Goal: Task Accomplishment & Management: Use online tool/utility

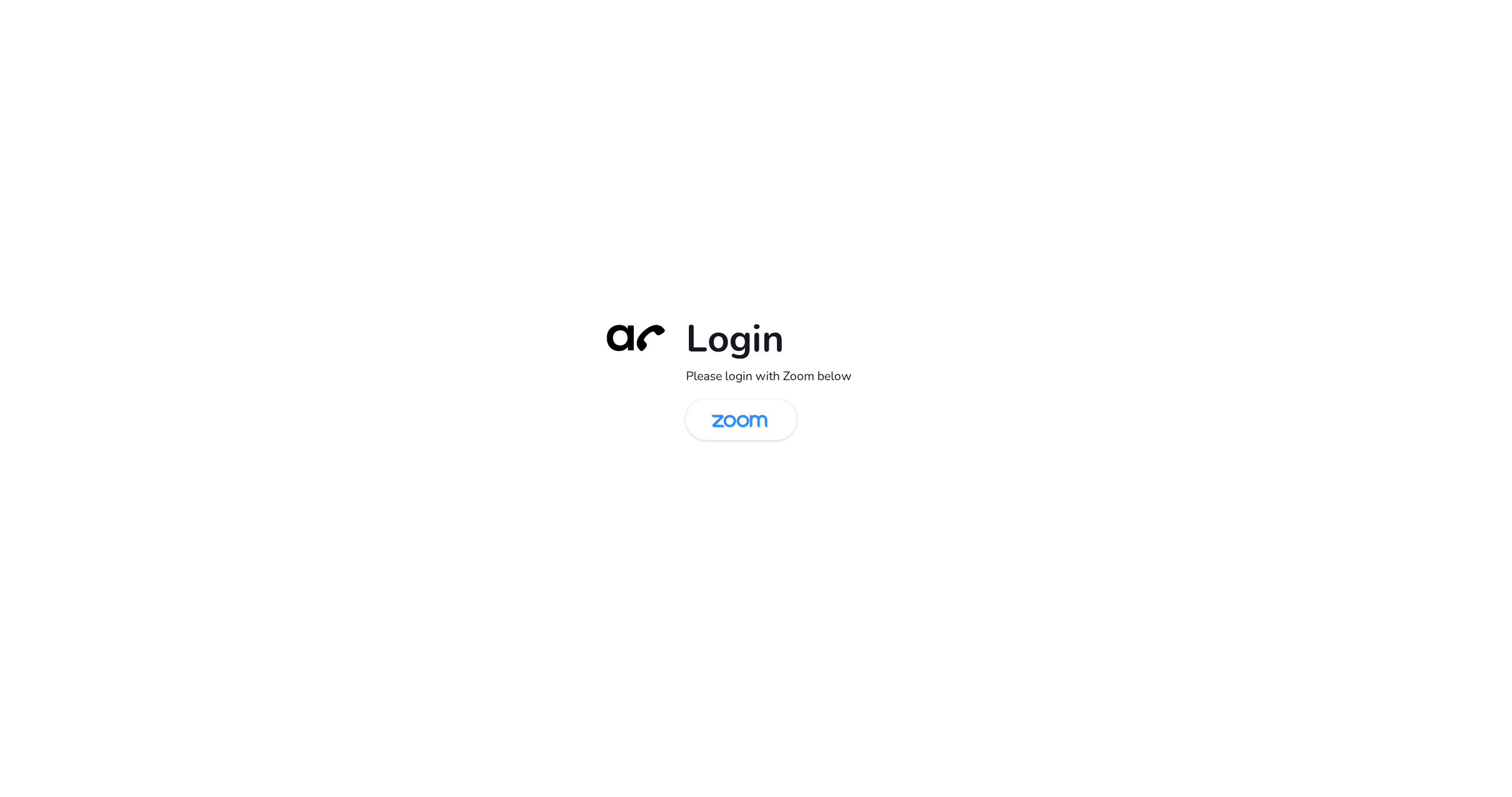
click at [740, 398] on div "Login Please login with Zoom below" at bounding box center [756, 398] width 327 height 167
click at [733, 416] on img at bounding box center [740, 420] width 81 height 38
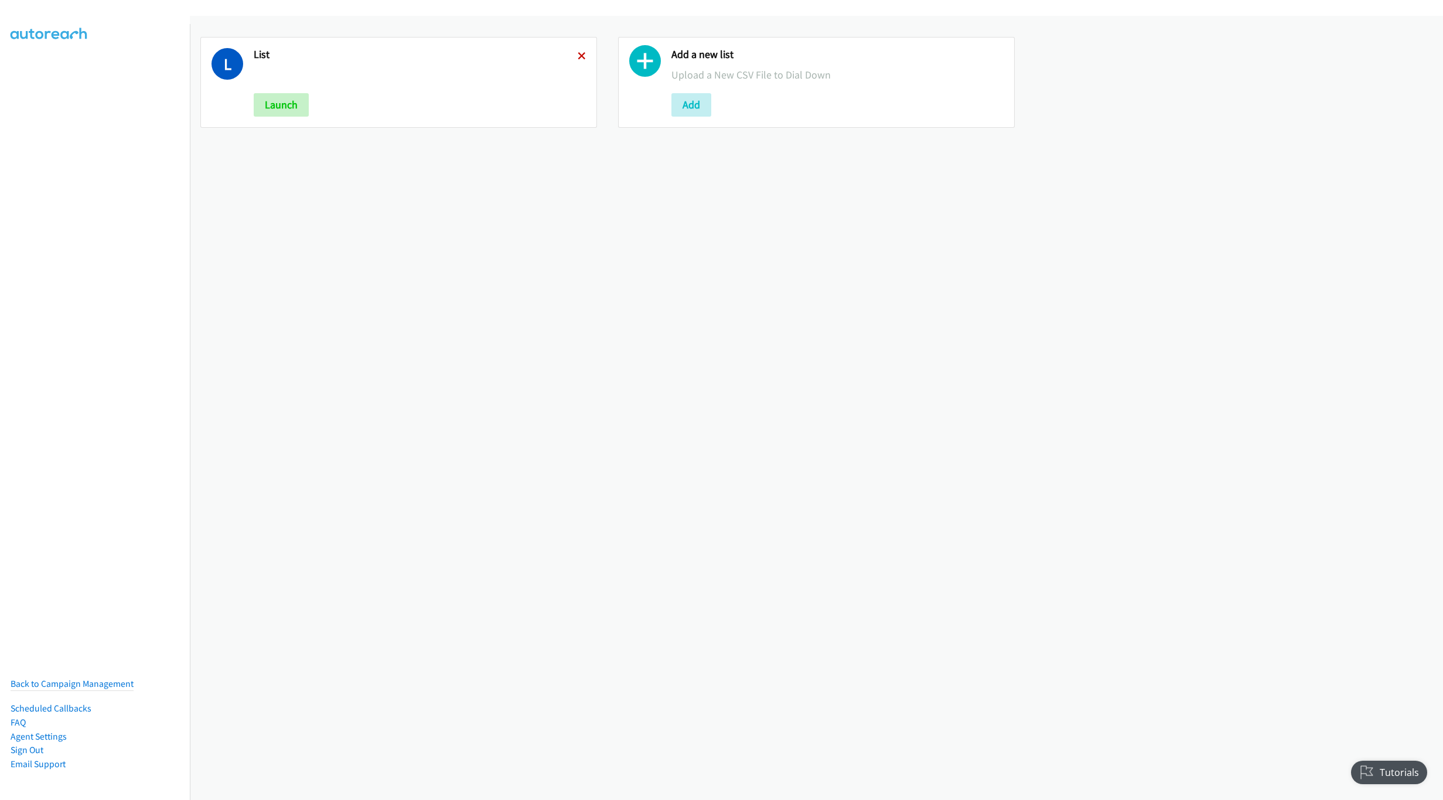
click at [578, 57] on icon at bounding box center [582, 57] width 8 height 8
click at [264, 98] on button "Add" at bounding box center [274, 104] width 40 height 23
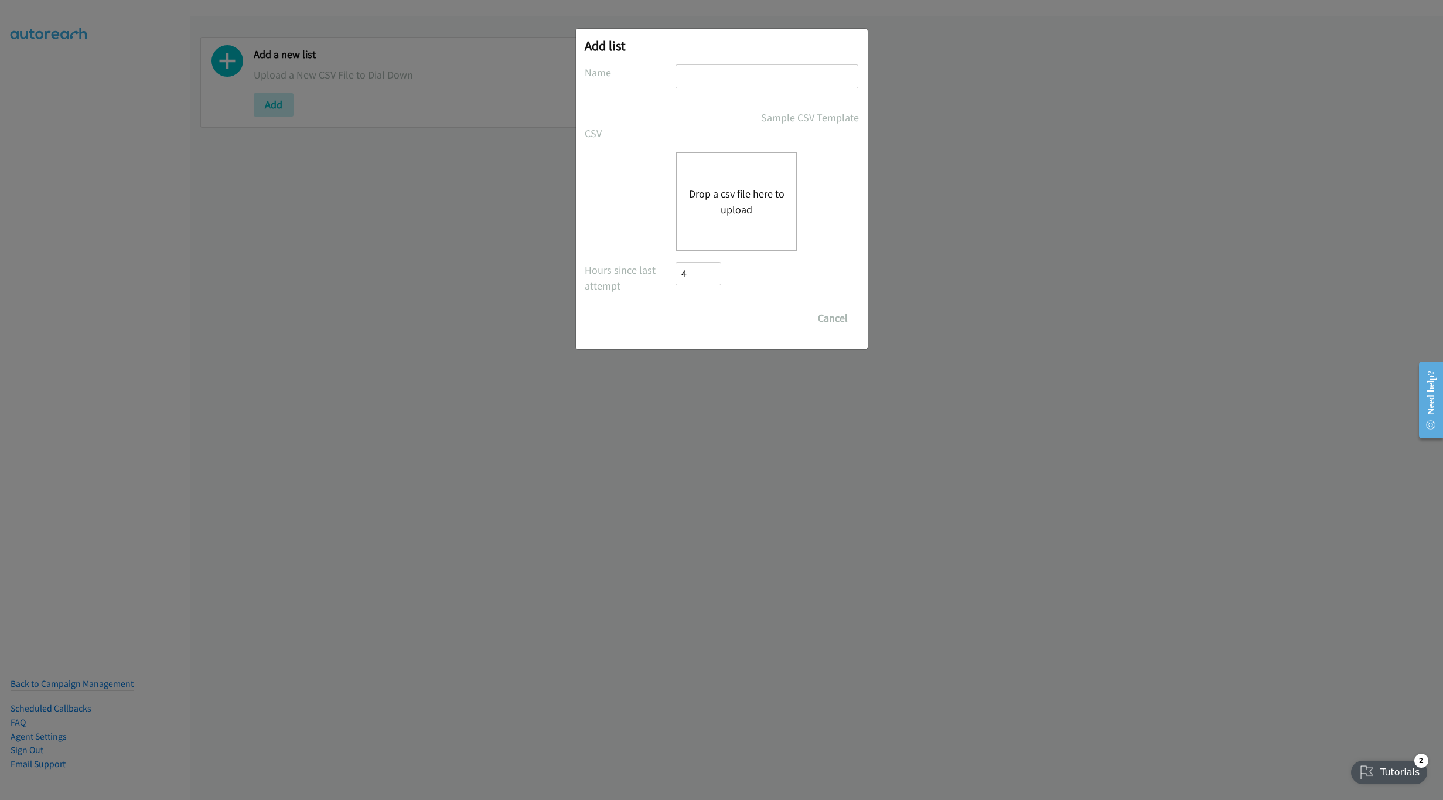
click at [756, 63] on div "Add list No phone fields were returned for that Report or List View Please uplo…" at bounding box center [722, 189] width 292 height 320
drag, startPoint x: 749, startPoint y: 78, endPoint x: 754, endPoint y: 88, distance: 11.8
click at [749, 78] on input "text" at bounding box center [766, 76] width 183 height 24
type input "LIST"
click at [756, 185] on div "Drop a csv file here to upload" at bounding box center [736, 202] width 122 height 100
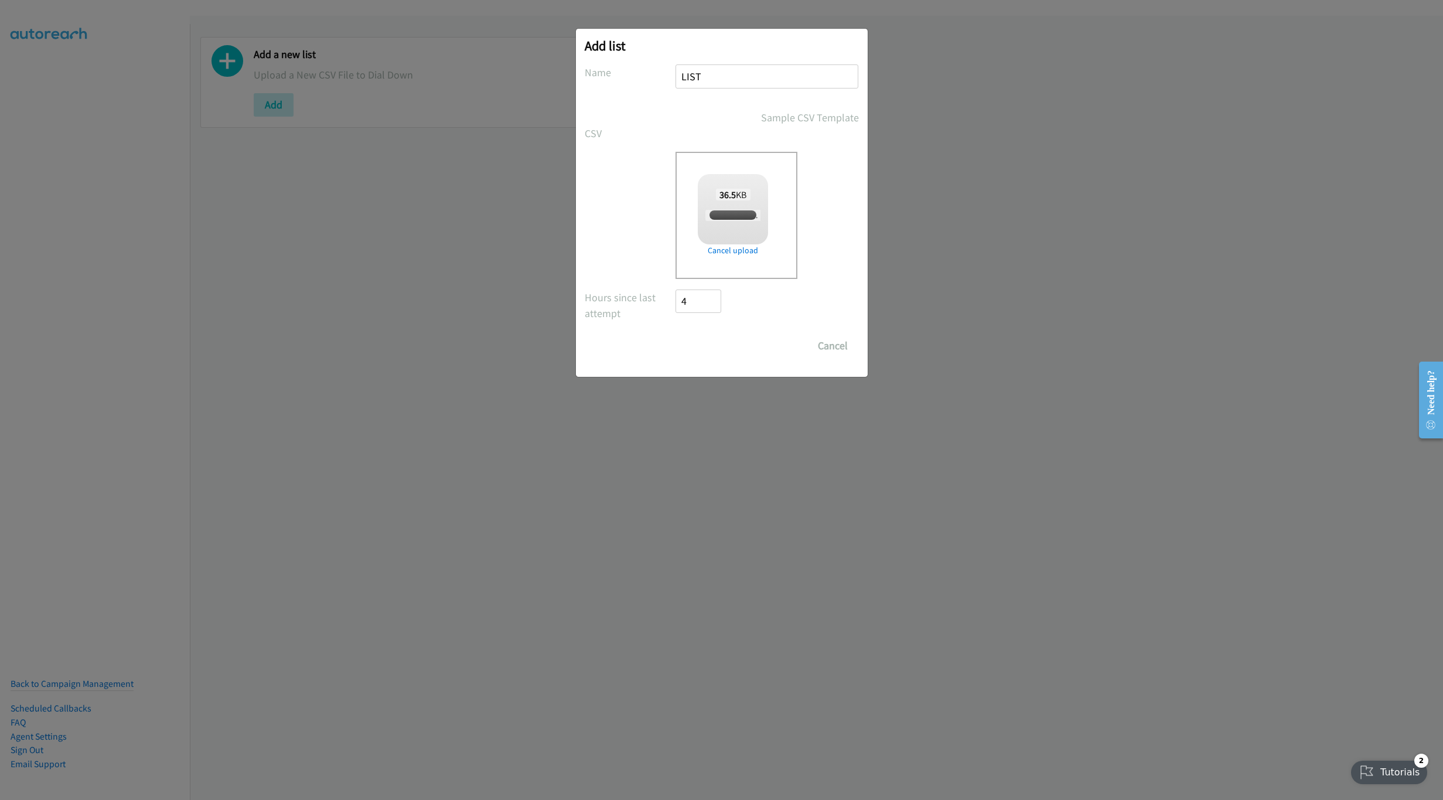
checkbox input "true"
click at [692, 346] on input "Save List" at bounding box center [707, 345] width 62 height 23
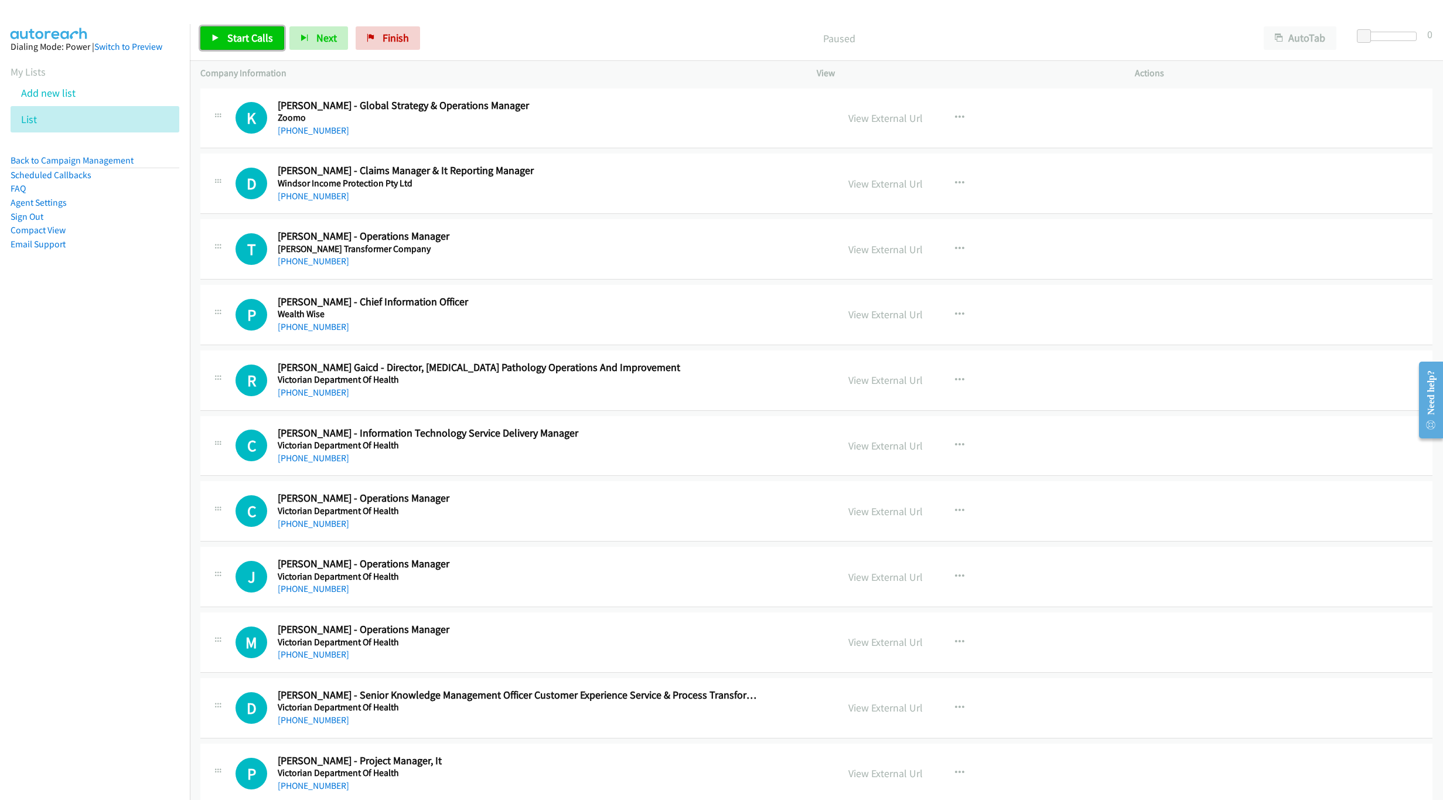
click at [247, 42] on span "Start Calls" at bounding box center [250, 37] width 46 height 13
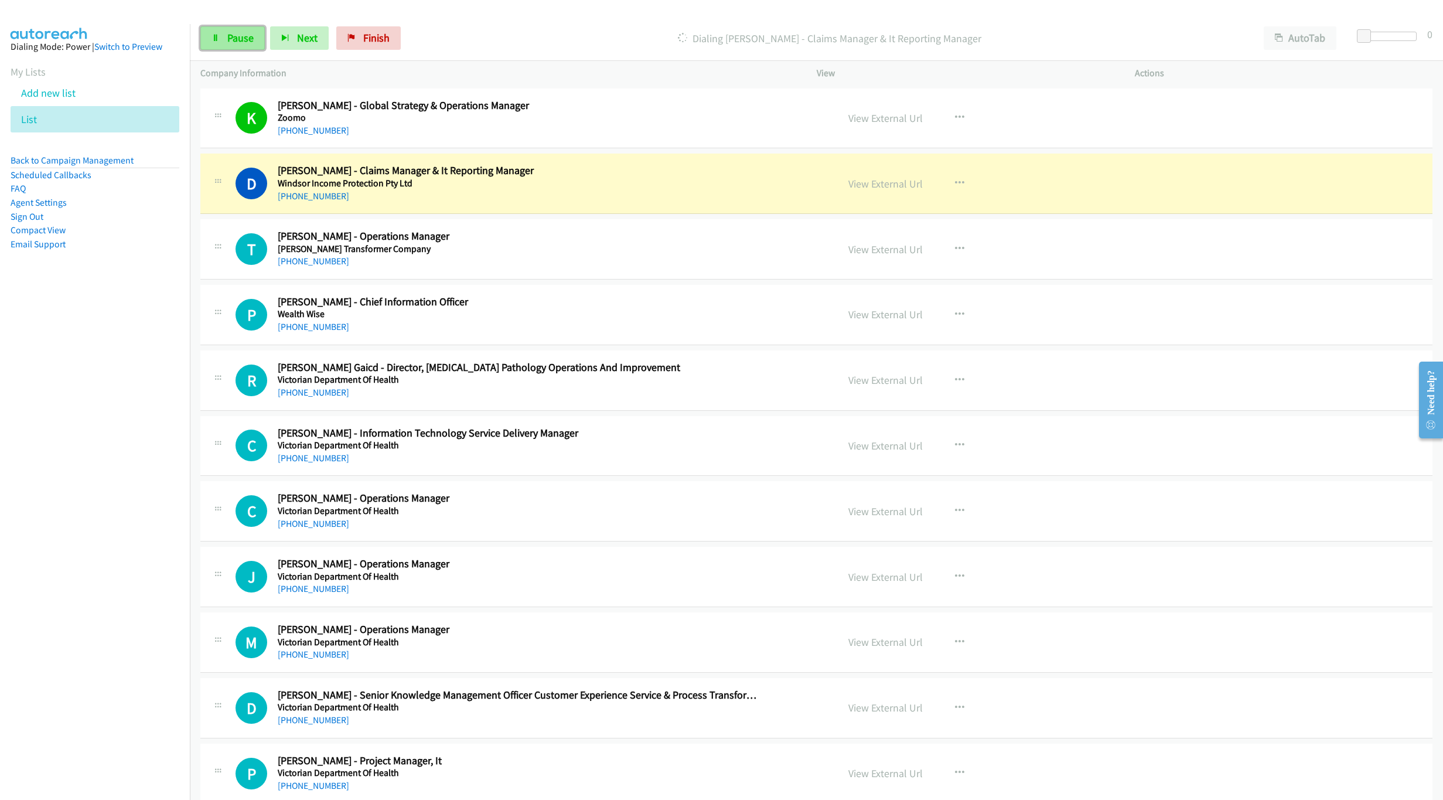
click at [231, 39] on span "Pause" at bounding box center [240, 37] width 26 height 13
click at [873, 178] on link "View External Url" at bounding box center [885, 183] width 74 height 13
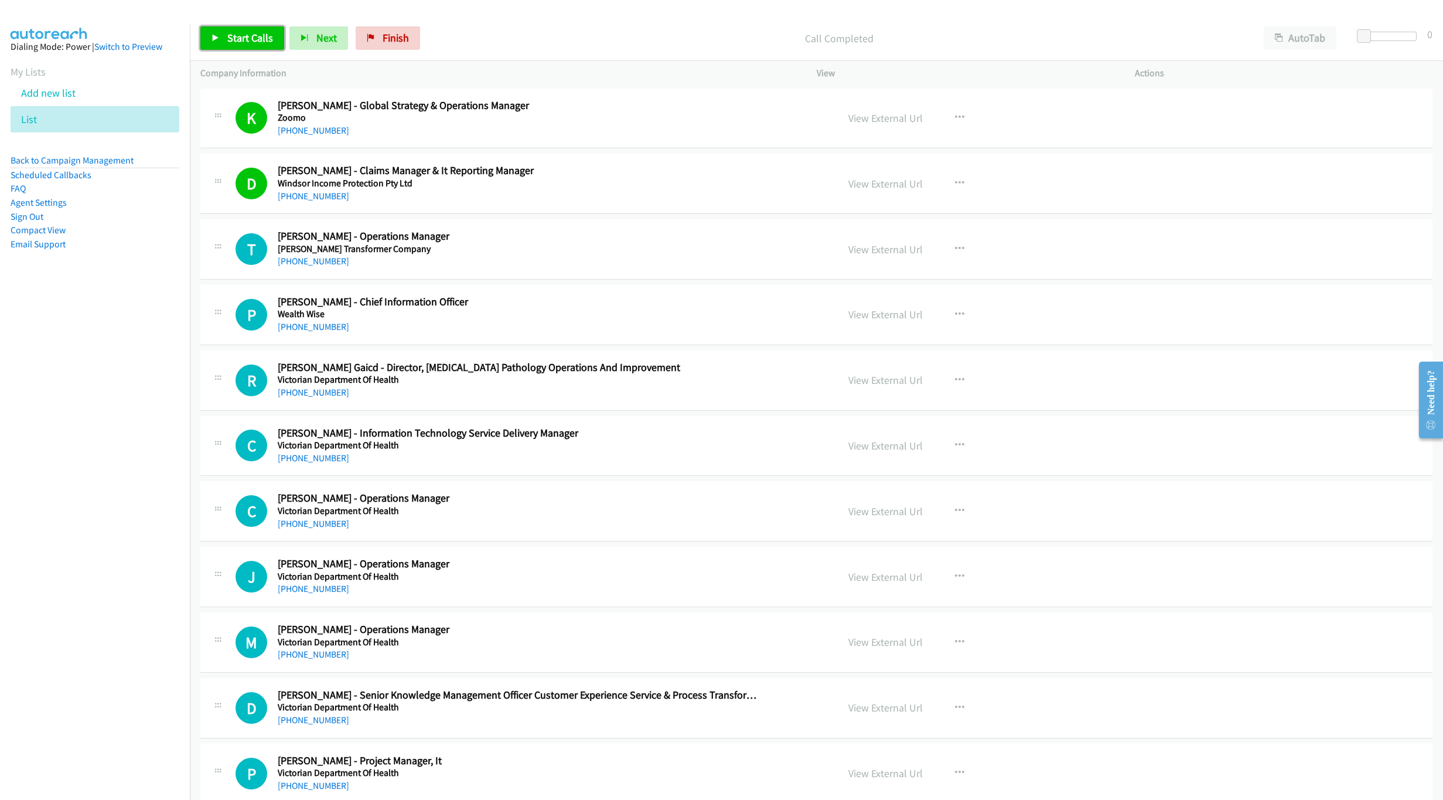
click at [250, 46] on link "Start Calls" at bounding box center [242, 37] width 84 height 23
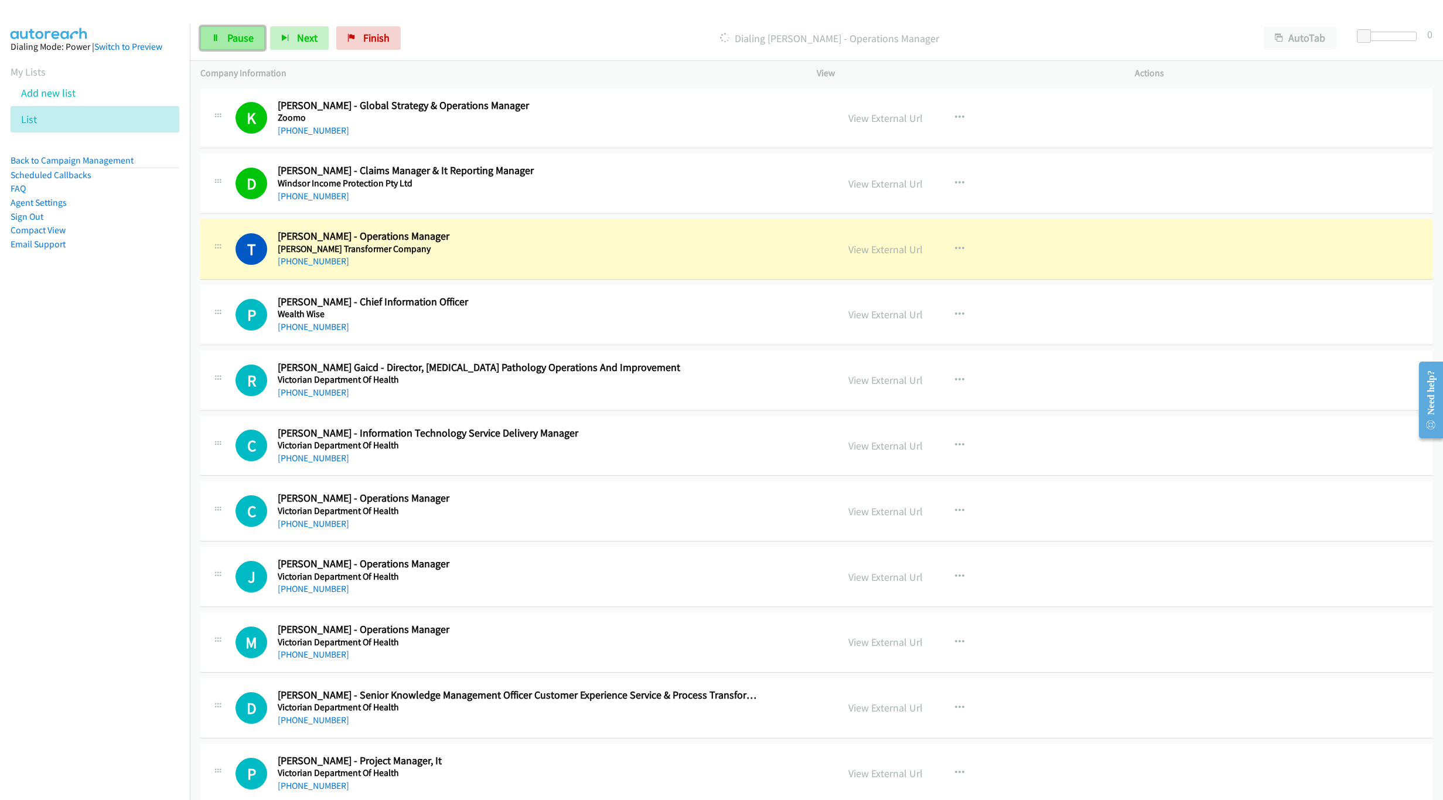
click at [252, 41] on span "Pause" at bounding box center [240, 37] width 26 height 13
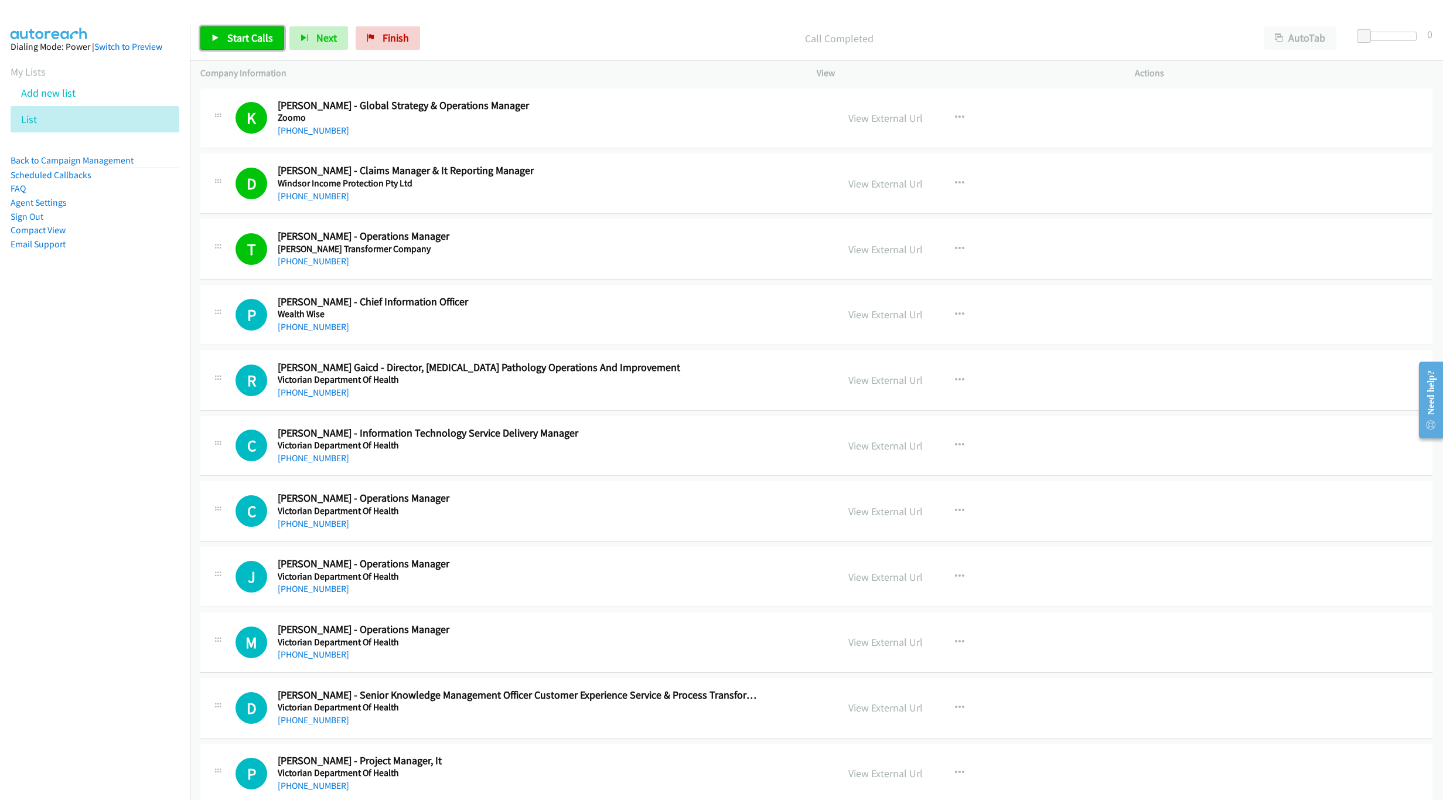
click at [262, 37] on span "Start Calls" at bounding box center [250, 37] width 46 height 13
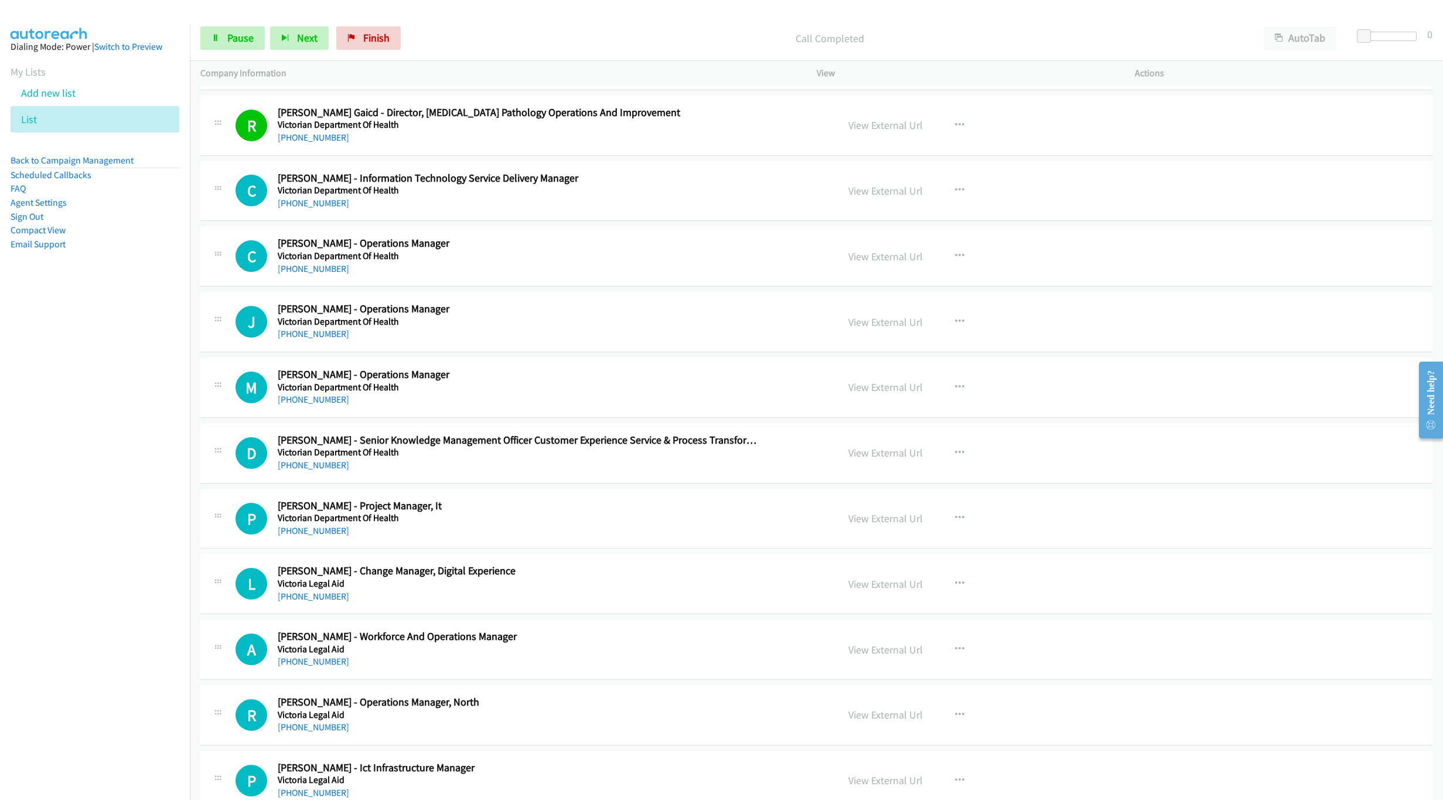
scroll to position [264, 0]
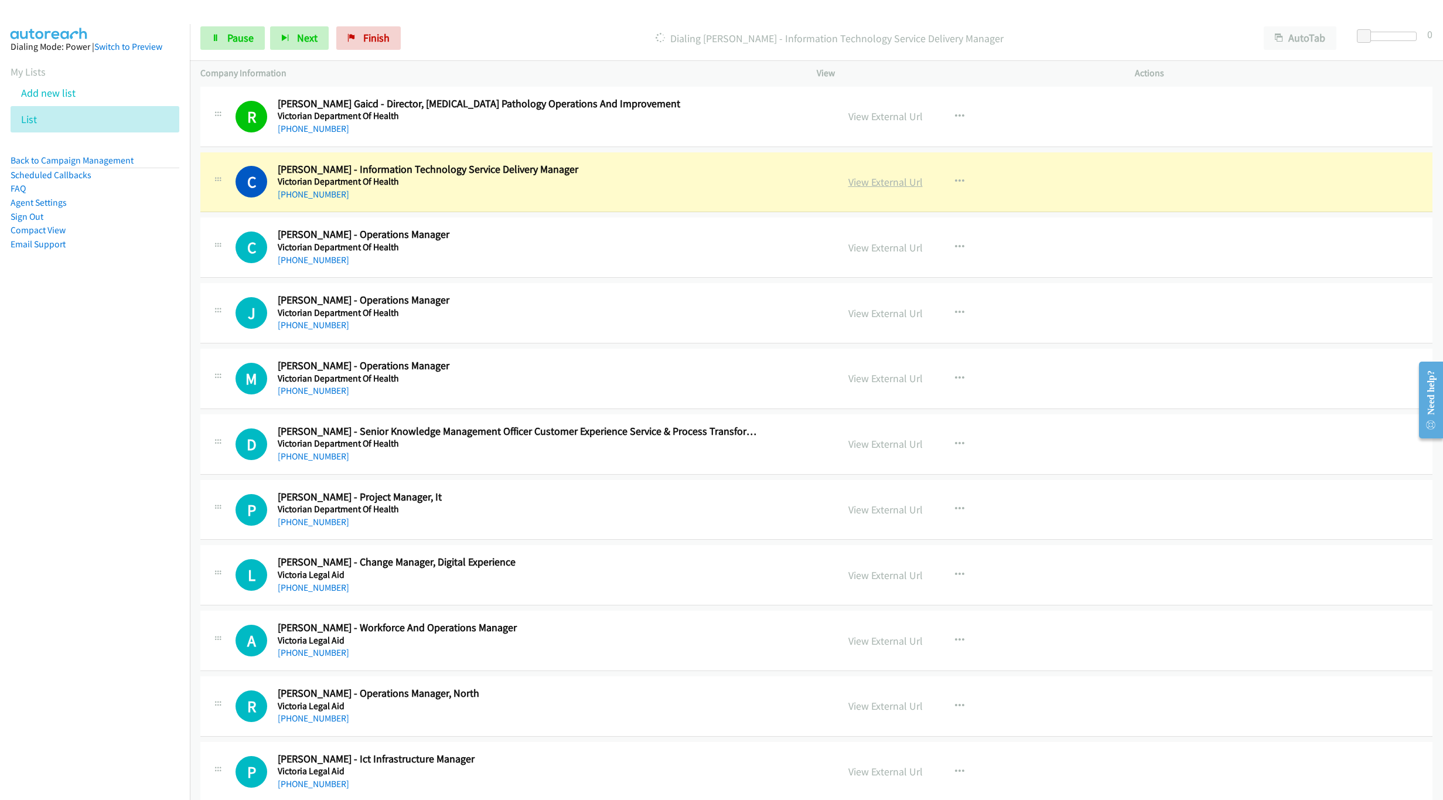
click at [880, 179] on link "View External Url" at bounding box center [885, 181] width 74 height 13
click at [224, 44] on link "Pause" at bounding box center [232, 37] width 64 height 23
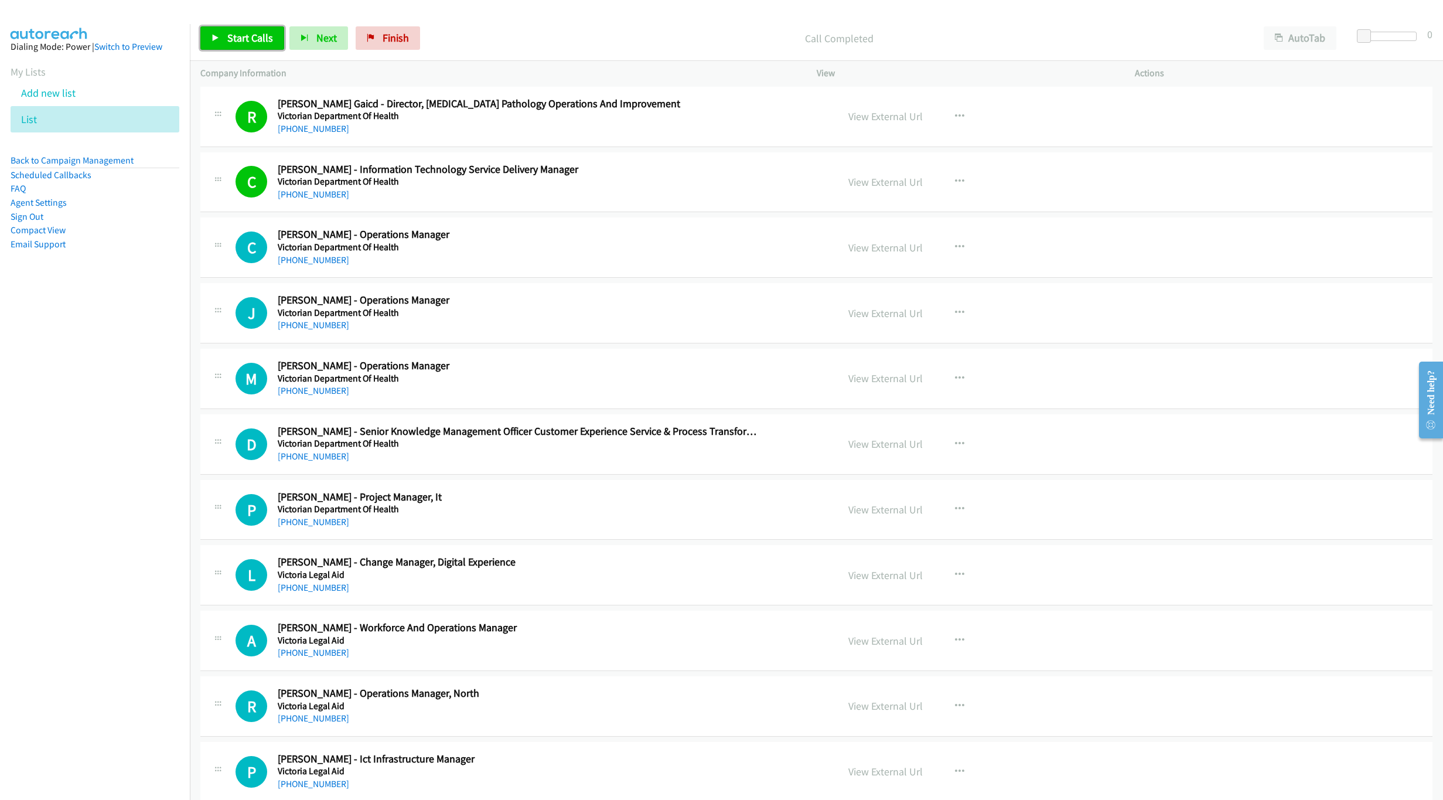
click at [266, 33] on span "Start Calls" at bounding box center [250, 37] width 46 height 13
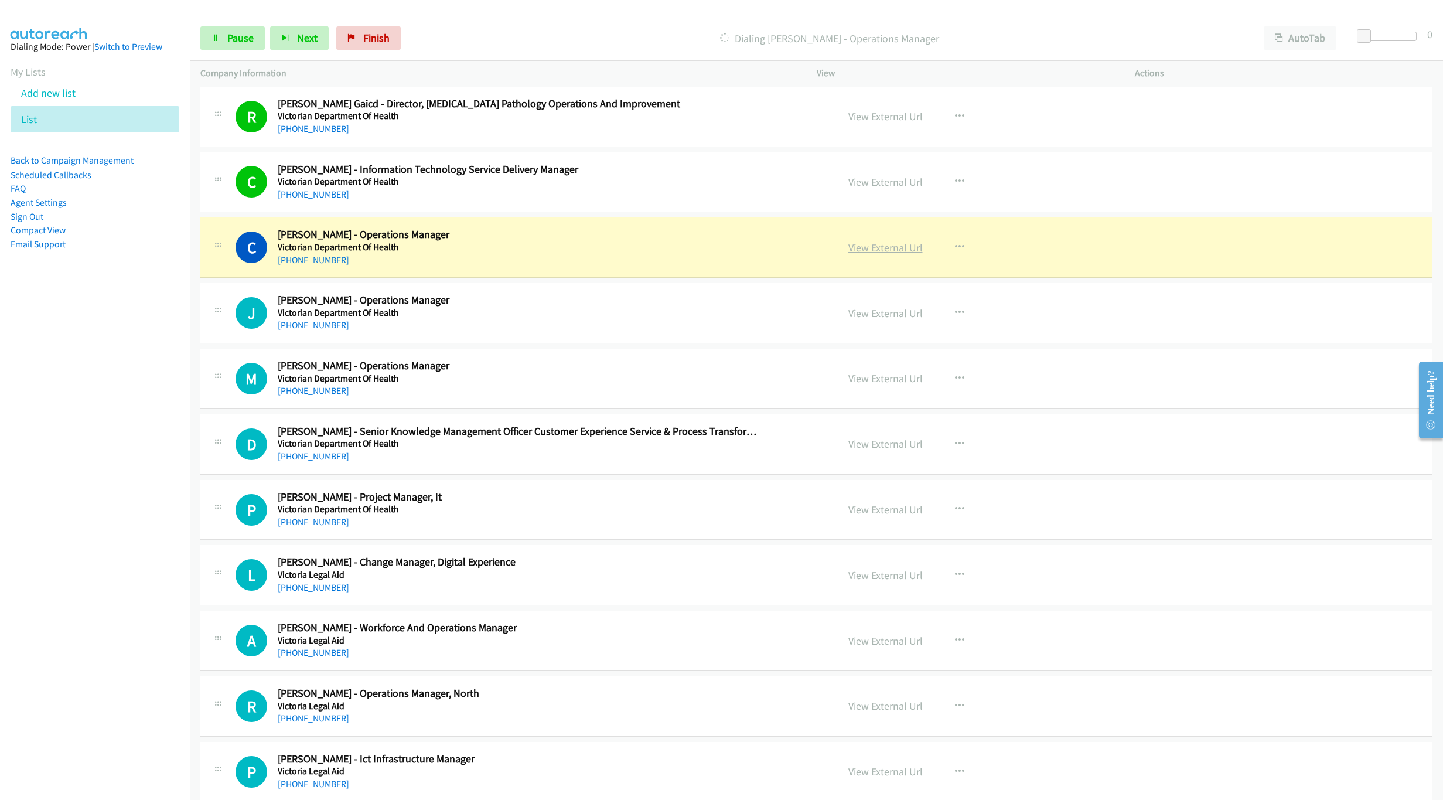
click at [865, 245] on link "View External Url" at bounding box center [885, 247] width 74 height 13
click at [234, 36] on span "Pause" at bounding box center [240, 37] width 26 height 13
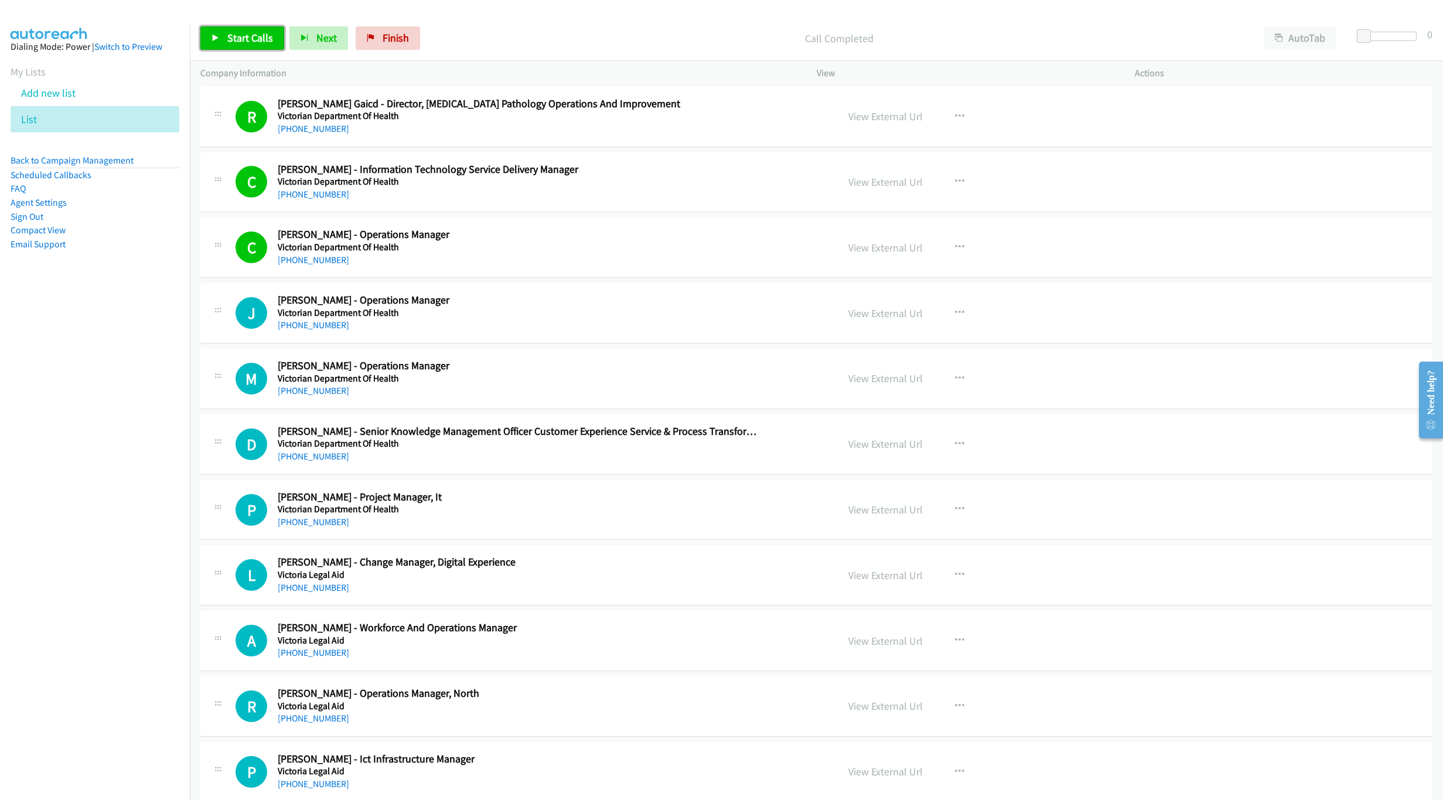
click at [238, 41] on span "Start Calls" at bounding box center [250, 37] width 46 height 13
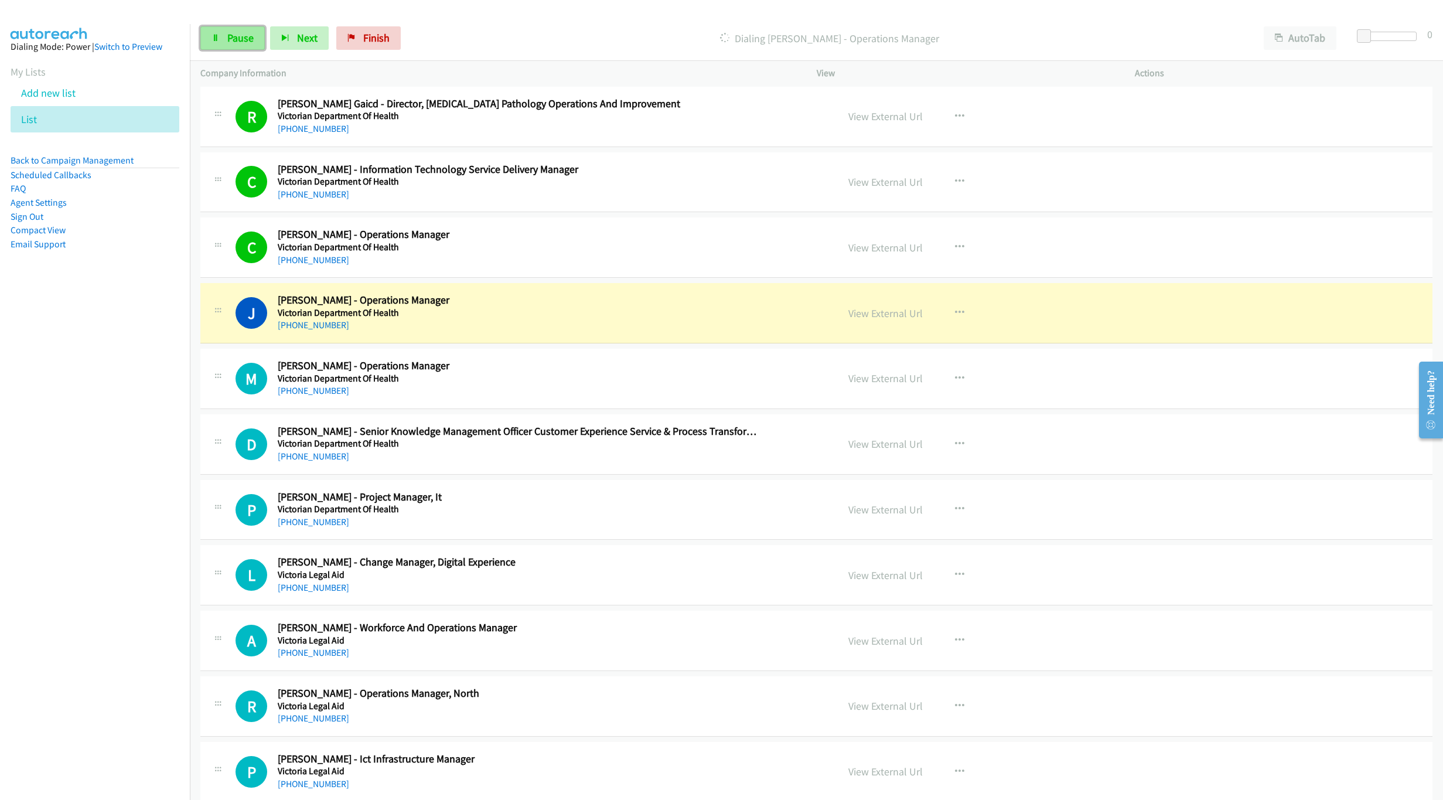
click at [241, 34] on span "Pause" at bounding box center [240, 37] width 26 height 13
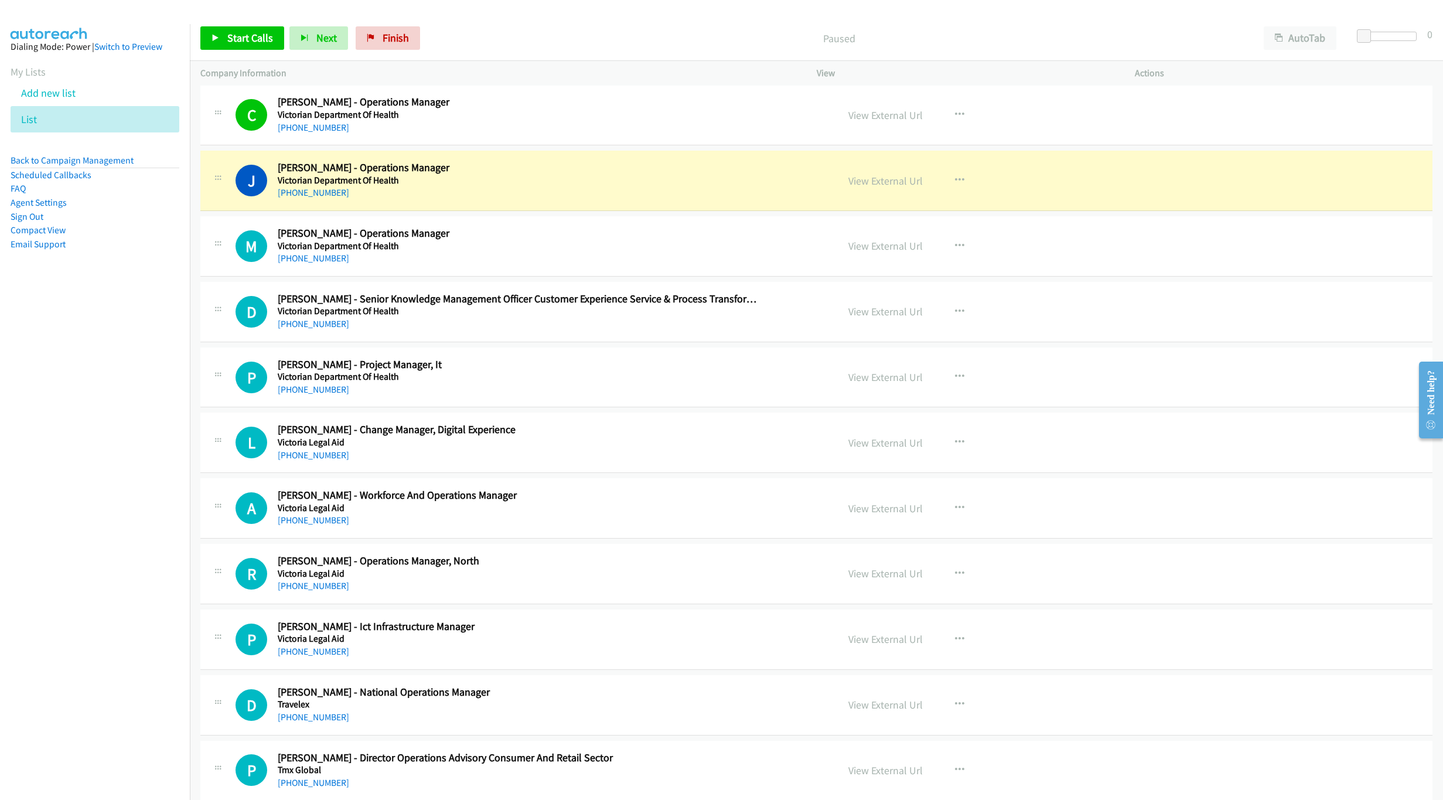
scroll to position [439, 0]
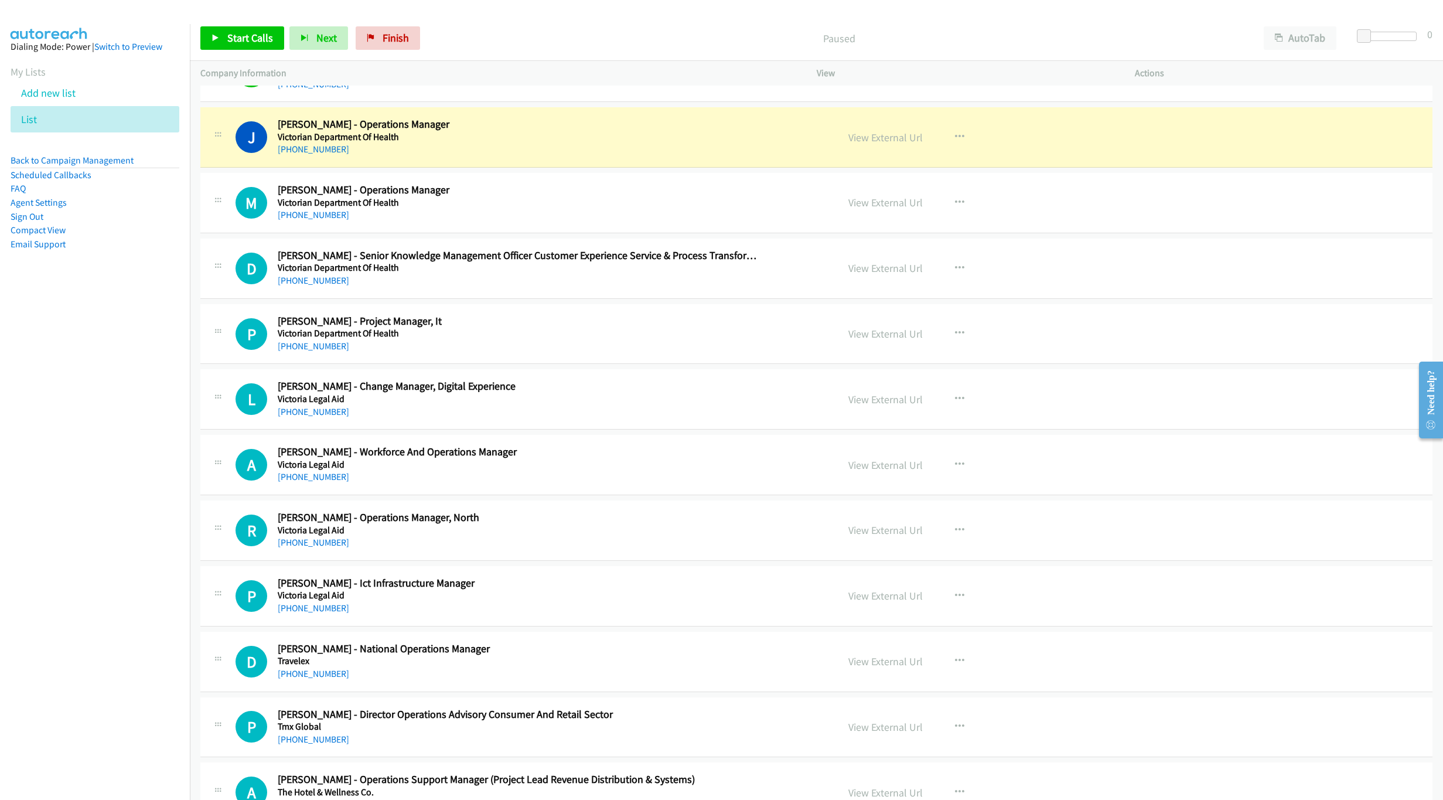
click at [882, 131] on div "View External Url" at bounding box center [885, 137] width 74 height 16
click at [885, 134] on link "View External Url" at bounding box center [885, 137] width 74 height 13
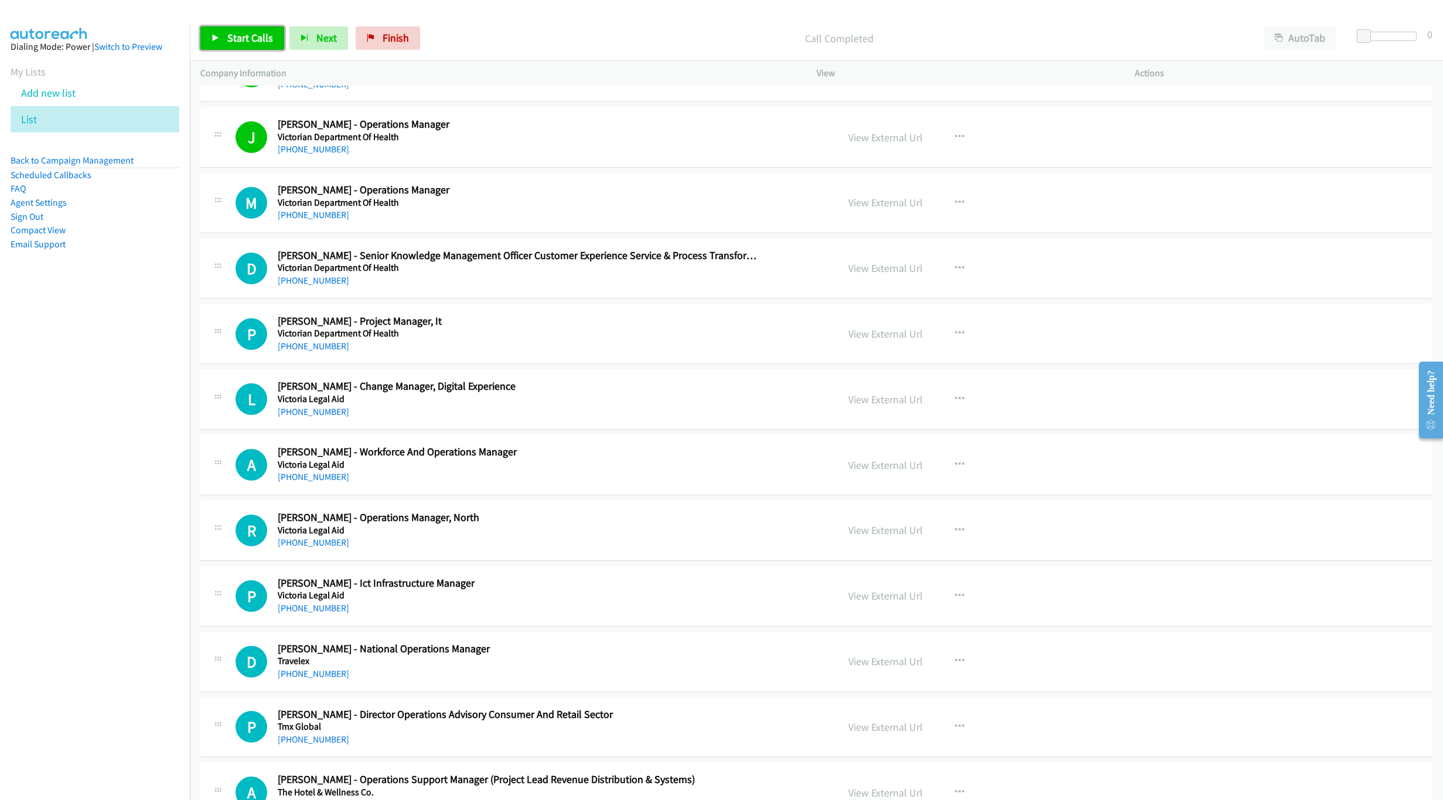
click at [251, 46] on link "Start Calls" at bounding box center [242, 37] width 84 height 23
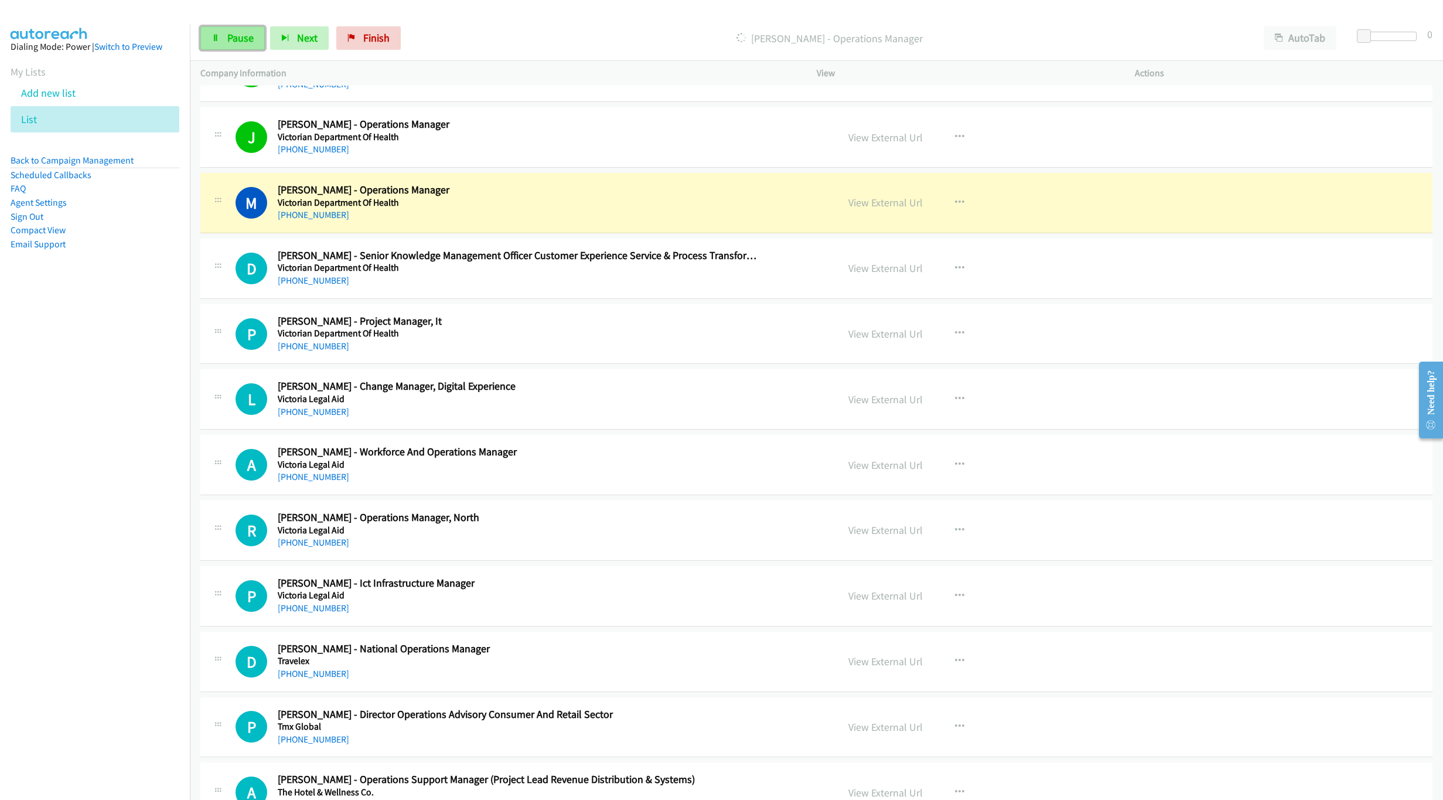
click at [241, 46] on link "Pause" at bounding box center [232, 37] width 64 height 23
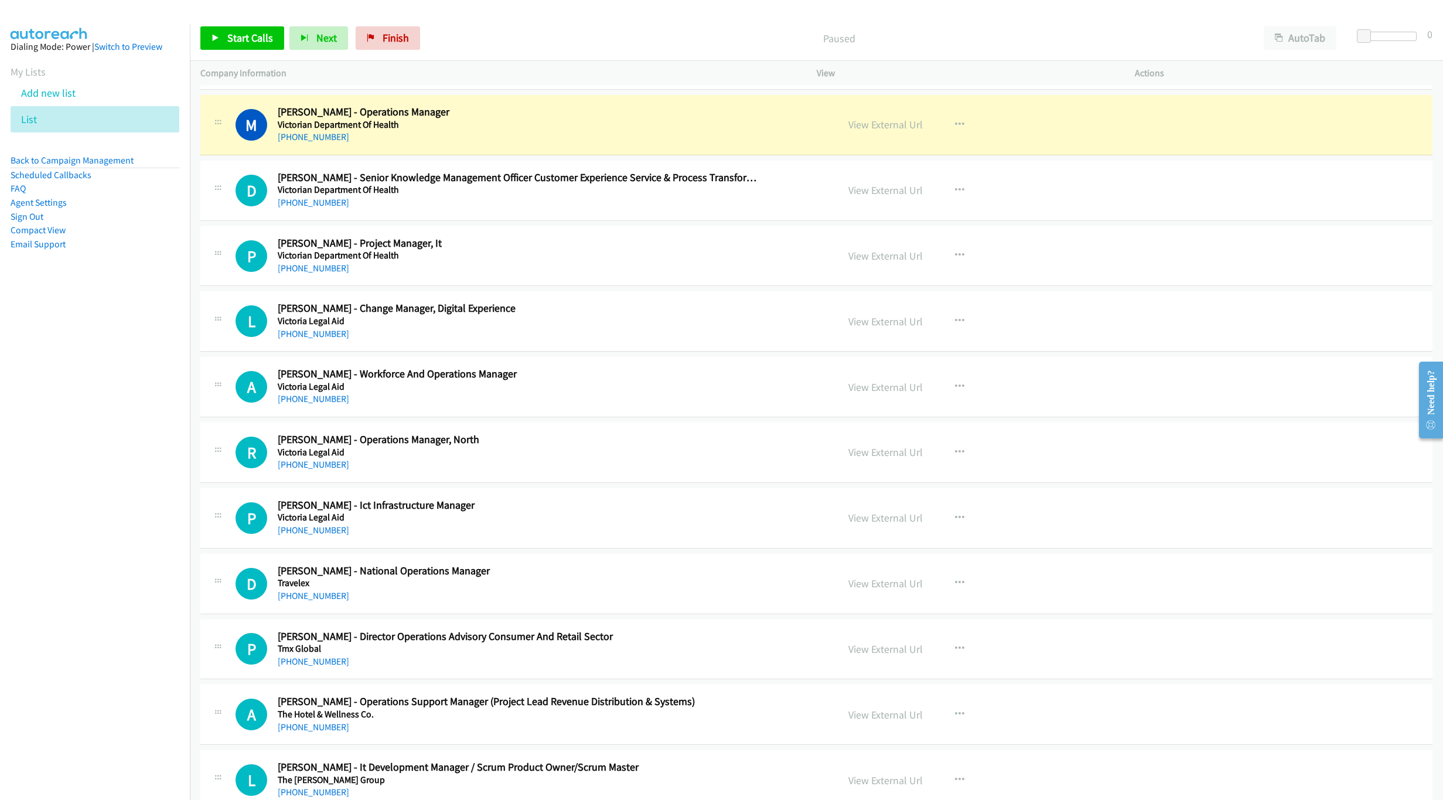
scroll to position [527, 0]
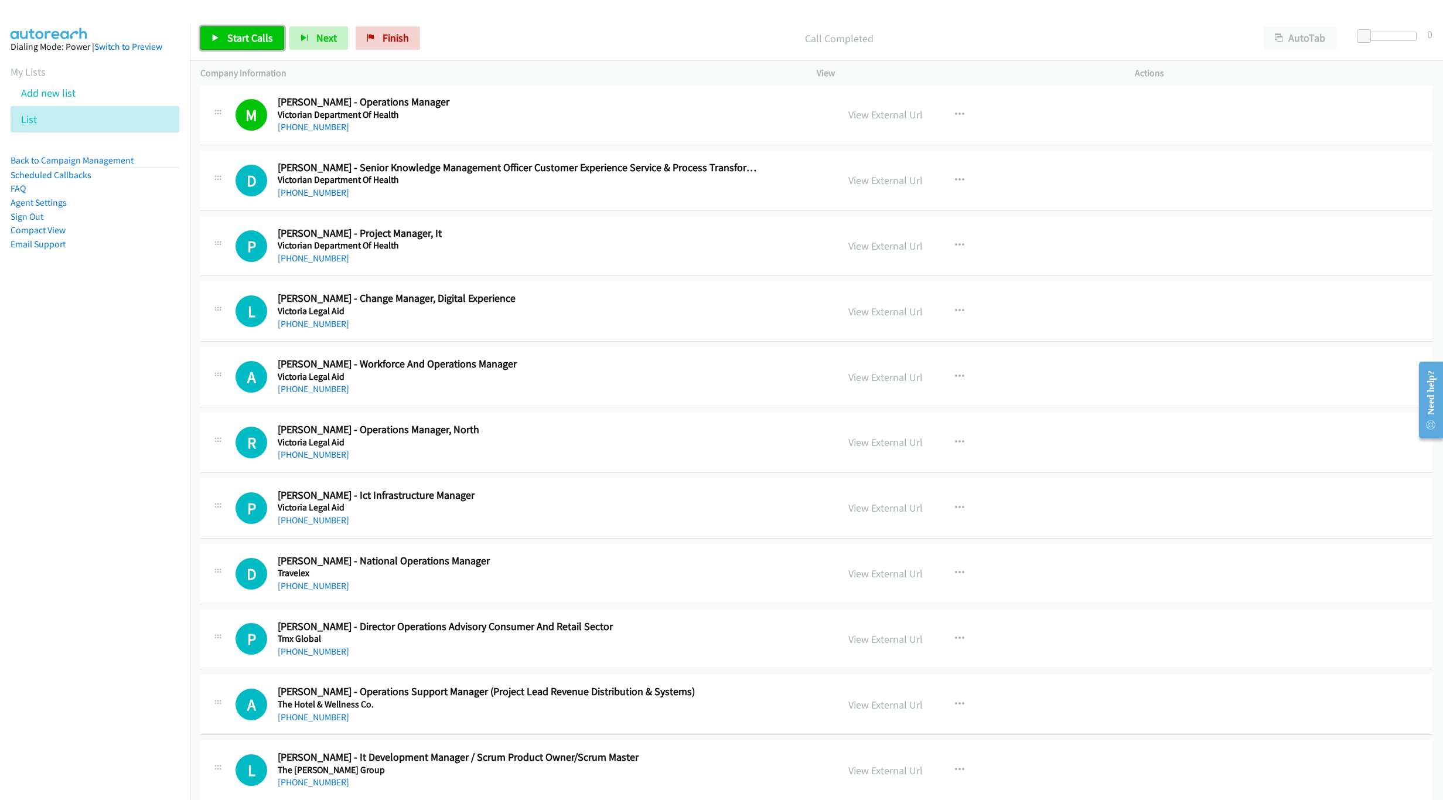
click at [239, 40] on span "Start Calls" at bounding box center [250, 37] width 46 height 13
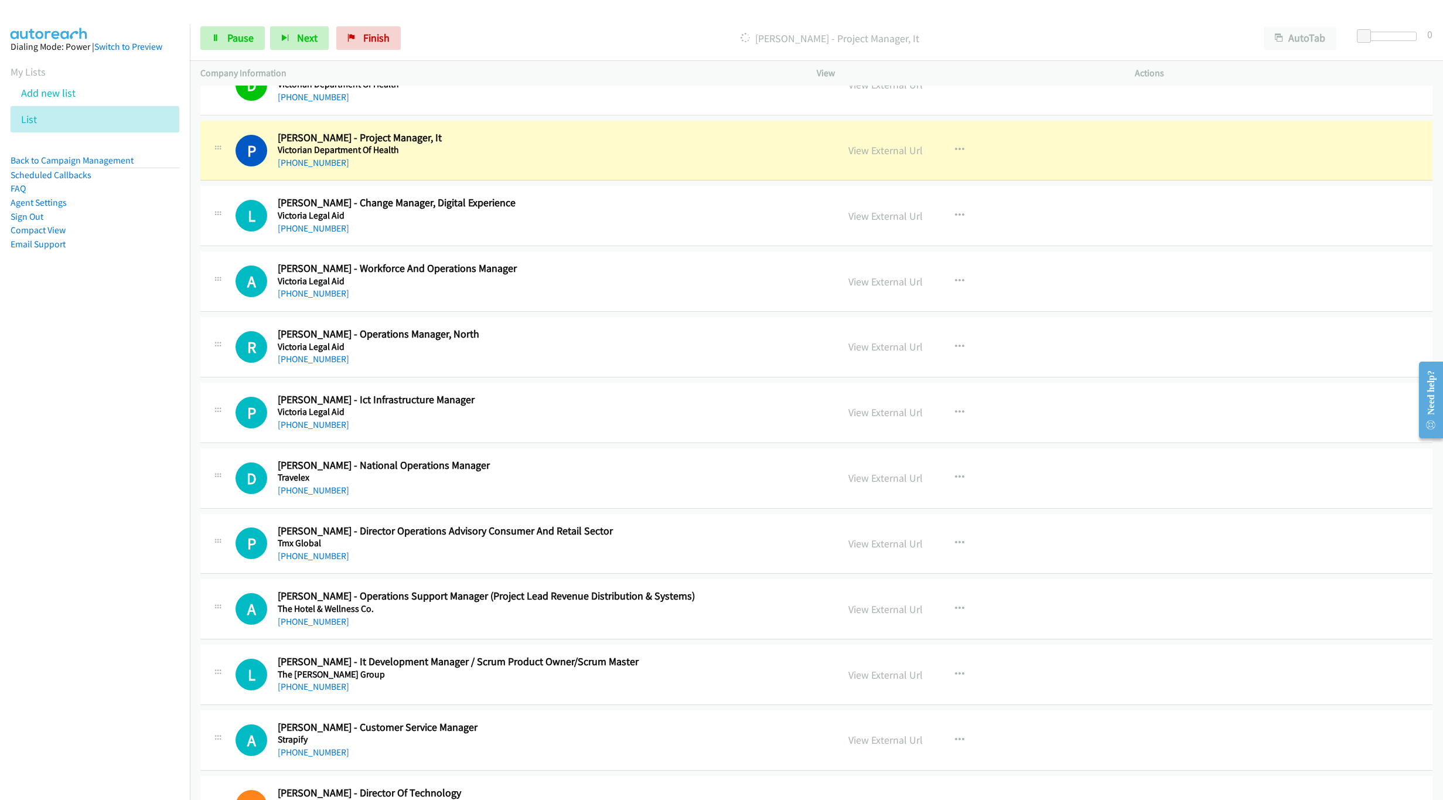
scroll to position [615, 0]
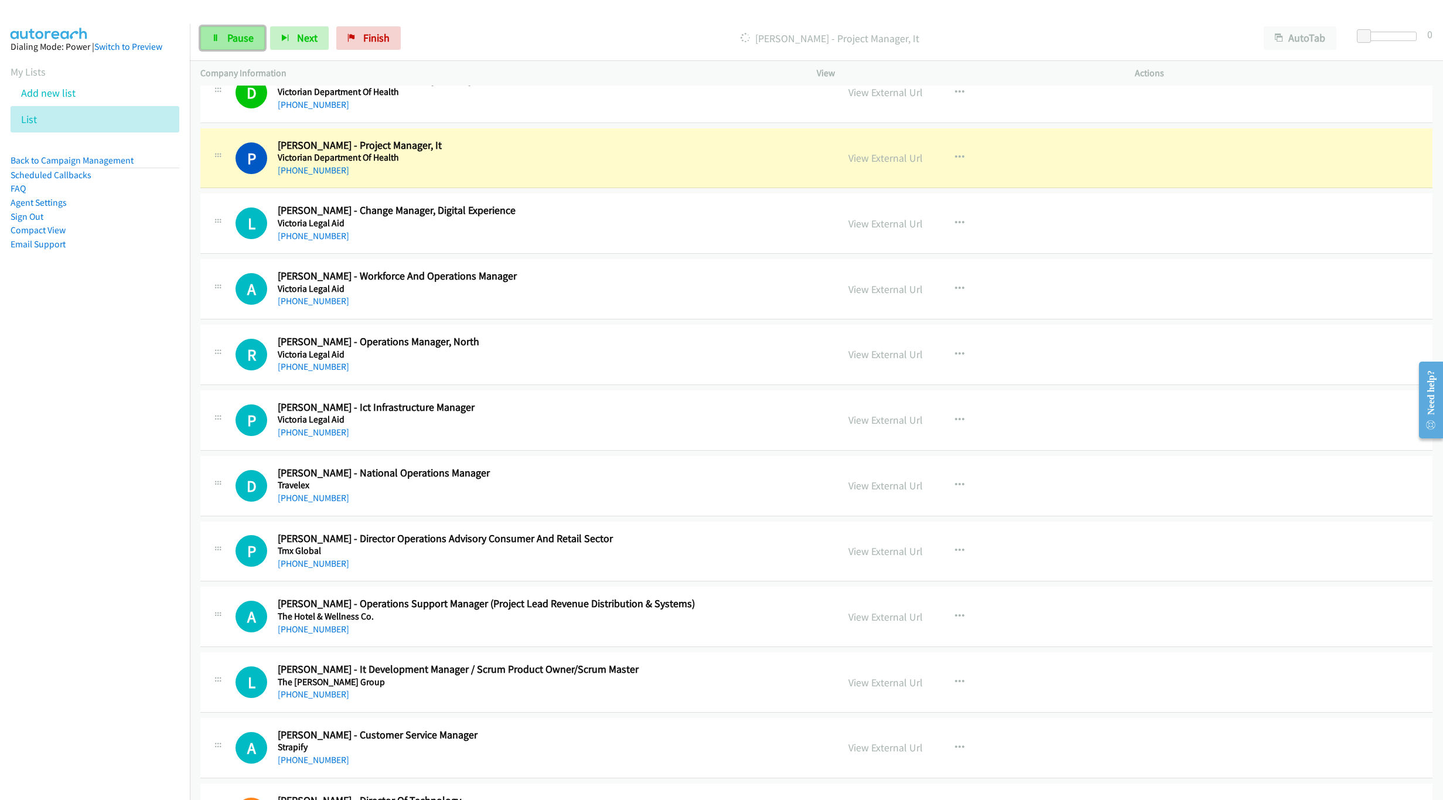
click at [238, 47] on link "Pause" at bounding box center [232, 37] width 64 height 23
click at [877, 160] on link "View External Url" at bounding box center [885, 157] width 74 height 13
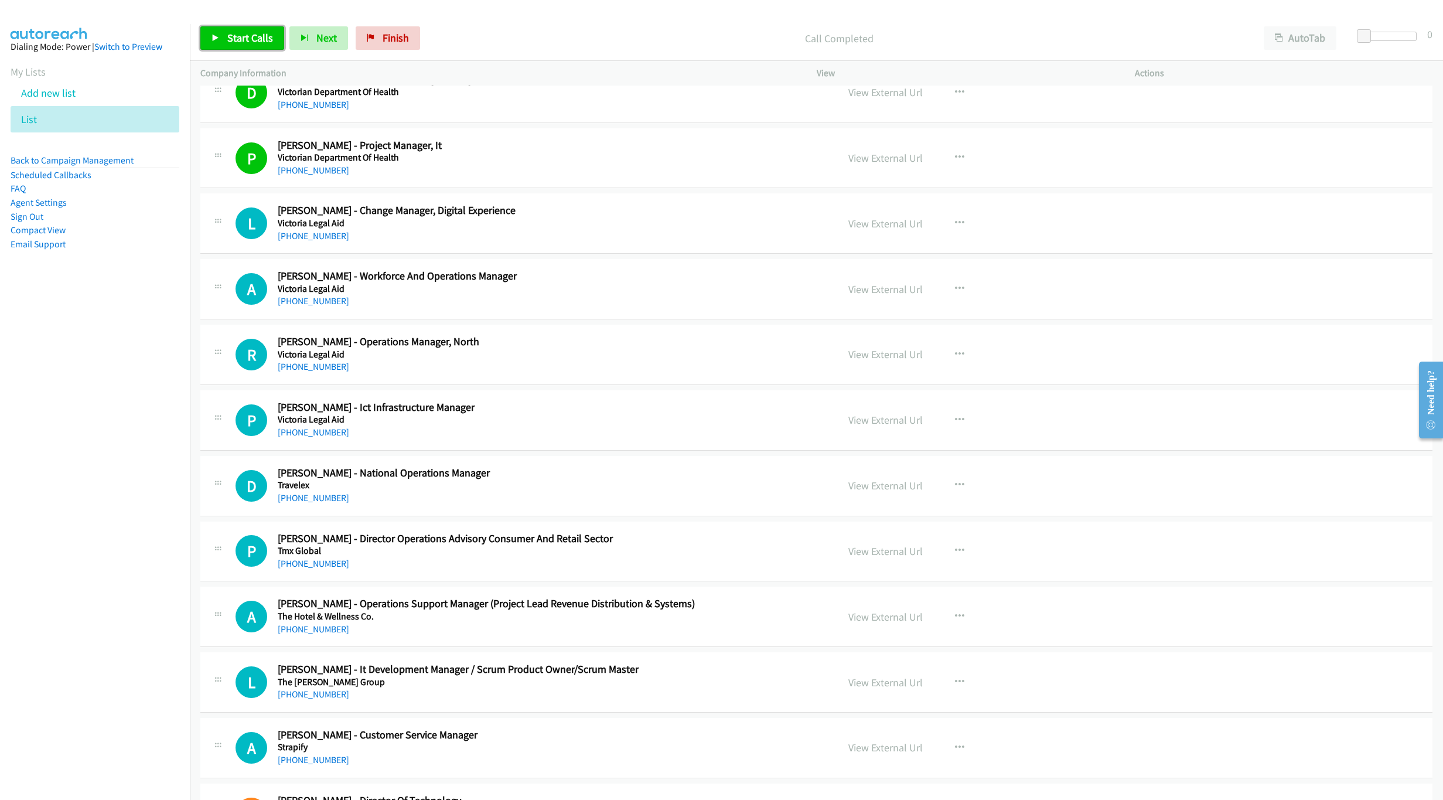
click at [247, 43] on span "Start Calls" at bounding box center [250, 37] width 46 height 13
click at [247, 43] on span "Pause" at bounding box center [240, 37] width 26 height 13
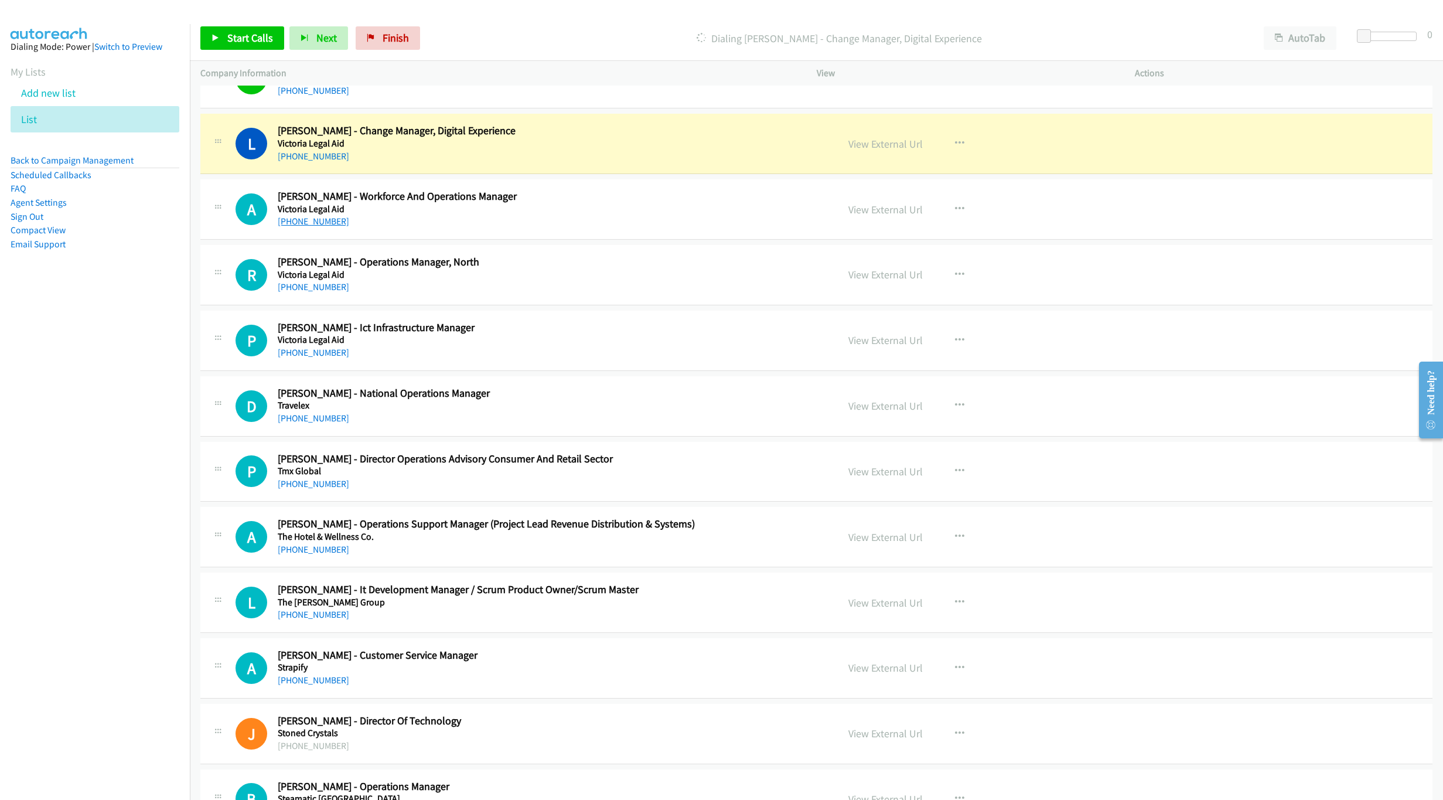
scroll to position [703, 0]
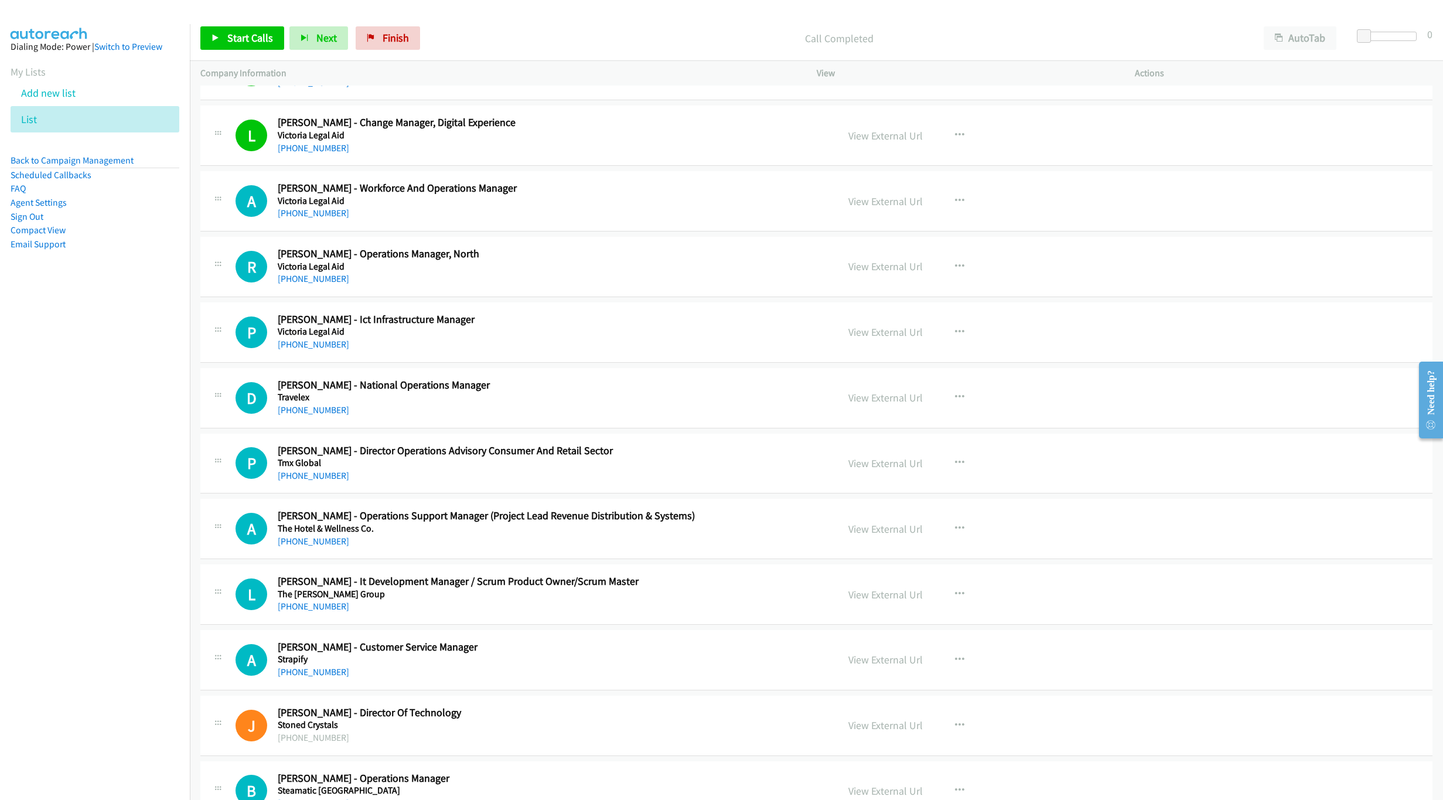
click at [241, 51] on div "Start Calls Pause Next Finish Call Completed AutoTab AutoTab 0" at bounding box center [816, 38] width 1253 height 45
click at [283, 39] on link "Start Calls" at bounding box center [242, 37] width 84 height 23
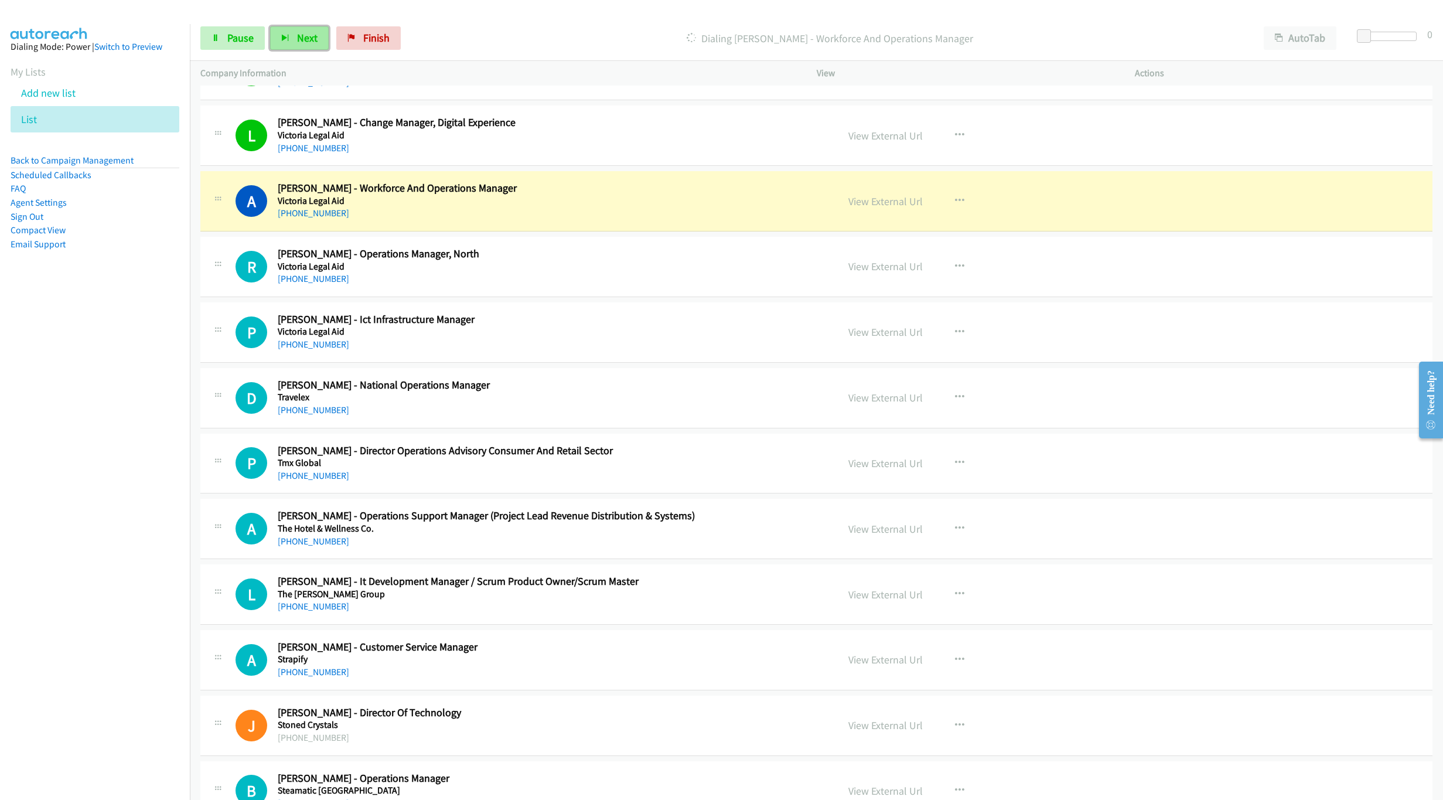
click at [271, 29] on button "Next" at bounding box center [299, 37] width 59 height 23
click at [220, 47] on link "Pause" at bounding box center [232, 37] width 64 height 23
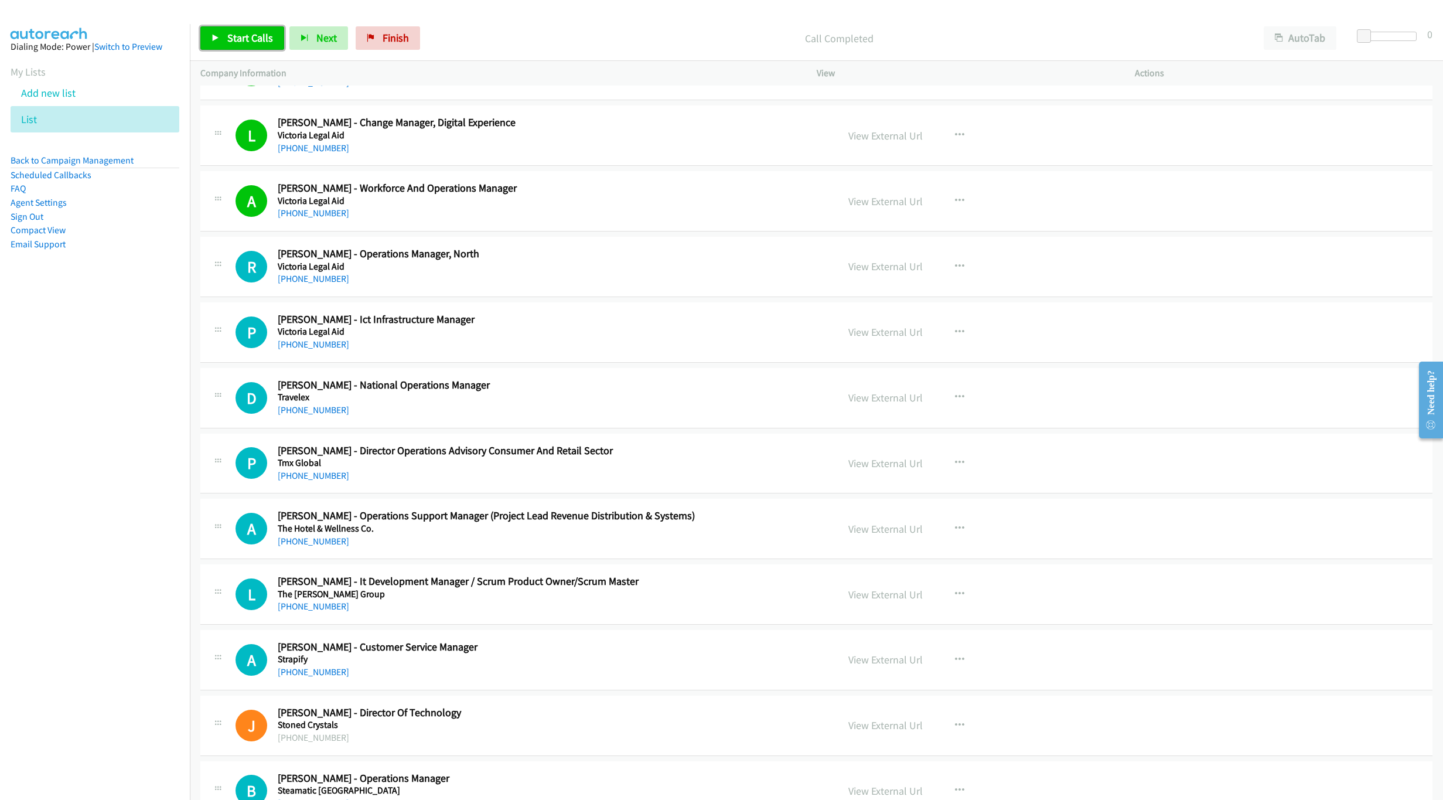
click at [229, 32] on span "Start Calls" at bounding box center [250, 37] width 46 height 13
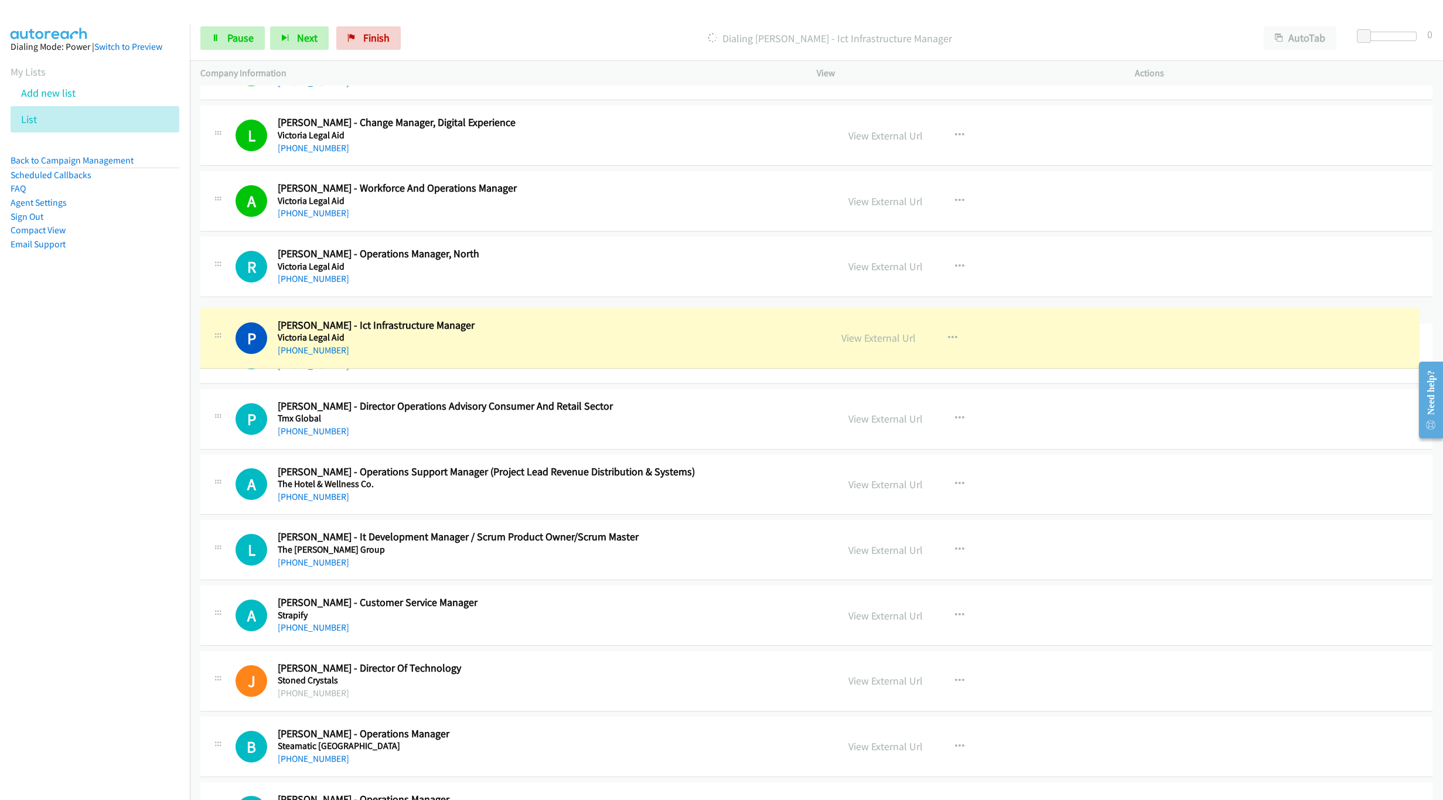
drag, startPoint x: 280, startPoint y: 323, endPoint x: 309, endPoint y: 327, distance: 29.6
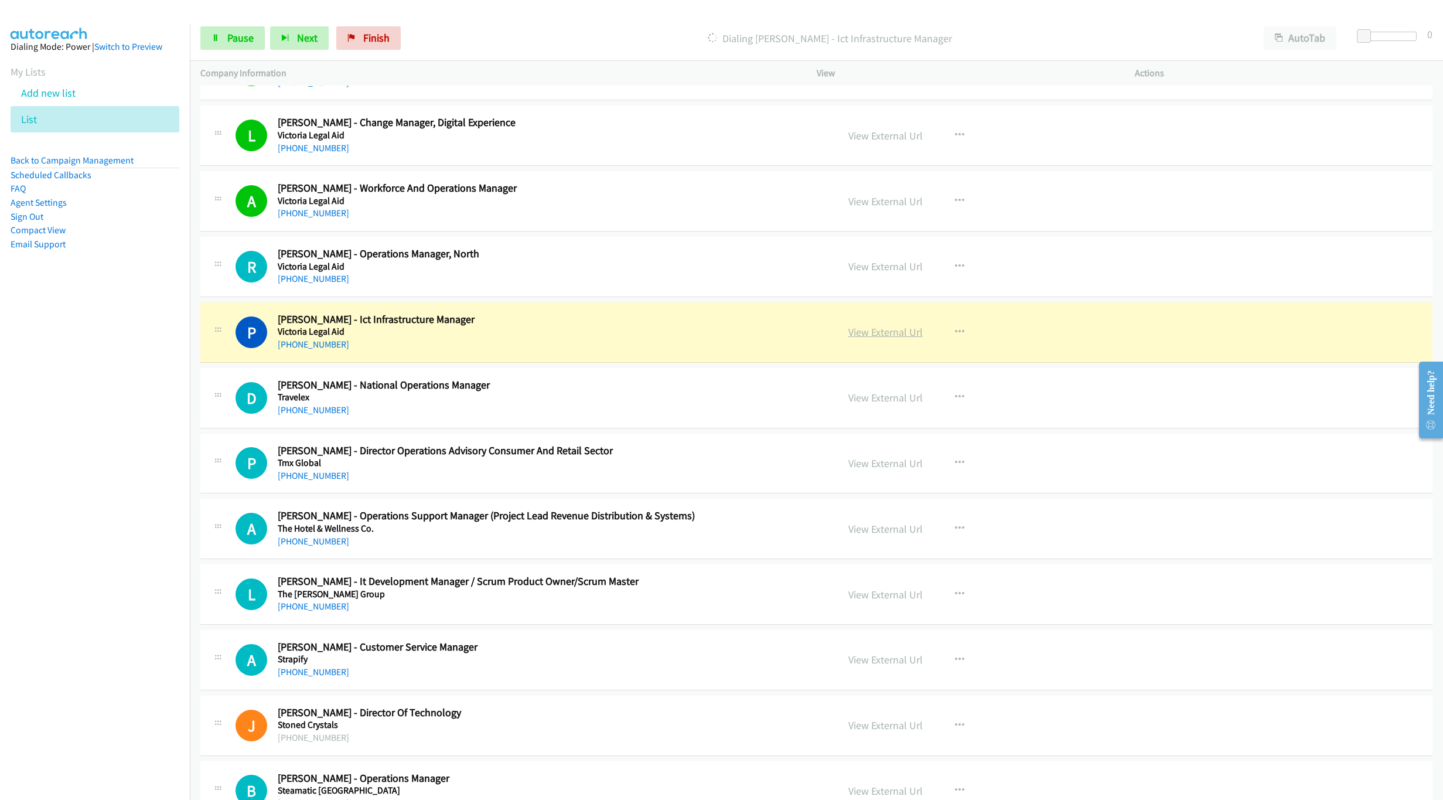
click at [890, 337] on link "View External Url" at bounding box center [885, 331] width 74 height 13
click at [237, 43] on span "Pause" at bounding box center [240, 37] width 26 height 13
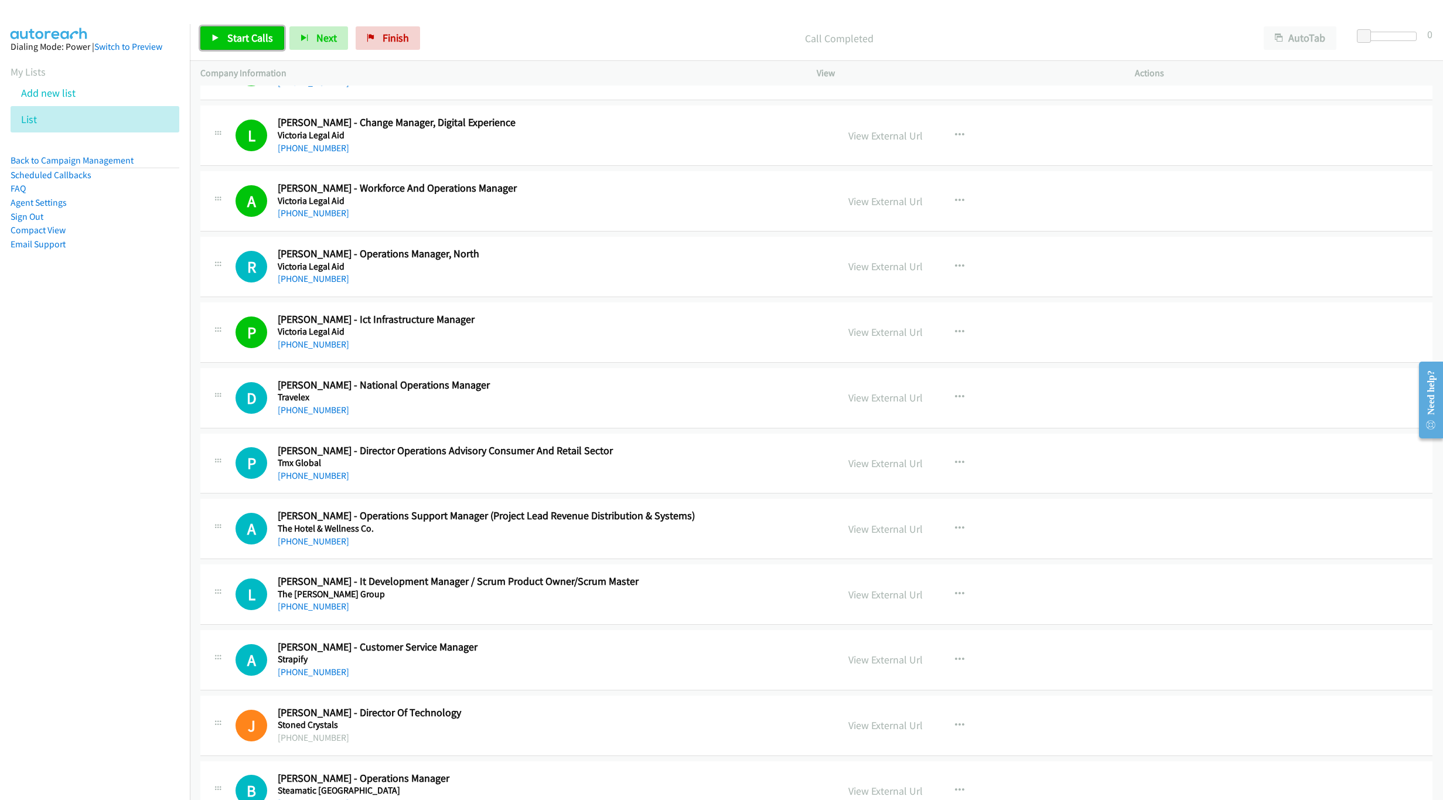
click at [254, 39] on span "Start Calls" at bounding box center [250, 37] width 46 height 13
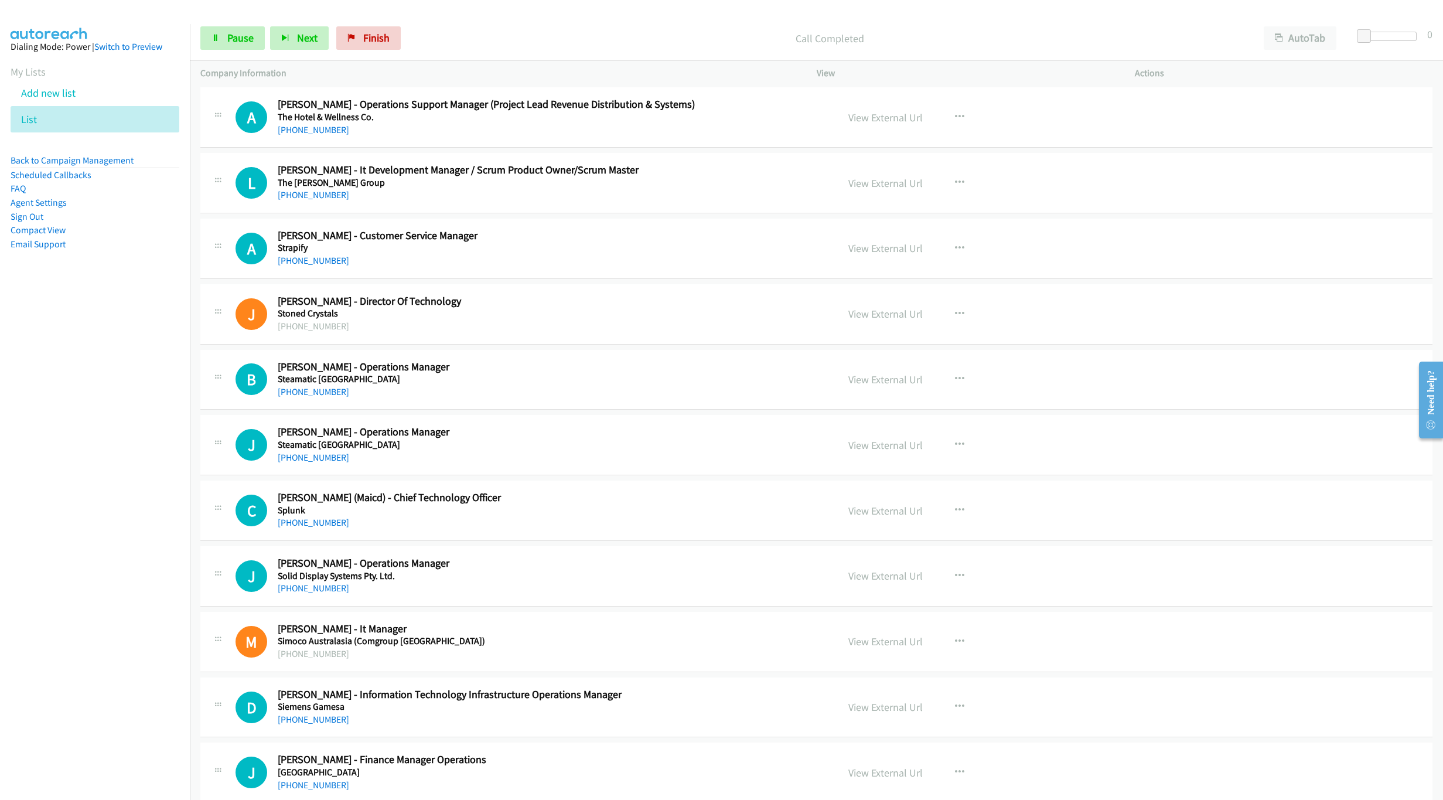
scroll to position [1054, 0]
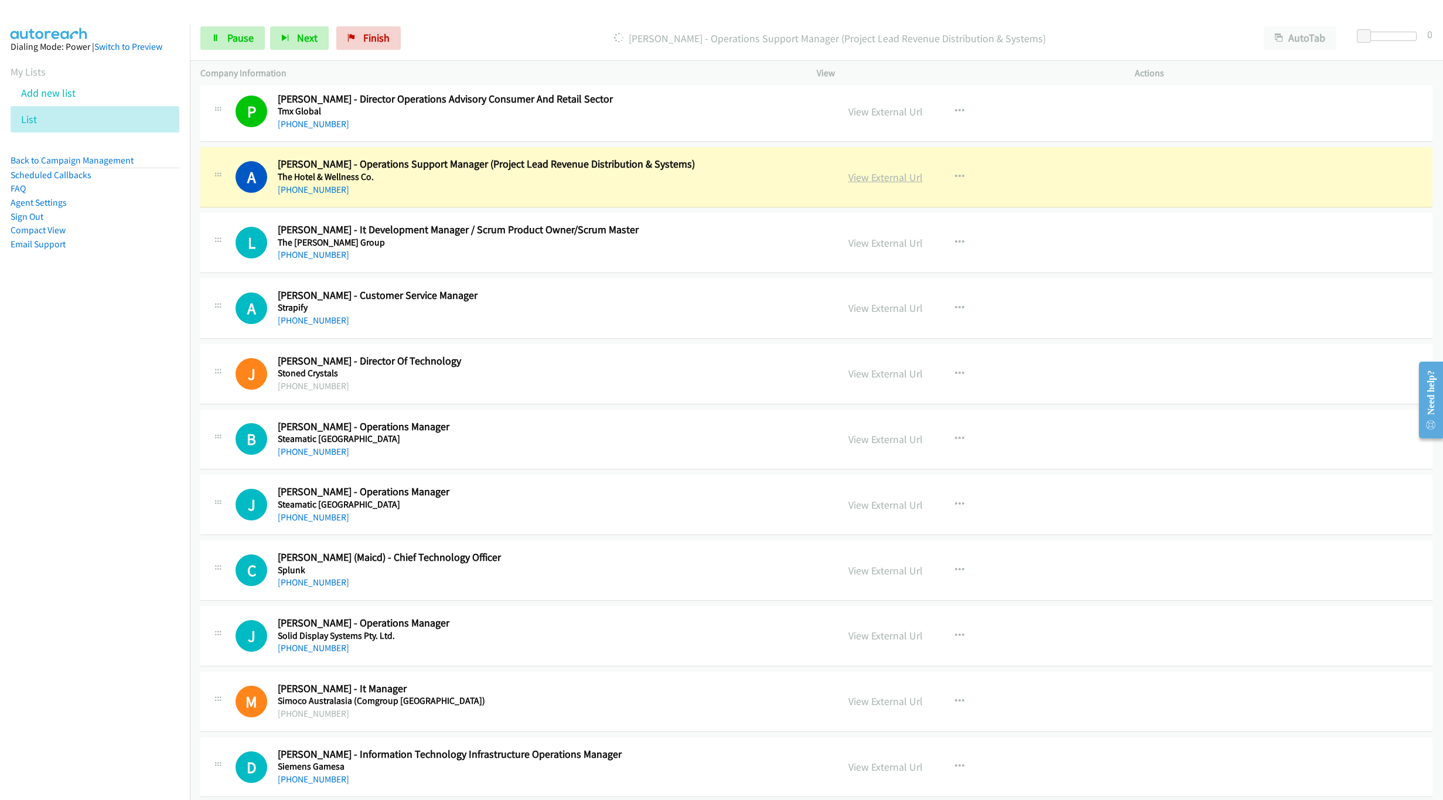
click at [866, 183] on link "View External Url" at bounding box center [885, 176] width 74 height 13
click at [206, 47] on link "Pause" at bounding box center [232, 37] width 64 height 23
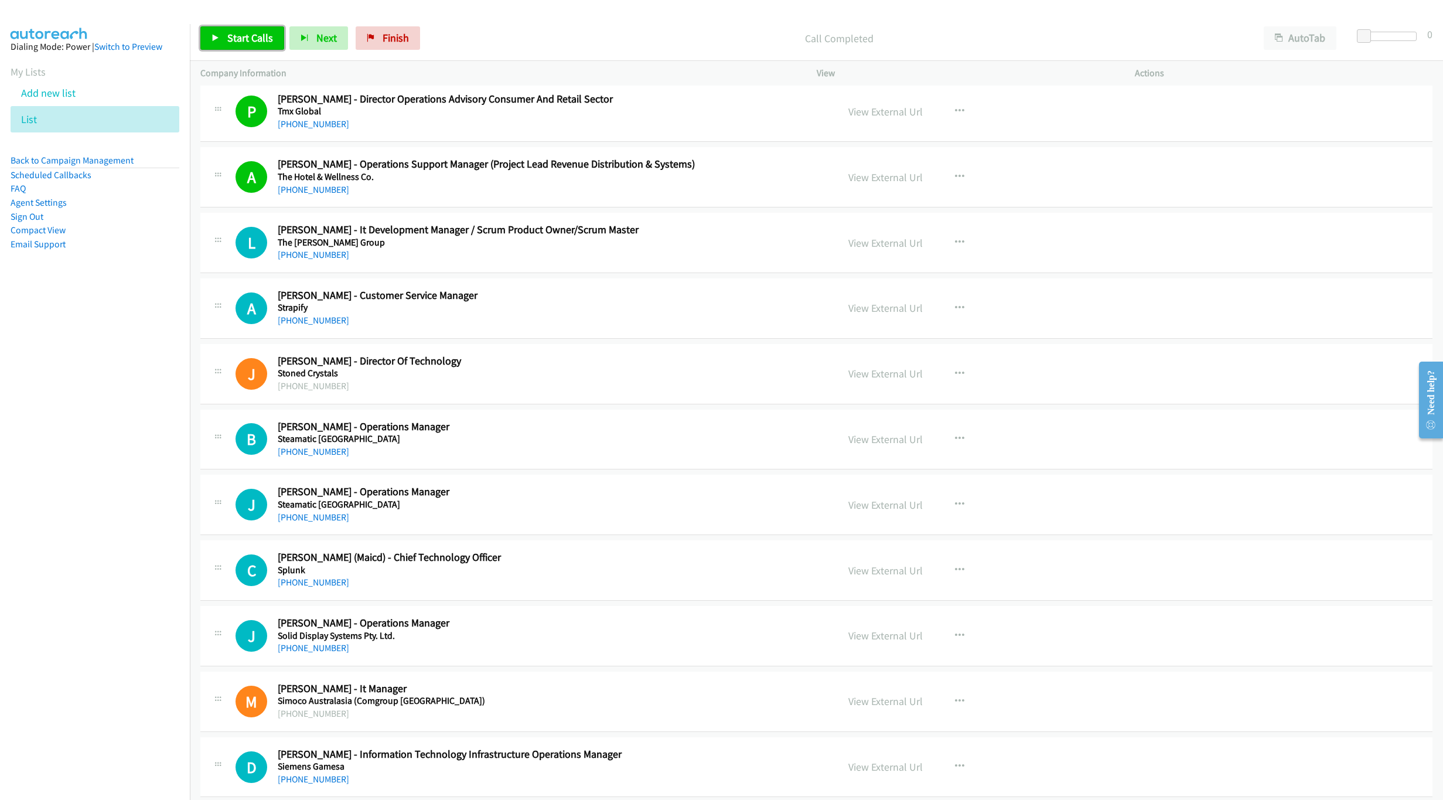
click at [231, 37] on span "Start Calls" at bounding box center [250, 37] width 46 height 13
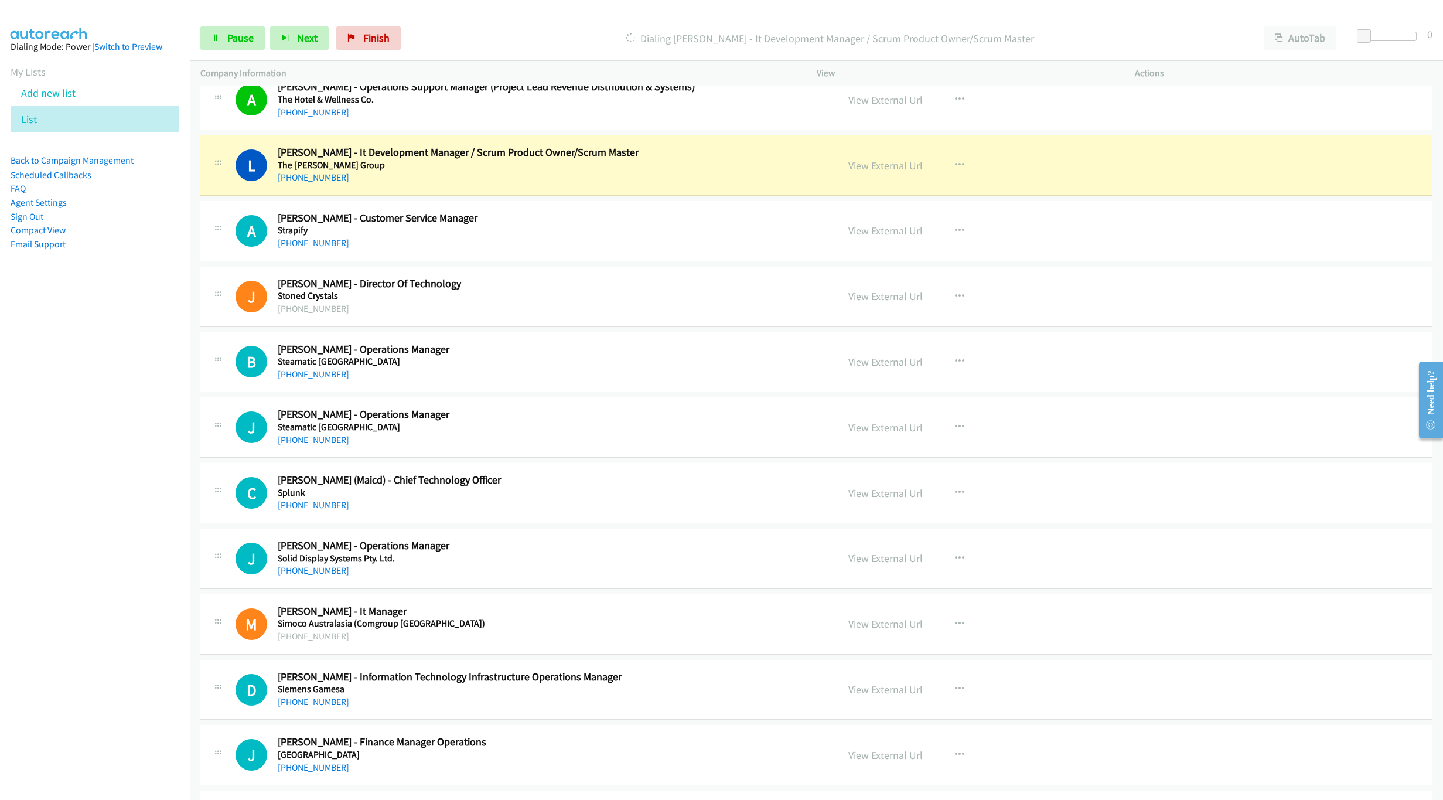
scroll to position [1142, 0]
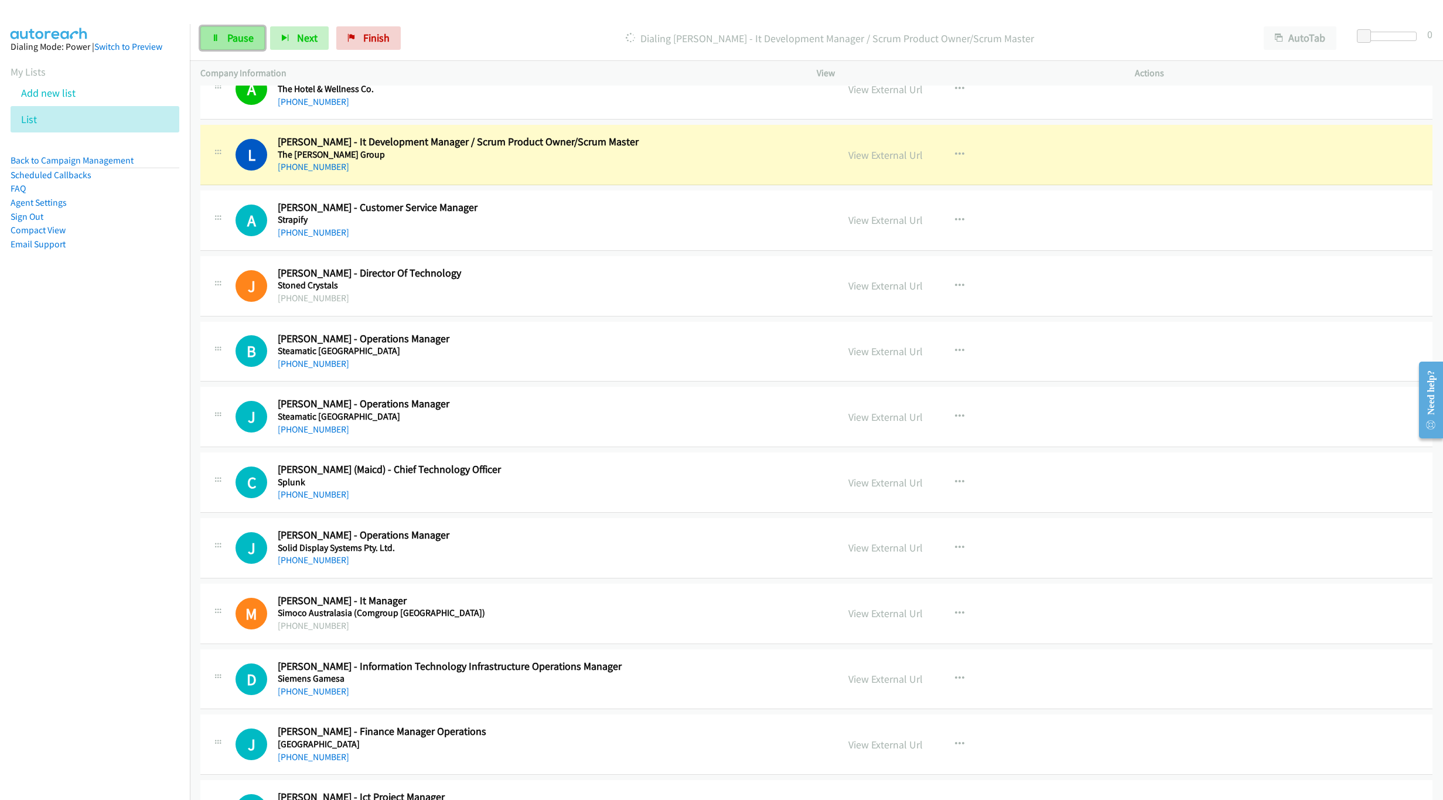
click at [233, 29] on link "Pause" at bounding box center [232, 37] width 64 height 23
click at [887, 162] on link "View External Url" at bounding box center [885, 154] width 74 height 13
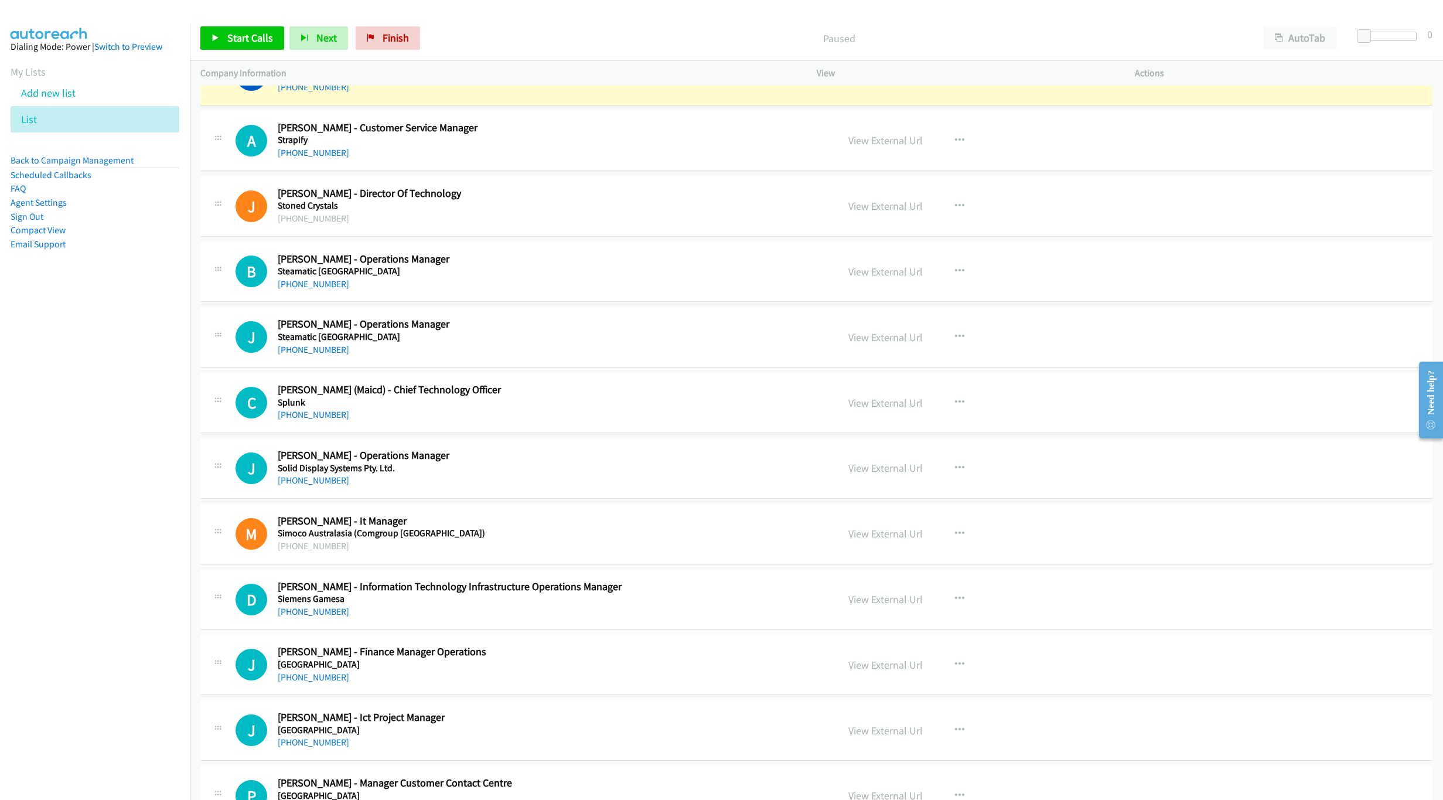
scroll to position [1230, 0]
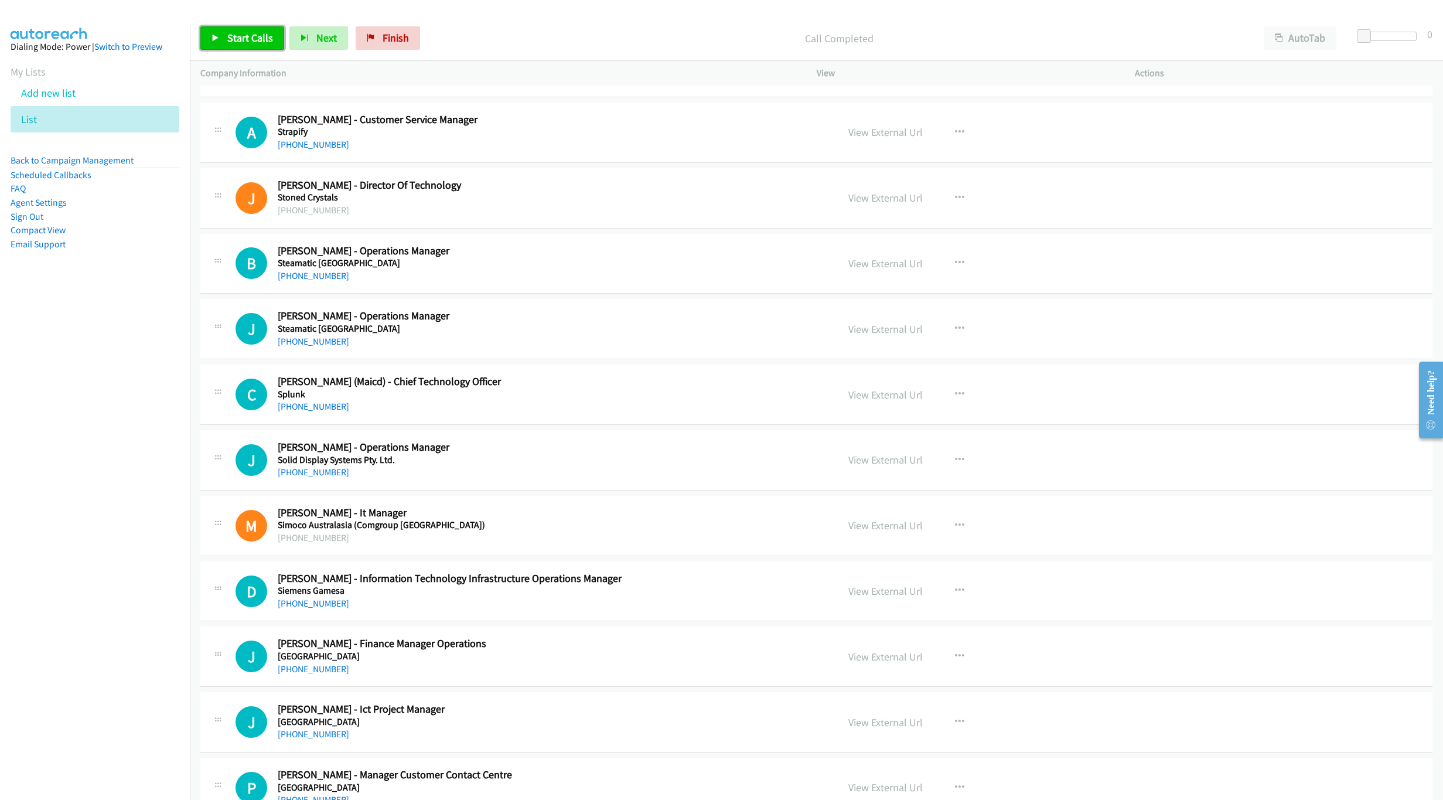
click at [234, 33] on span "Start Calls" at bounding box center [250, 37] width 46 height 13
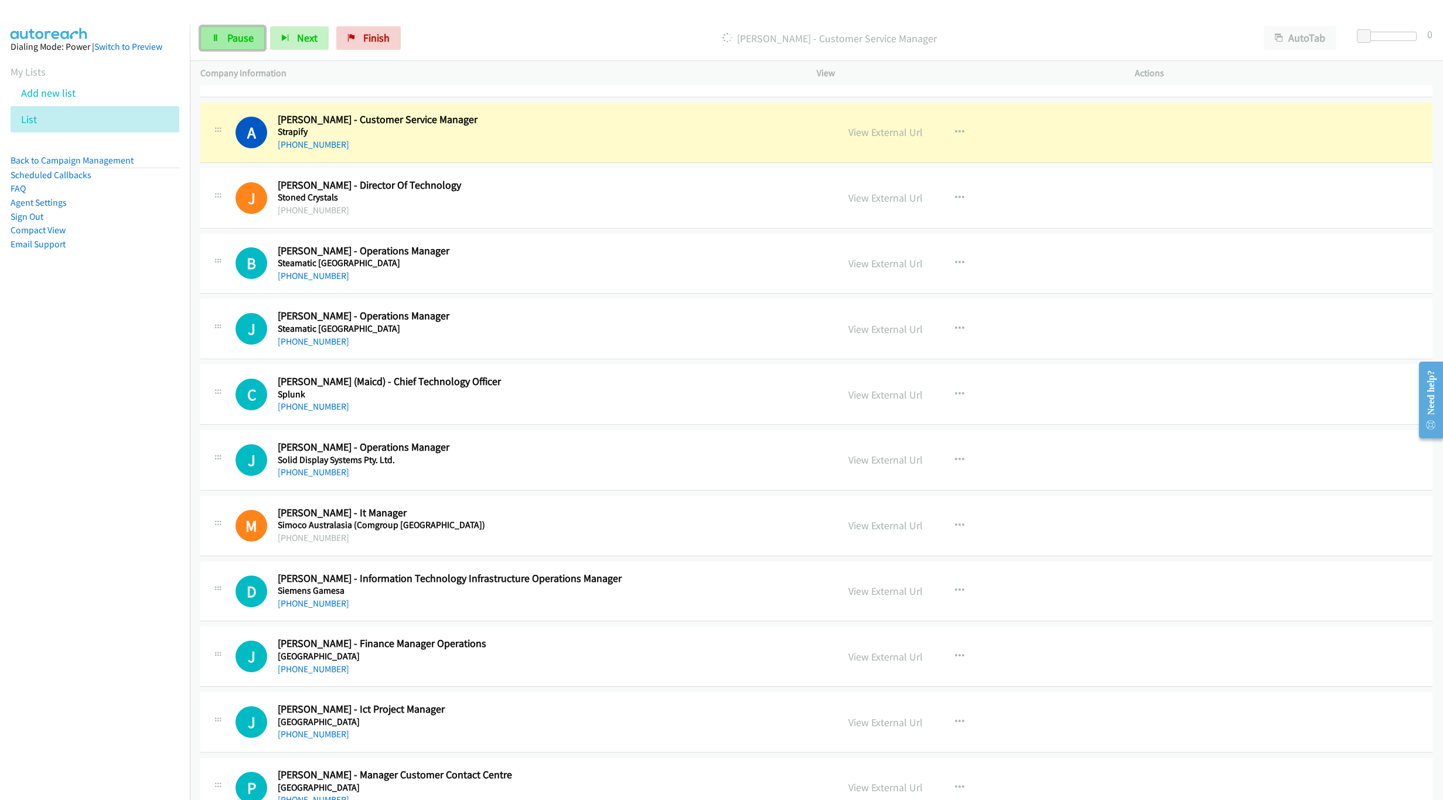
click at [218, 43] on link "Pause" at bounding box center [232, 37] width 64 height 23
click at [873, 134] on link "View External Url" at bounding box center [885, 131] width 74 height 13
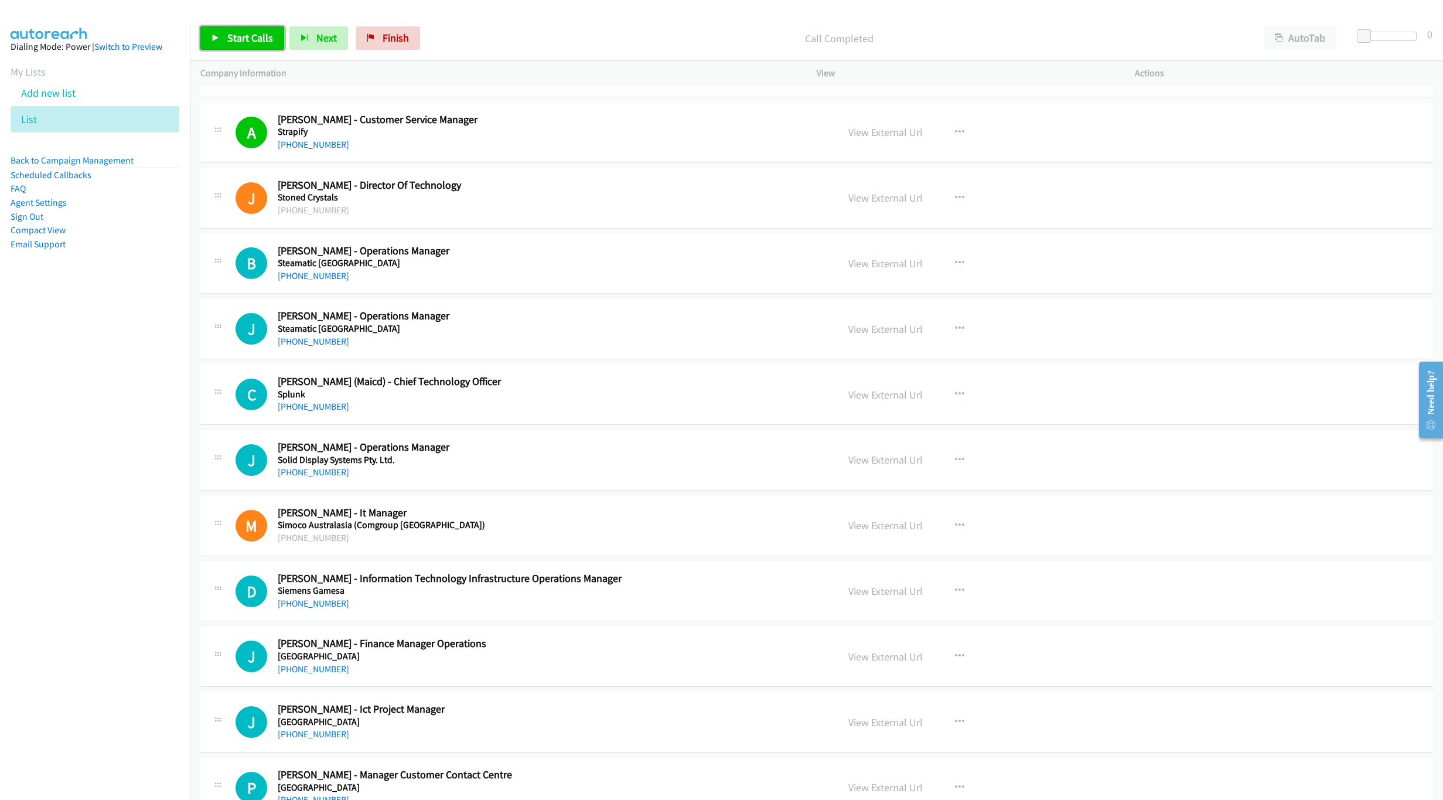
click at [235, 45] on link "Start Calls" at bounding box center [242, 37] width 84 height 23
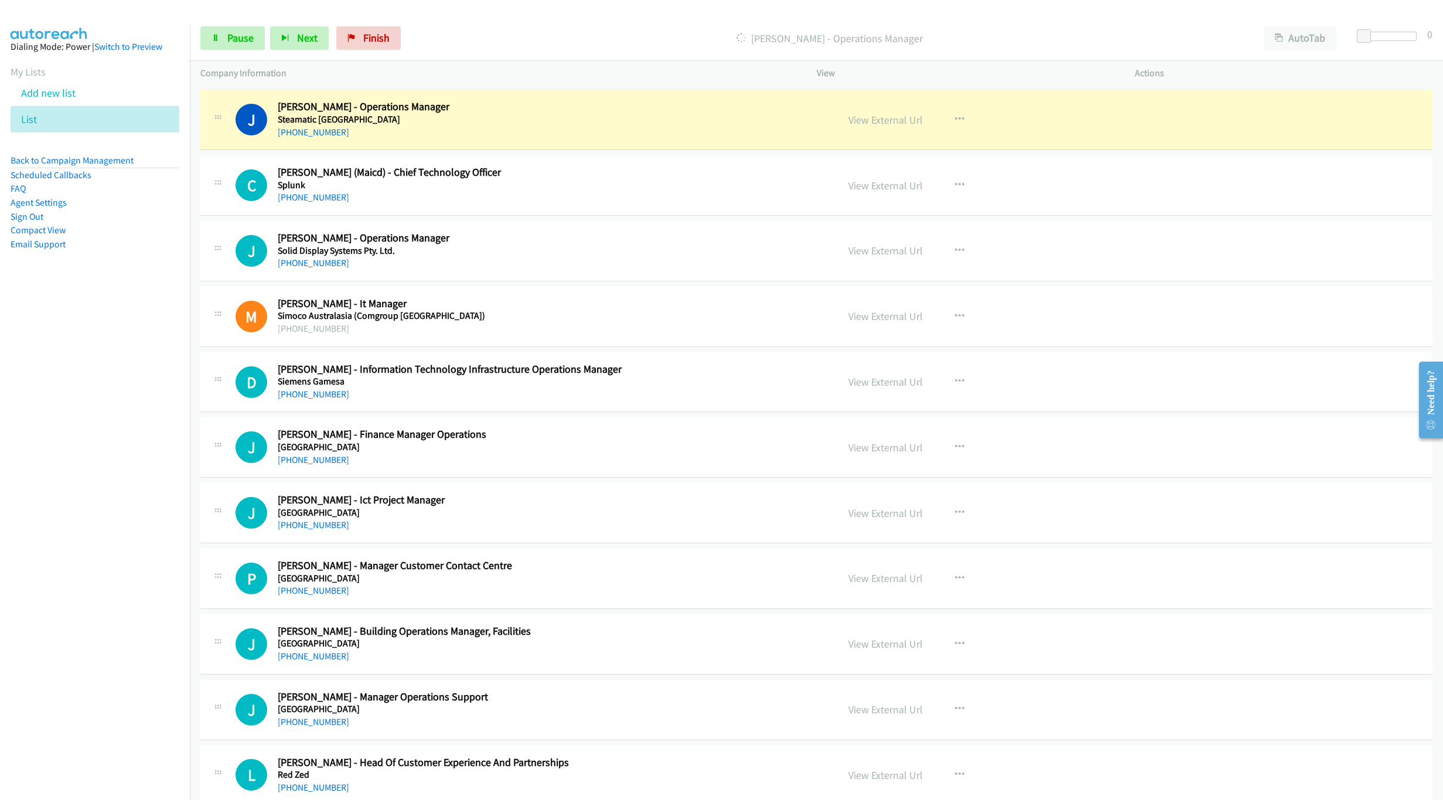
scroll to position [1441, 0]
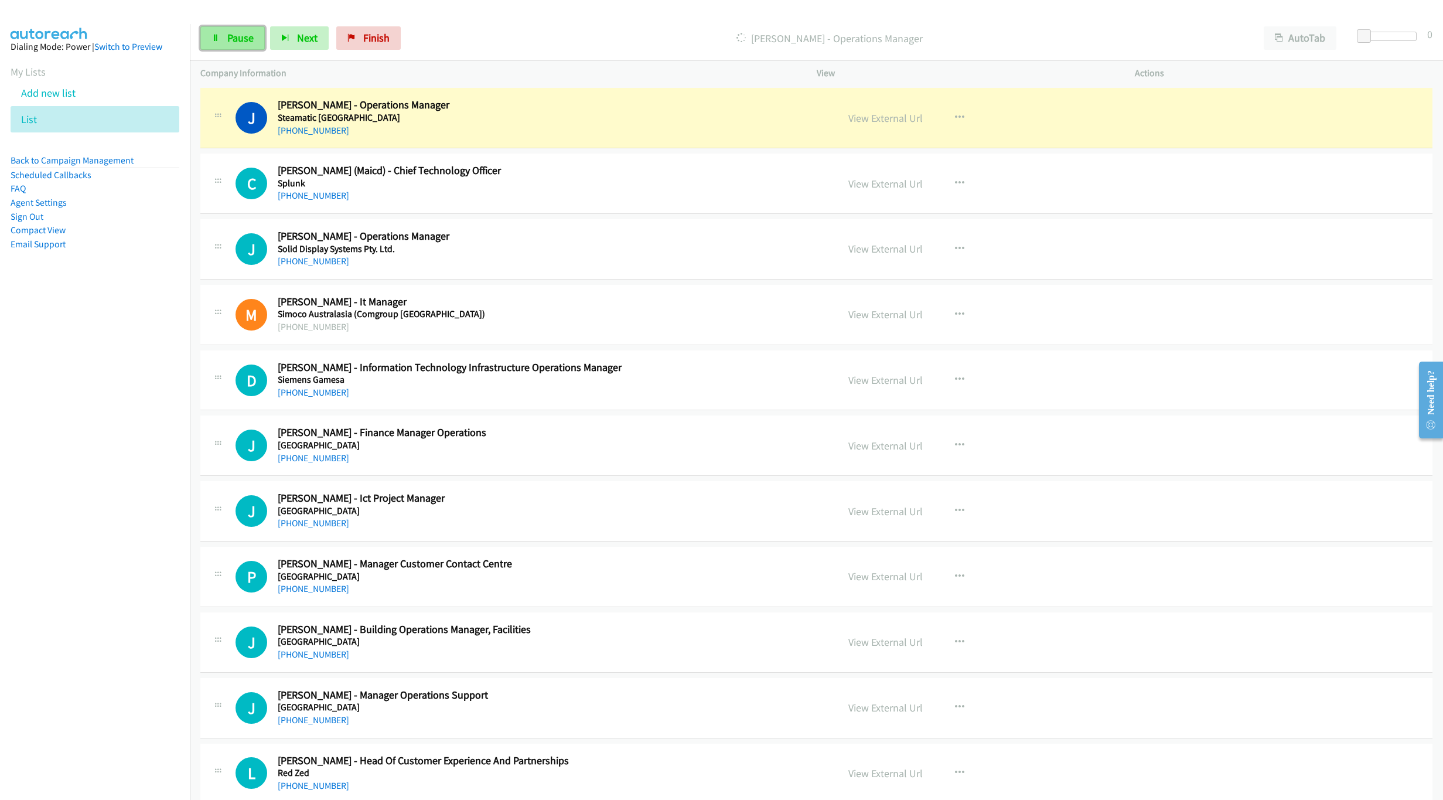
click at [230, 48] on link "Pause" at bounding box center [232, 37] width 64 height 23
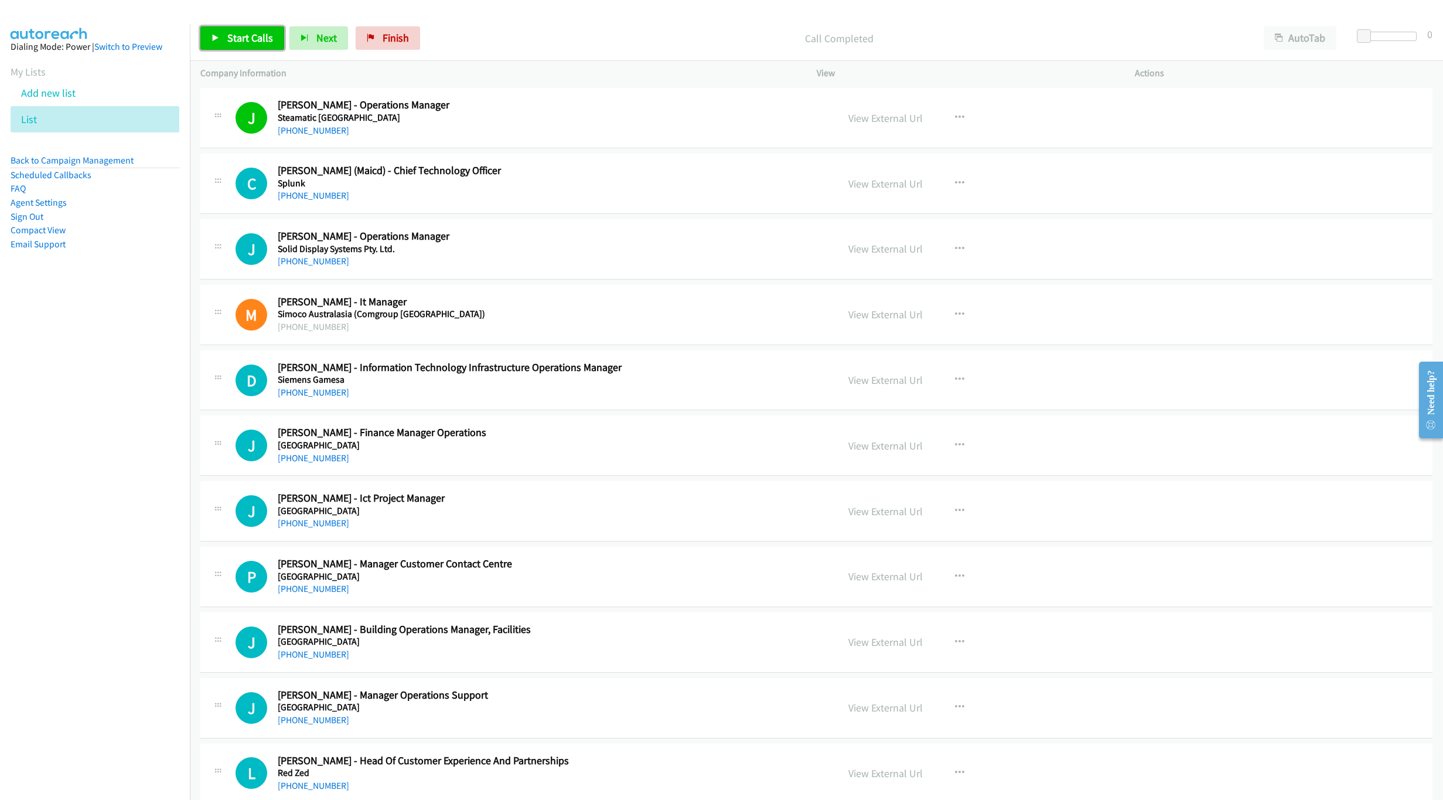
drag, startPoint x: 246, startPoint y: 50, endPoint x: 257, endPoint y: 43, distance: 13.2
click at [246, 48] on link "Start Calls" at bounding box center [242, 37] width 84 height 23
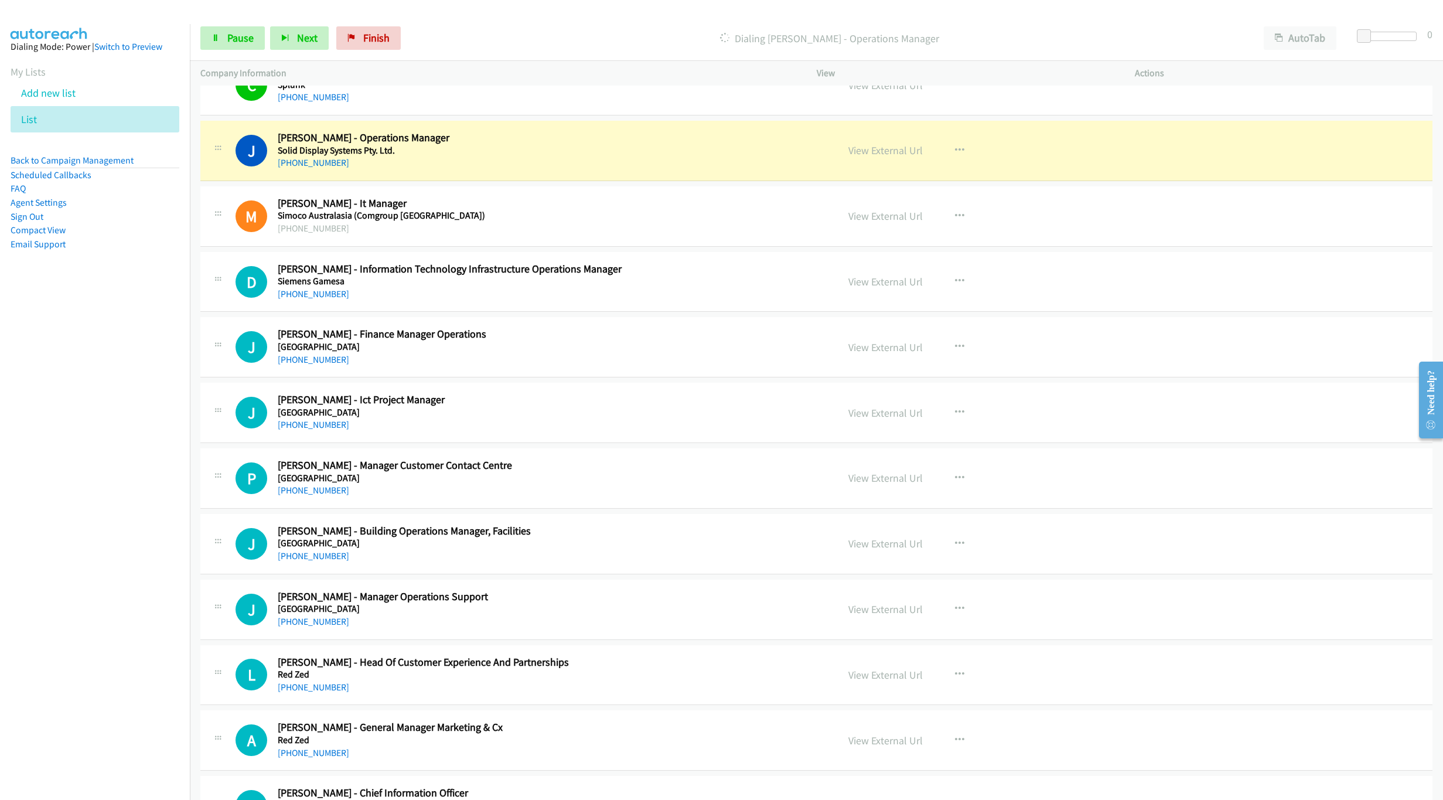
scroll to position [1529, 0]
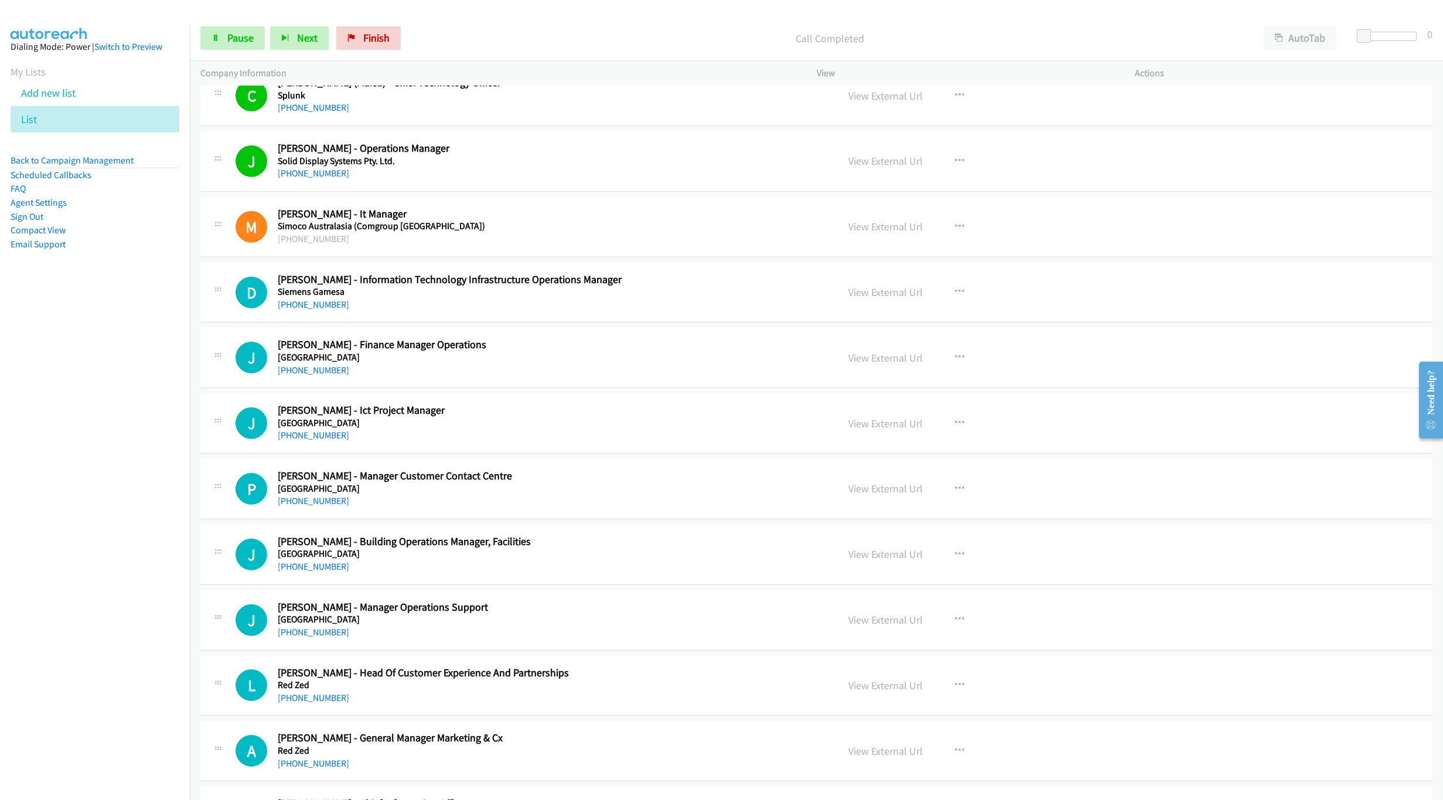
click at [78, 548] on nav "Dialing Mode: Power | Switch to Preview My Lists Add new list List Back to Camp…" at bounding box center [95, 424] width 190 height 800
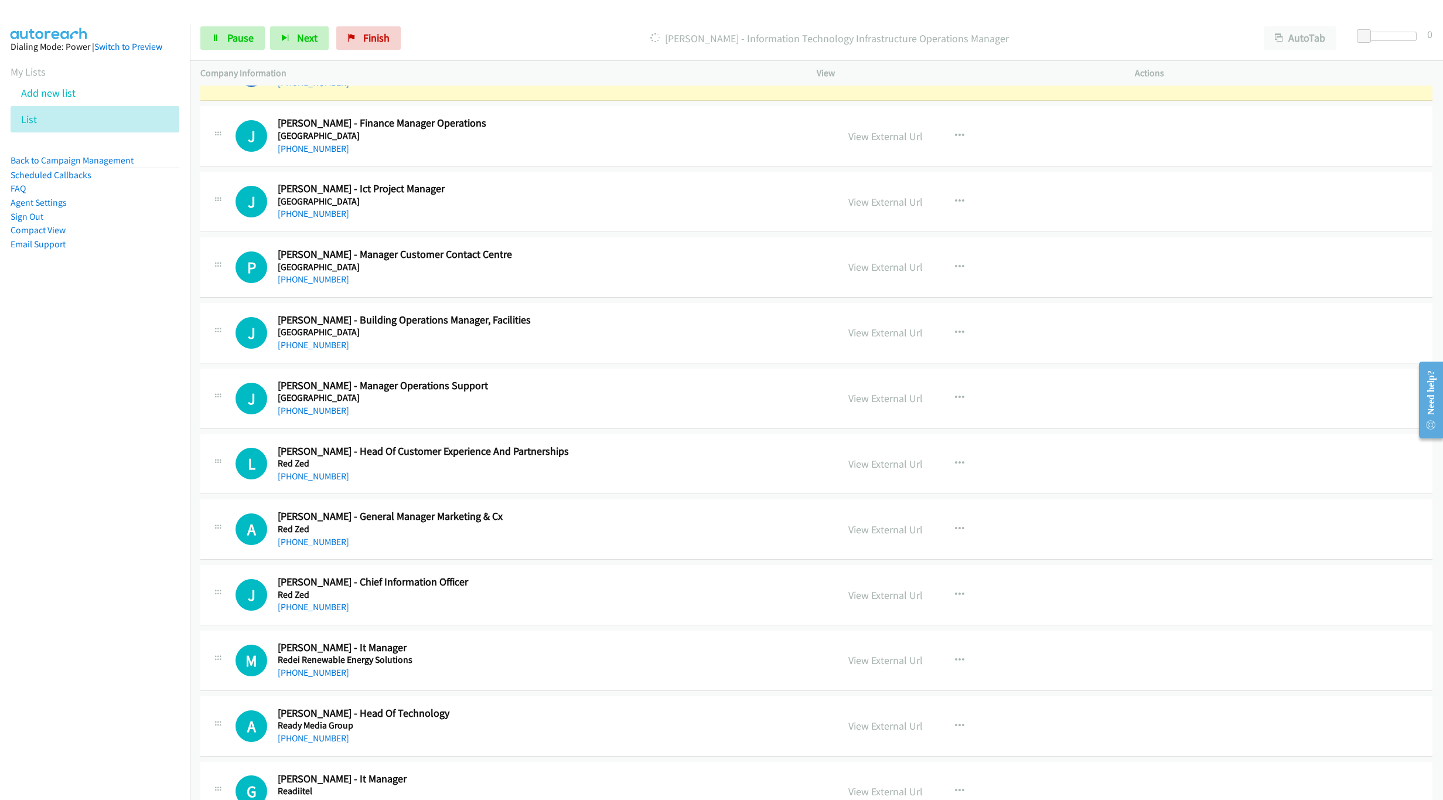
scroll to position [1740, 0]
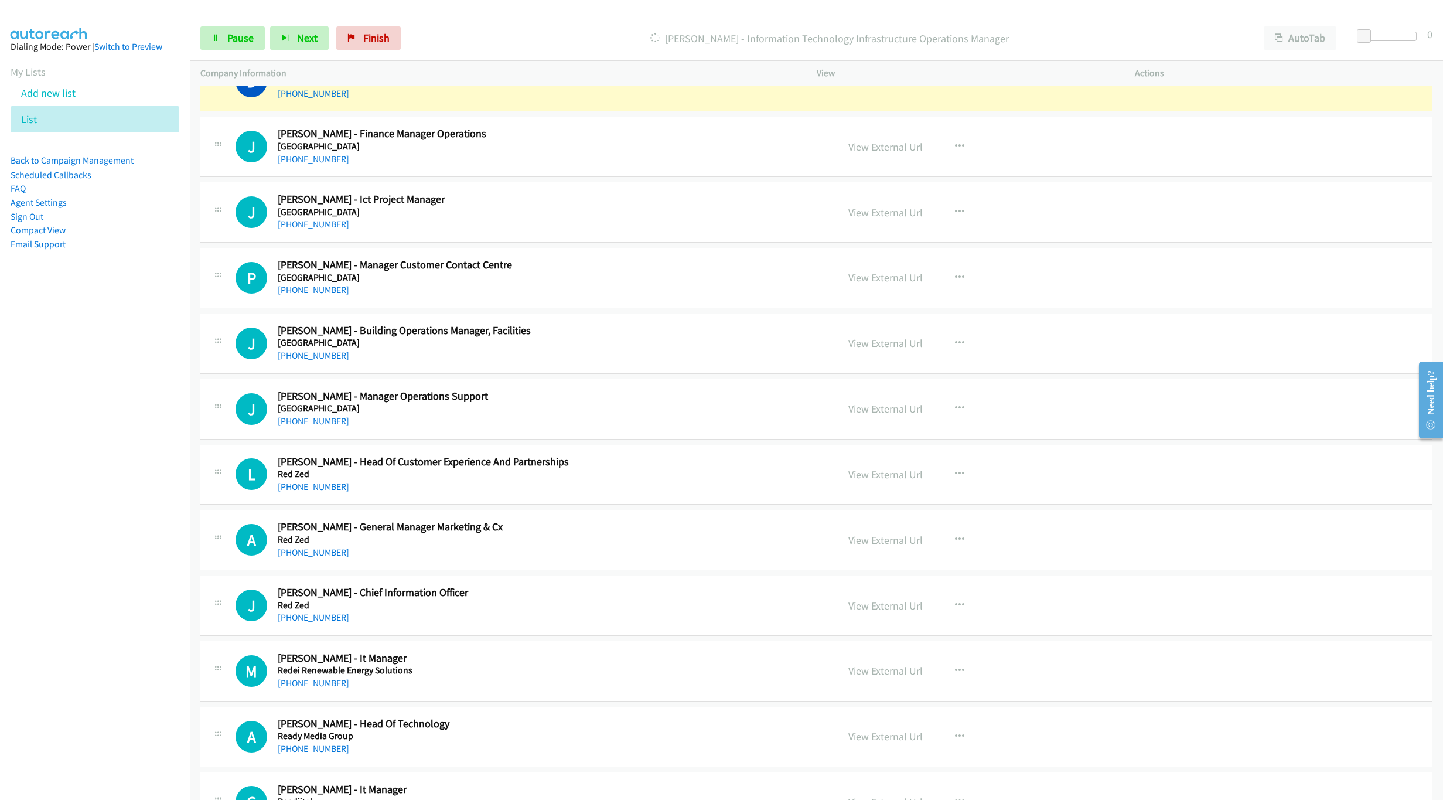
click at [39, 464] on nav "Dialing Mode: Power | Switch to Preview My Lists Add new list List Back to Camp…" at bounding box center [95, 424] width 190 height 800
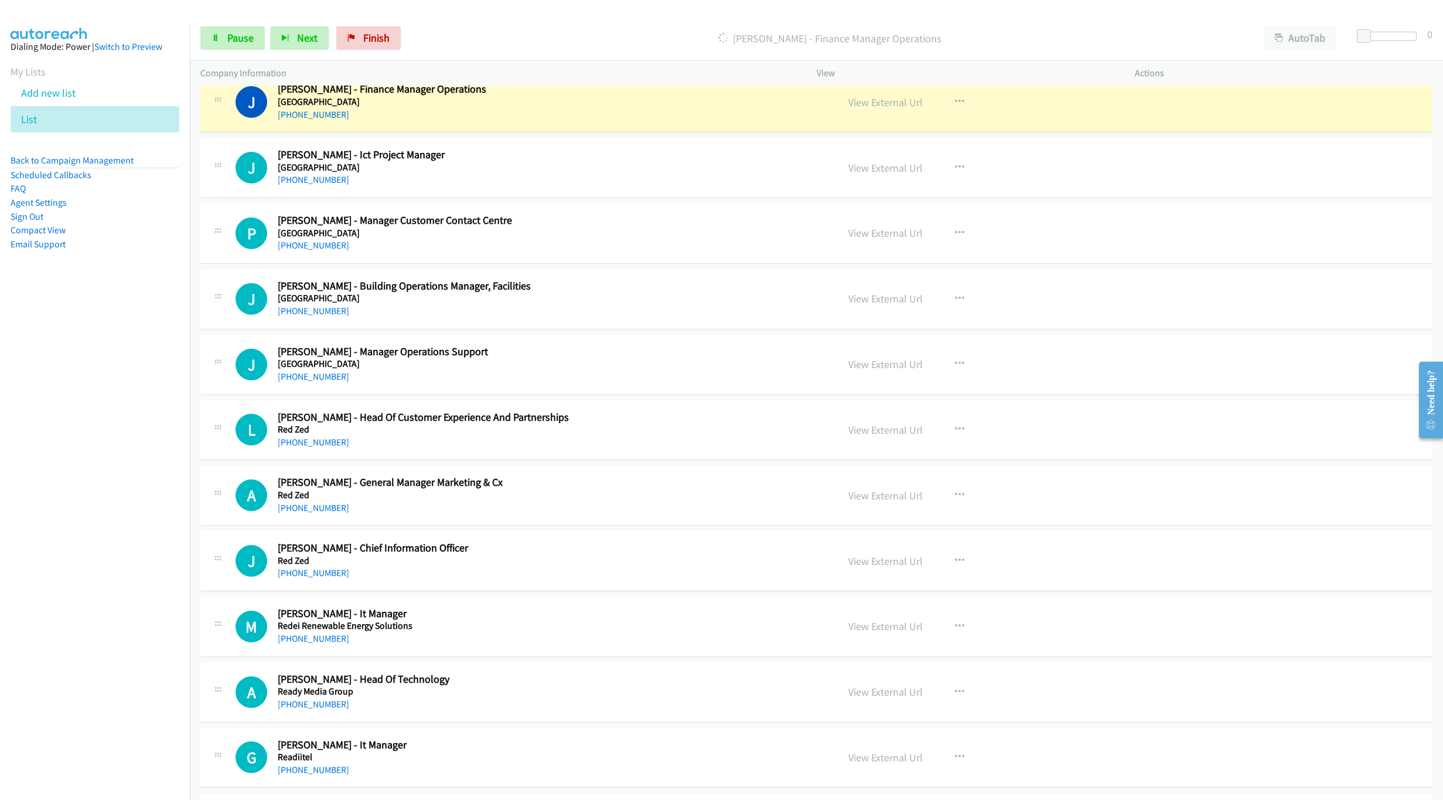
scroll to position [1793, 0]
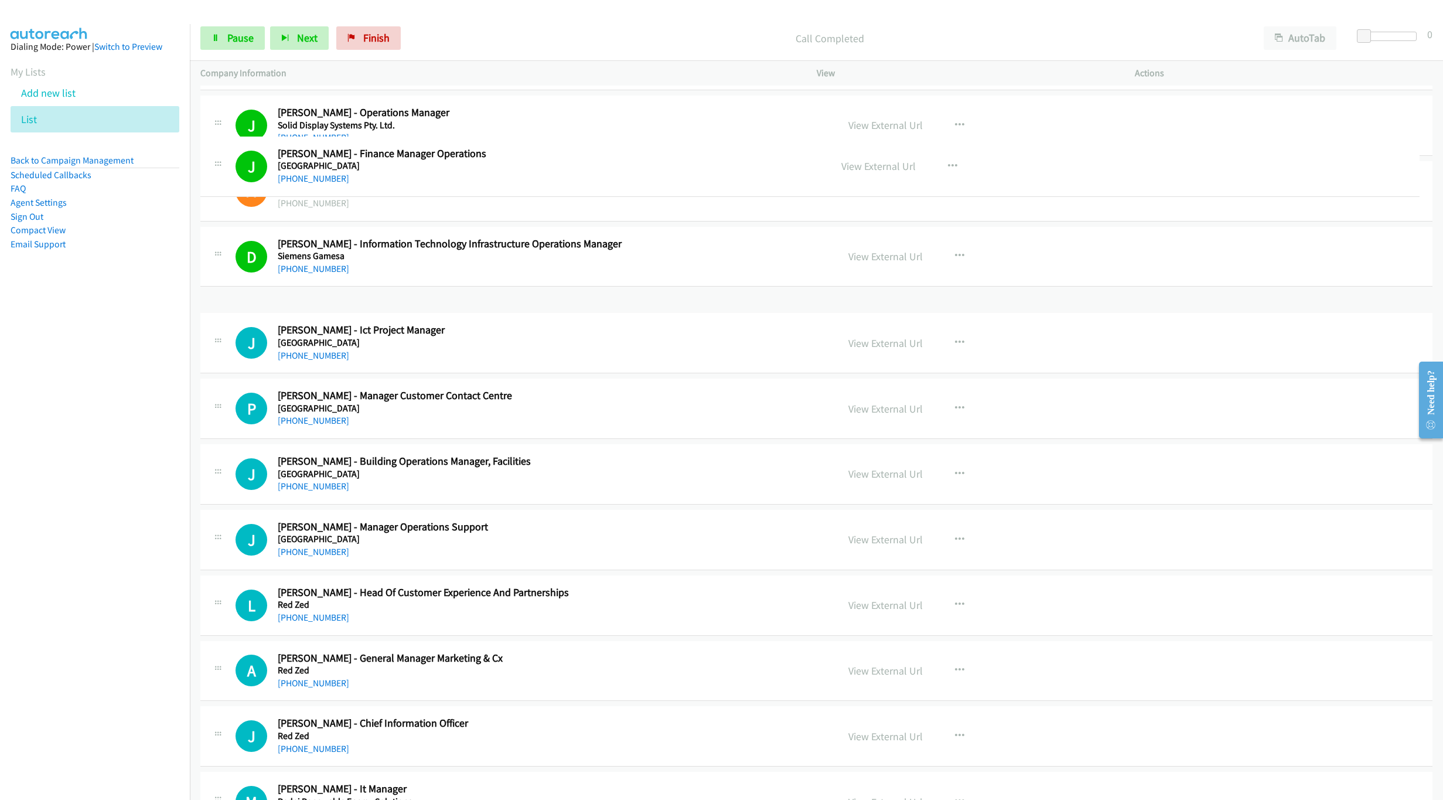
drag, startPoint x: 343, startPoint y: 87, endPoint x: 487, endPoint y: 94, distance: 144.9
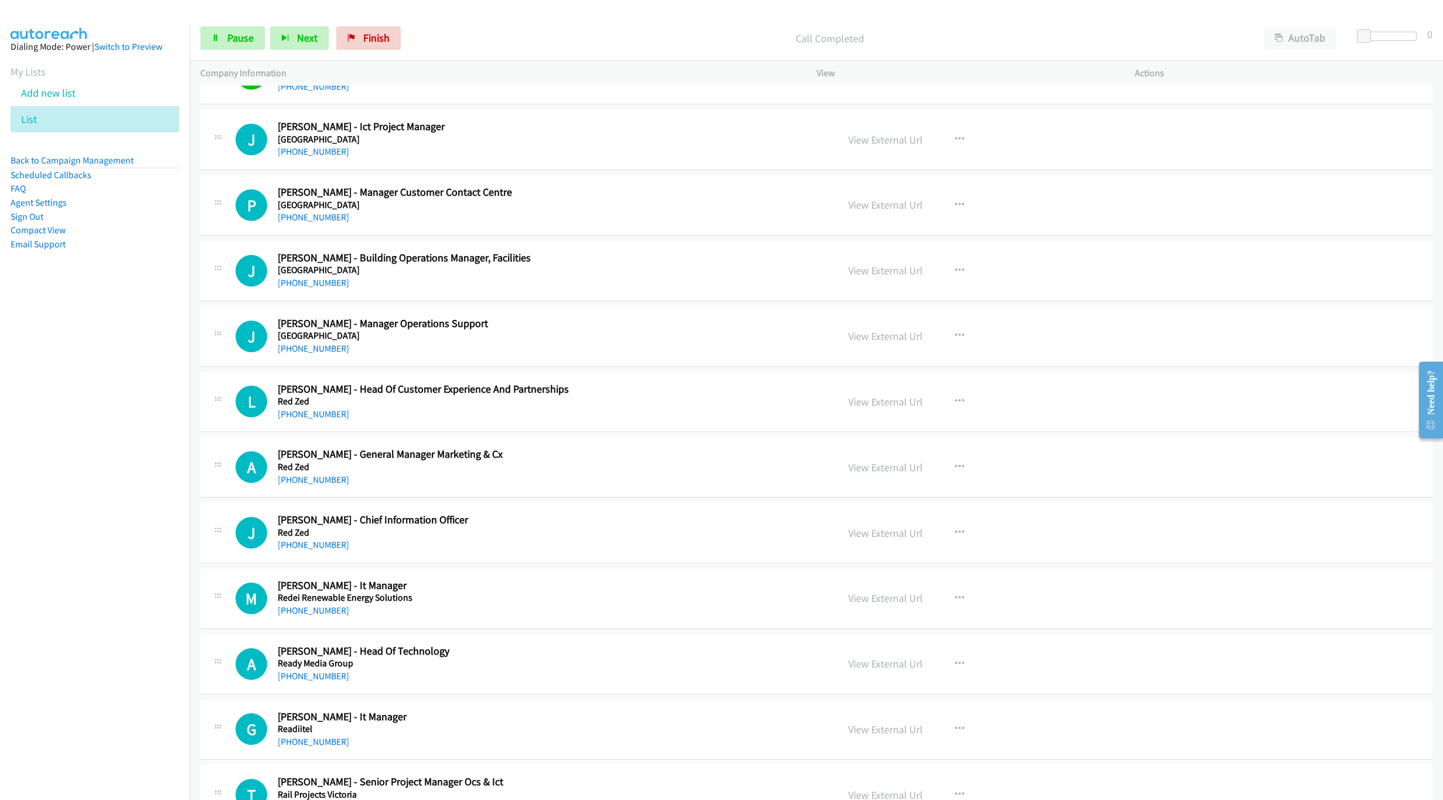
scroll to position [1805, 0]
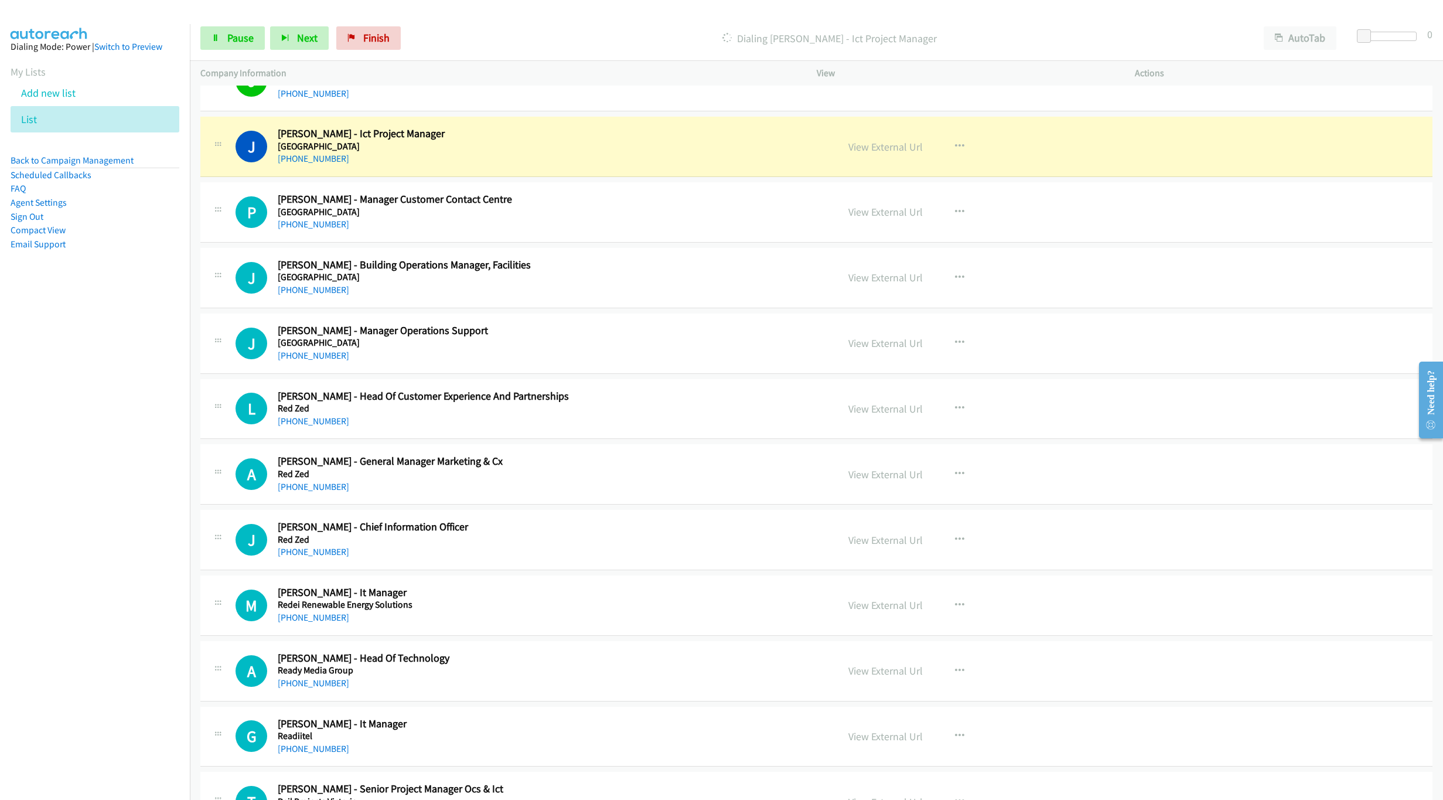
click at [448, 150] on h5 "Royal Childrens Hospital" at bounding box center [521, 147] width 486 height 12
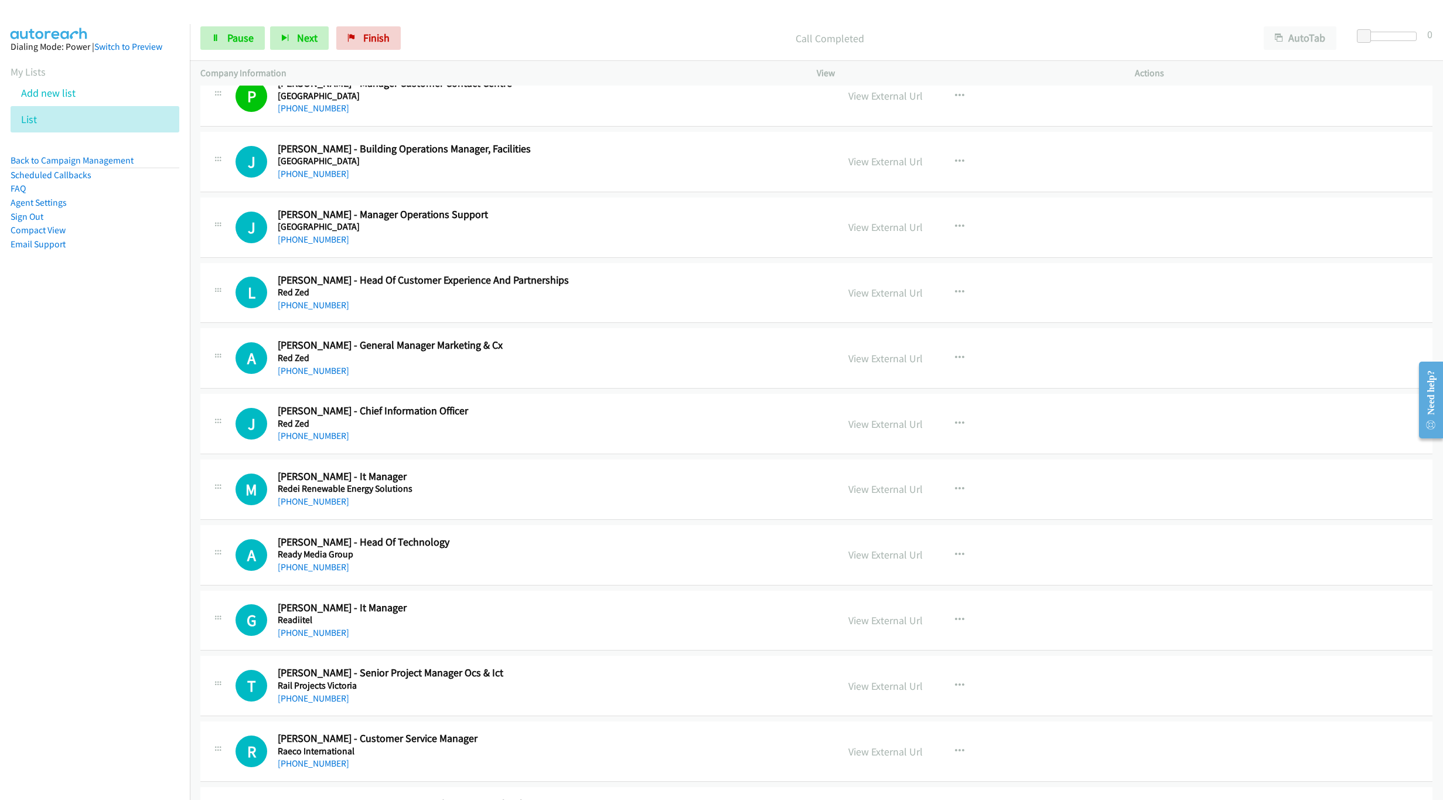
scroll to position [1911, 0]
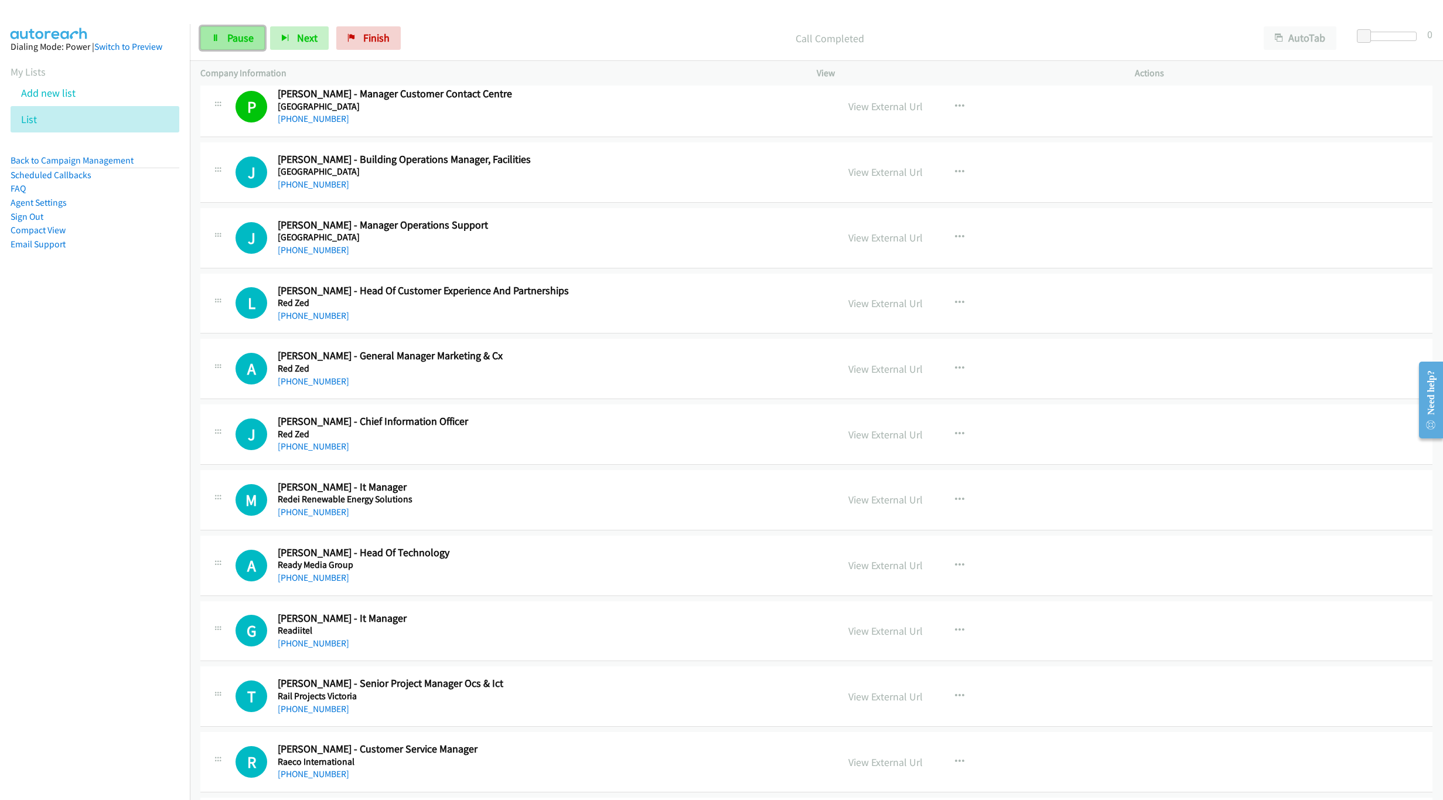
click at [221, 44] on link "Pause" at bounding box center [232, 37] width 64 height 23
drag, startPoint x: 306, startPoint y: 255, endPoint x: 409, endPoint y: 265, distance: 103.6
click at [306, 255] on link "+61 3 9345 4829" at bounding box center [313, 249] width 71 height 11
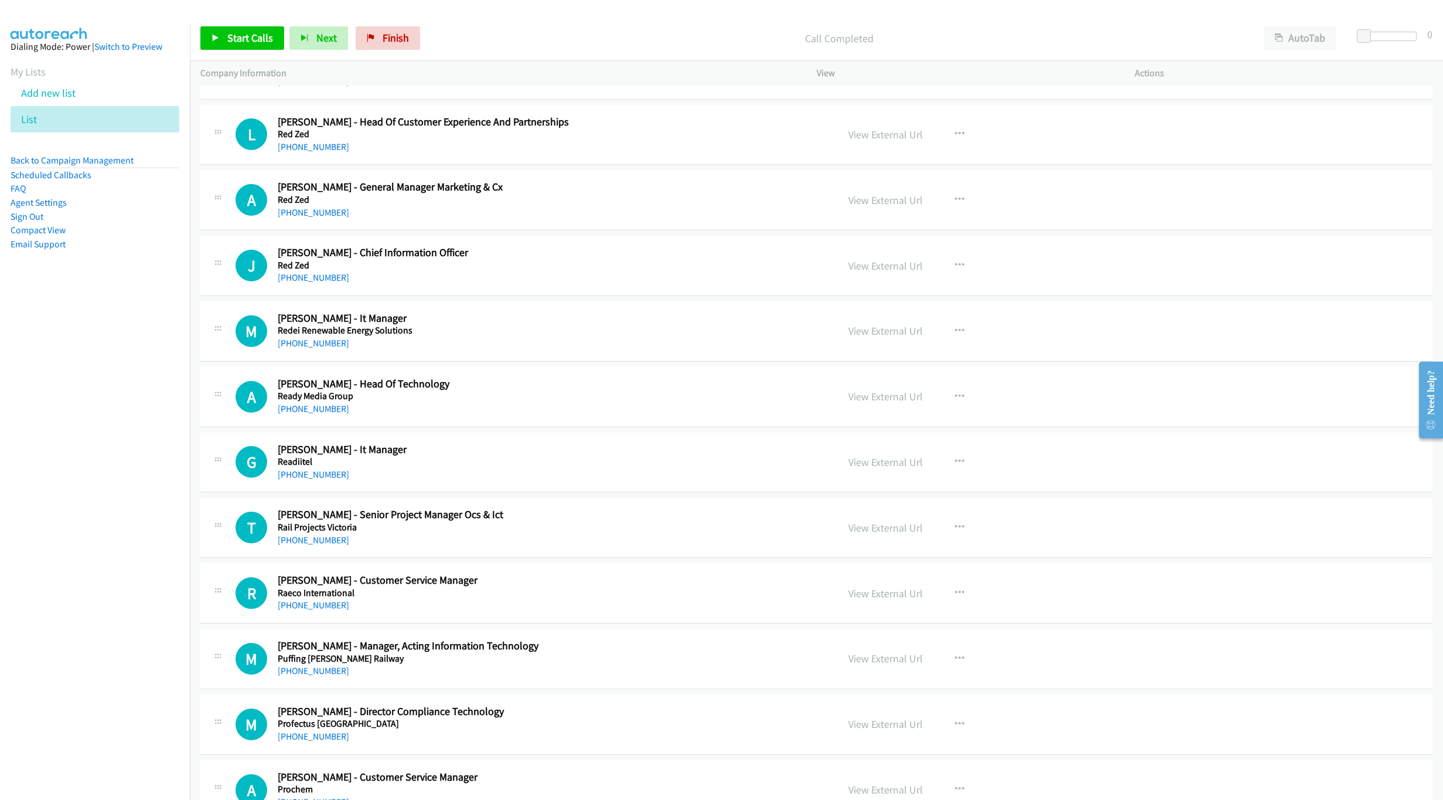
scroll to position [2087, 0]
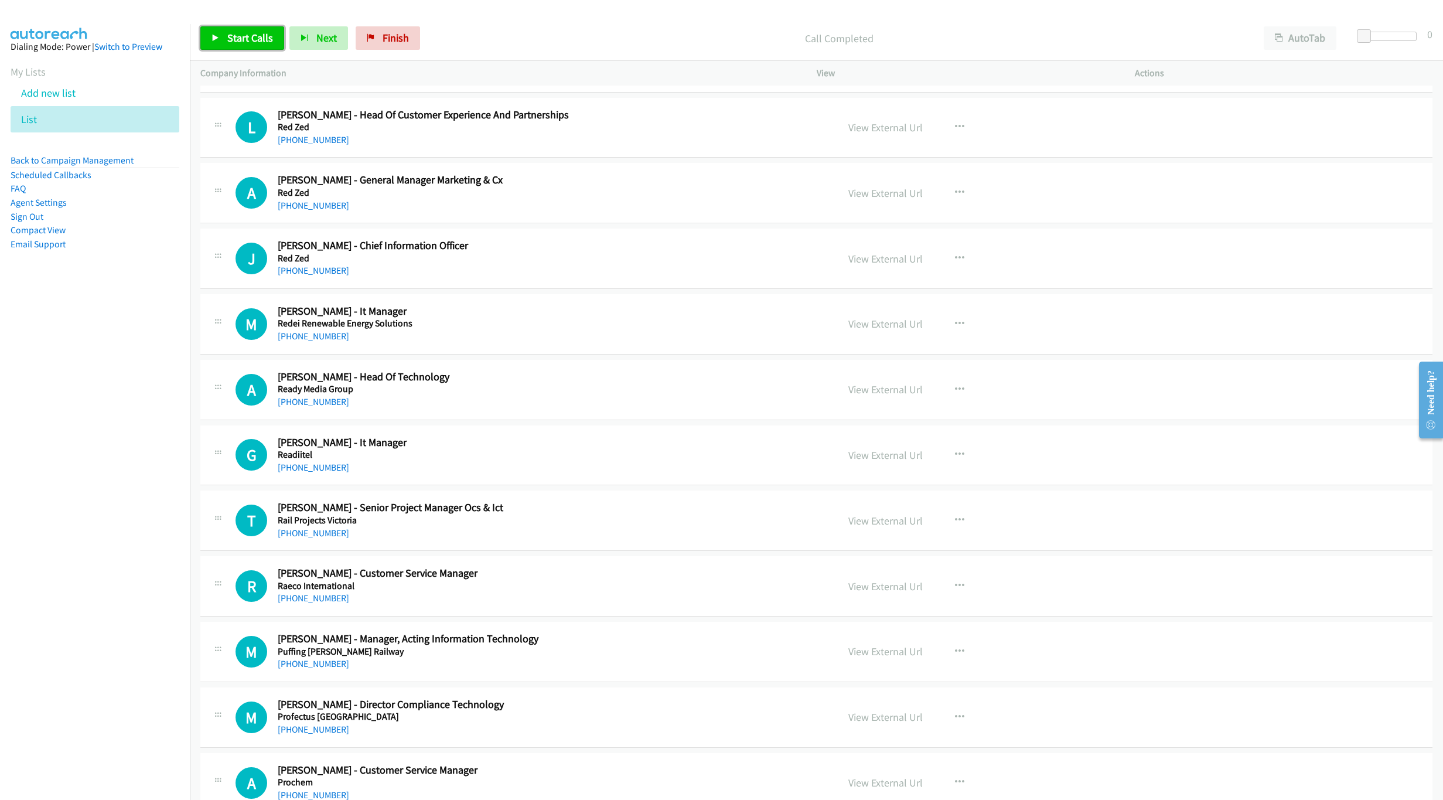
click at [250, 33] on span "Start Calls" at bounding box center [250, 37] width 46 height 13
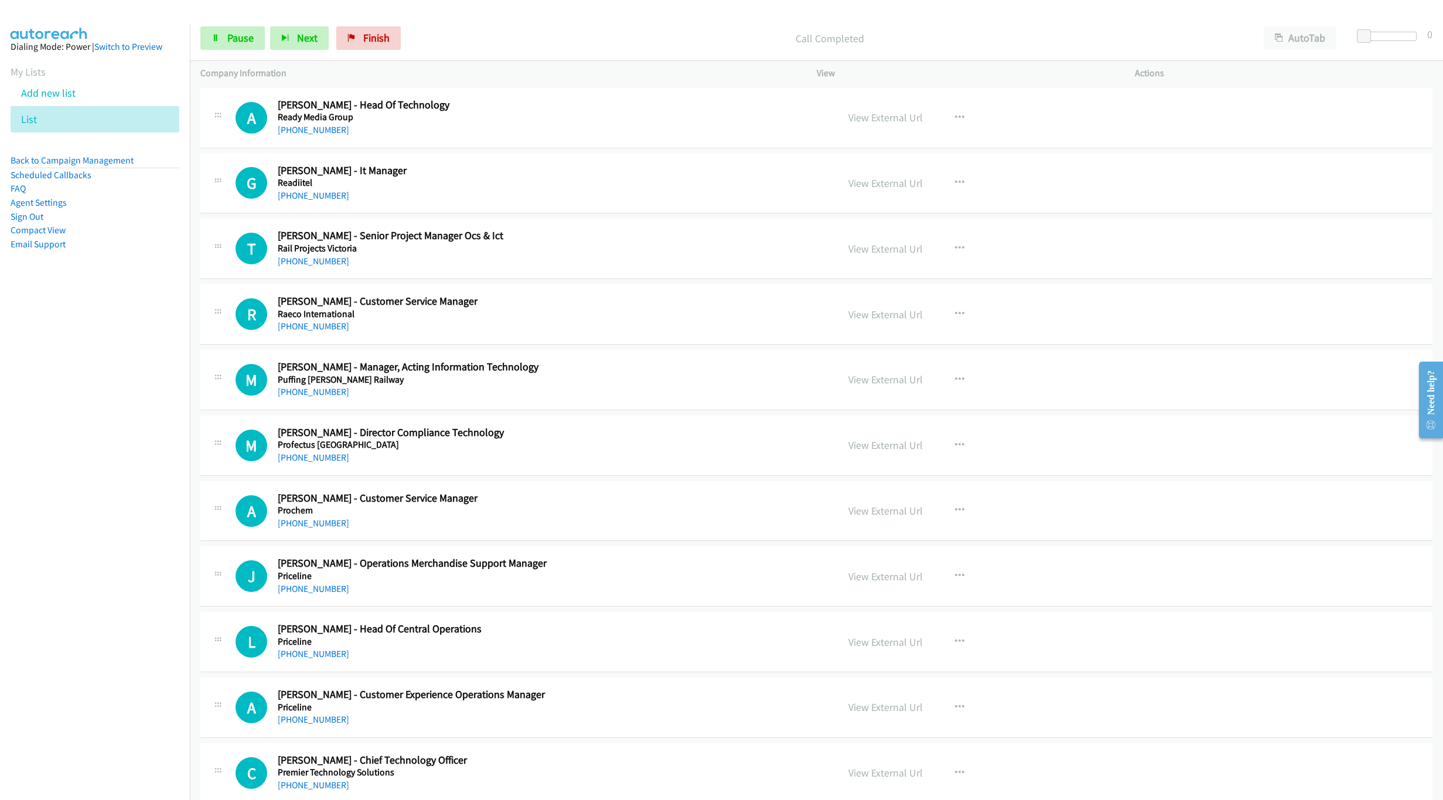
scroll to position [2350, 0]
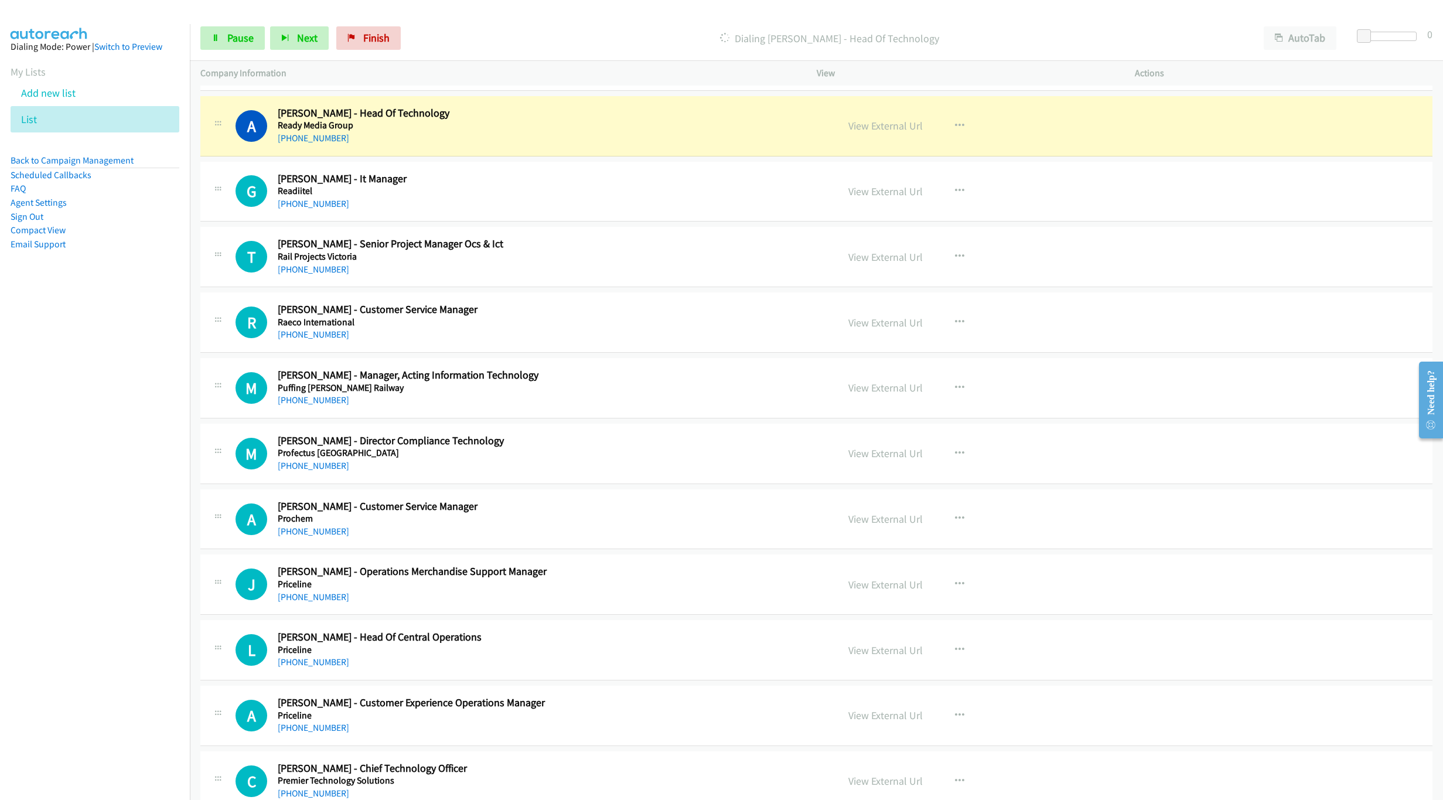
click at [76, 440] on nav "Dialing Mode: Power | Switch to Preview My Lists Add new list List Back to Camp…" at bounding box center [95, 424] width 190 height 800
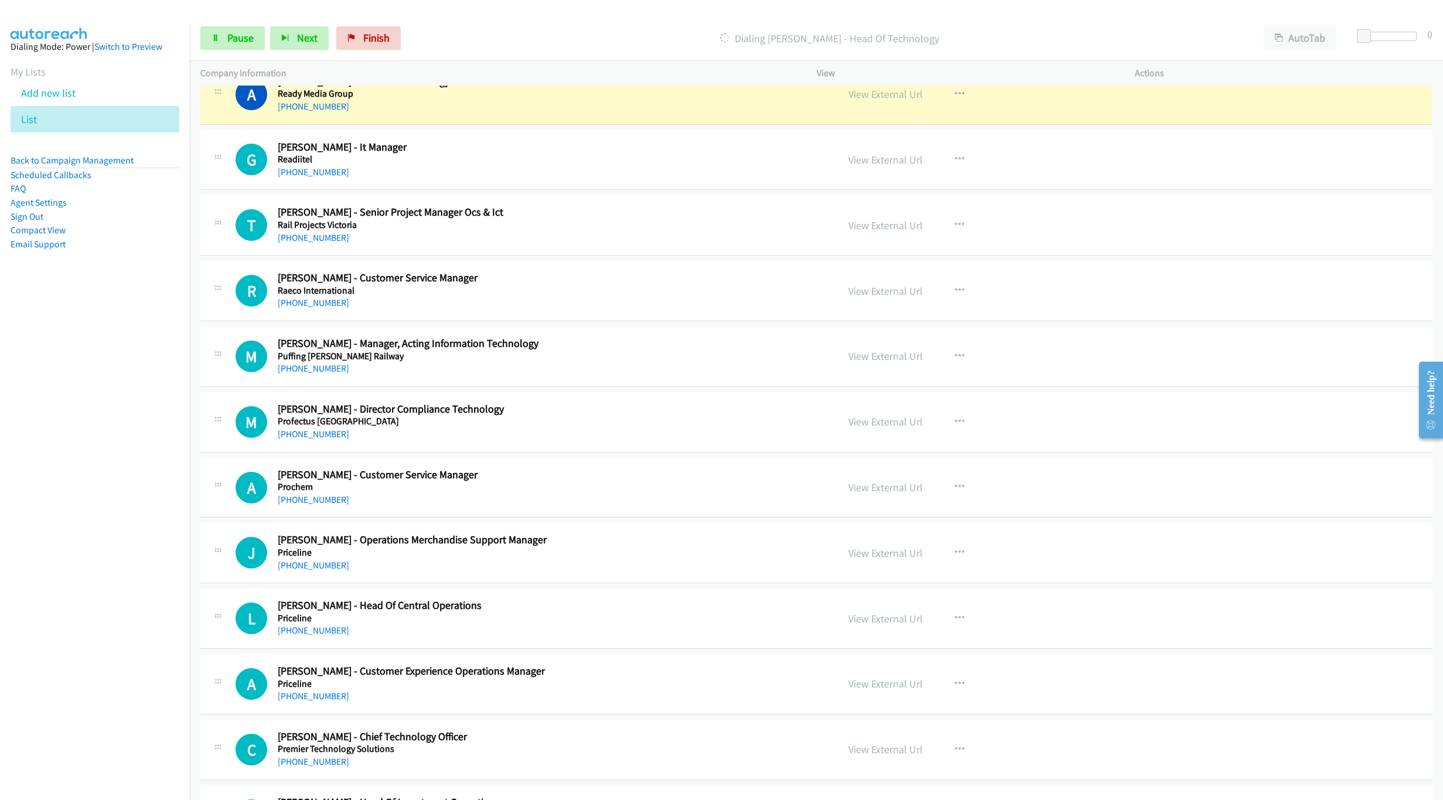
scroll to position [2385, 0]
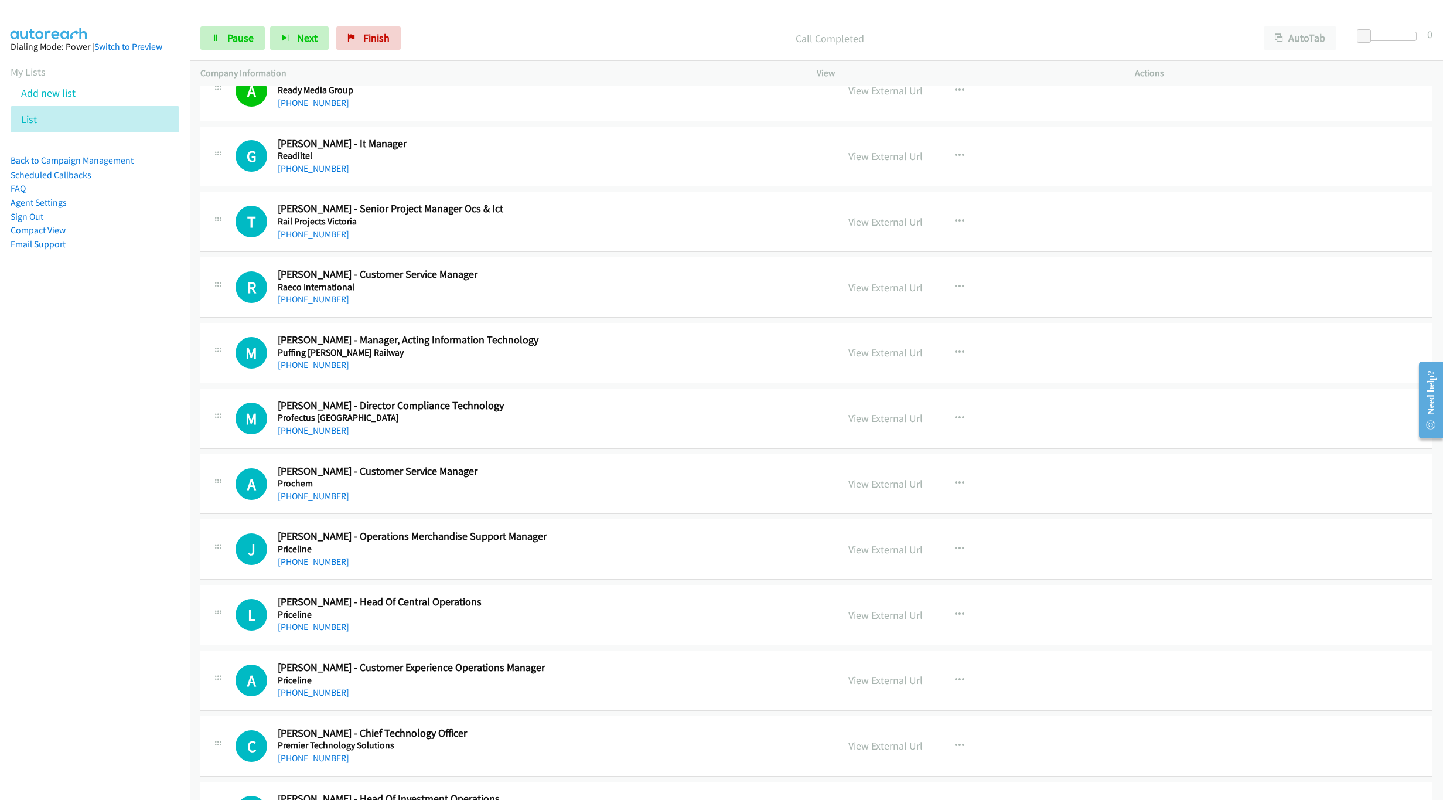
drag, startPoint x: 127, startPoint y: 603, endPoint x: 148, endPoint y: 606, distance: 21.4
click at [127, 603] on nav "Dialing Mode: Power | Switch to Preview My Lists Add new list List Back to Camp…" at bounding box center [95, 424] width 190 height 800
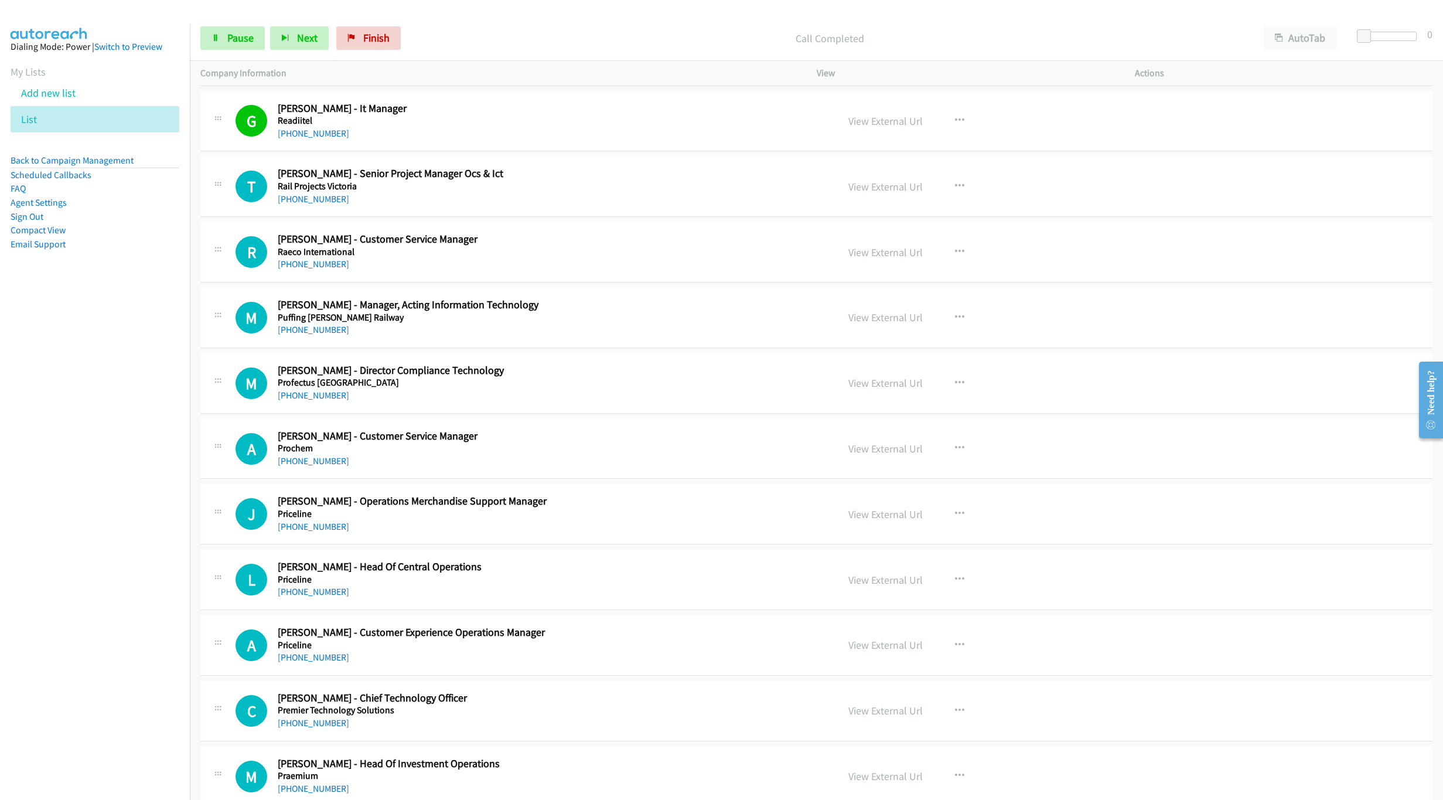
scroll to position [2508, 0]
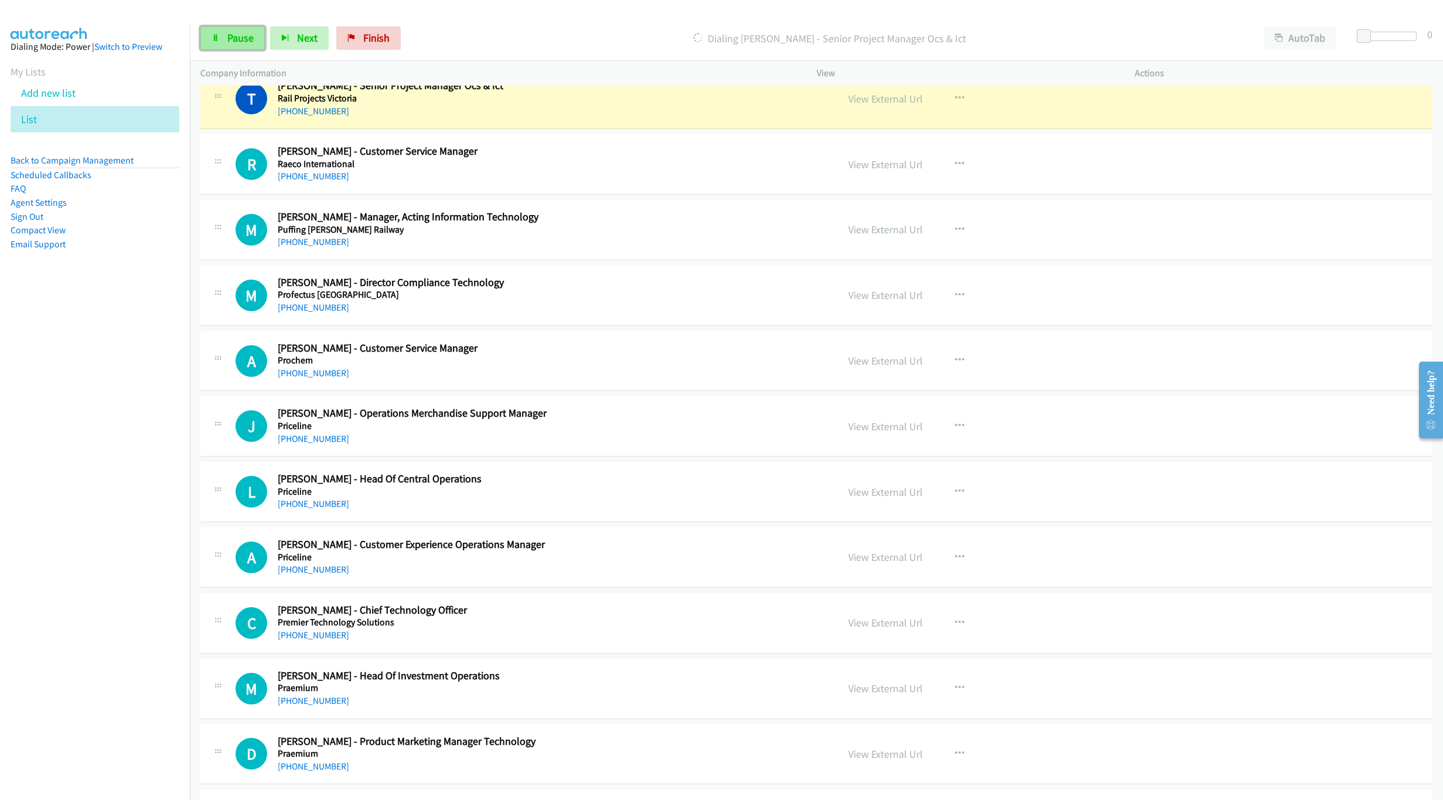
click at [237, 37] on span "Pause" at bounding box center [240, 37] width 26 height 13
click at [251, 26] on link "Start Calls" at bounding box center [242, 37] width 84 height 23
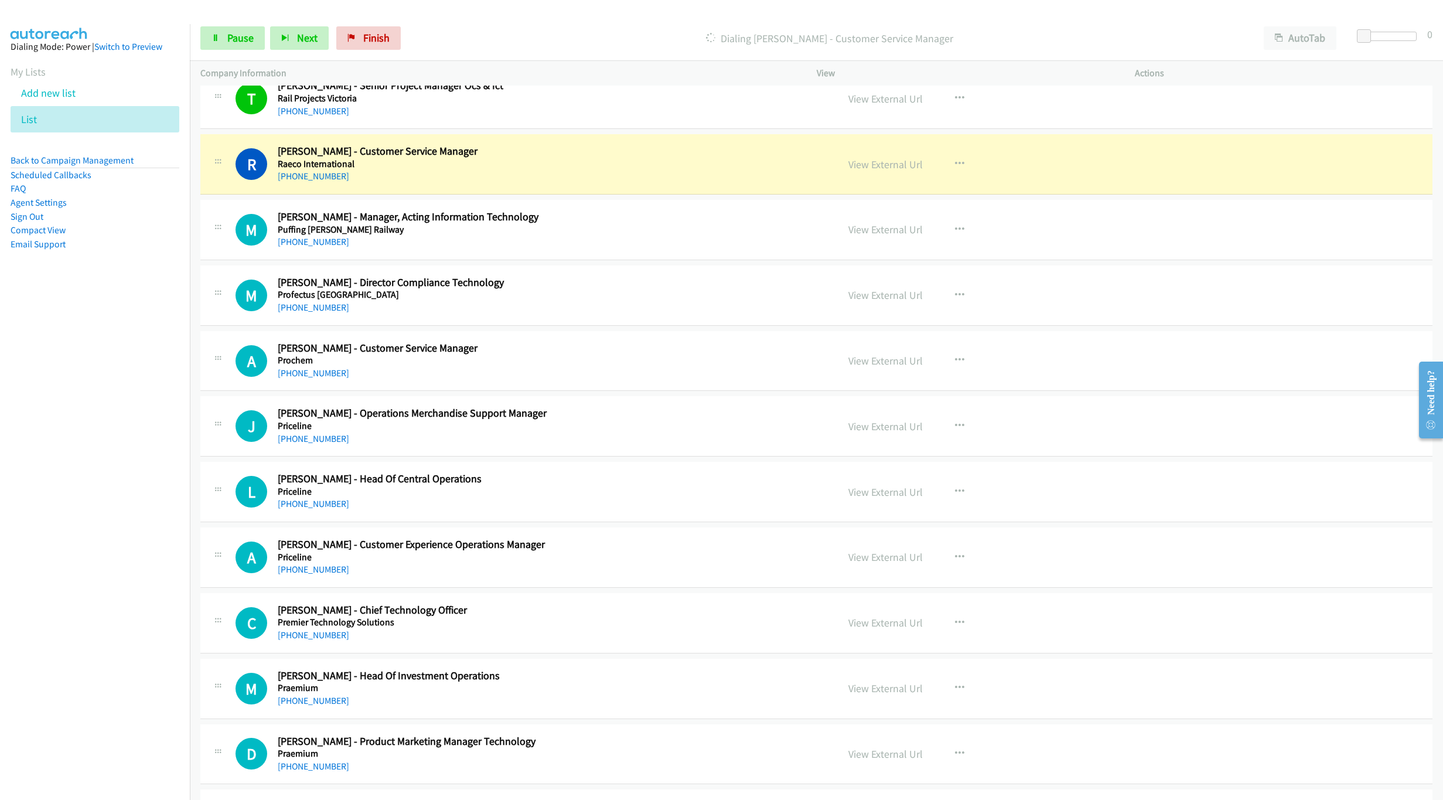
click at [1201, 33] on p "Dialing Rochelle Taleyratne - Customer Service Manager" at bounding box center [830, 38] width 826 height 16
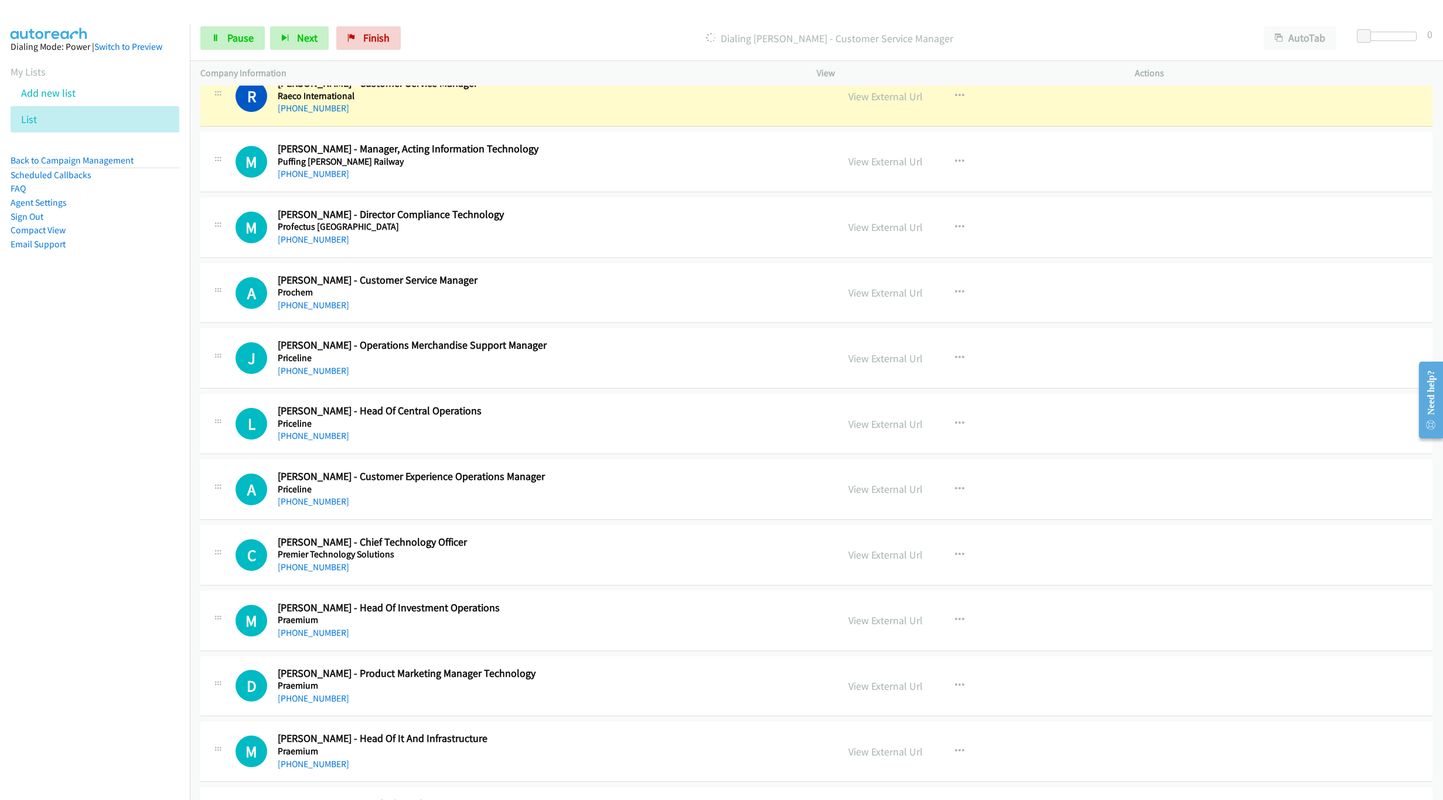
scroll to position [2579, 0]
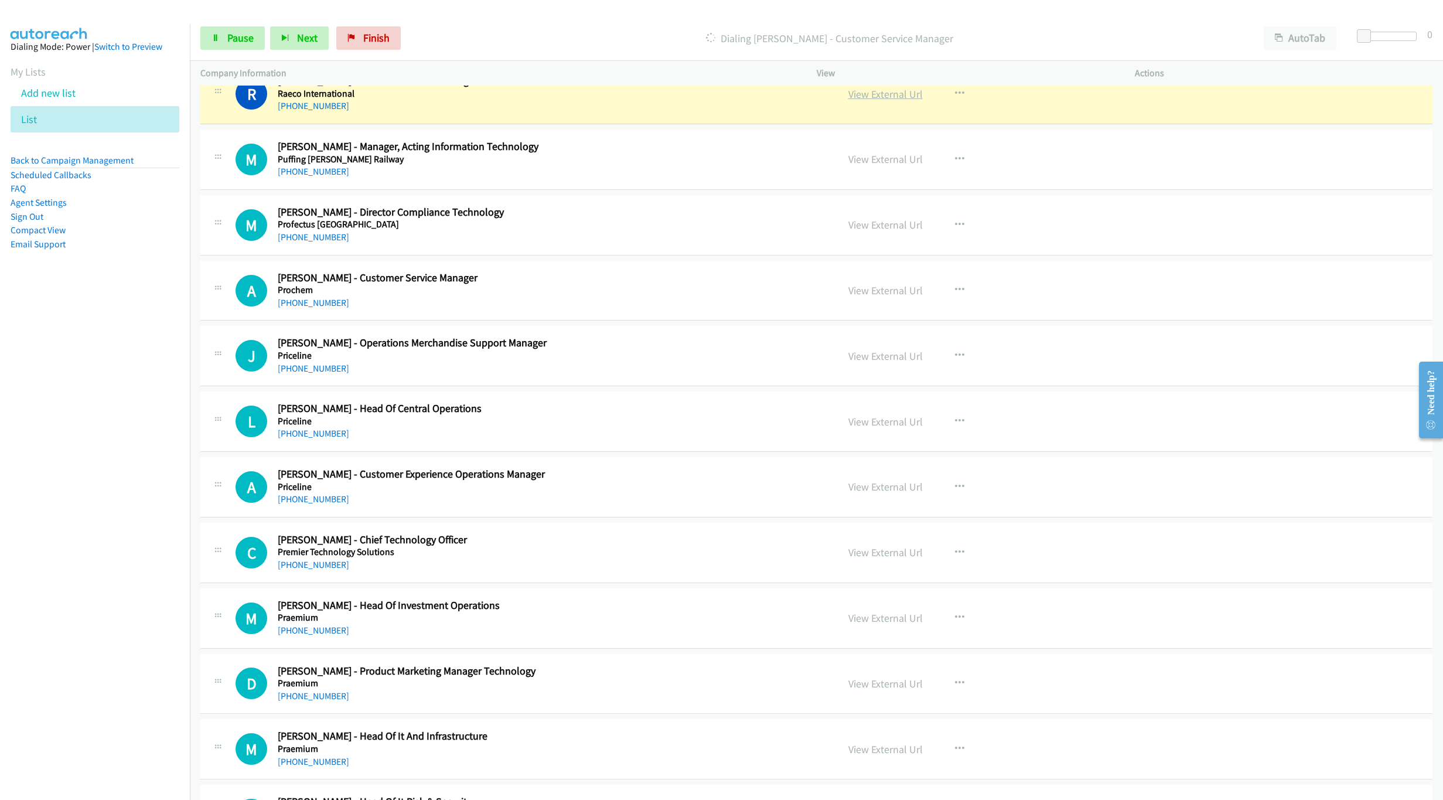
click at [876, 101] on link "View External Url" at bounding box center [885, 93] width 74 height 13
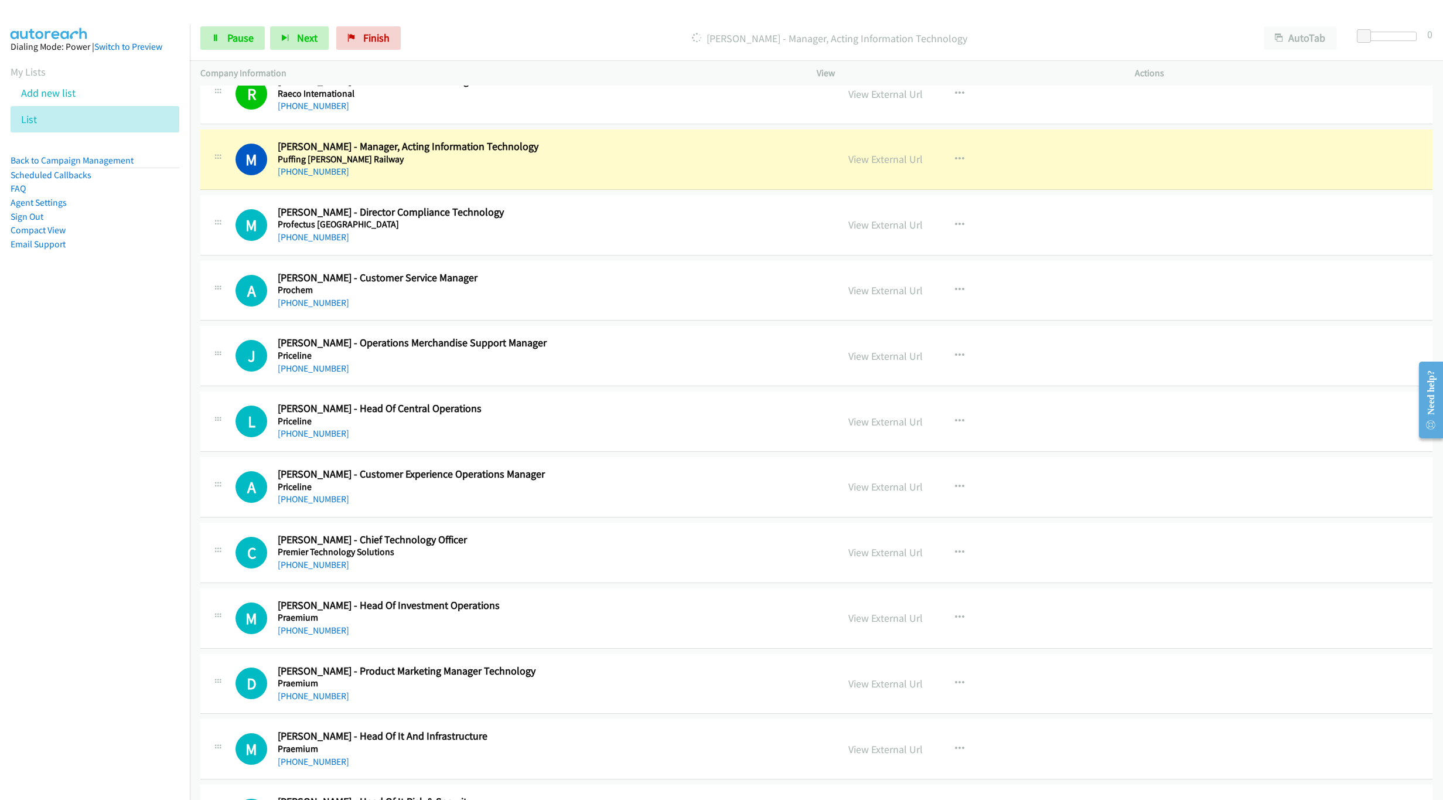
click at [1218, 32] on p "Dialing Mitchell Fraser - Manager, Acting Information Technology" at bounding box center [830, 38] width 826 height 16
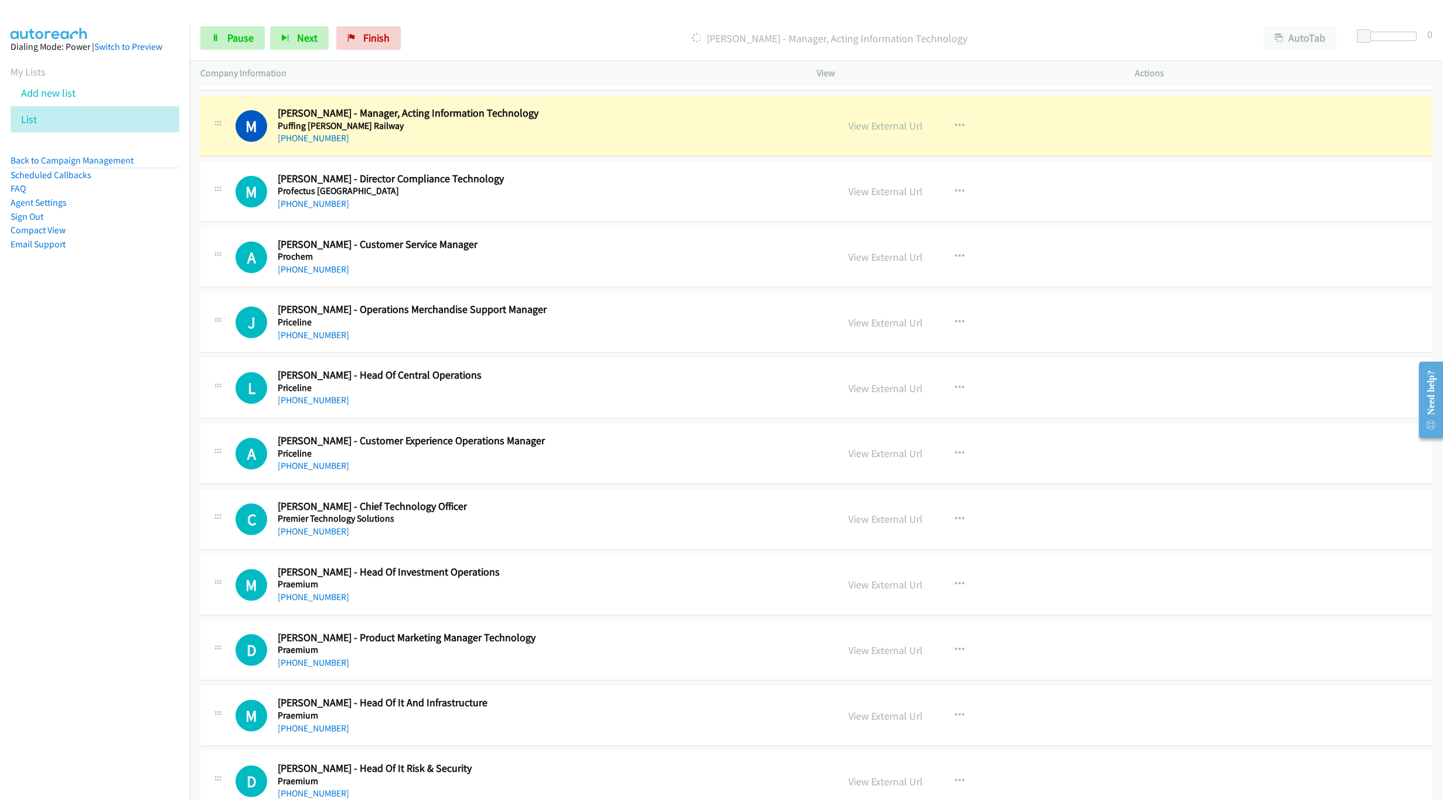
scroll to position [2614, 0]
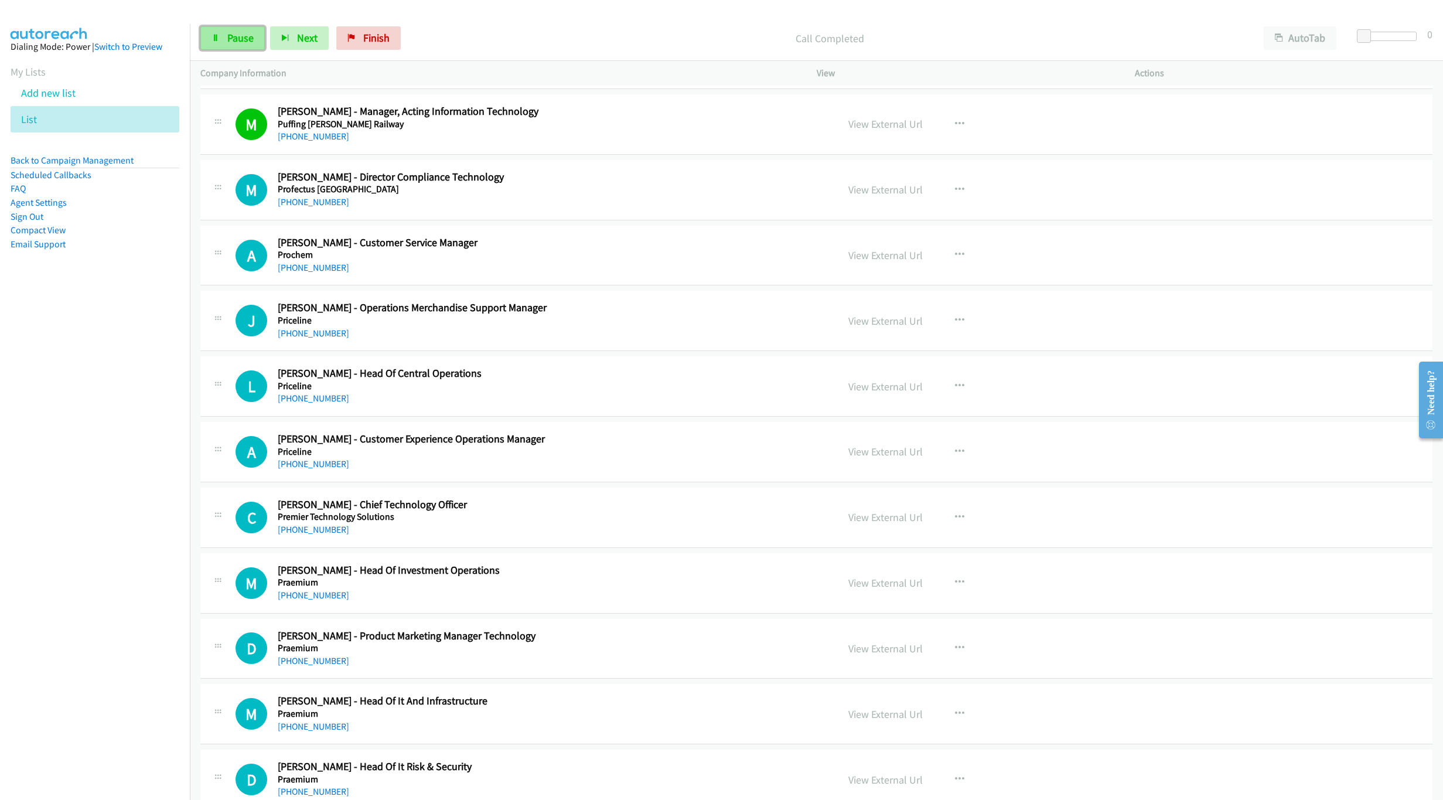
click at [228, 44] on link "Pause" at bounding box center [232, 37] width 64 height 23
click at [313, 273] on link "+61 416 810 799" at bounding box center [313, 267] width 71 height 11
drag, startPoint x: 308, startPoint y: 283, endPoint x: 649, endPoint y: 306, distance: 342.3
click at [308, 273] on link "+61 416 810 799" at bounding box center [313, 267] width 71 height 11
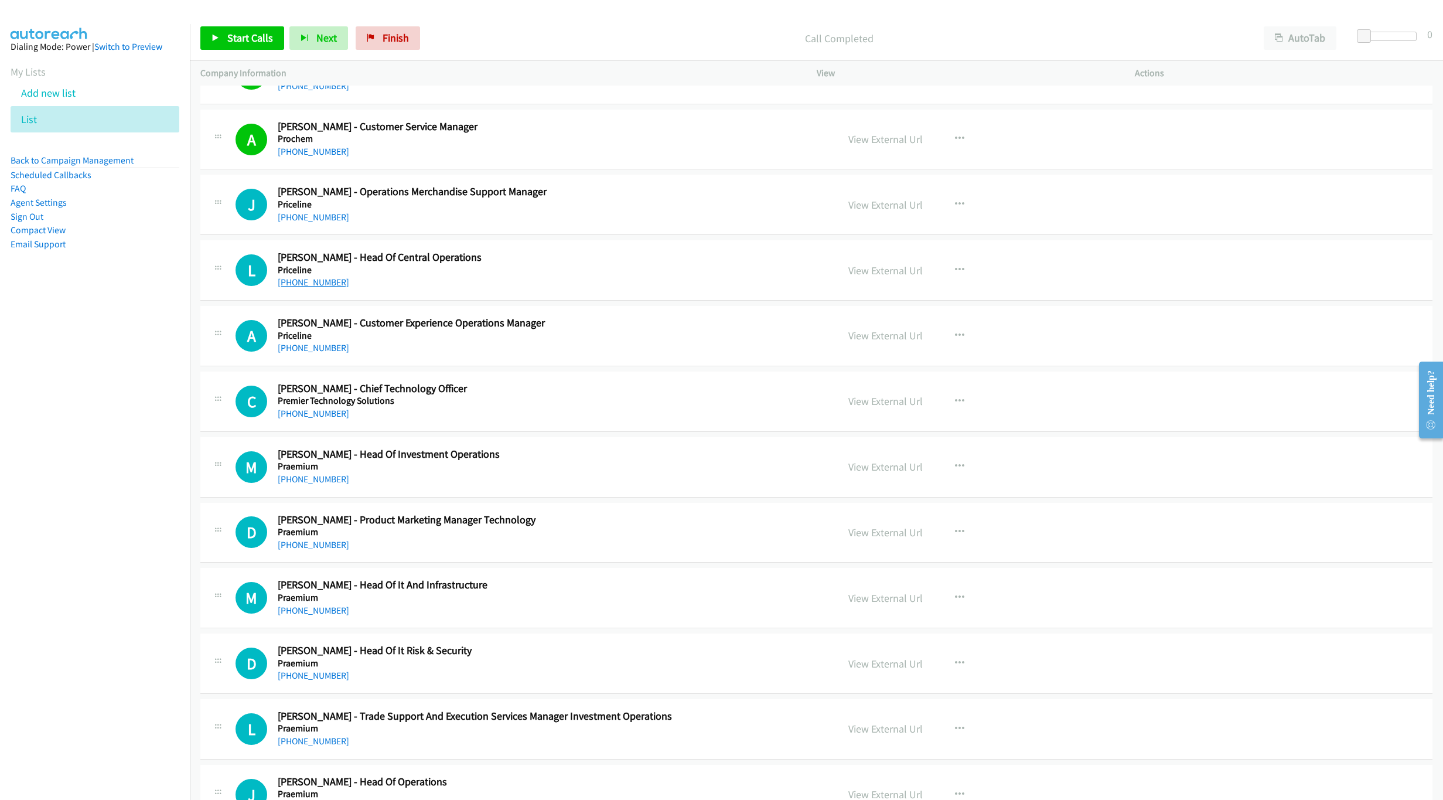
scroll to position [2790, 0]
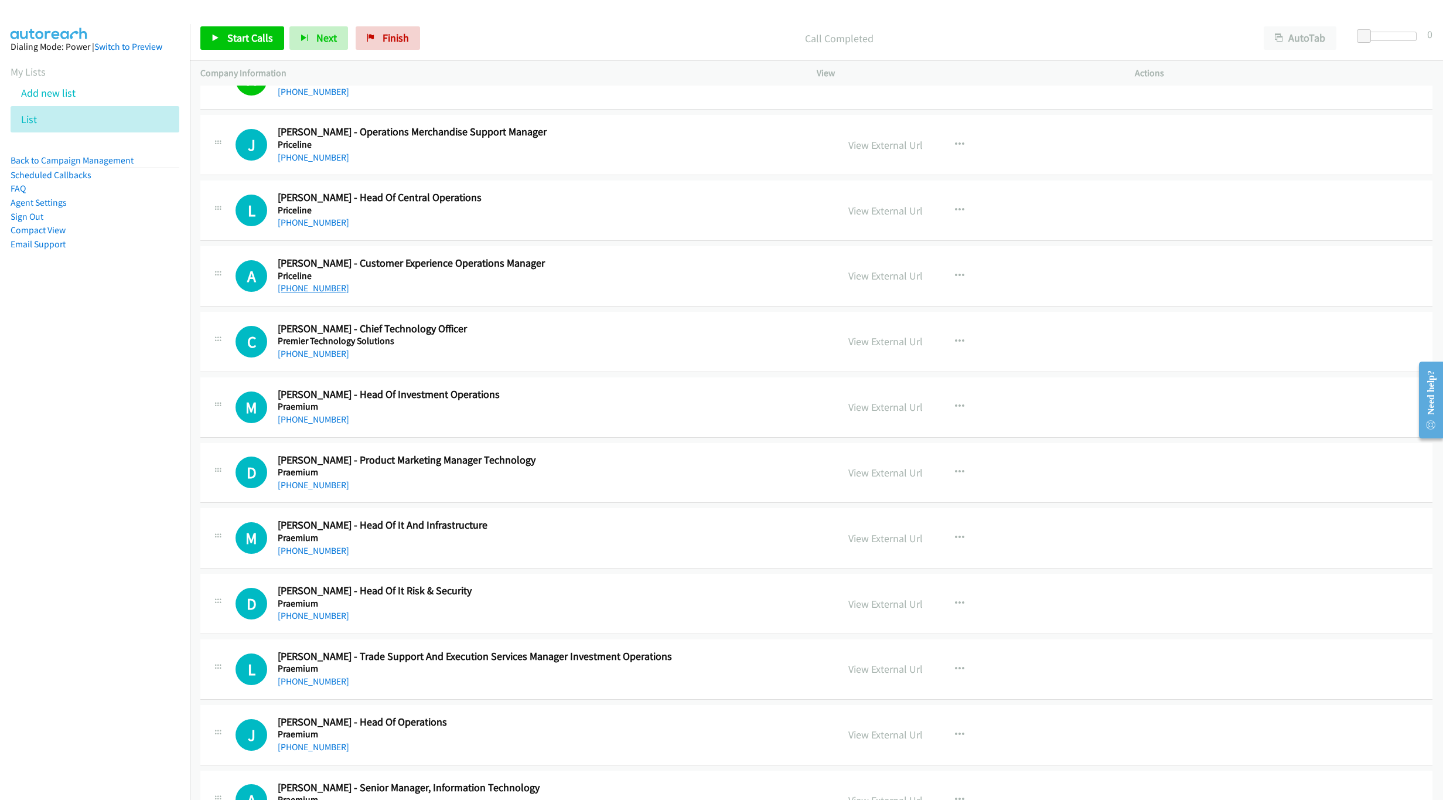
click at [289, 293] on link "+61 430 808 414" at bounding box center [313, 287] width 71 height 11
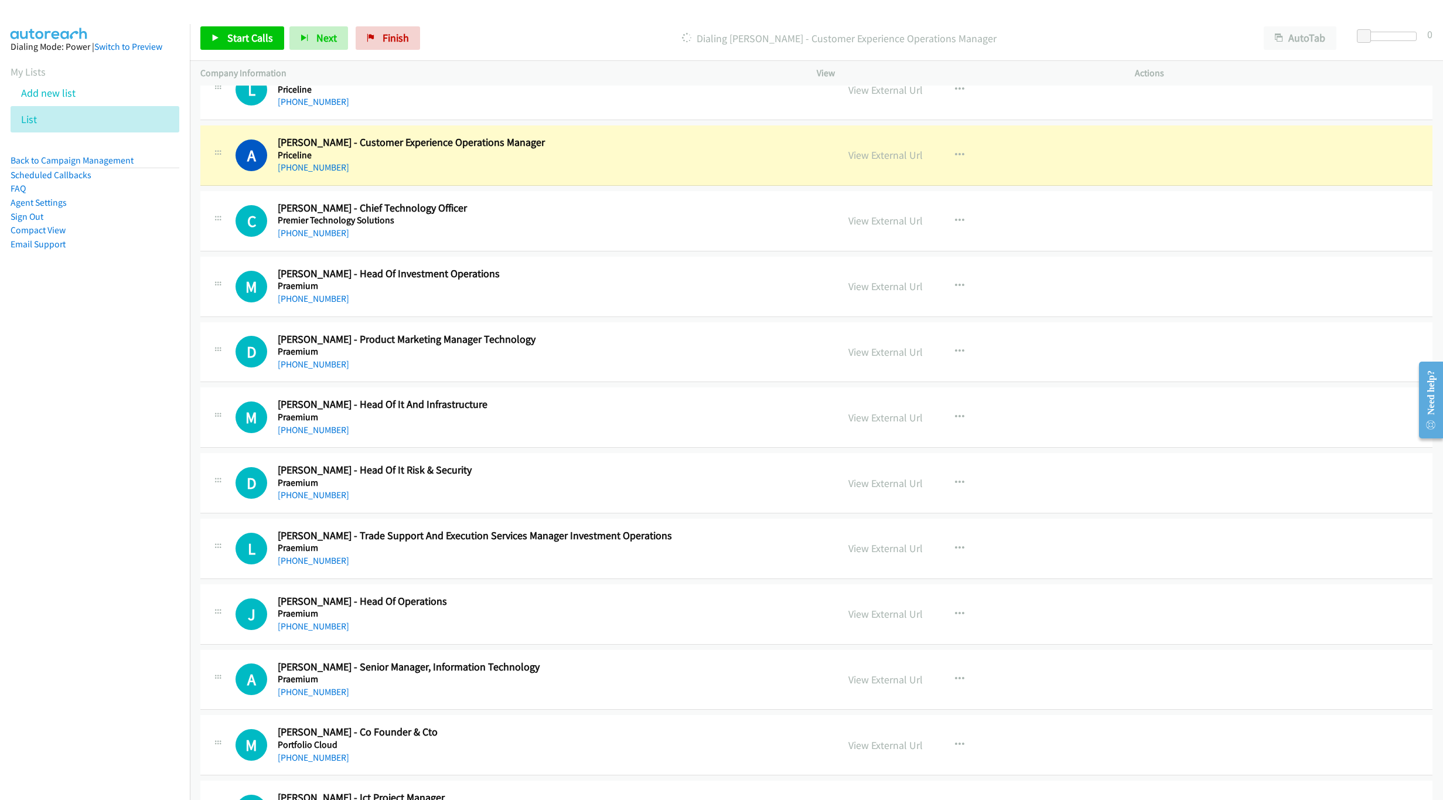
scroll to position [2965, 0]
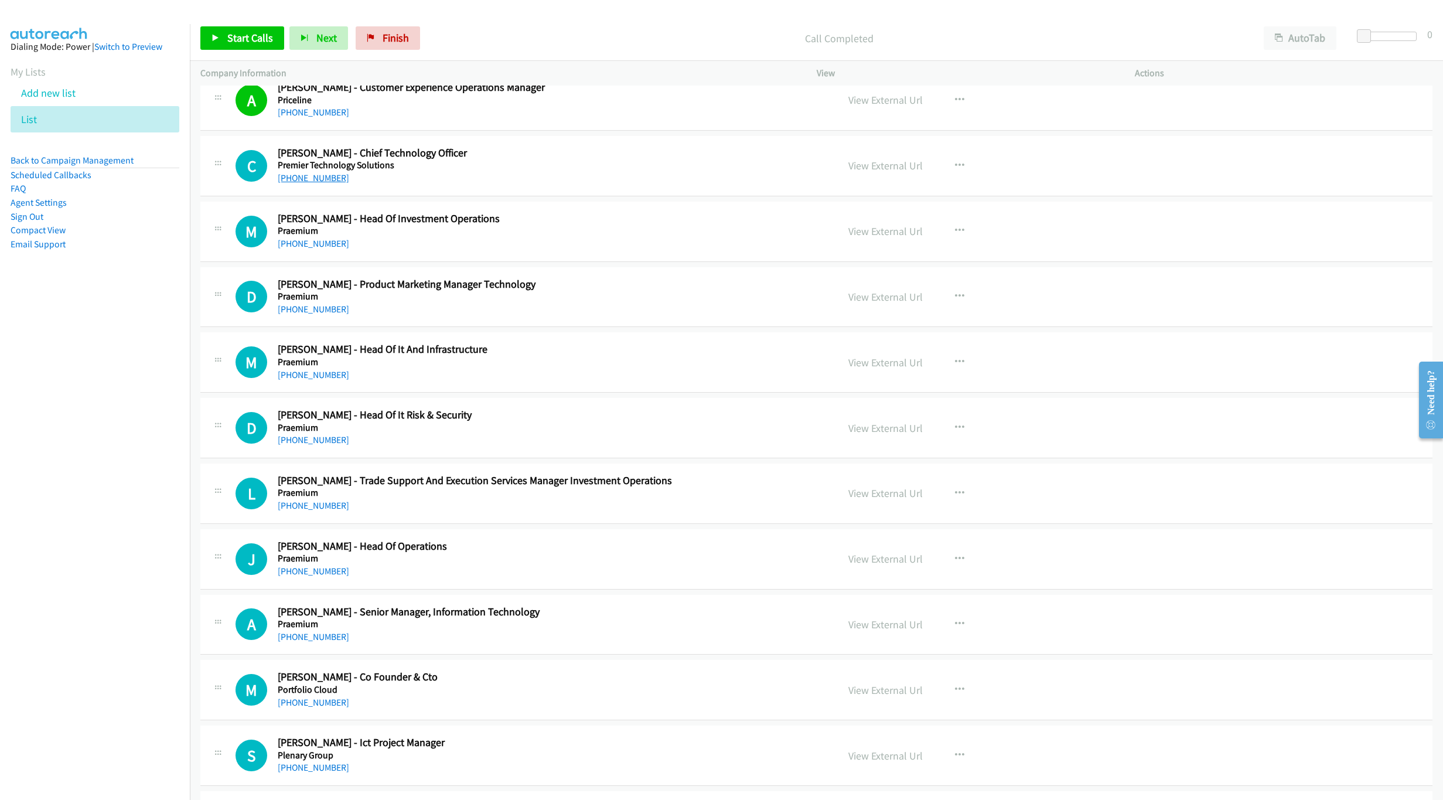
click at [320, 183] on link "+61 499 888 878" at bounding box center [313, 177] width 71 height 11
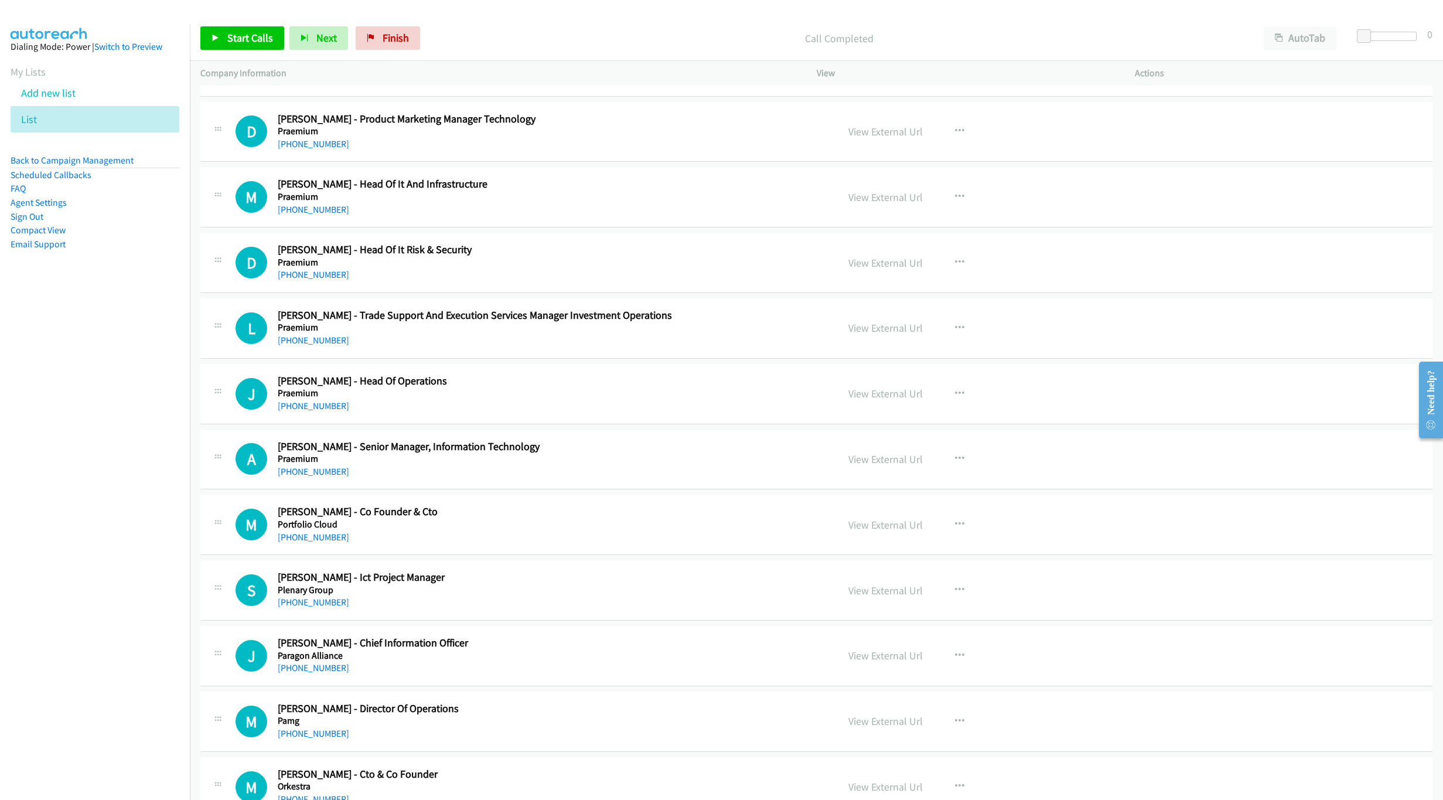
scroll to position [3141, 0]
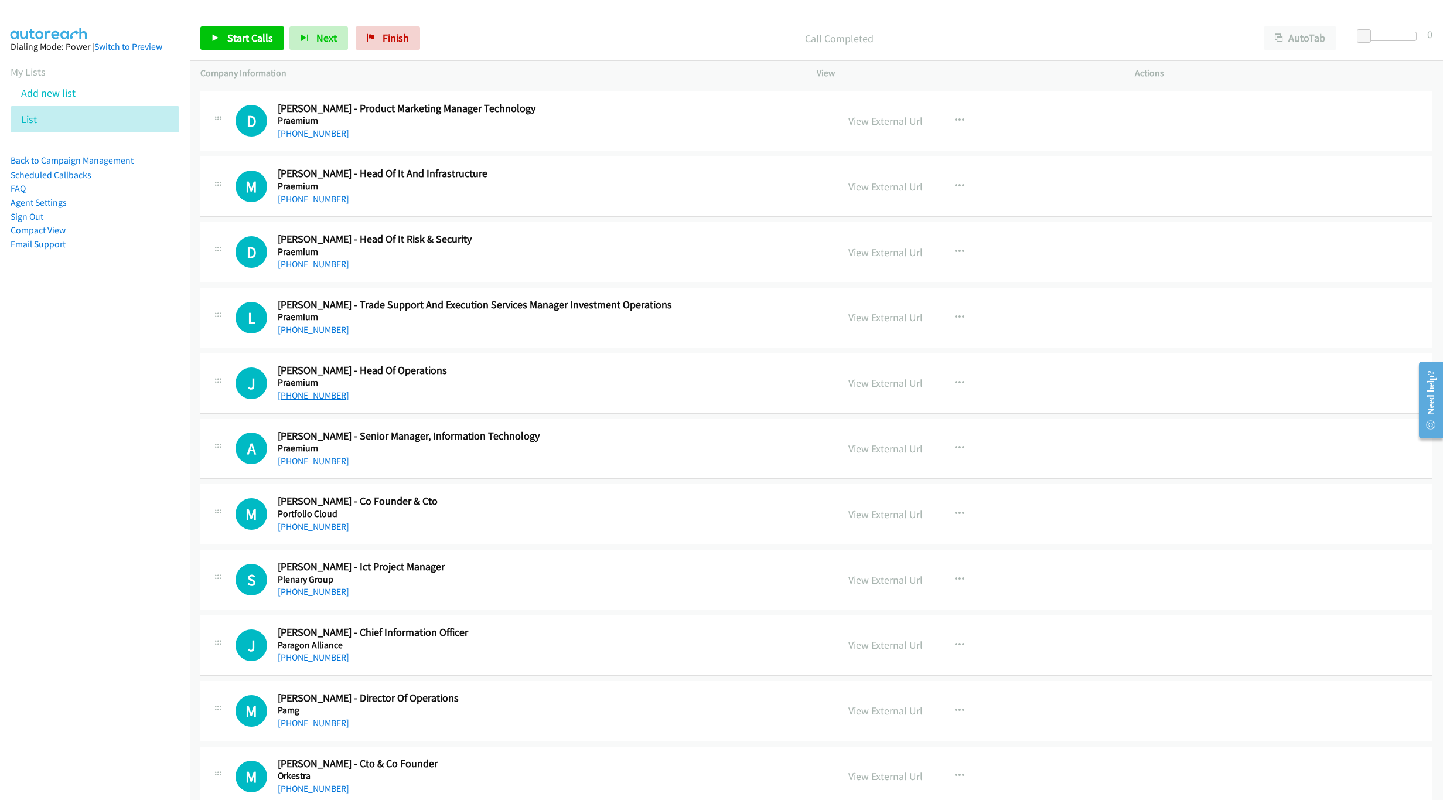
click at [330, 401] on link "+61 467 767 205" at bounding box center [313, 395] width 71 height 11
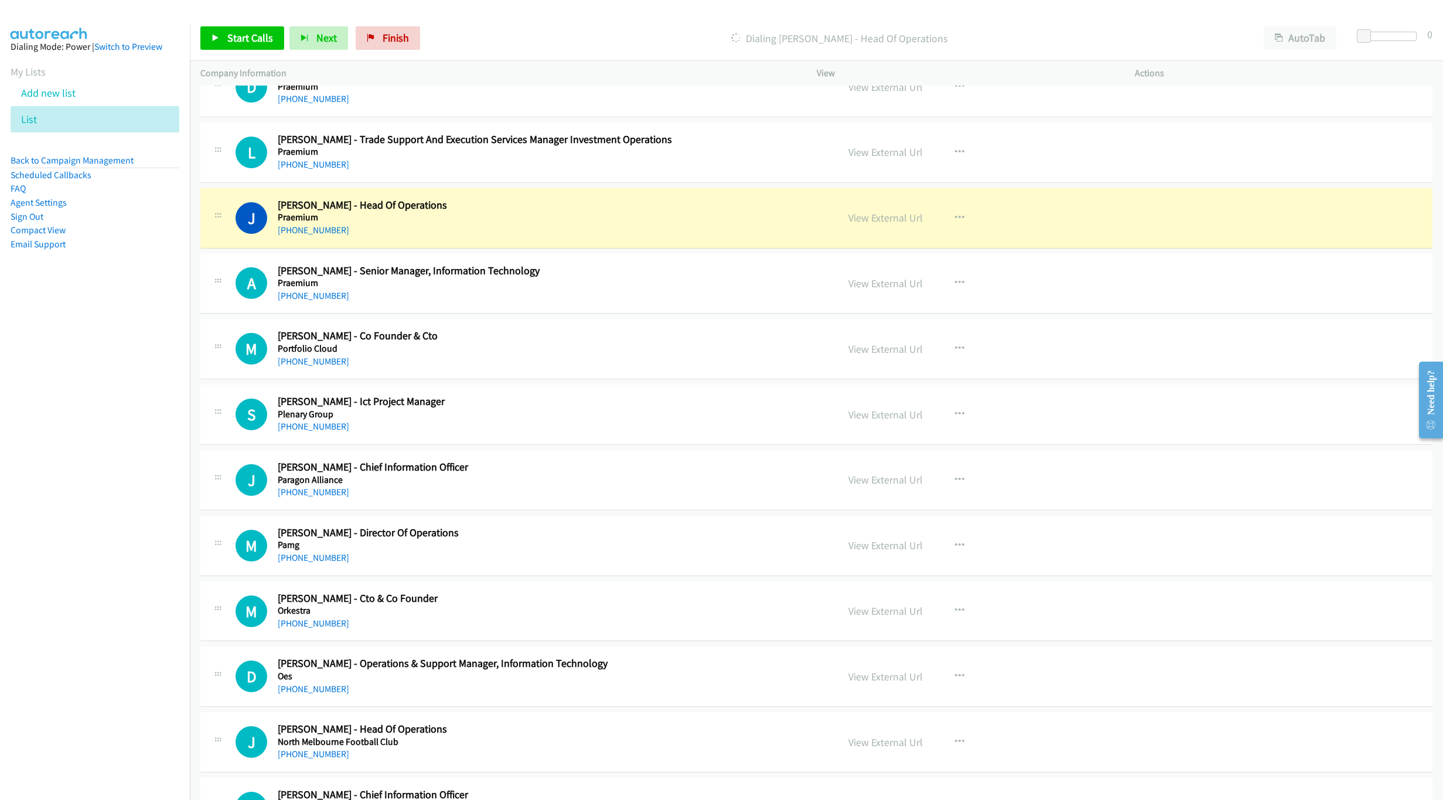
scroll to position [3317, 0]
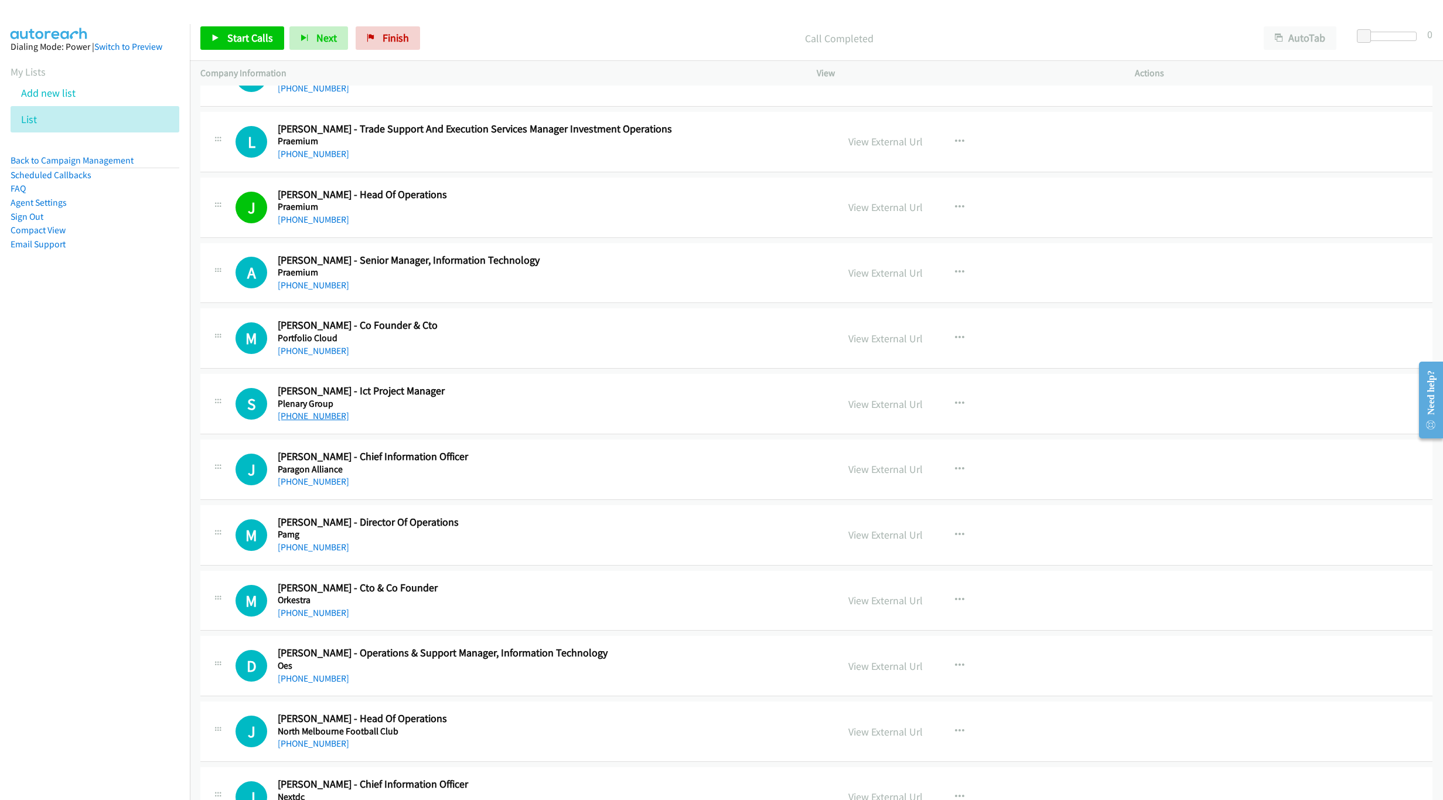
click at [330, 421] on link "+61 3 9489 6508" at bounding box center [313, 415] width 71 height 11
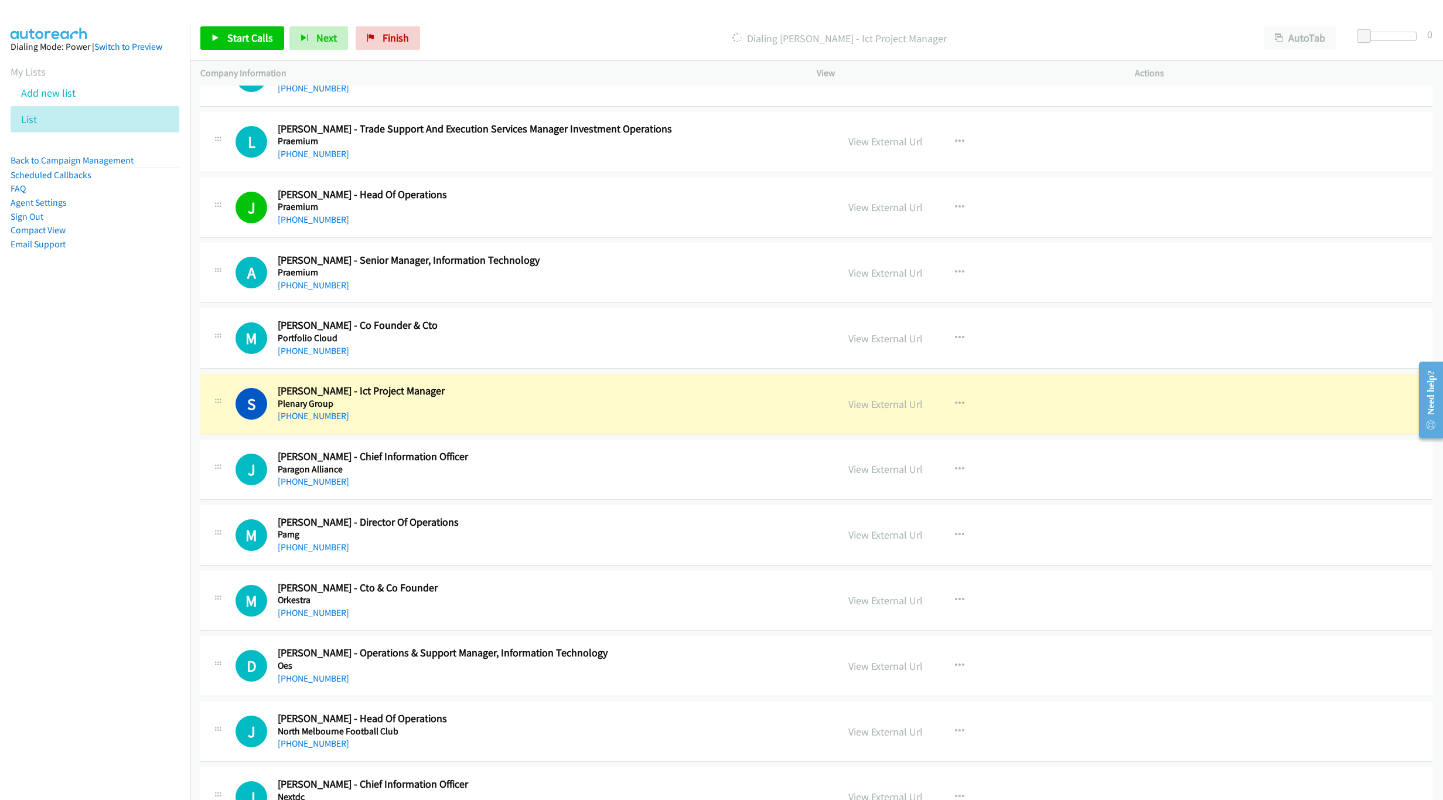
click at [704, 475] on h5 "Paragon Alliance" at bounding box center [521, 469] width 486 height 12
click at [944, 481] on button "button" at bounding box center [960, 469] width 32 height 23
click at [865, 558] on link "Start Calls Here" at bounding box center [897, 545] width 156 height 23
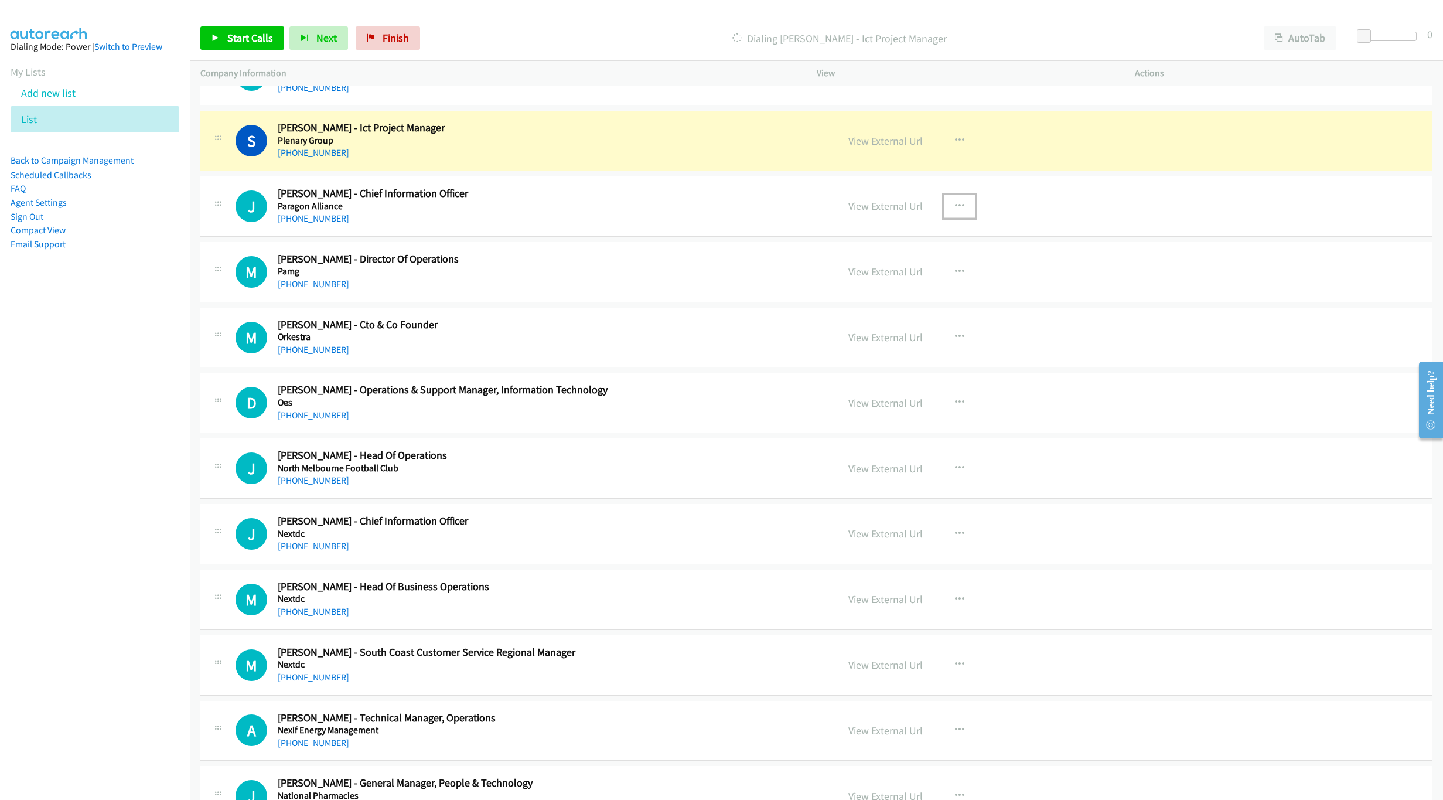
scroll to position [3580, 0]
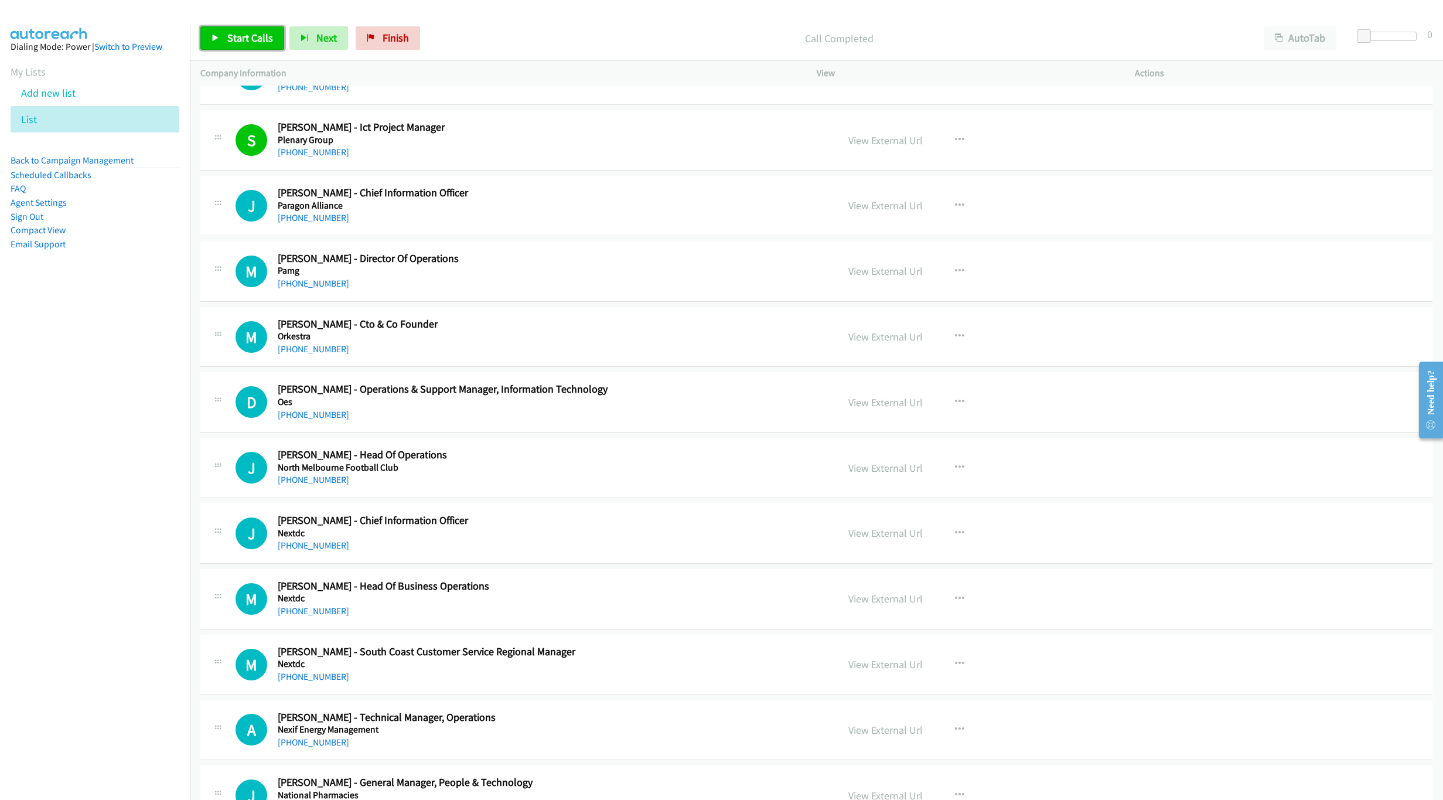
click at [252, 39] on span "Start Calls" at bounding box center [250, 37] width 46 height 13
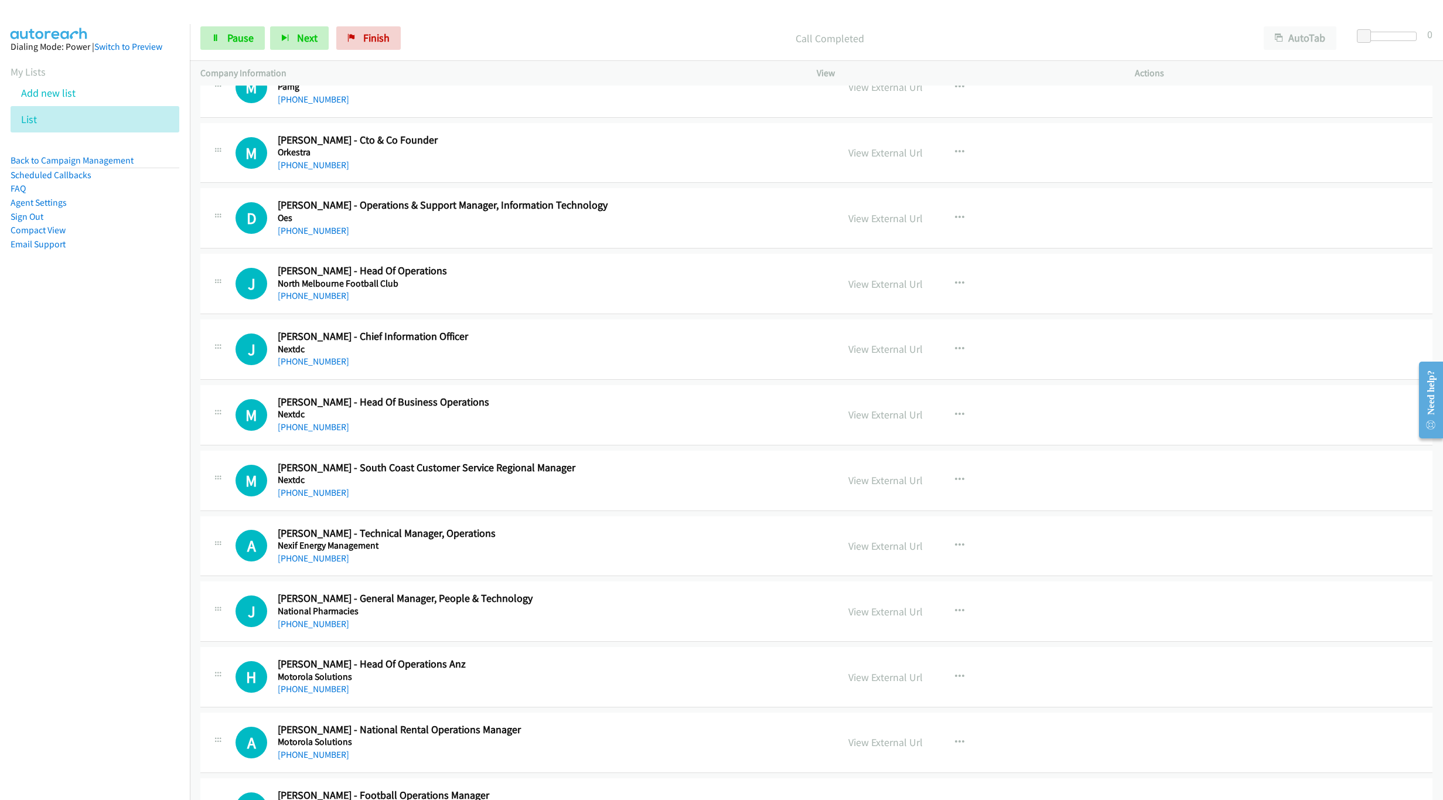
scroll to position [3756, 0]
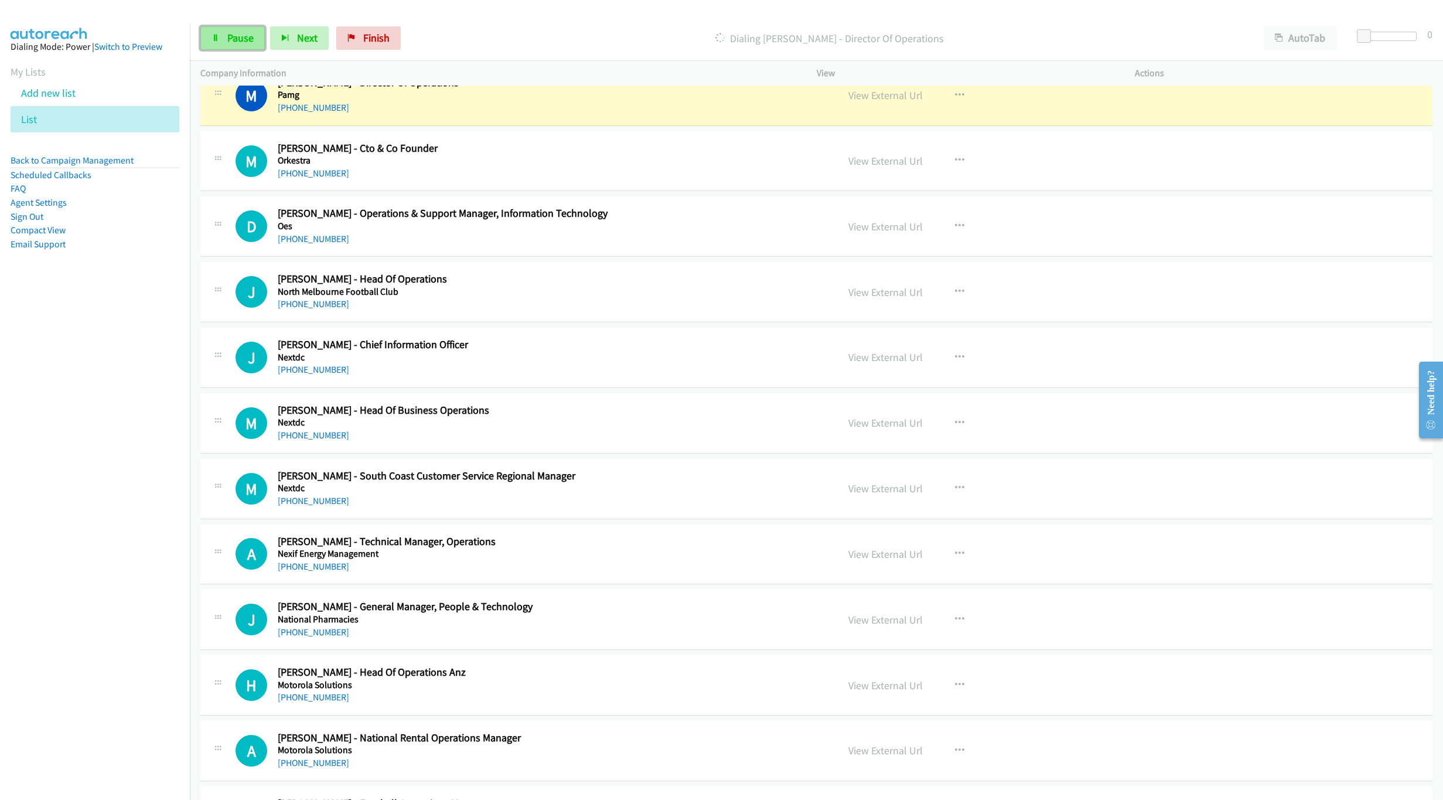
click at [250, 49] on link "Pause" at bounding box center [232, 37] width 64 height 23
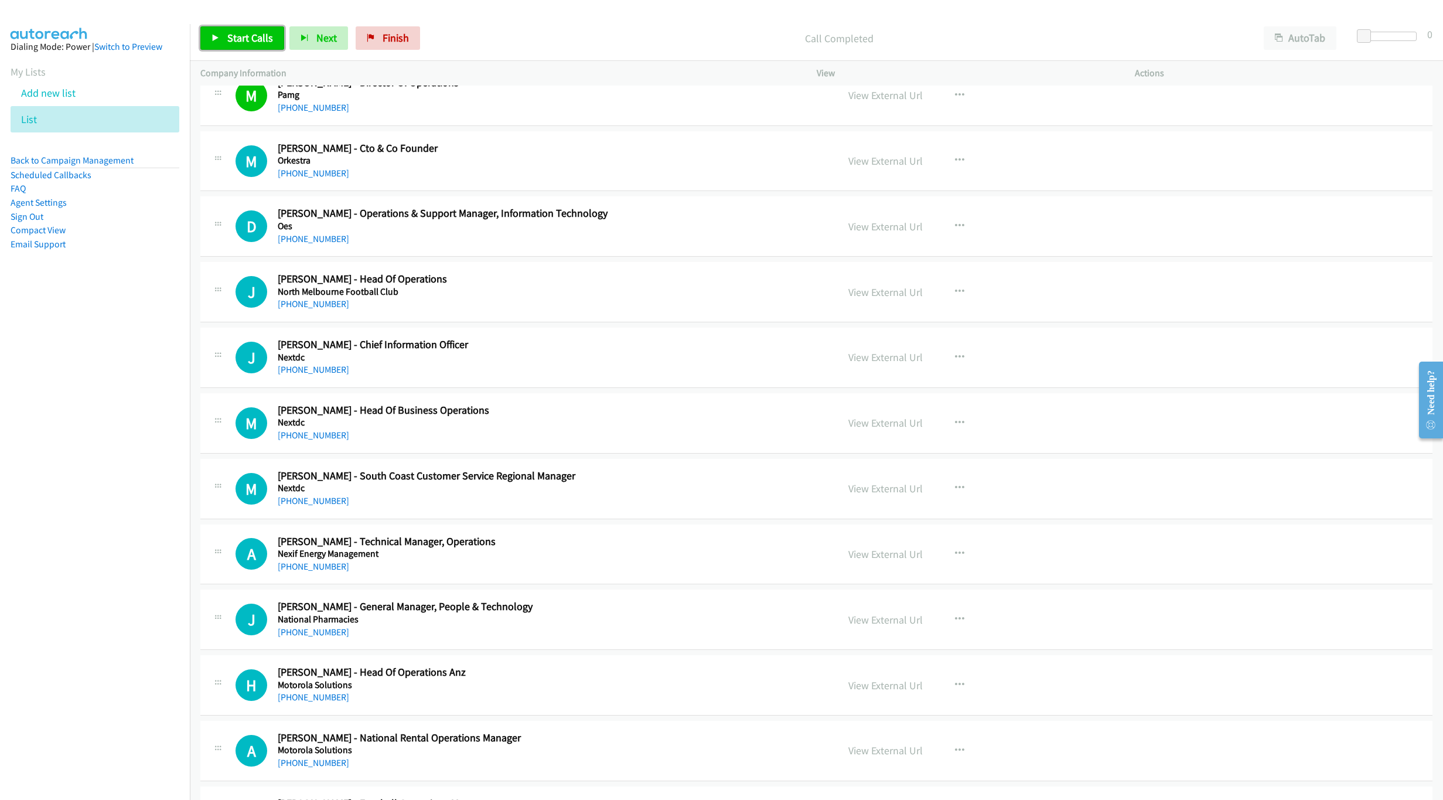
drag, startPoint x: 233, startPoint y: 39, endPoint x: 409, endPoint y: 118, distance: 193.8
click at [233, 39] on span "Start Calls" at bounding box center [250, 37] width 46 height 13
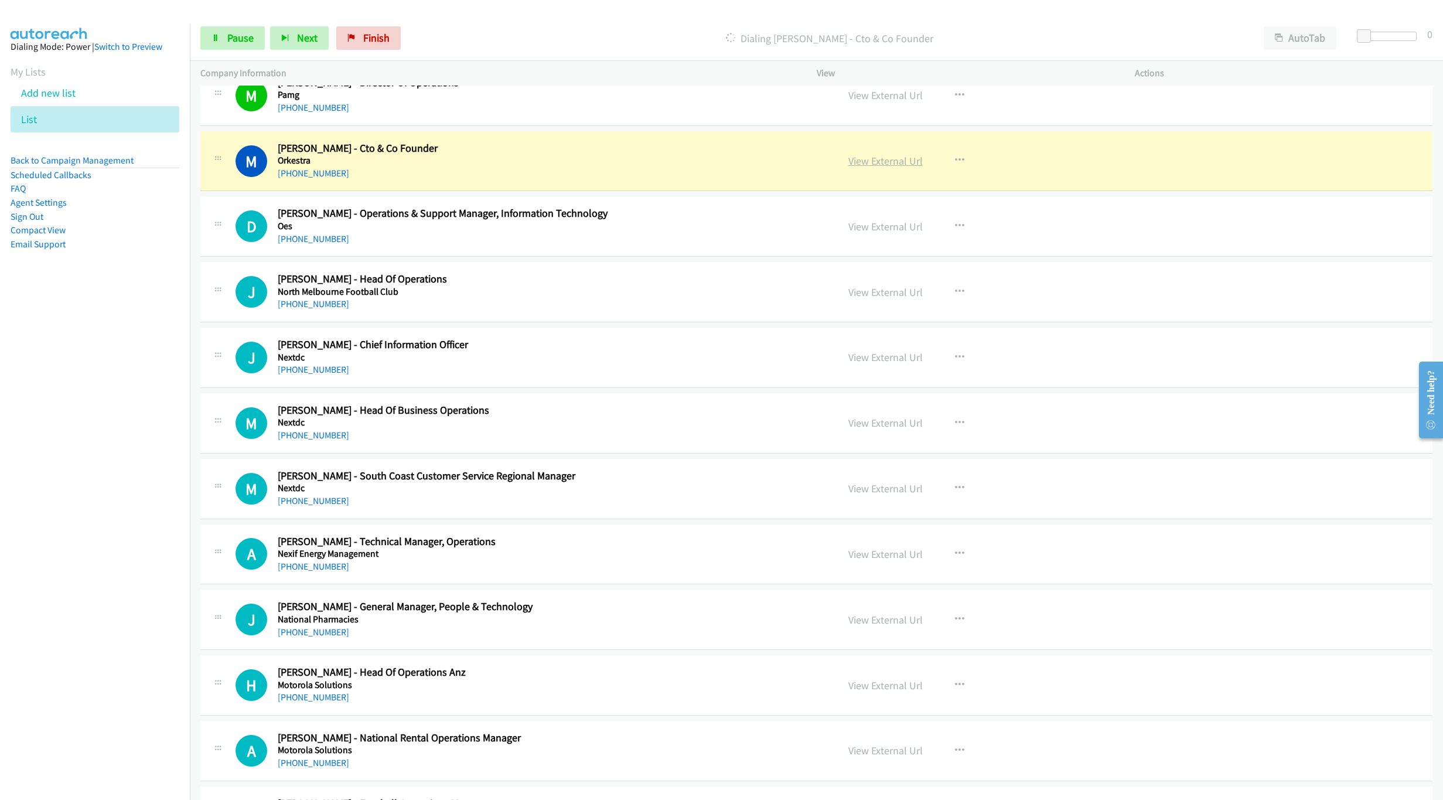
click at [868, 168] on link "View External Url" at bounding box center [885, 160] width 74 height 13
click at [253, 48] on link "Pause" at bounding box center [232, 37] width 64 height 23
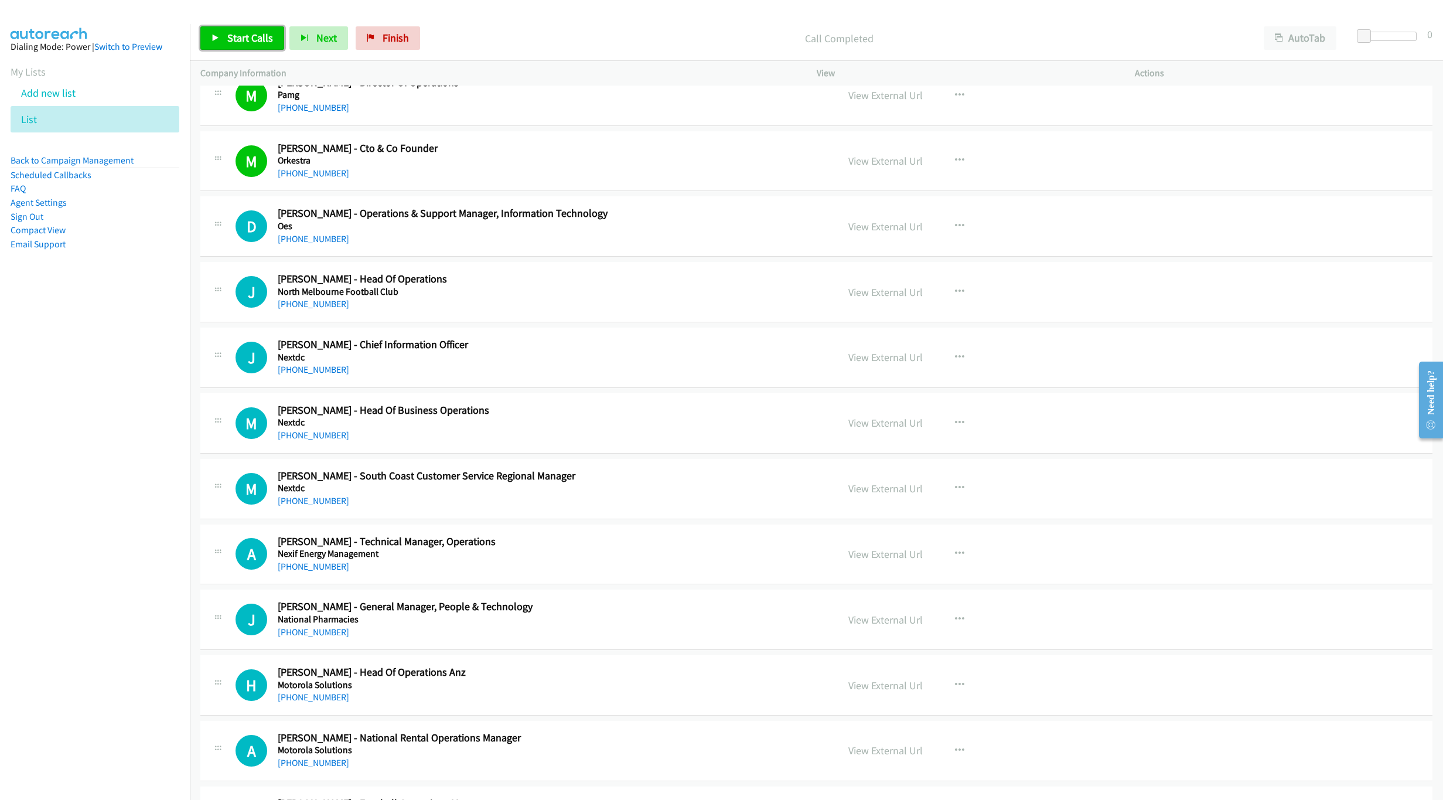
click at [241, 32] on span "Start Calls" at bounding box center [250, 37] width 46 height 13
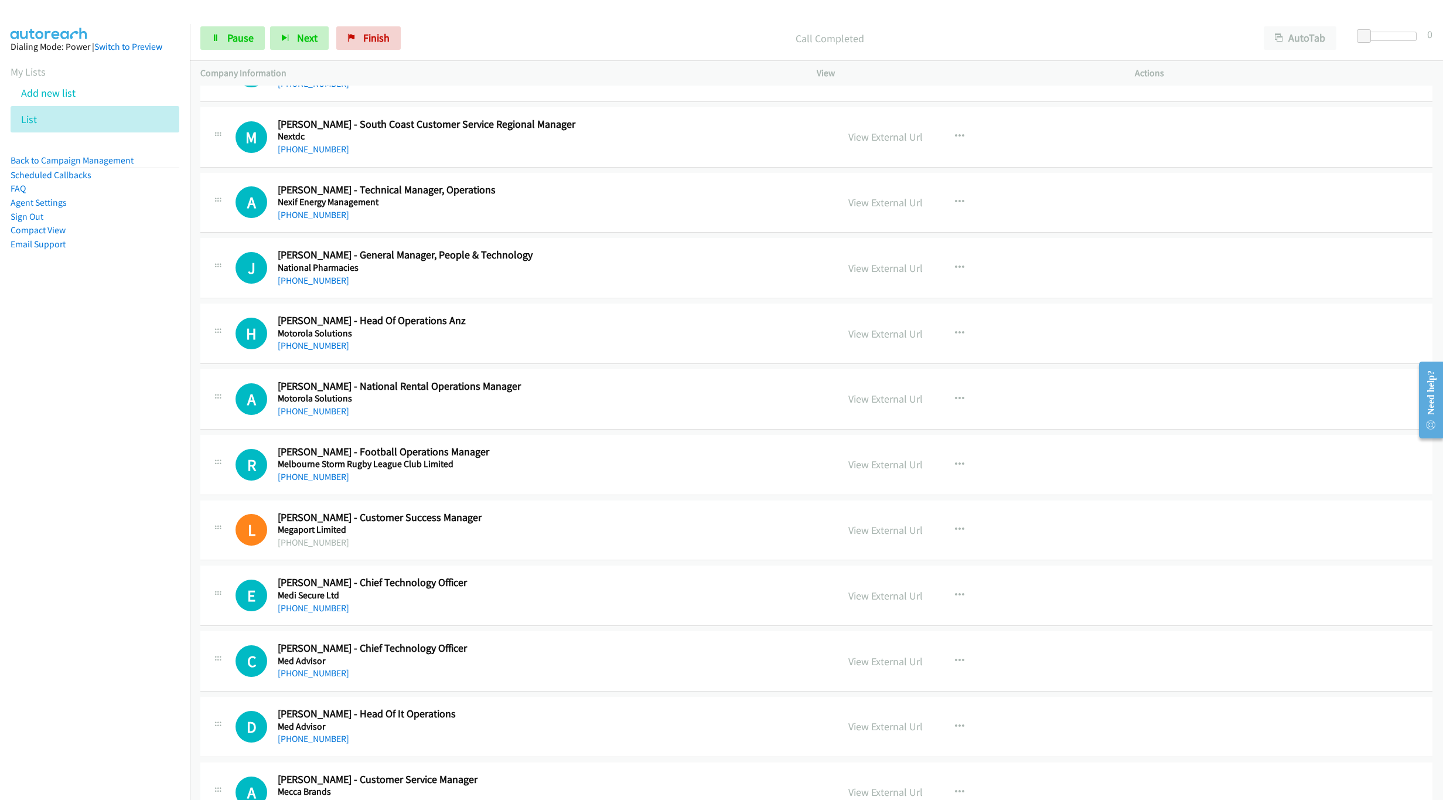
scroll to position [4020, 0]
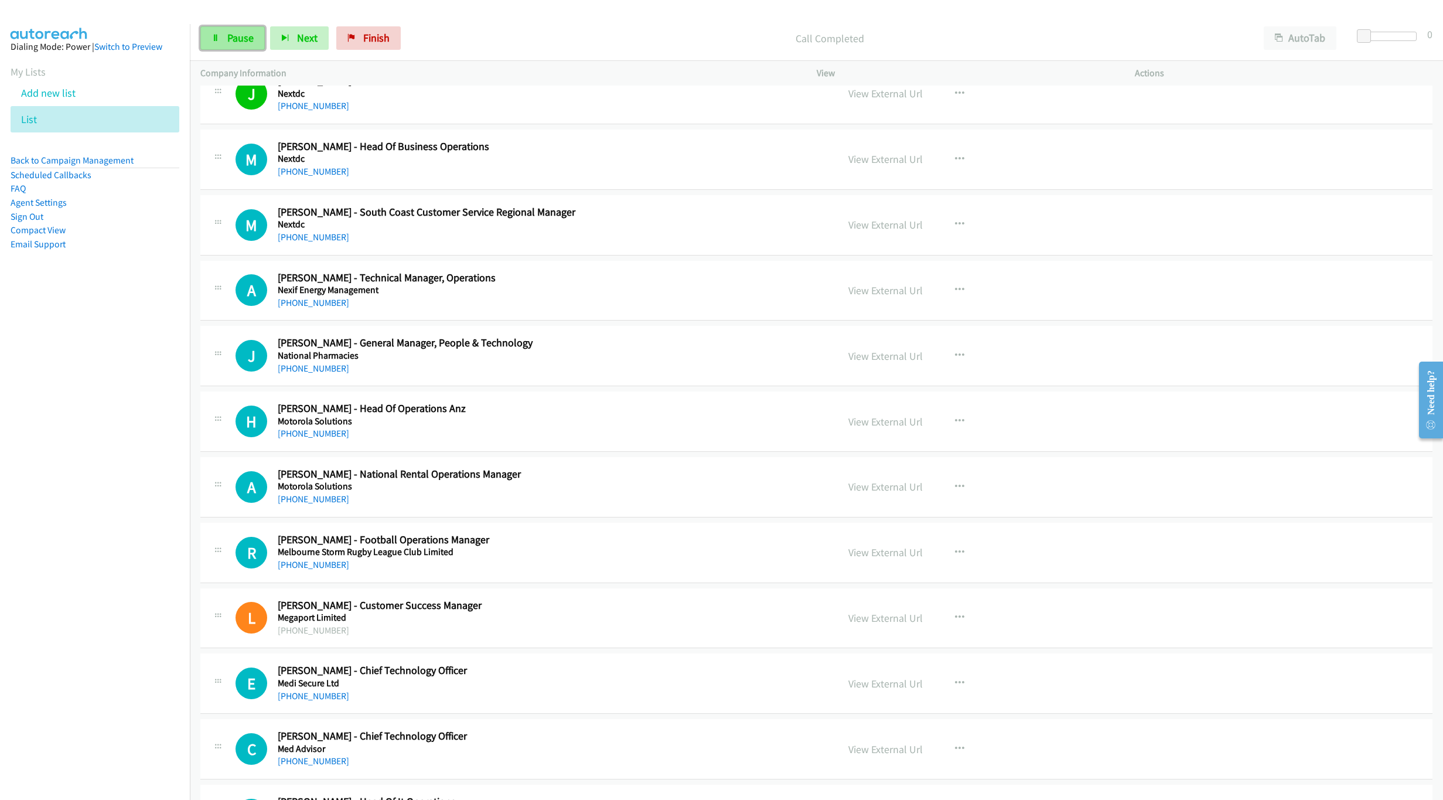
click at [228, 27] on link "Pause" at bounding box center [232, 37] width 64 height 23
click at [238, 34] on span "Start Calls" at bounding box center [250, 37] width 46 height 13
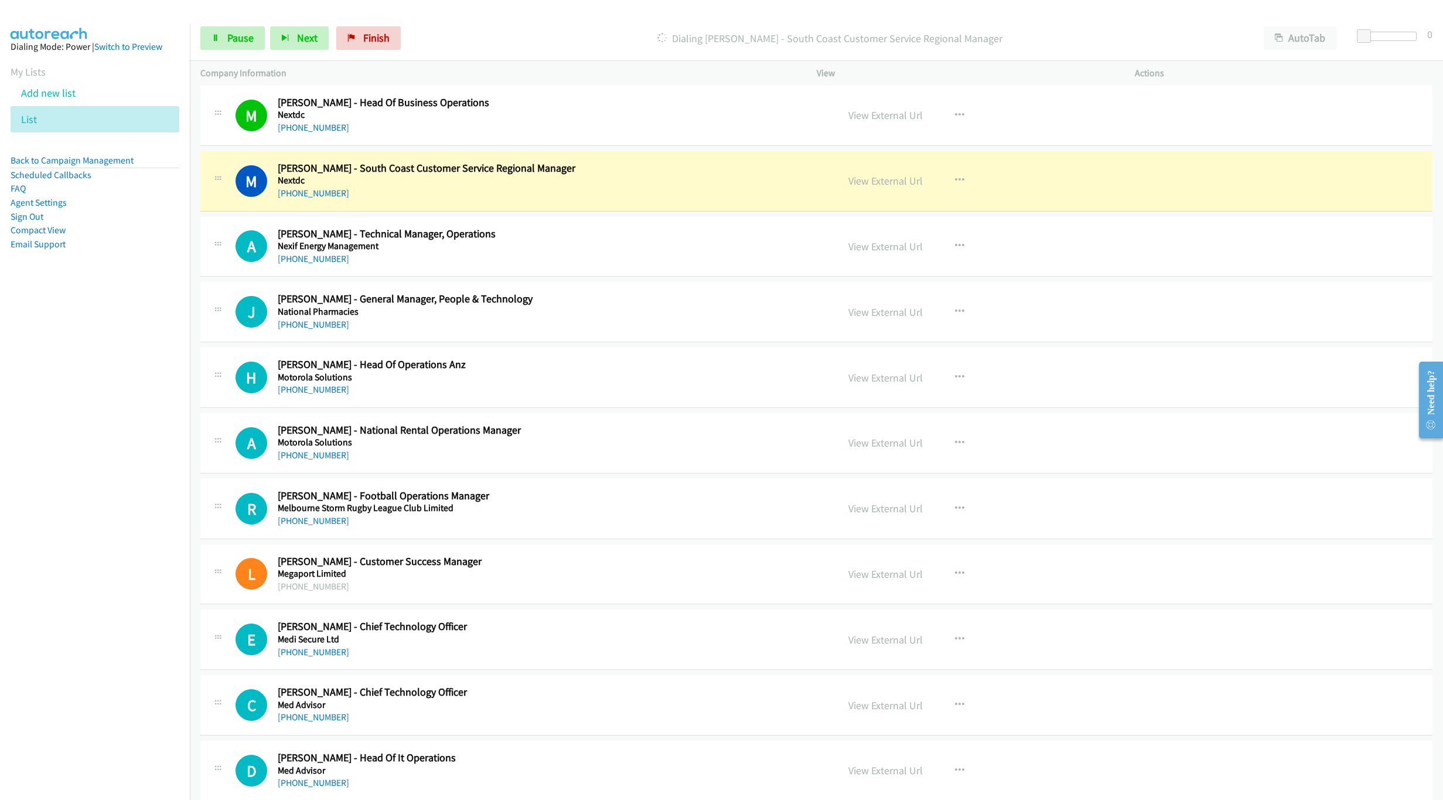
scroll to position [4108, 0]
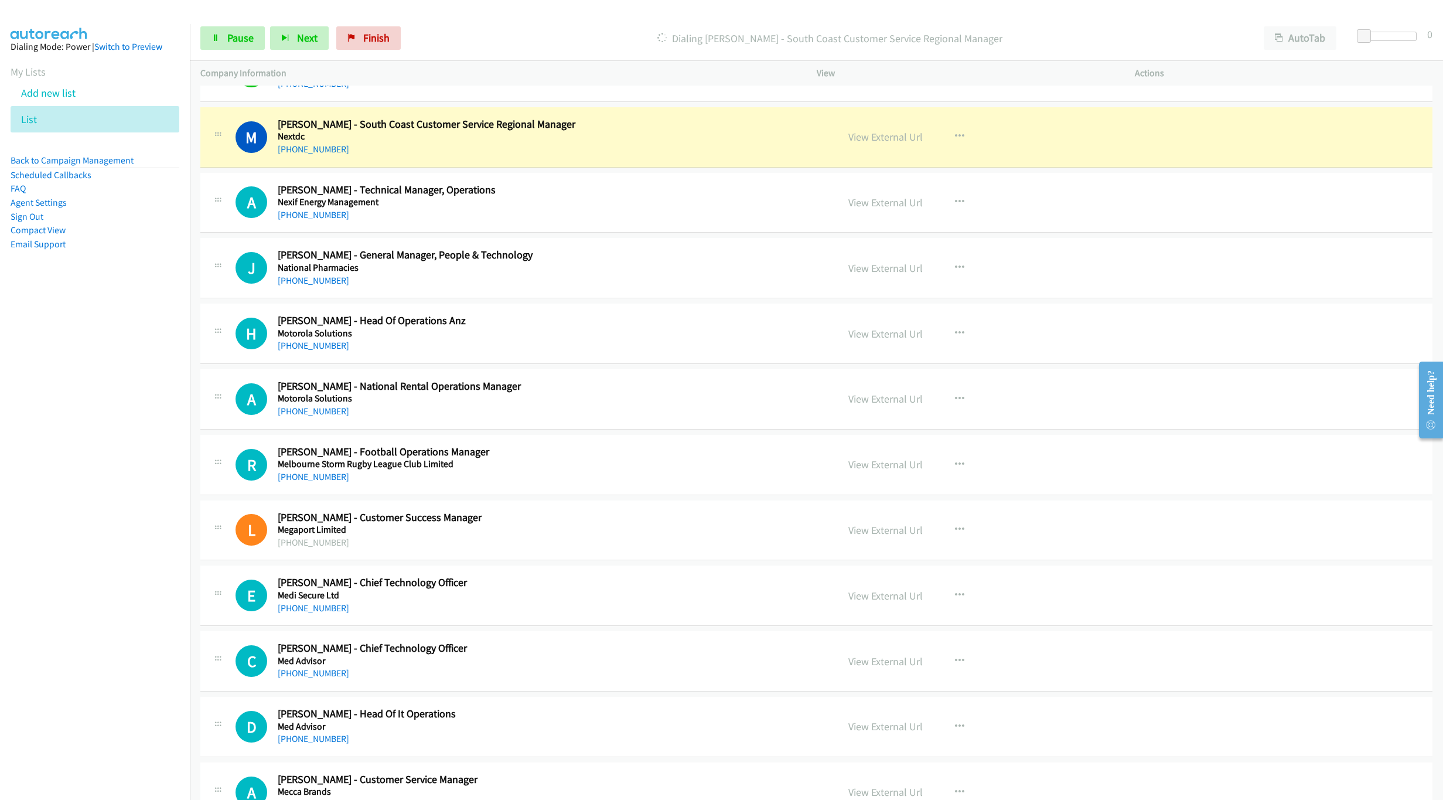
click at [7, 532] on nav "Dialing Mode: Power | Switch to Preview My Lists Add new list List Back to Camp…" at bounding box center [95, 424] width 190 height 800
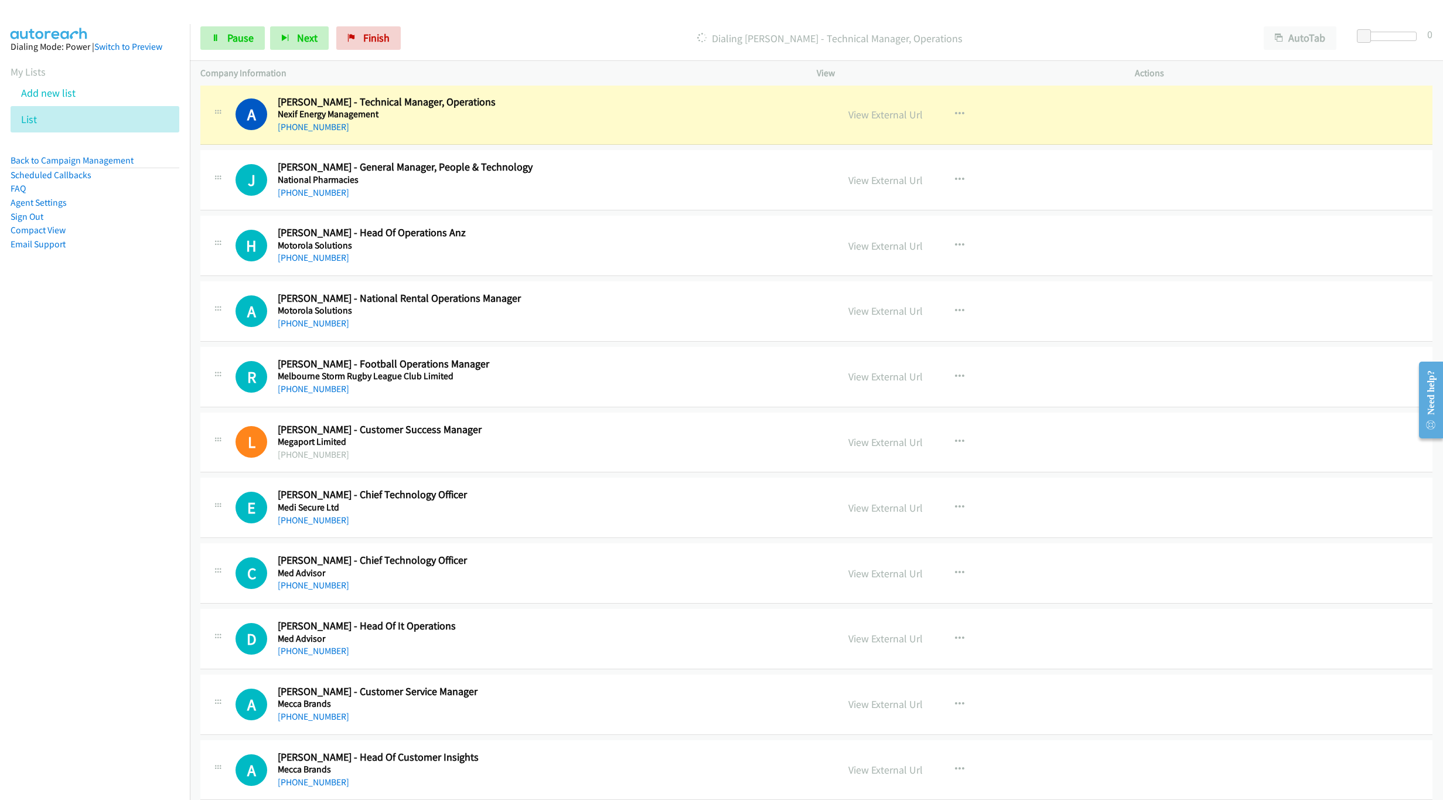
scroll to position [4283, 0]
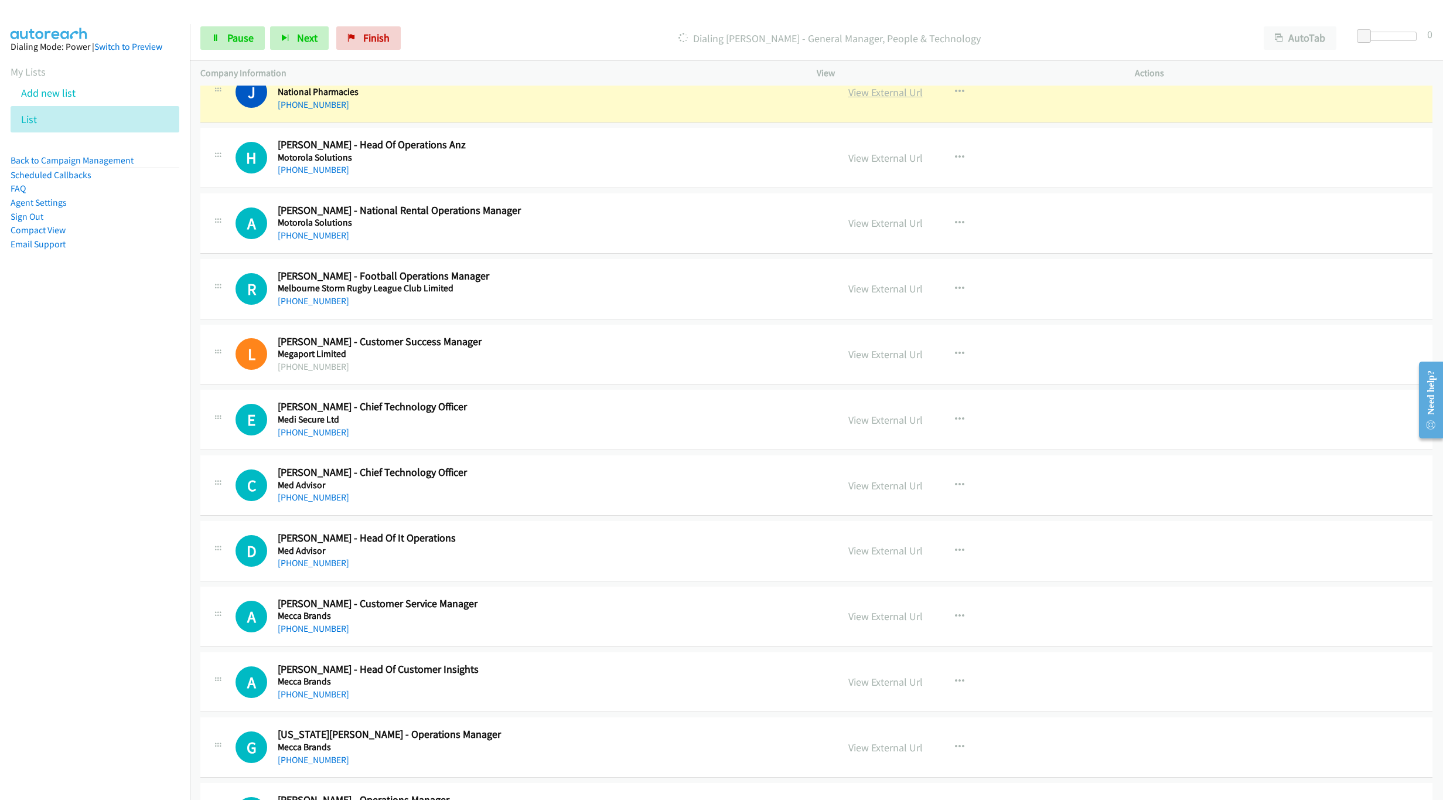
click at [895, 99] on link "View External Url" at bounding box center [885, 92] width 74 height 13
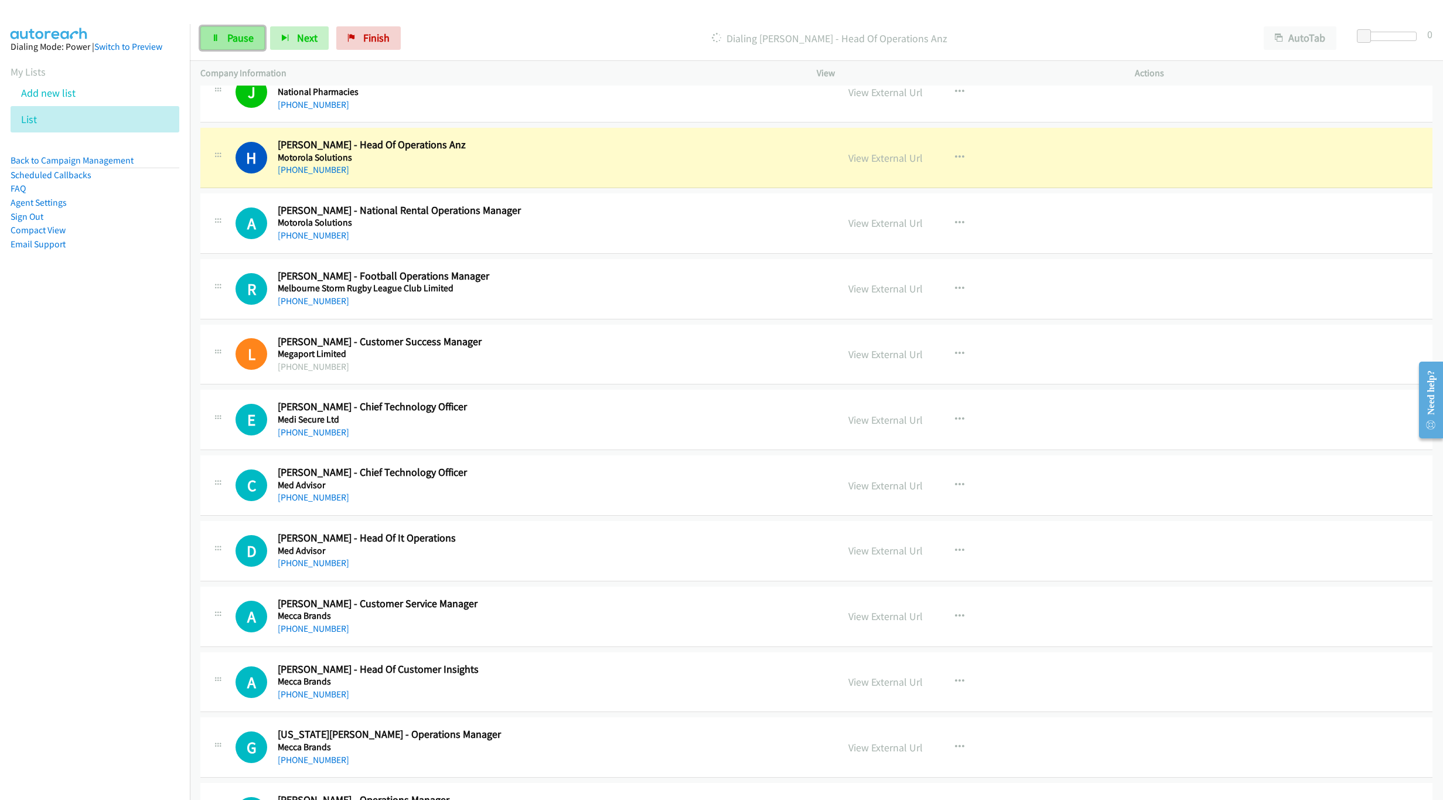
click at [226, 43] on link "Pause" at bounding box center [232, 37] width 64 height 23
click at [1173, 28] on div "Paused" at bounding box center [839, 37] width 828 height 23
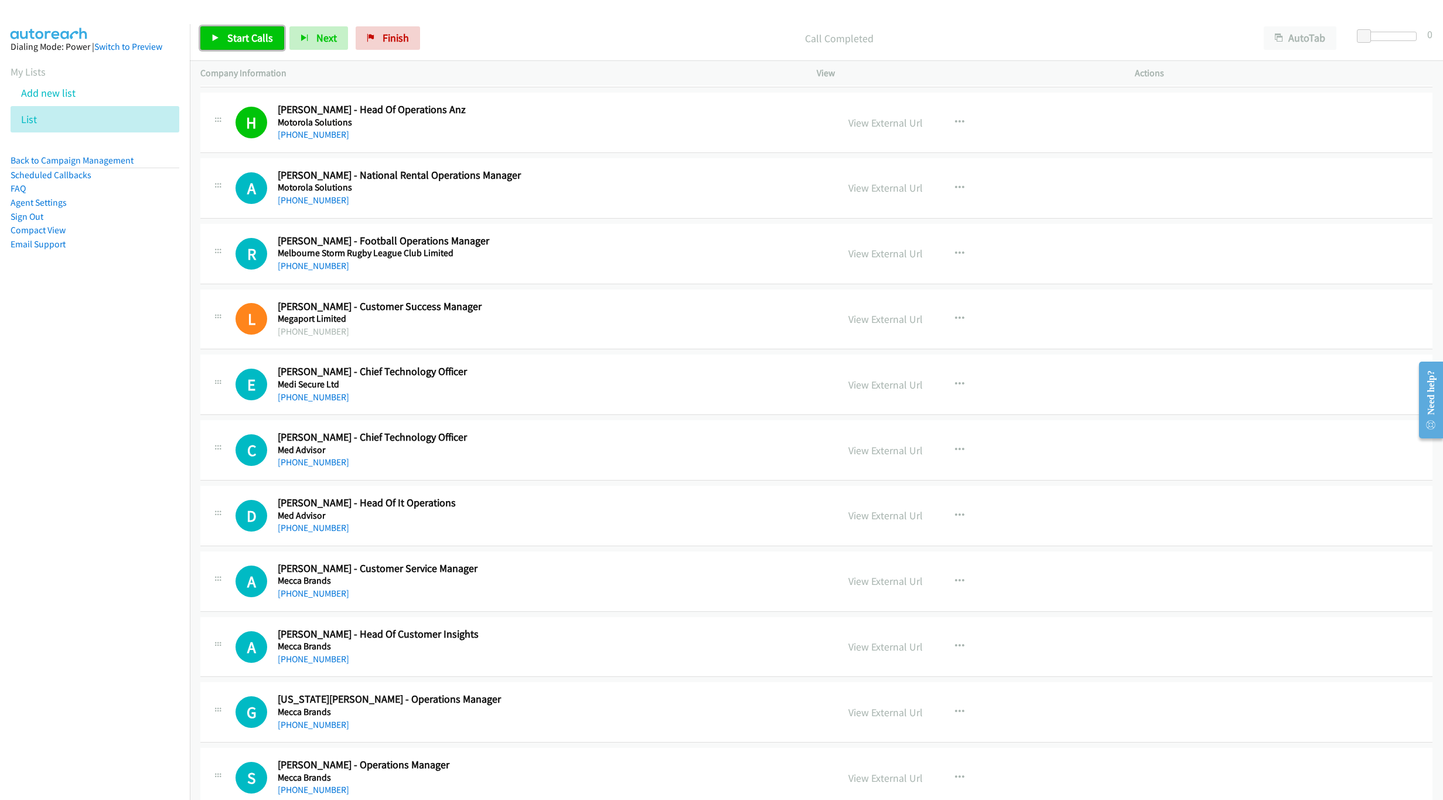
click at [250, 44] on span "Start Calls" at bounding box center [250, 37] width 46 height 13
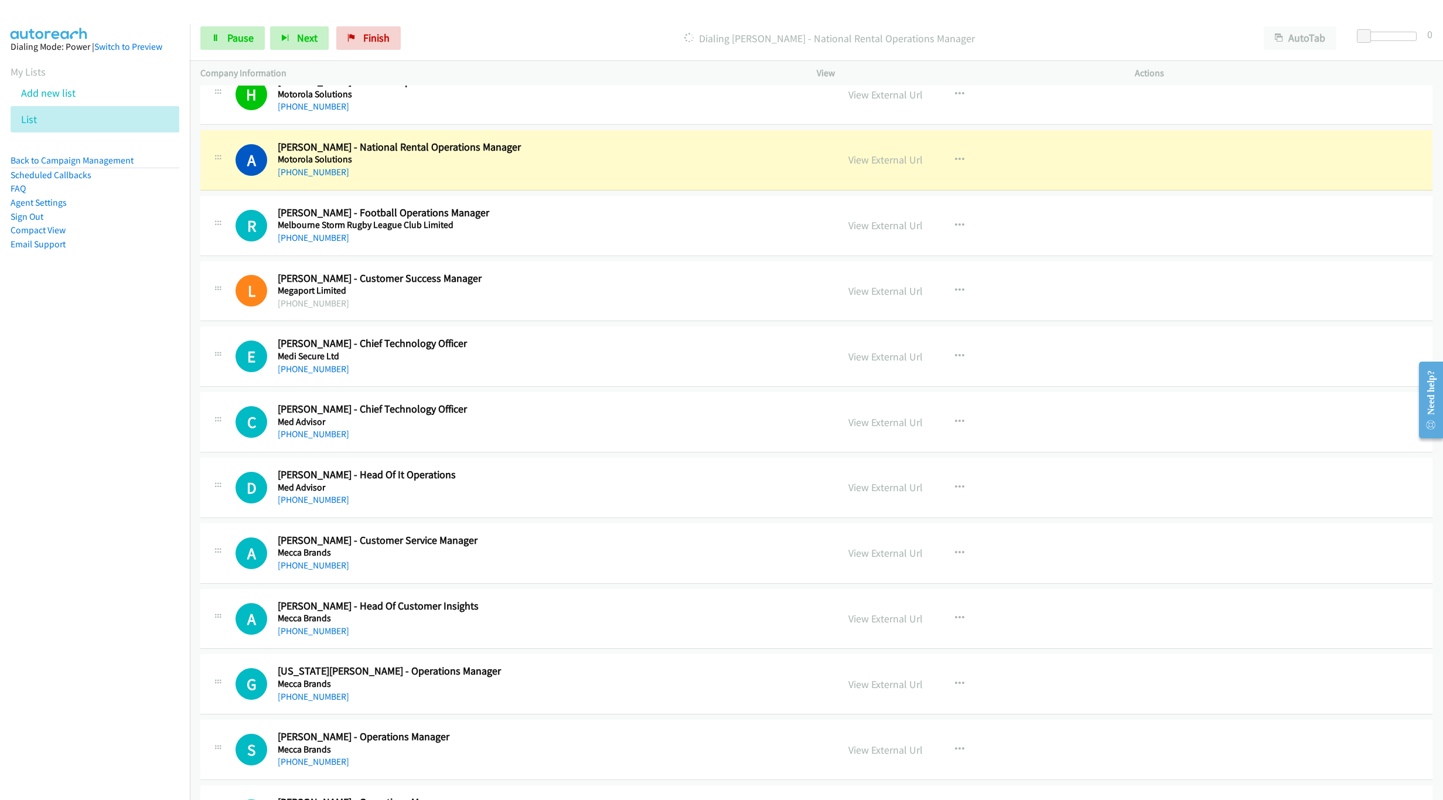
scroll to position [4406, 0]
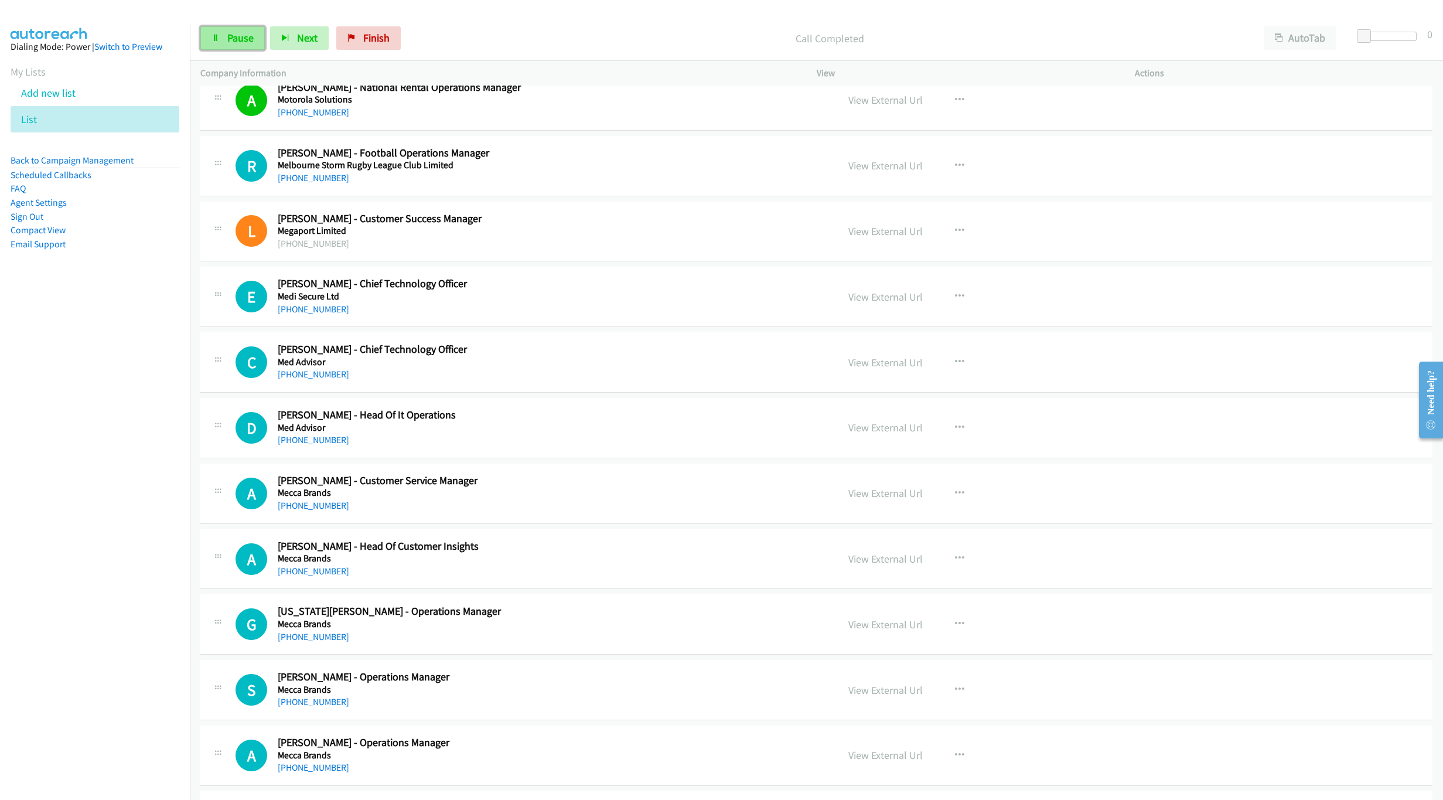
click at [245, 30] on link "Pause" at bounding box center [232, 37] width 64 height 23
click at [311, 315] on link "+61 487 888 222" at bounding box center [313, 308] width 71 height 11
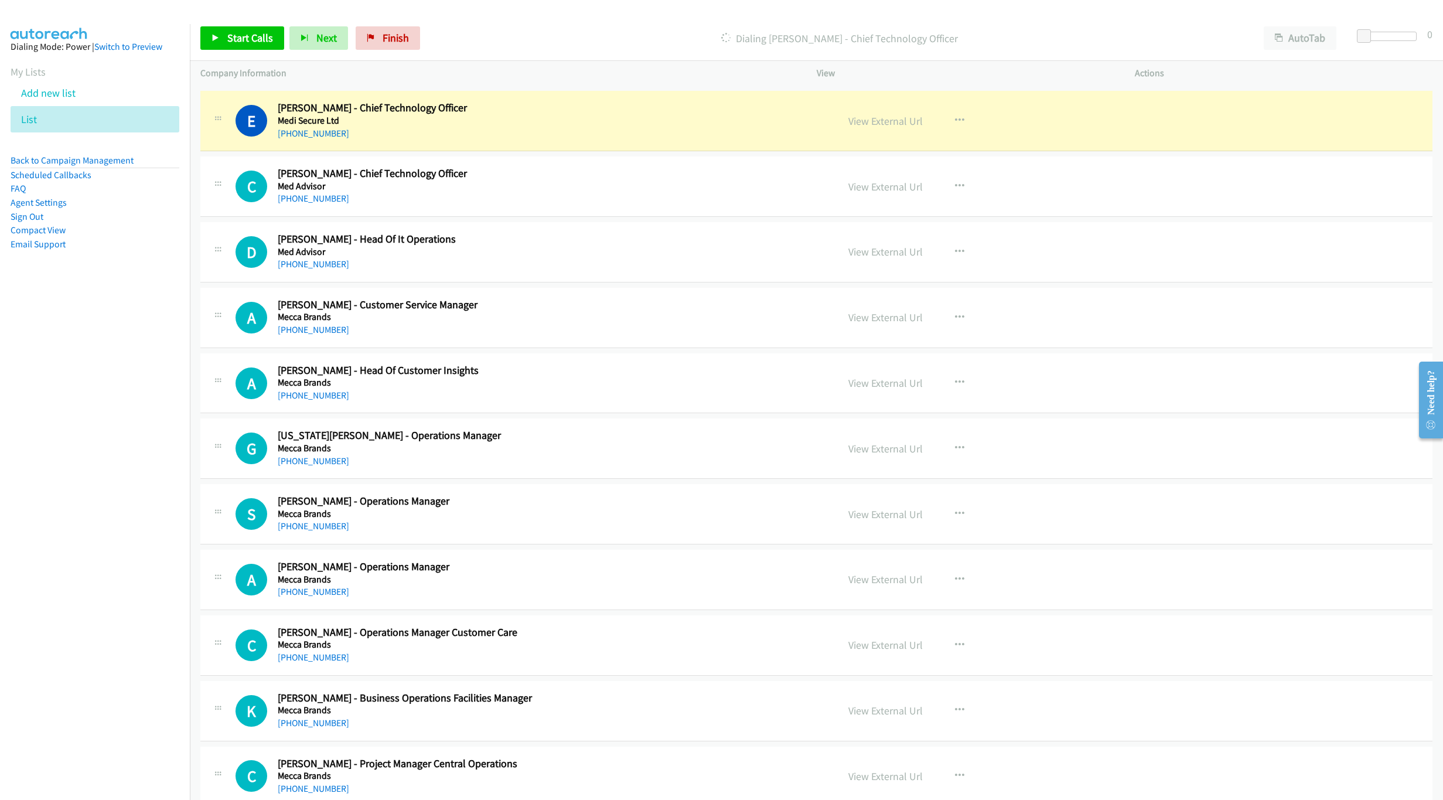
scroll to position [4670, 0]
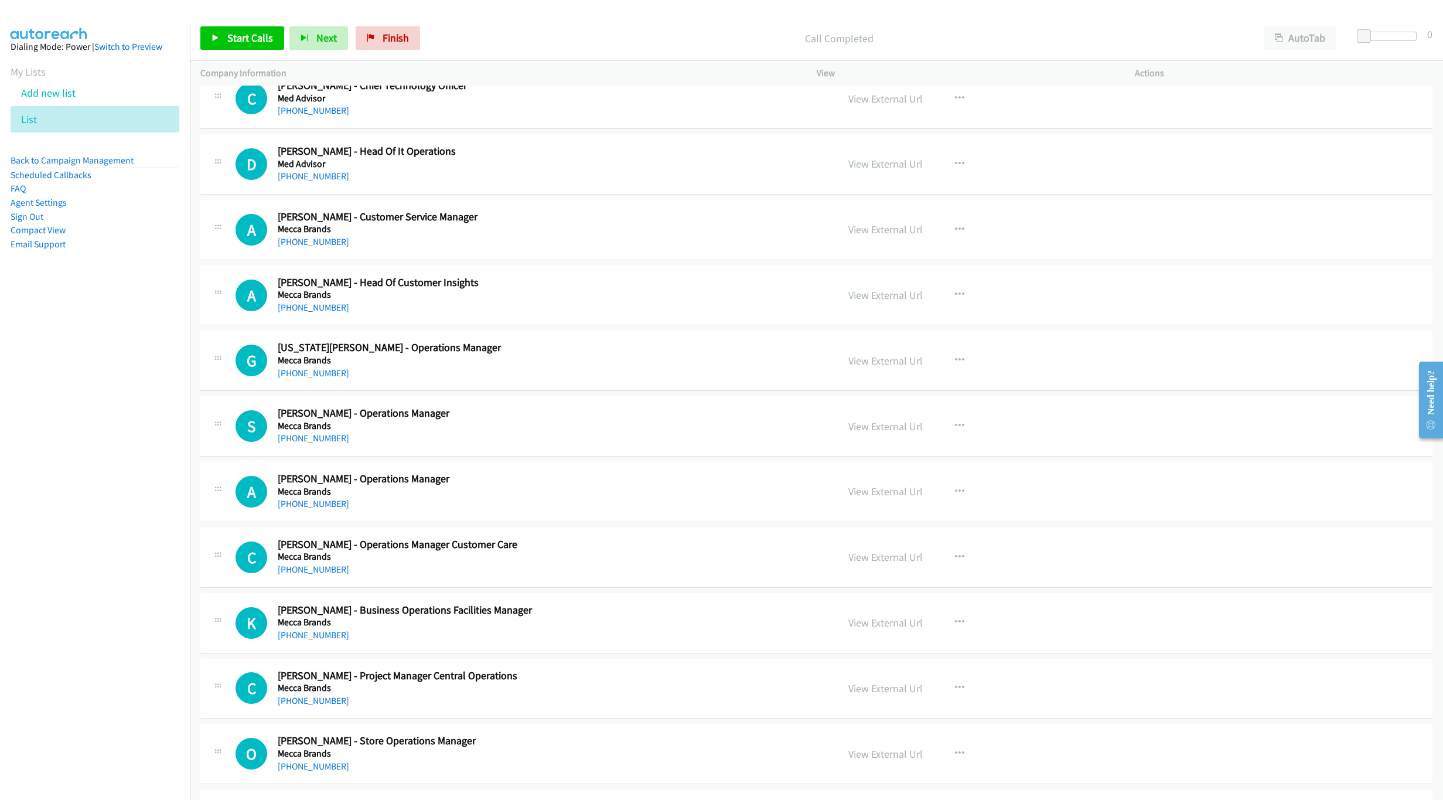
drag, startPoint x: 294, startPoint y: 127, endPoint x: 535, endPoint y: 229, distance: 261.5
click at [294, 116] on link "+61 422 224 677" at bounding box center [313, 110] width 71 height 11
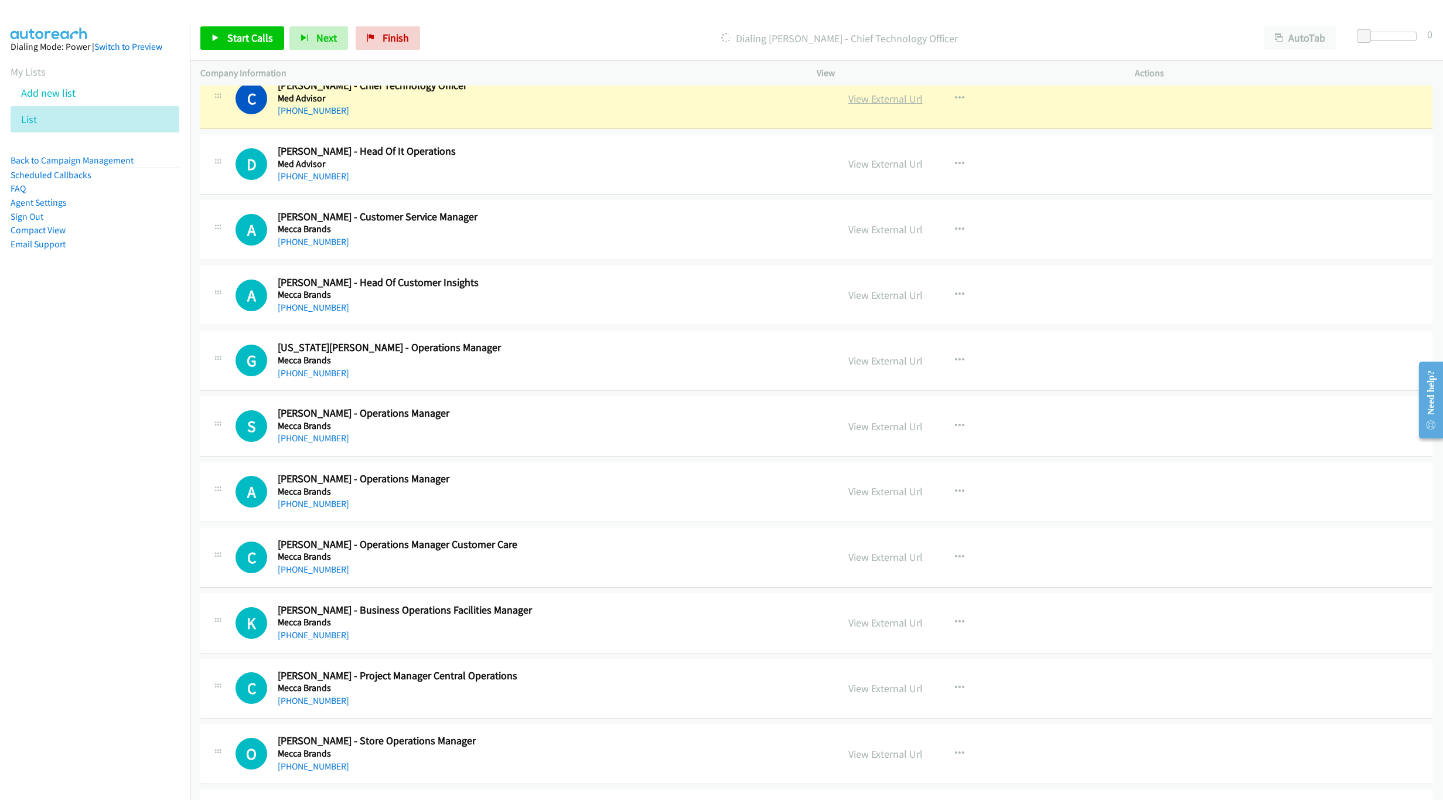
click at [887, 105] on link "View External Url" at bounding box center [885, 98] width 74 height 13
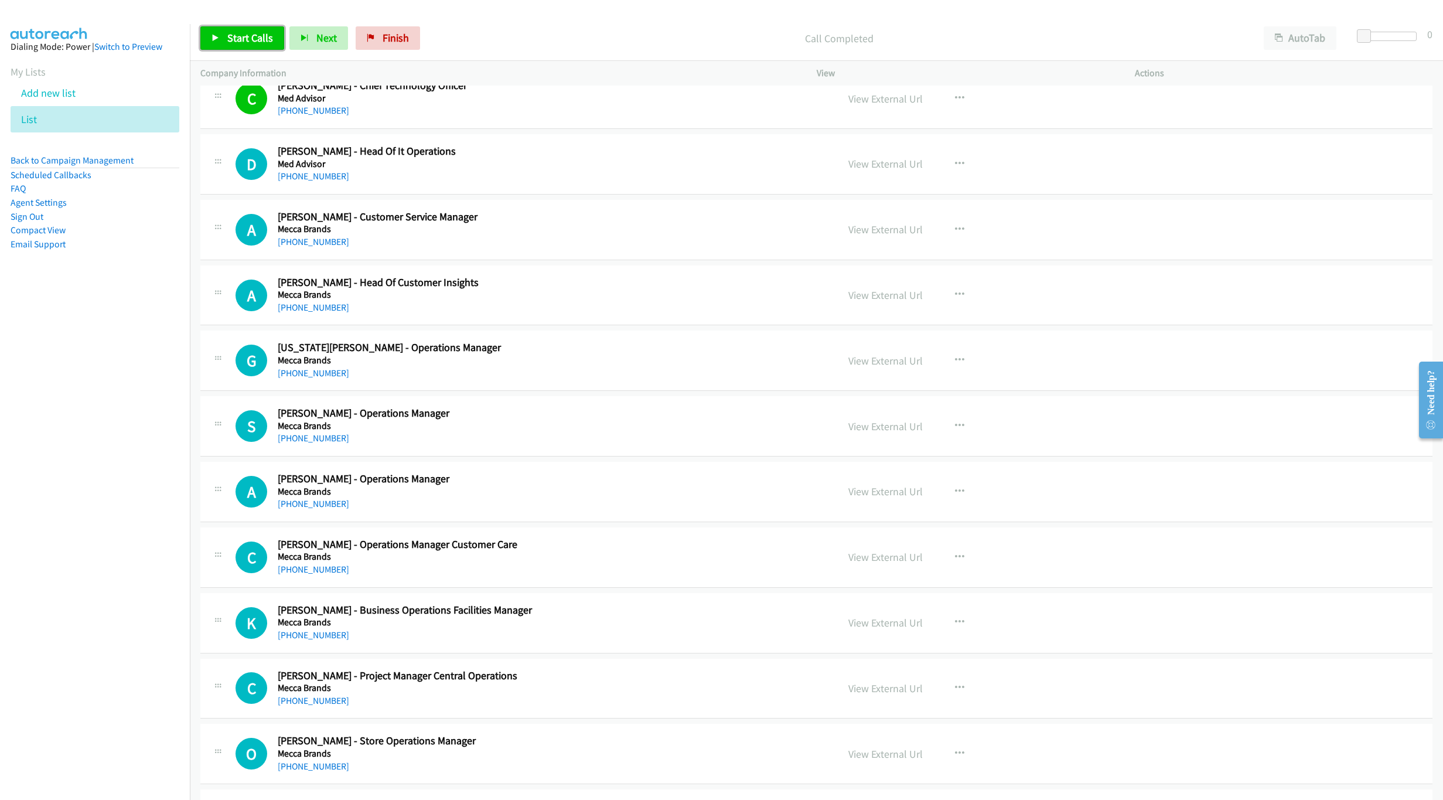
click at [238, 41] on span "Start Calls" at bounding box center [250, 37] width 46 height 13
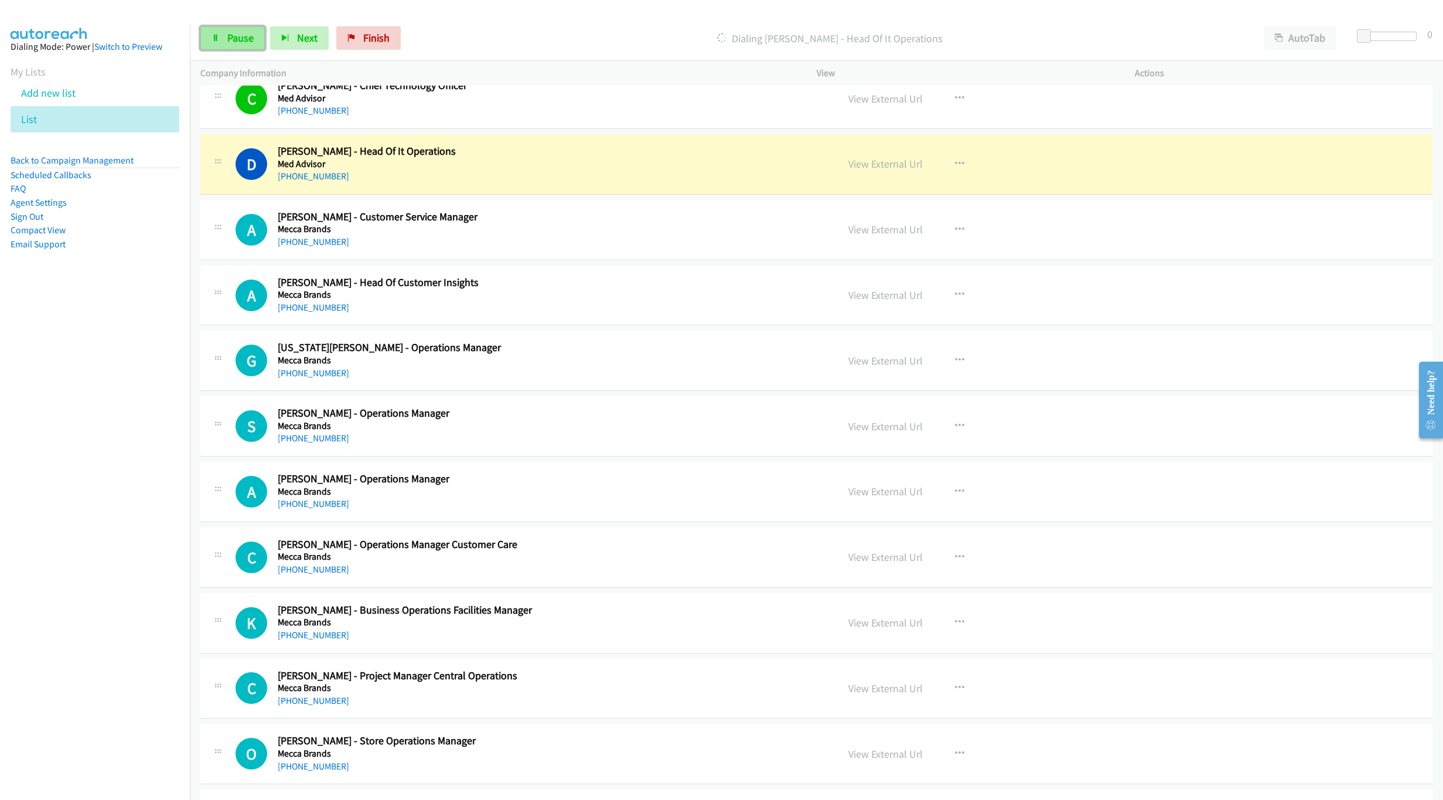
click at [236, 47] on link "Pause" at bounding box center [232, 37] width 64 height 23
click at [237, 46] on link "Start Calls" at bounding box center [242, 37] width 84 height 23
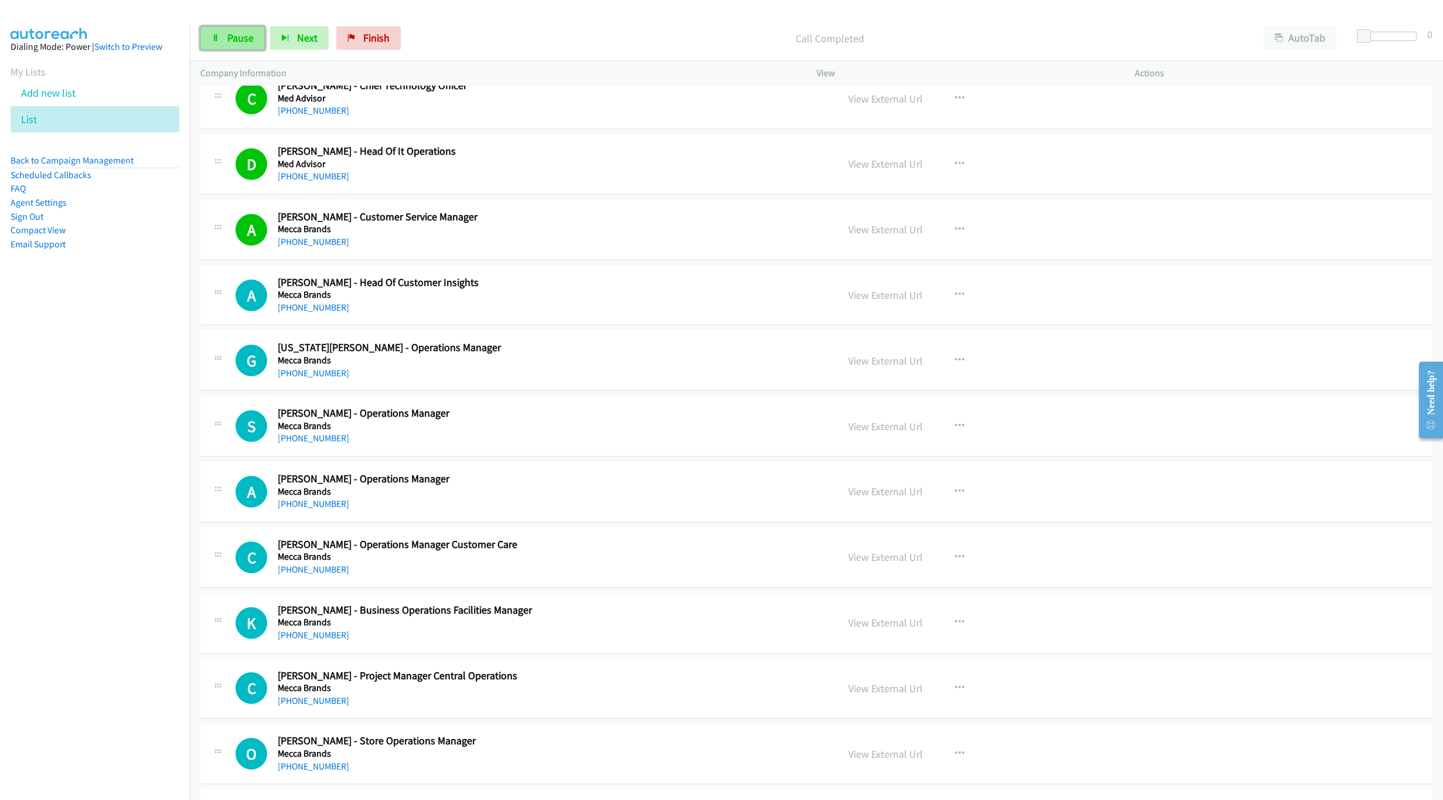
click at [248, 36] on span "Pause" at bounding box center [240, 37] width 26 height 13
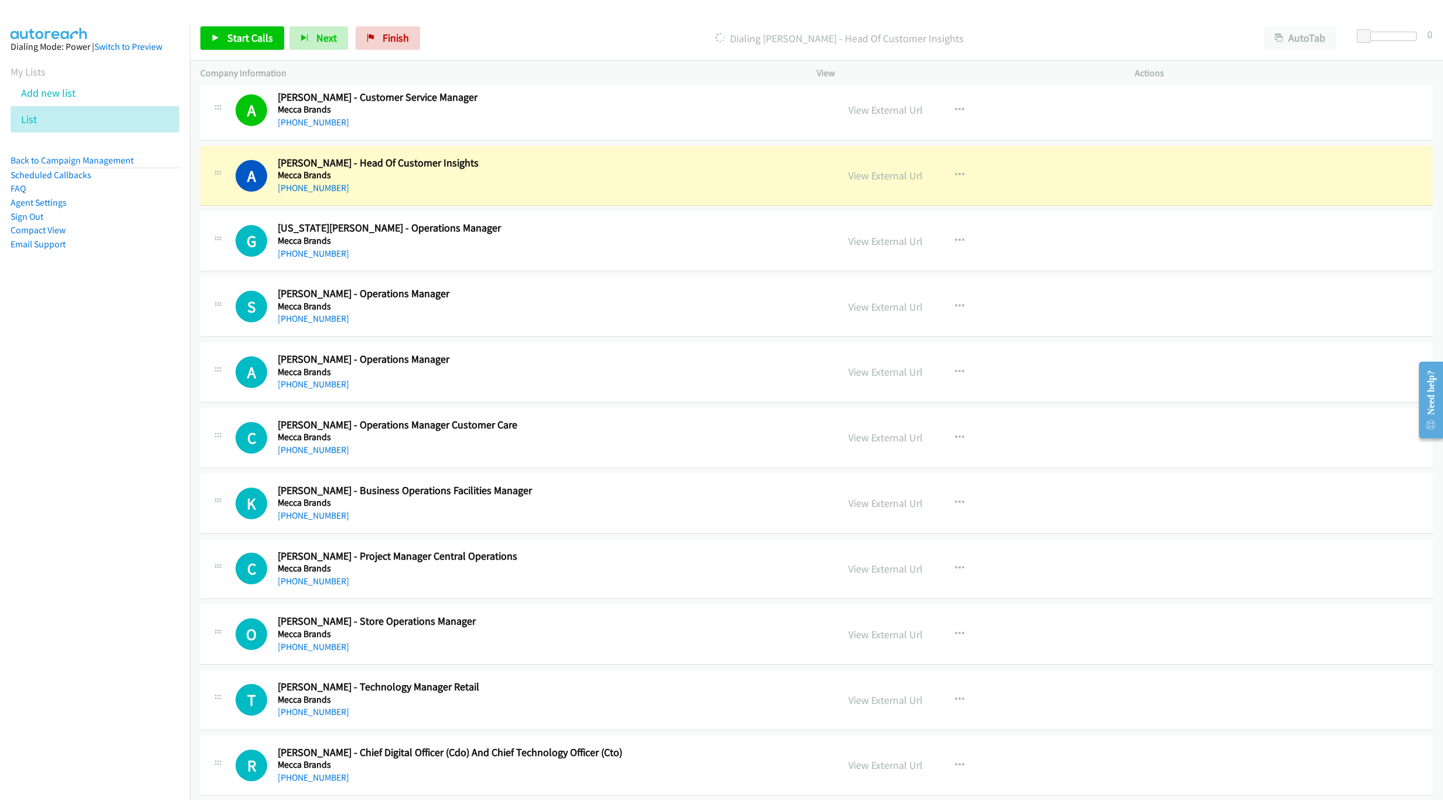
scroll to position [4846, 0]
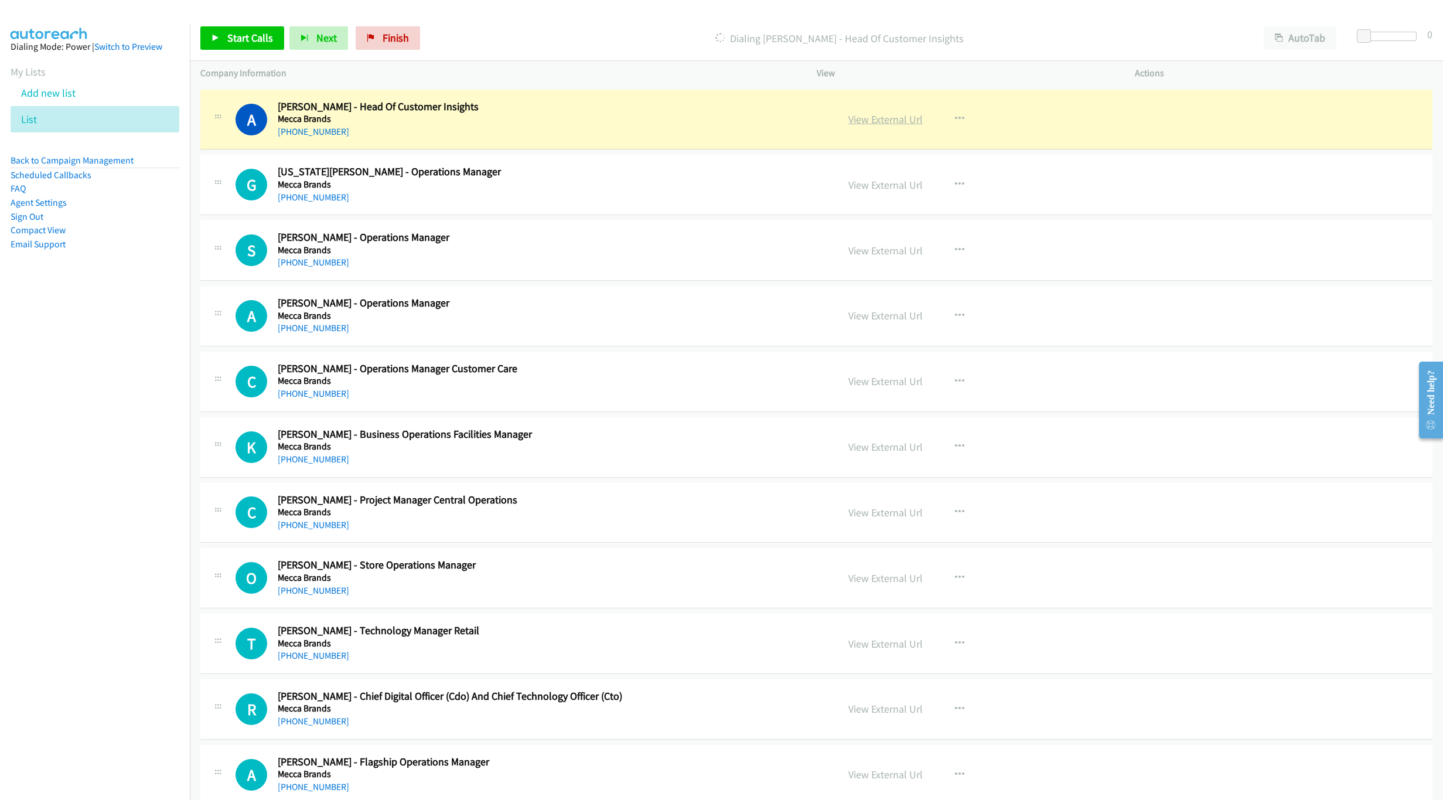
click at [891, 126] on link "View External Url" at bounding box center [885, 118] width 74 height 13
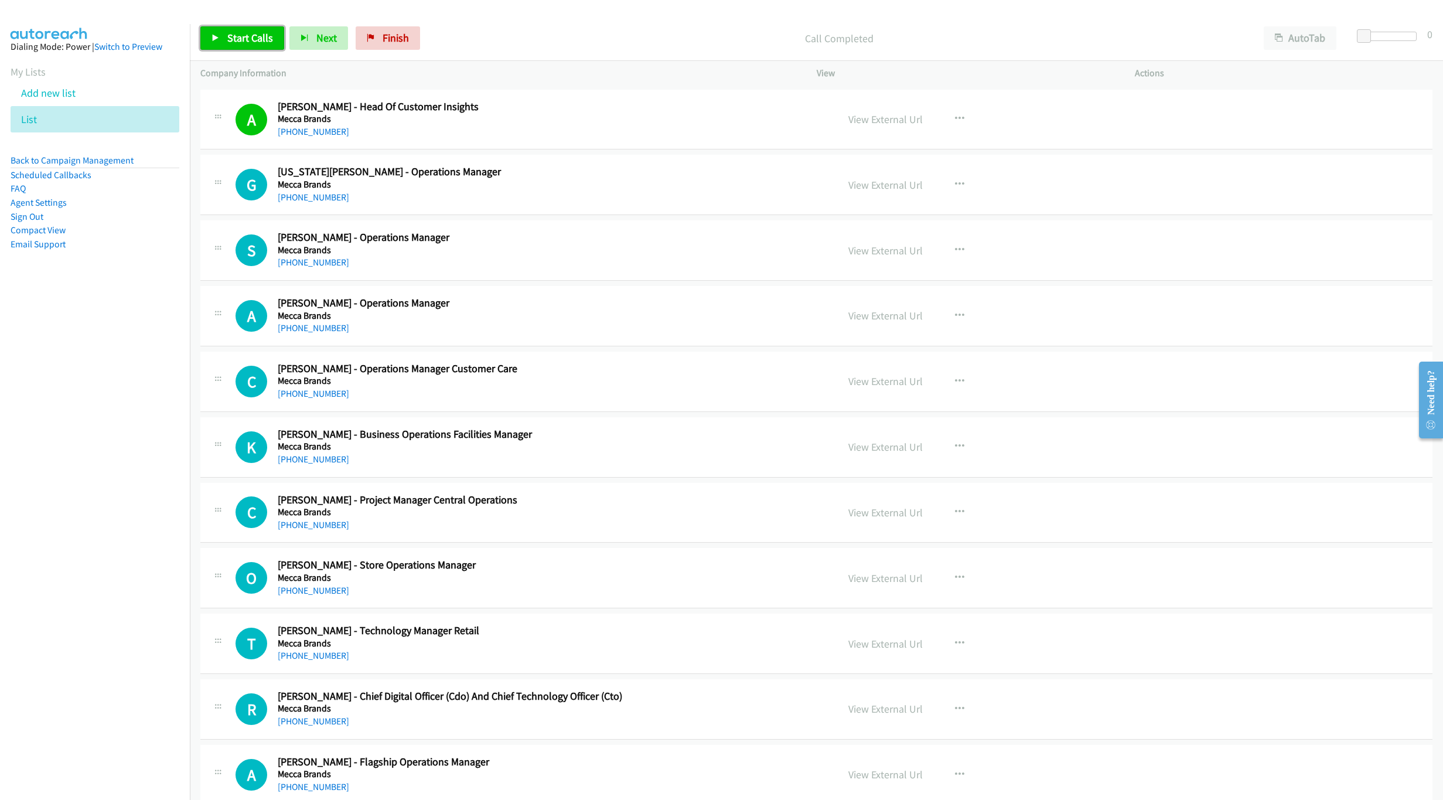
click at [225, 37] on link "Start Calls" at bounding box center [242, 37] width 84 height 23
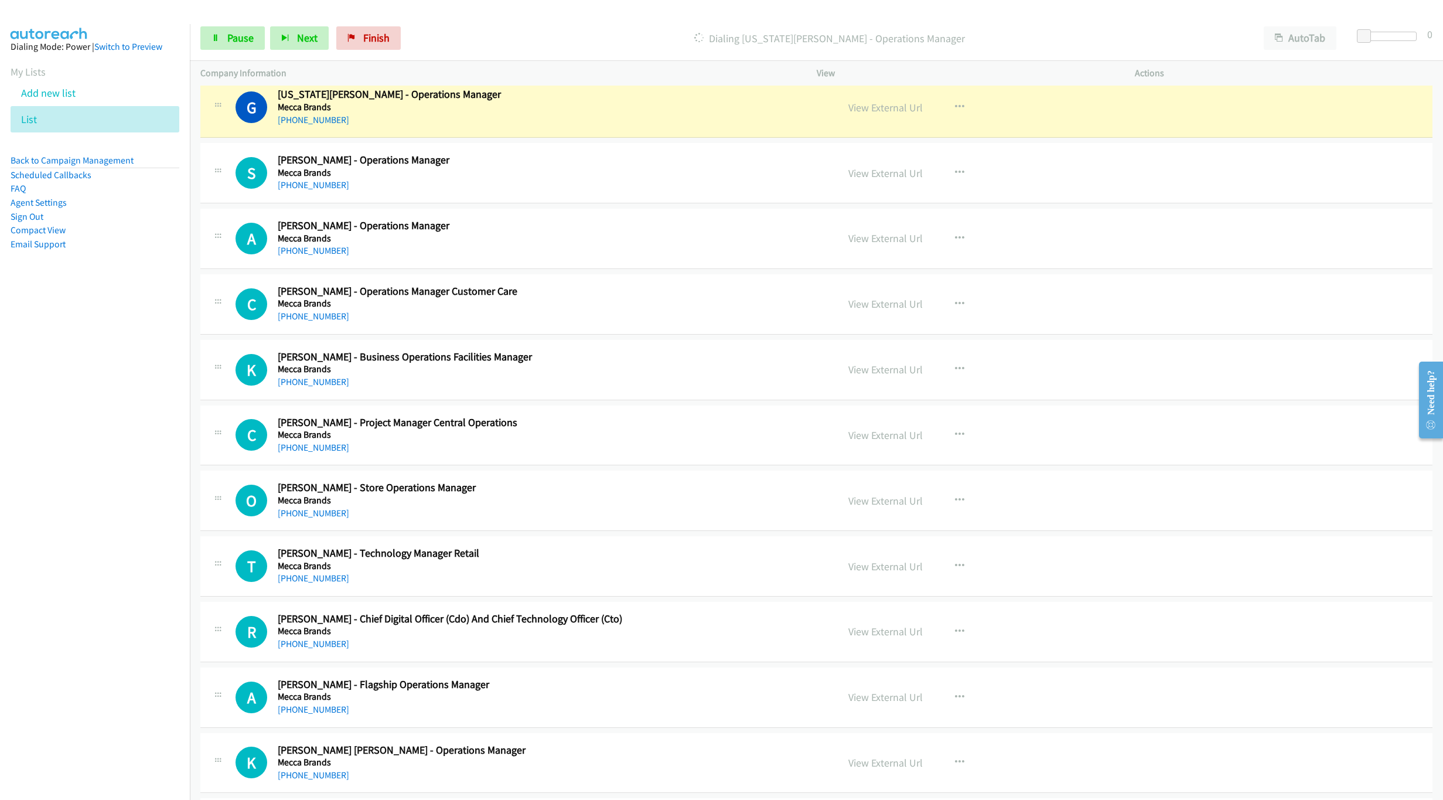
scroll to position [4934, 0]
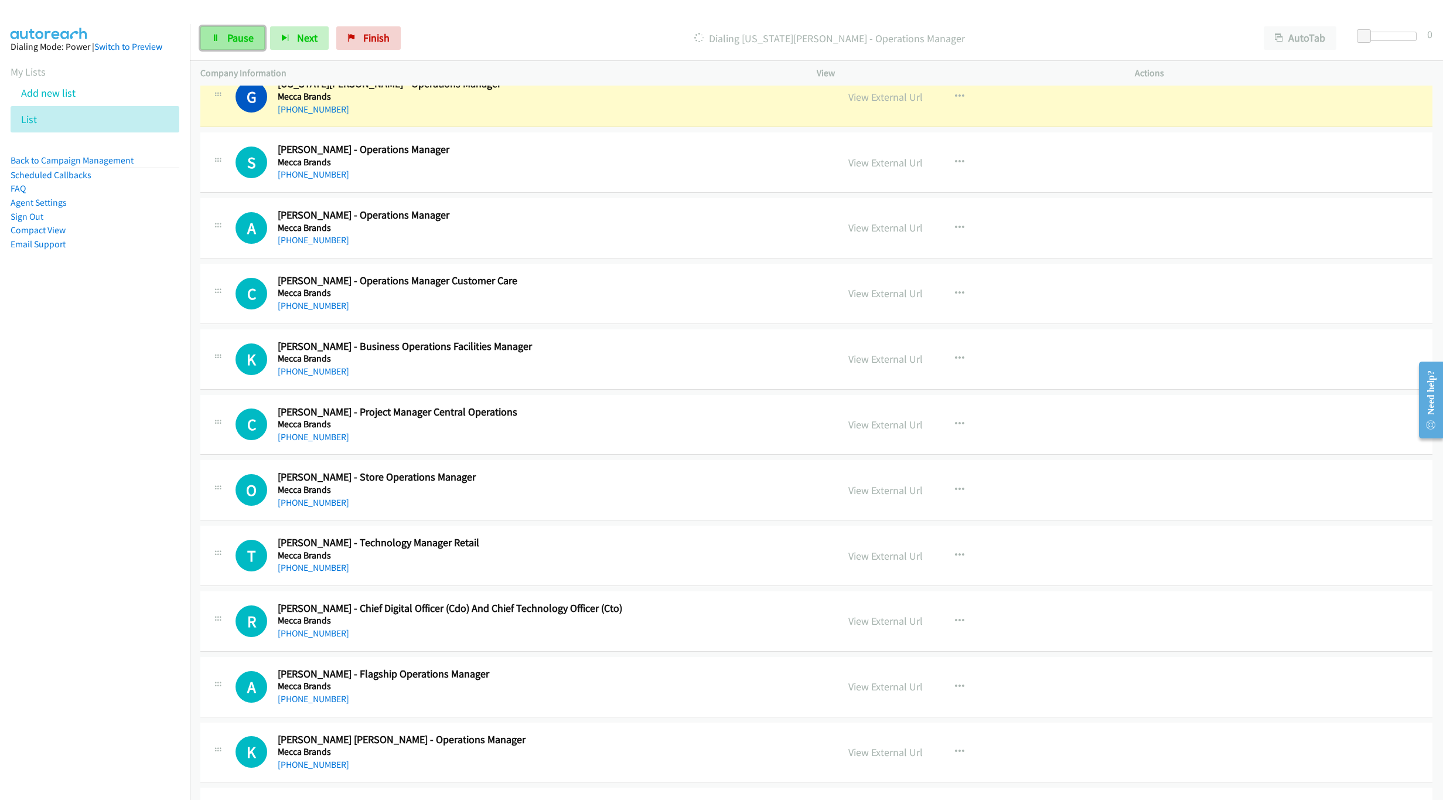
click at [227, 36] on span "Pause" at bounding box center [240, 37] width 26 height 13
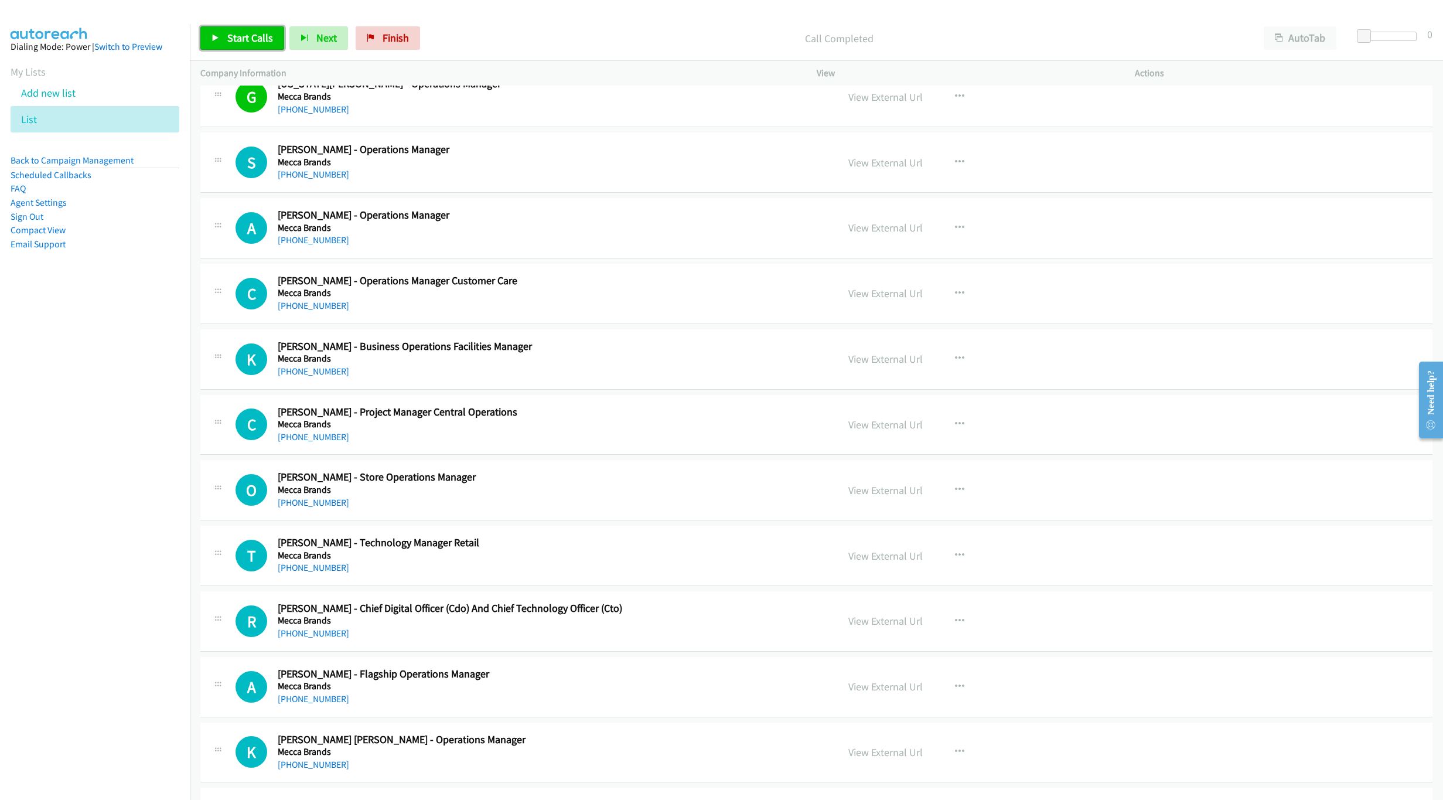
click at [231, 49] on link "Start Calls" at bounding box center [242, 37] width 84 height 23
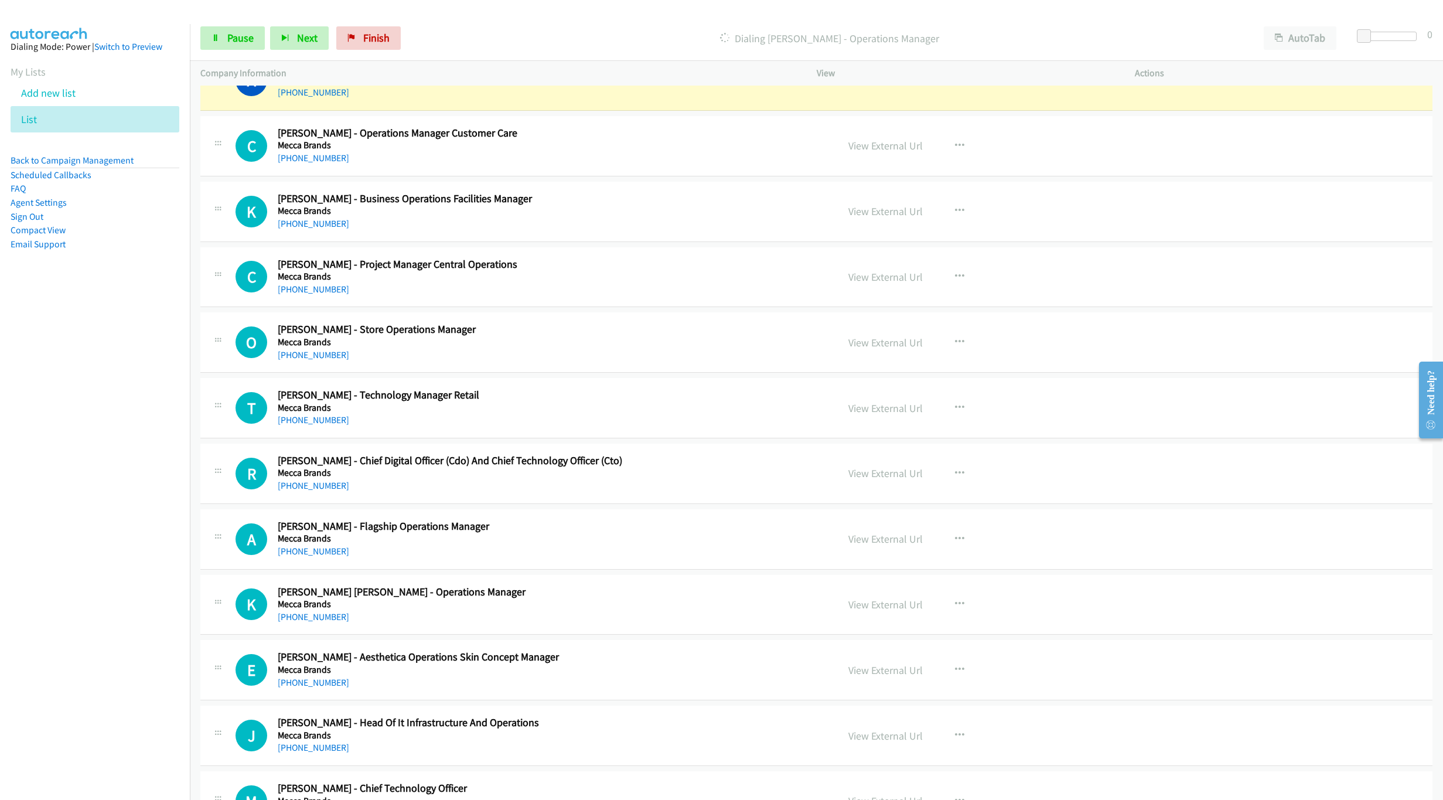
scroll to position [5021, 0]
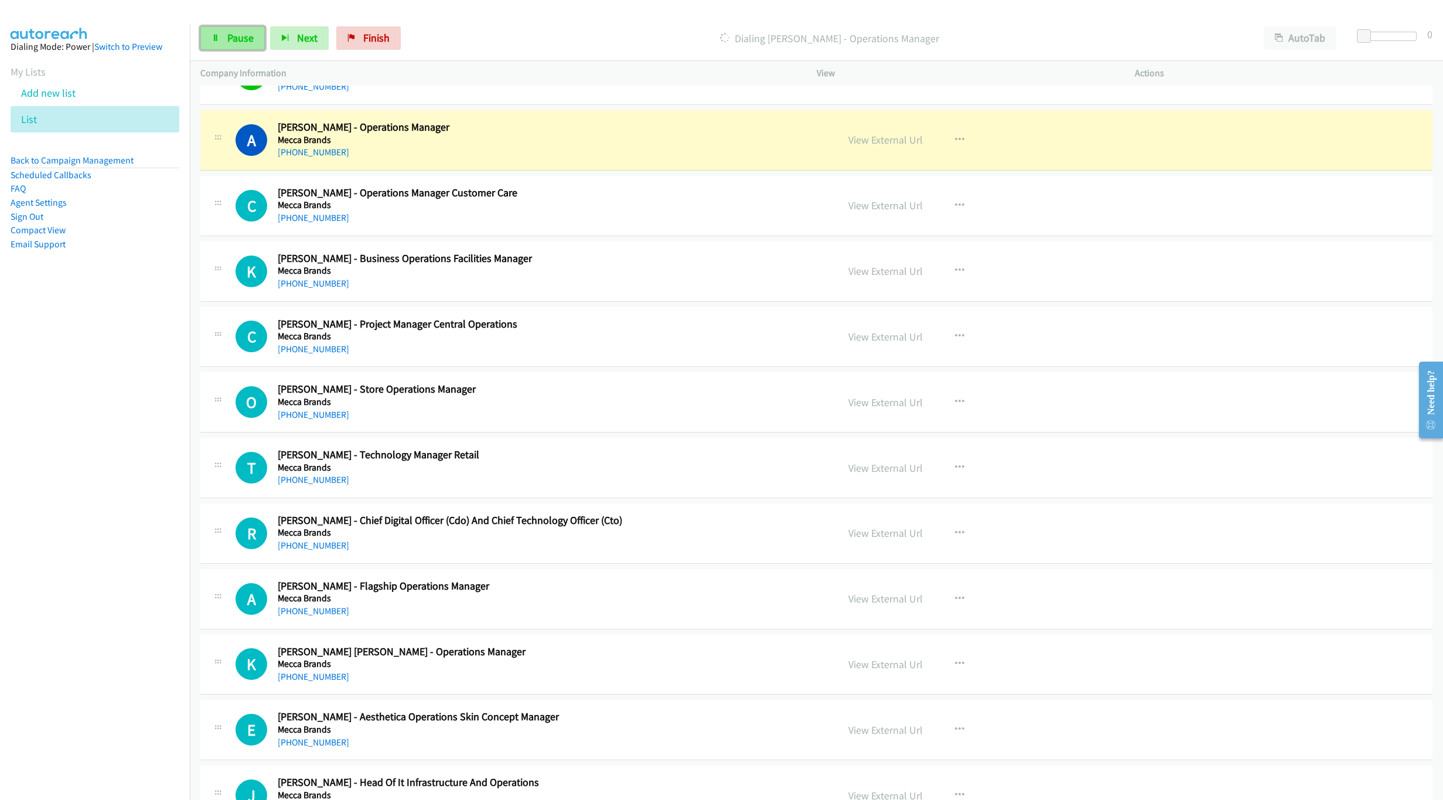
drag, startPoint x: 230, startPoint y: 26, endPoint x: 243, endPoint y: 30, distance: 13.5
click at [230, 26] on link "Pause" at bounding box center [232, 37] width 64 height 23
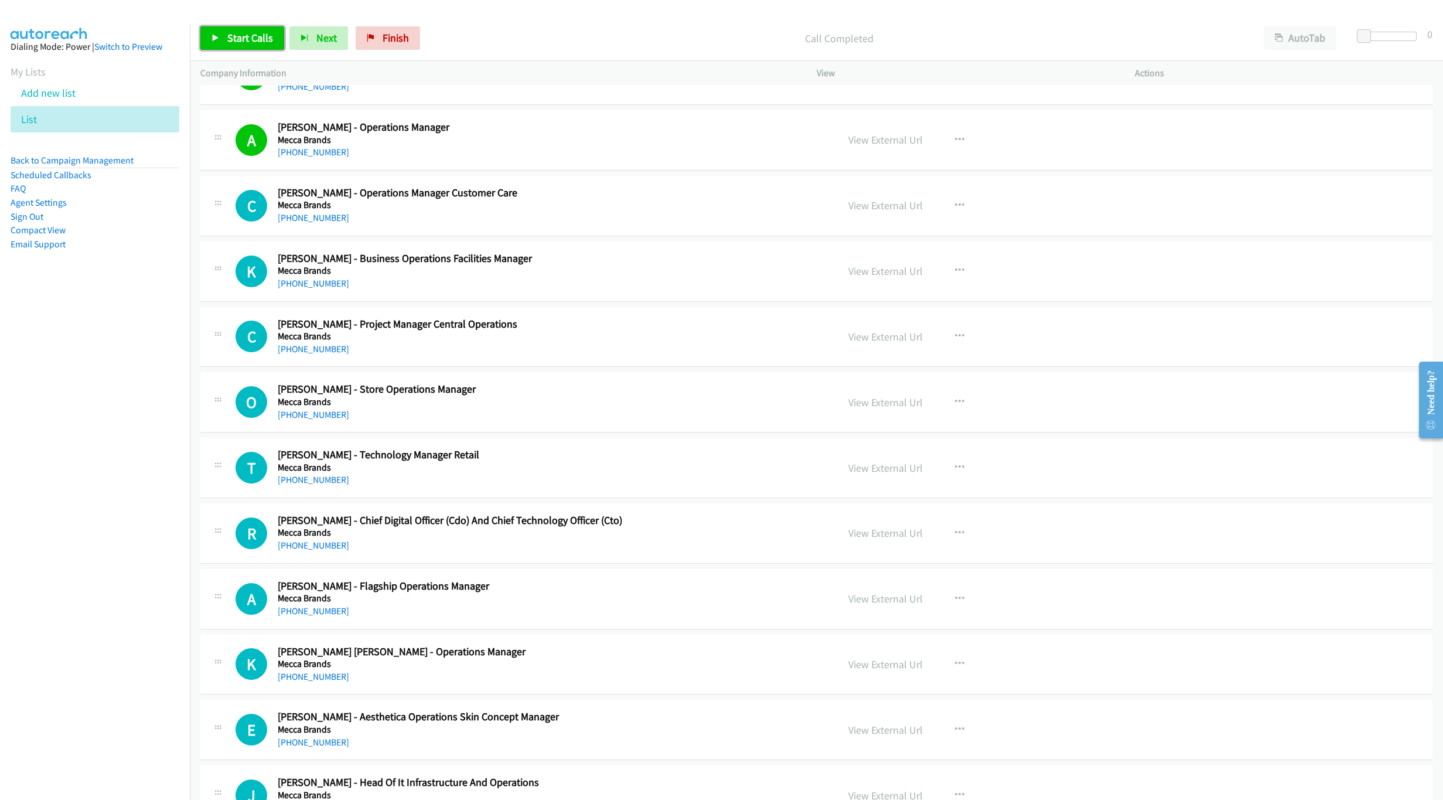
click at [214, 41] on icon at bounding box center [215, 39] width 8 height 8
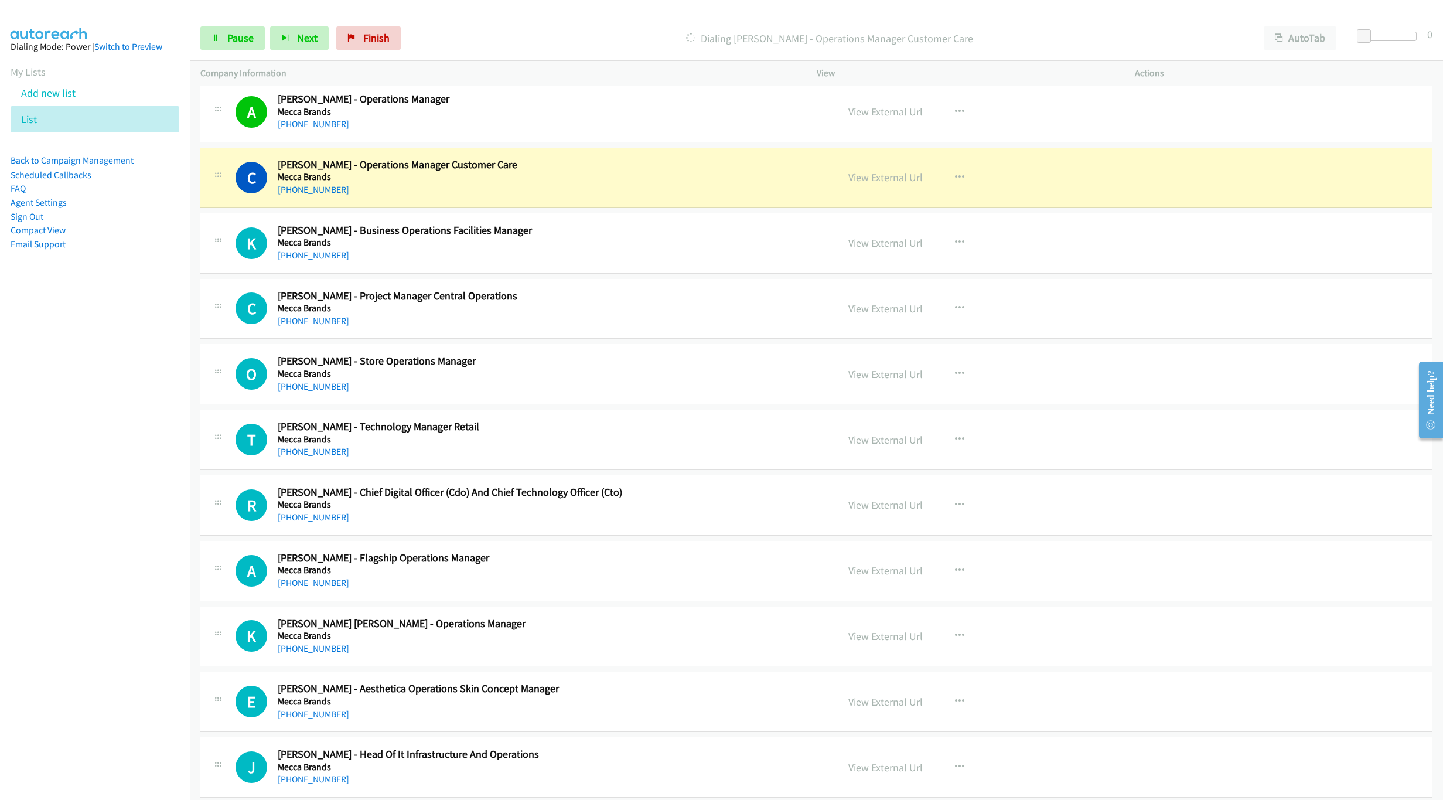
scroll to position [5109, 0]
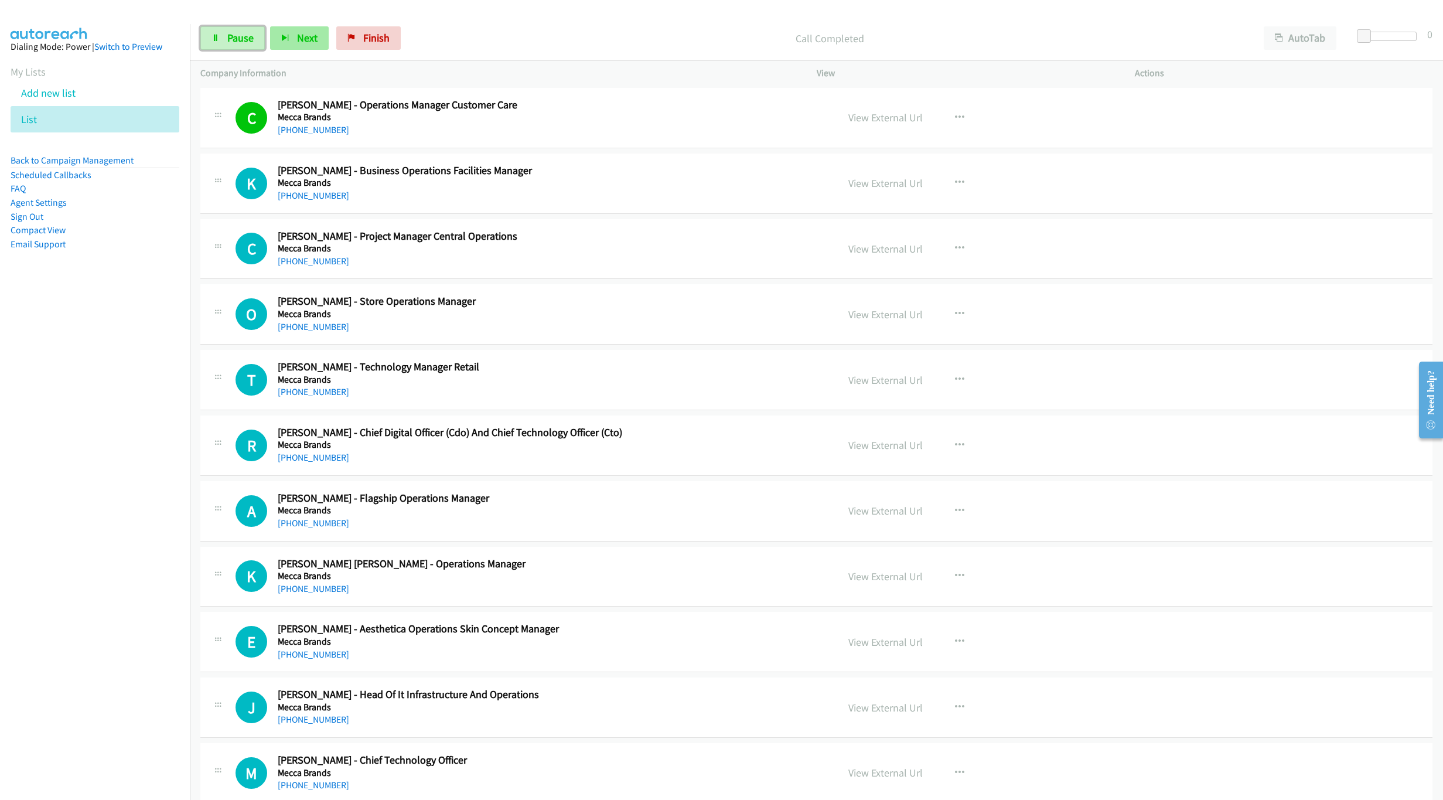
click at [232, 32] on span "Pause" at bounding box center [240, 37] width 26 height 13
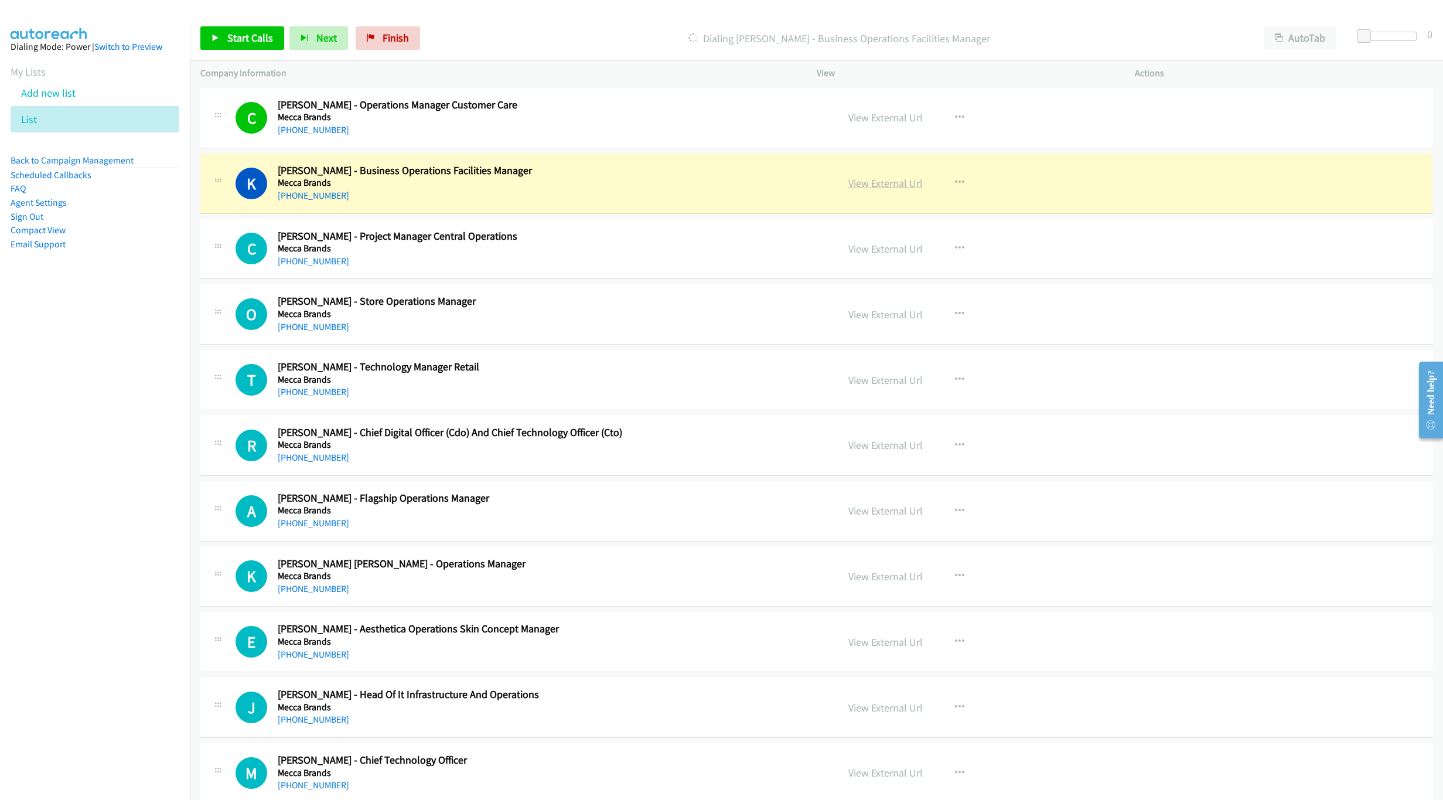
click at [862, 190] on link "View External Url" at bounding box center [885, 182] width 74 height 13
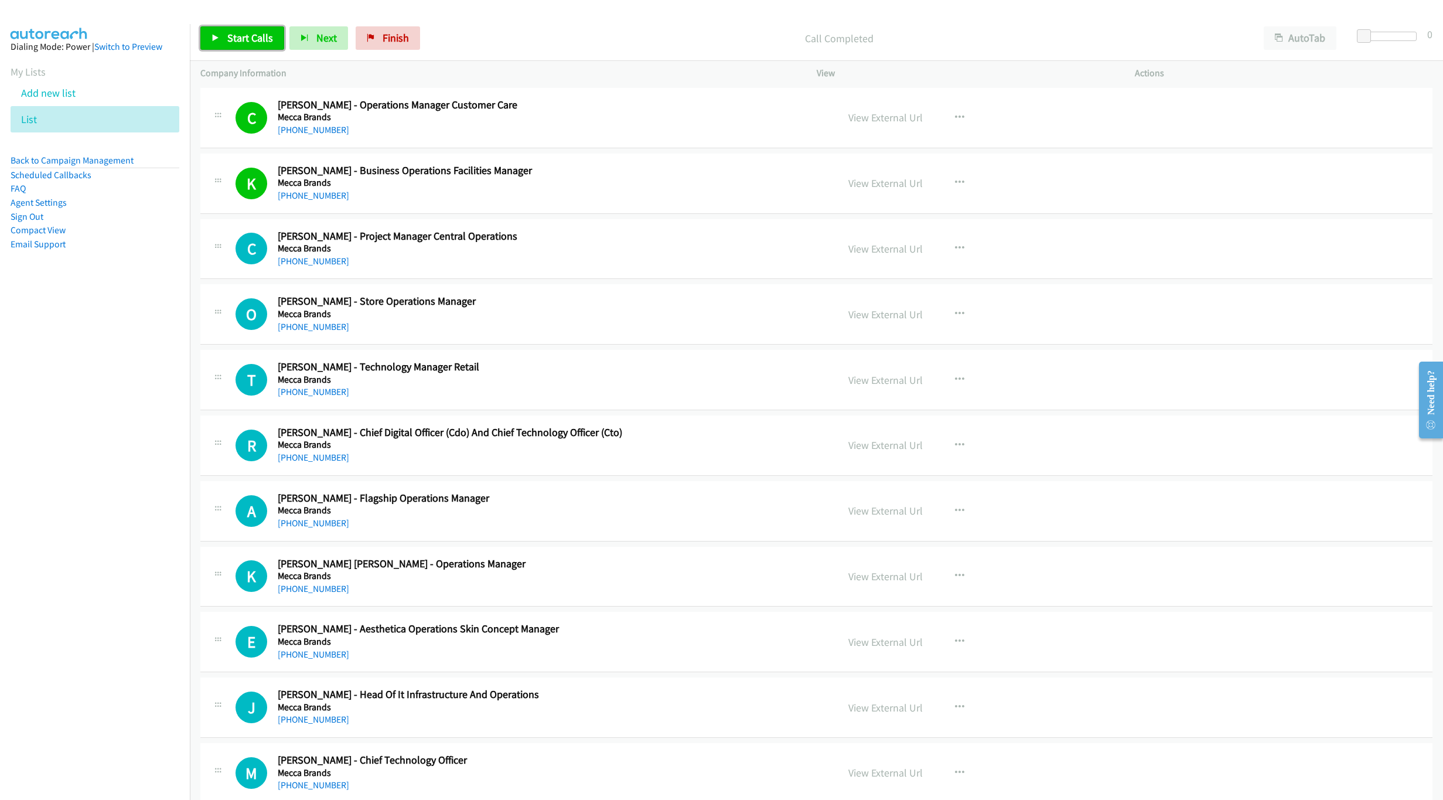
click at [252, 42] on span "Start Calls" at bounding box center [250, 37] width 46 height 13
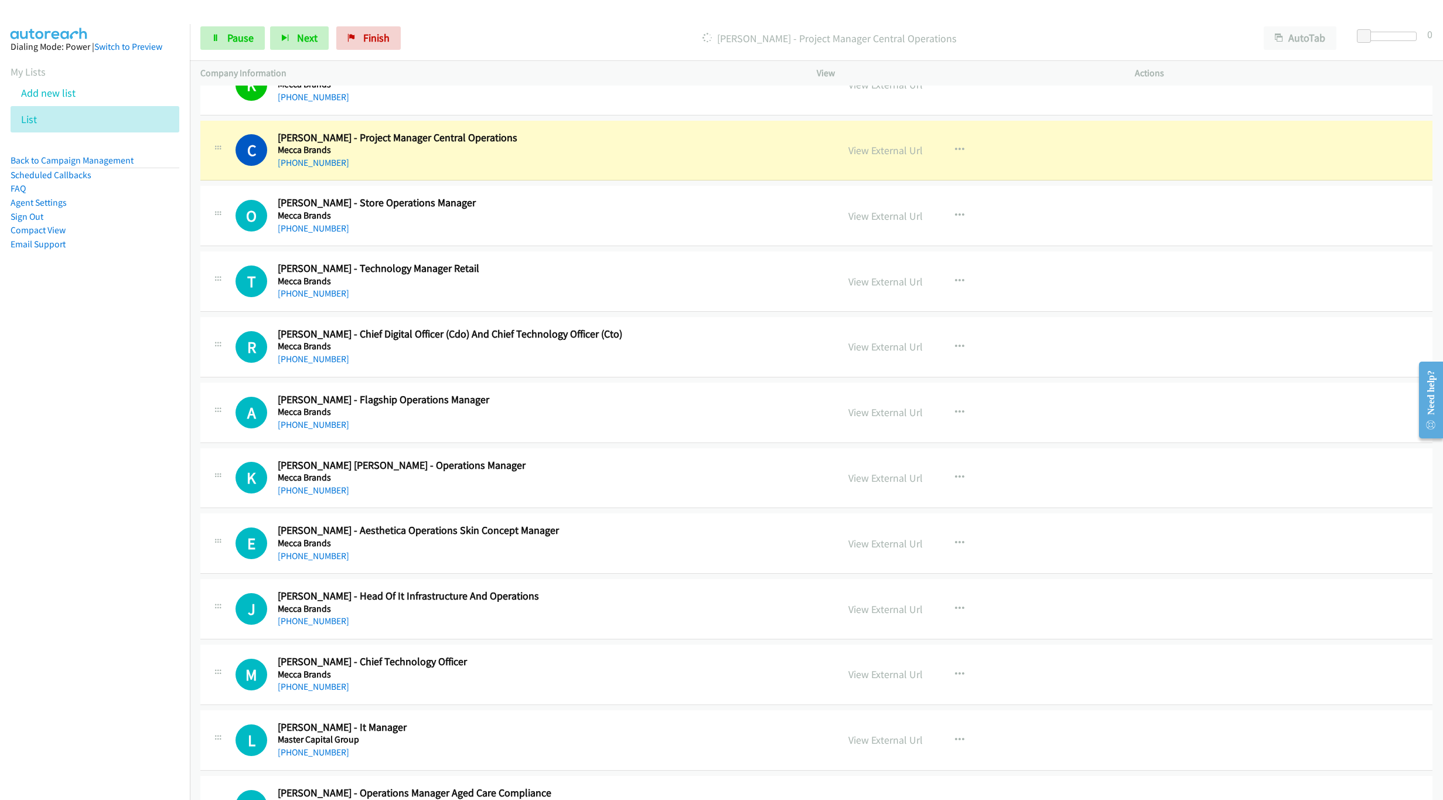
scroll to position [5197, 0]
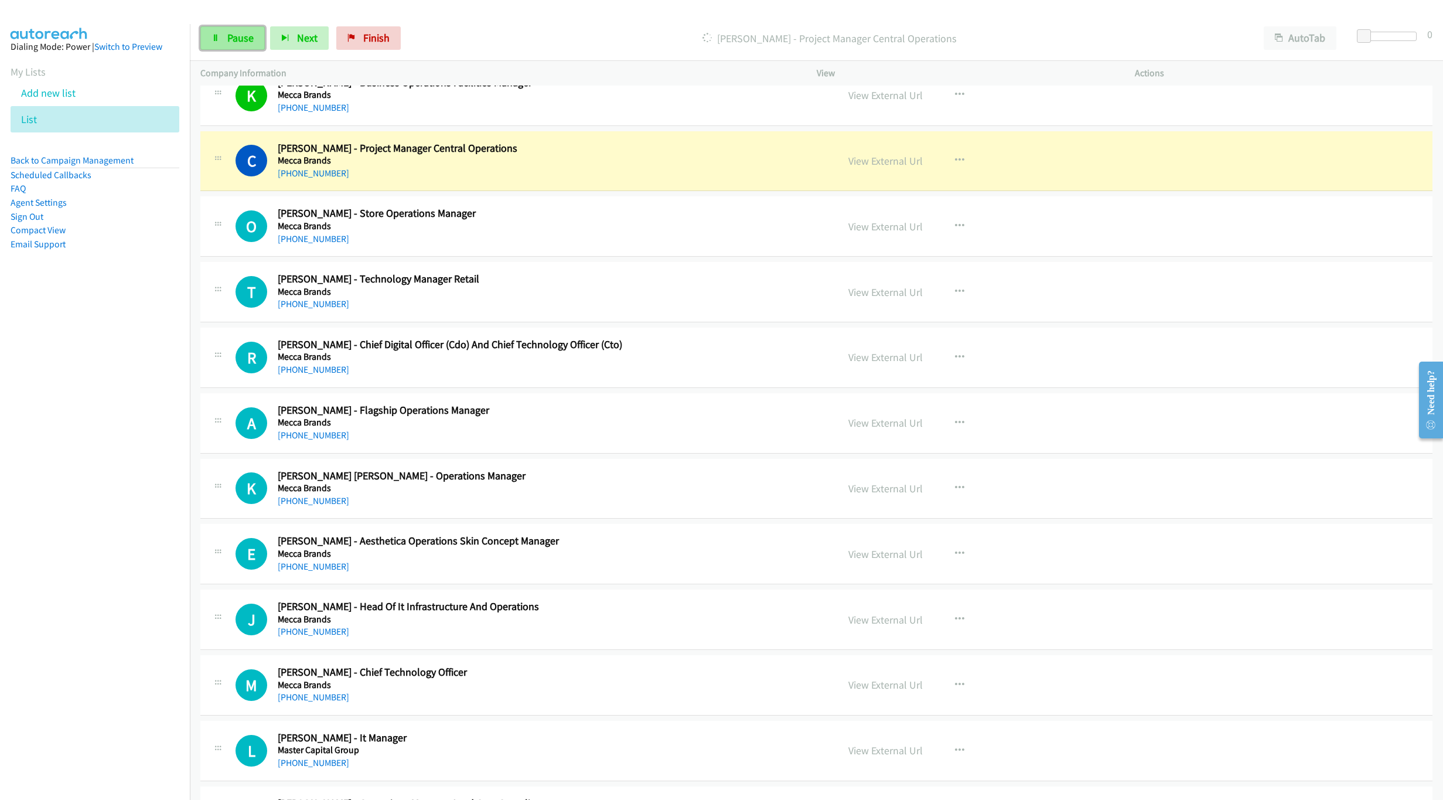
click at [220, 48] on link "Pause" at bounding box center [232, 37] width 64 height 23
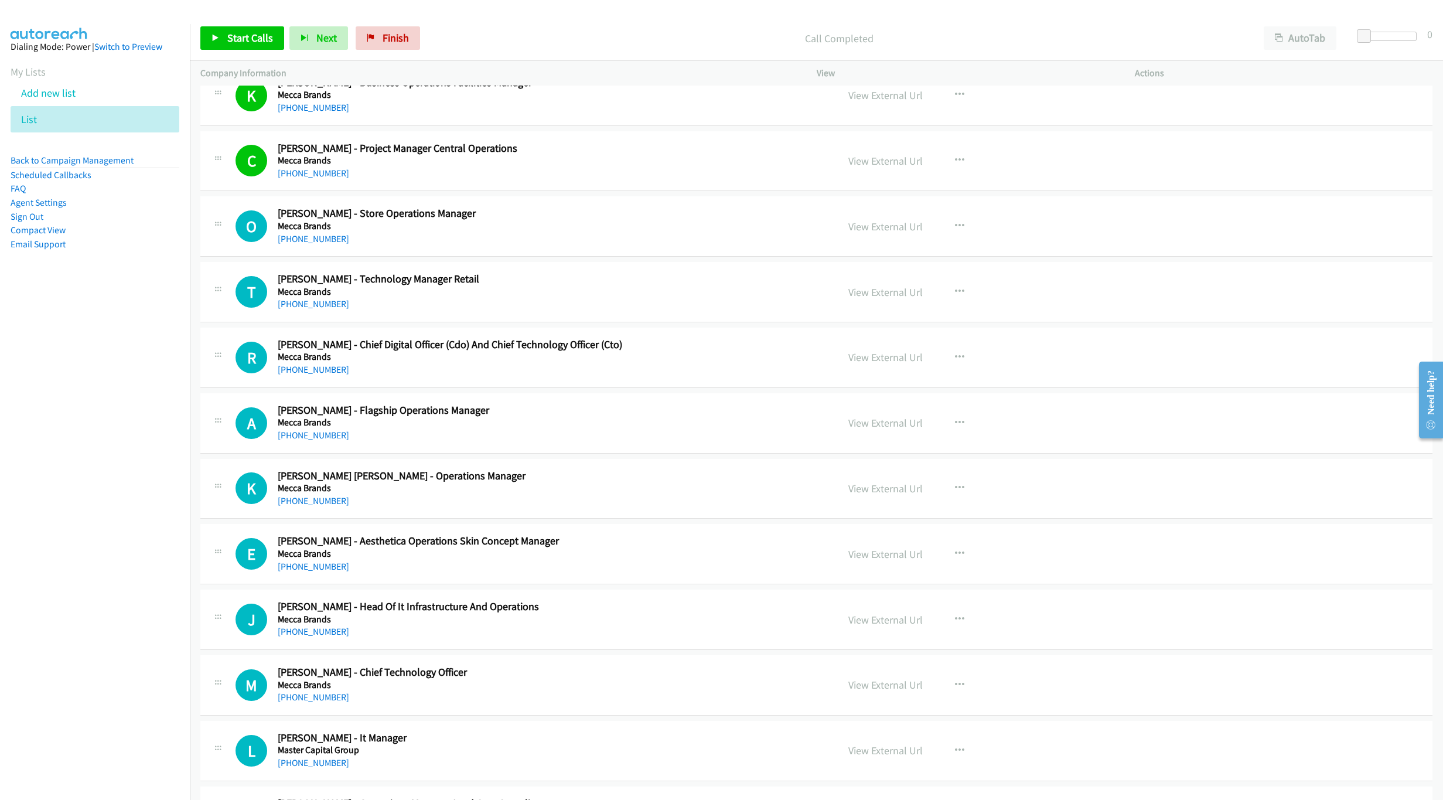
click at [577, 453] on div "A Callback Scheduled Abagael Bathgate - Flagship Operations Manager Mecca Brand…" at bounding box center [816, 423] width 1232 height 60
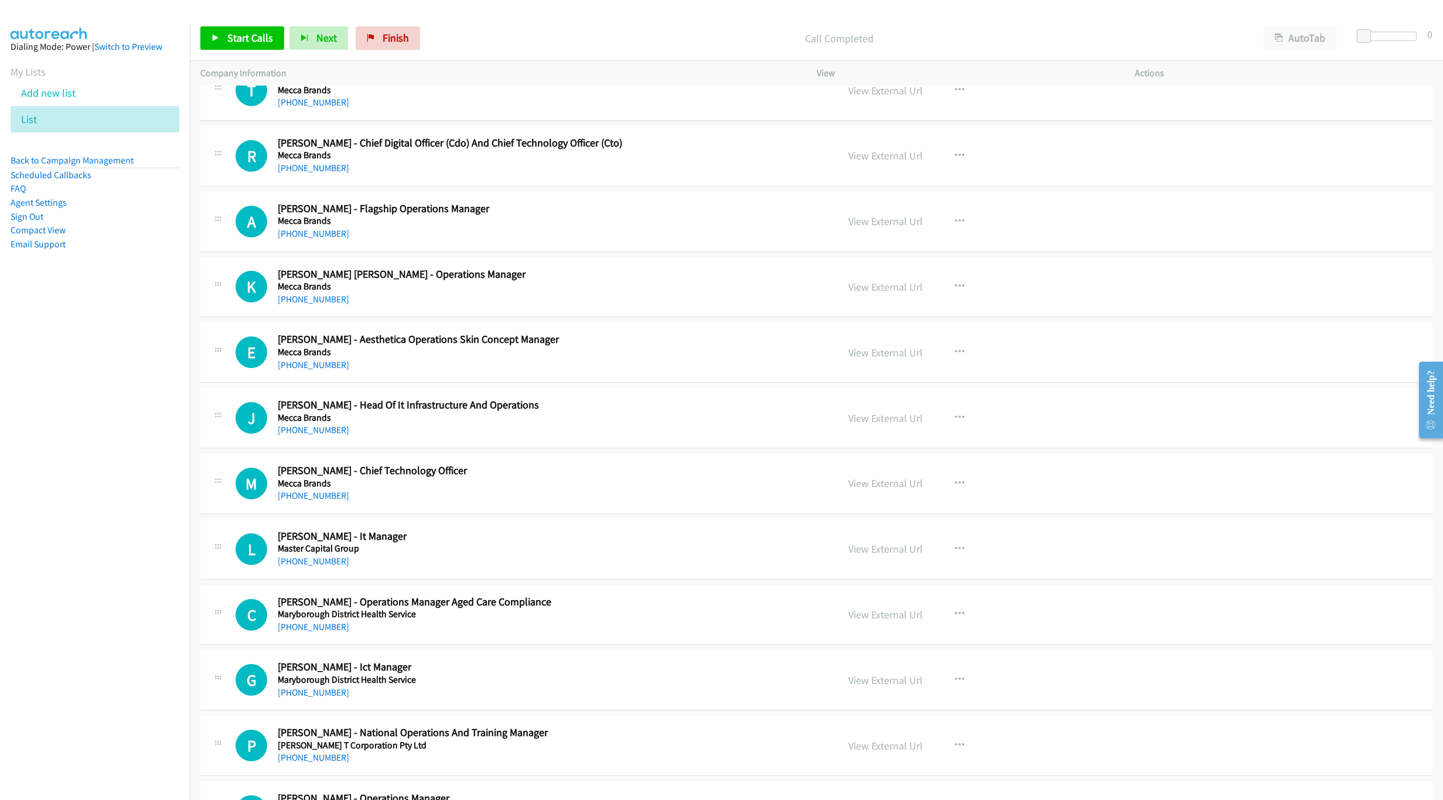
scroll to position [5549, 0]
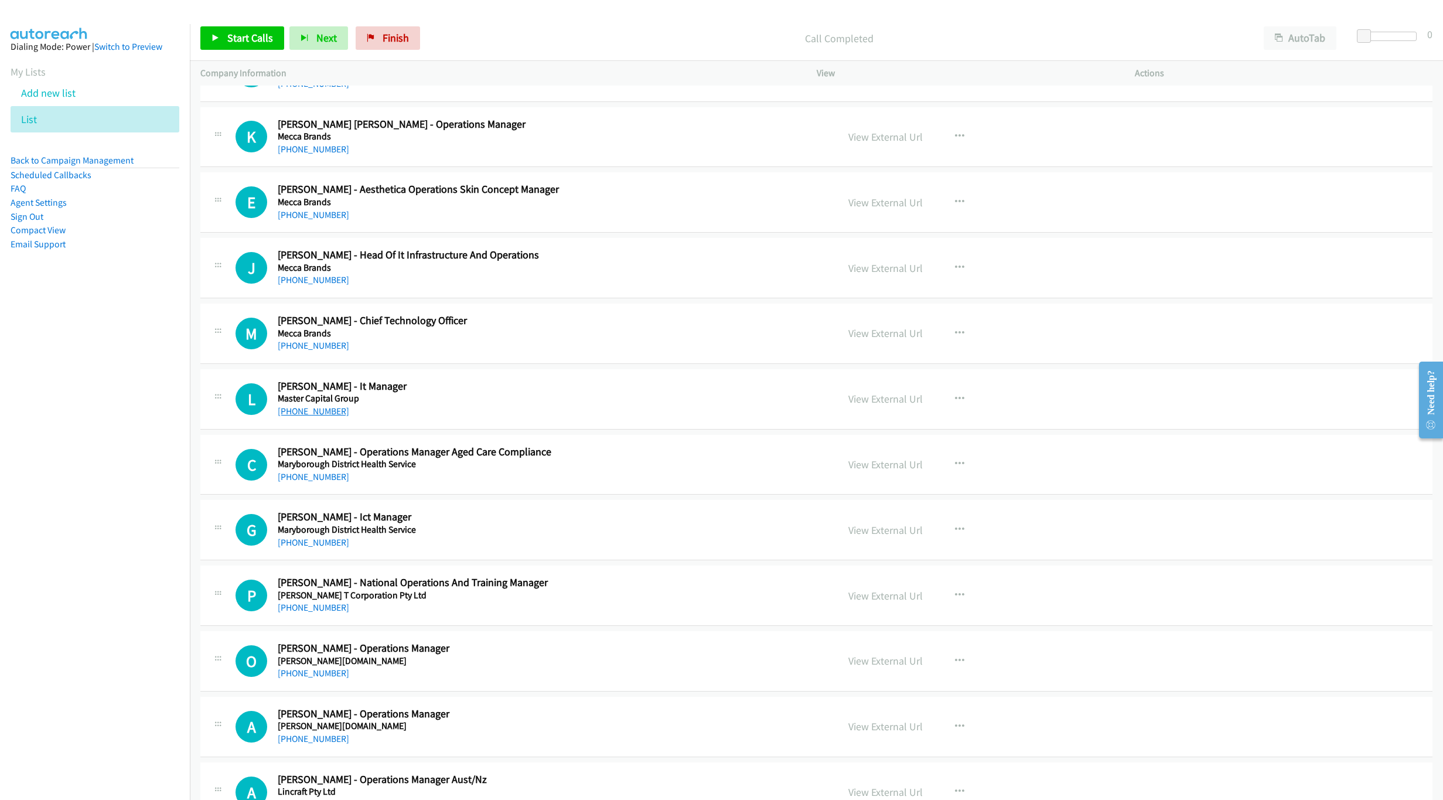
click at [333, 417] on link "+61 1300 433 438" at bounding box center [313, 410] width 71 height 11
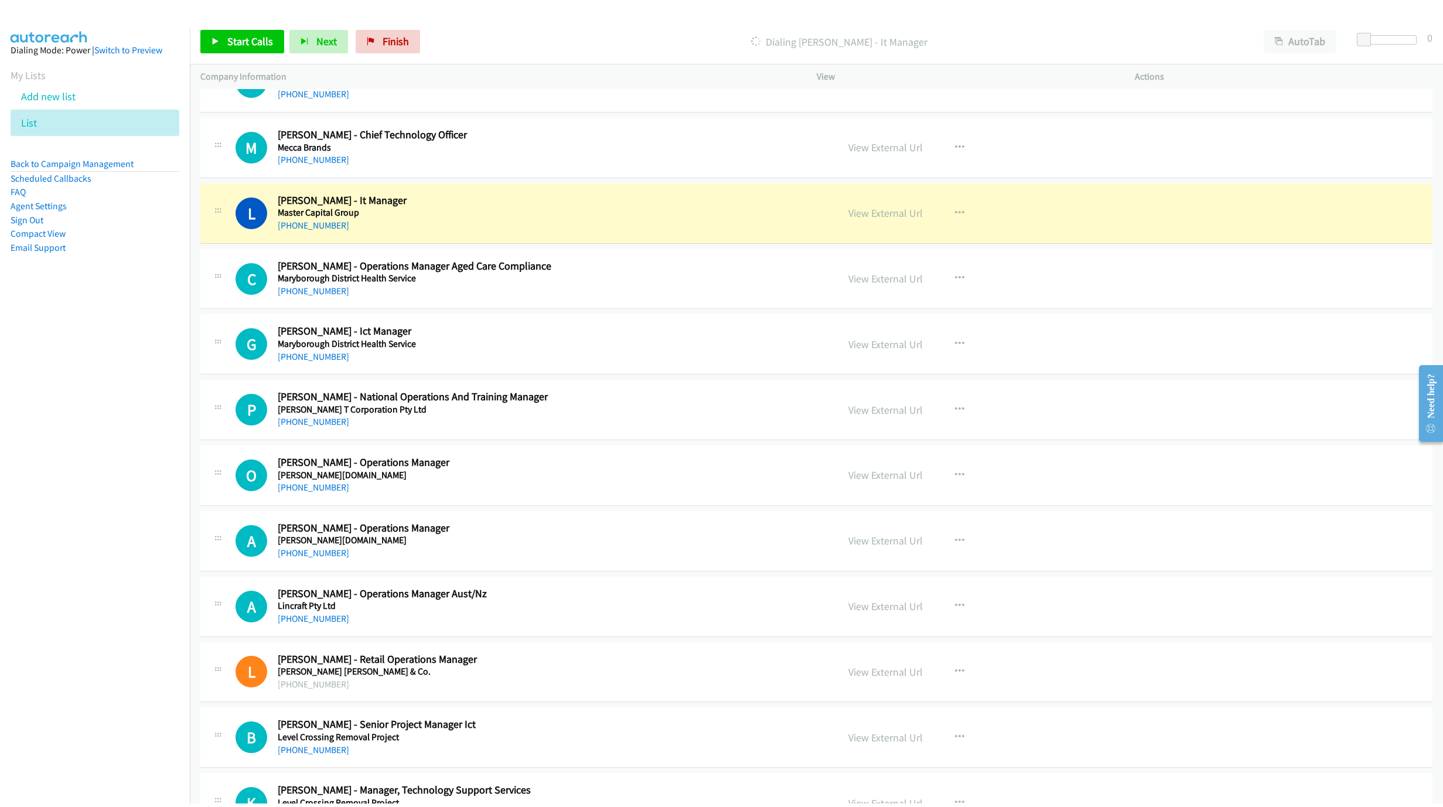
scroll to position [5724, 0]
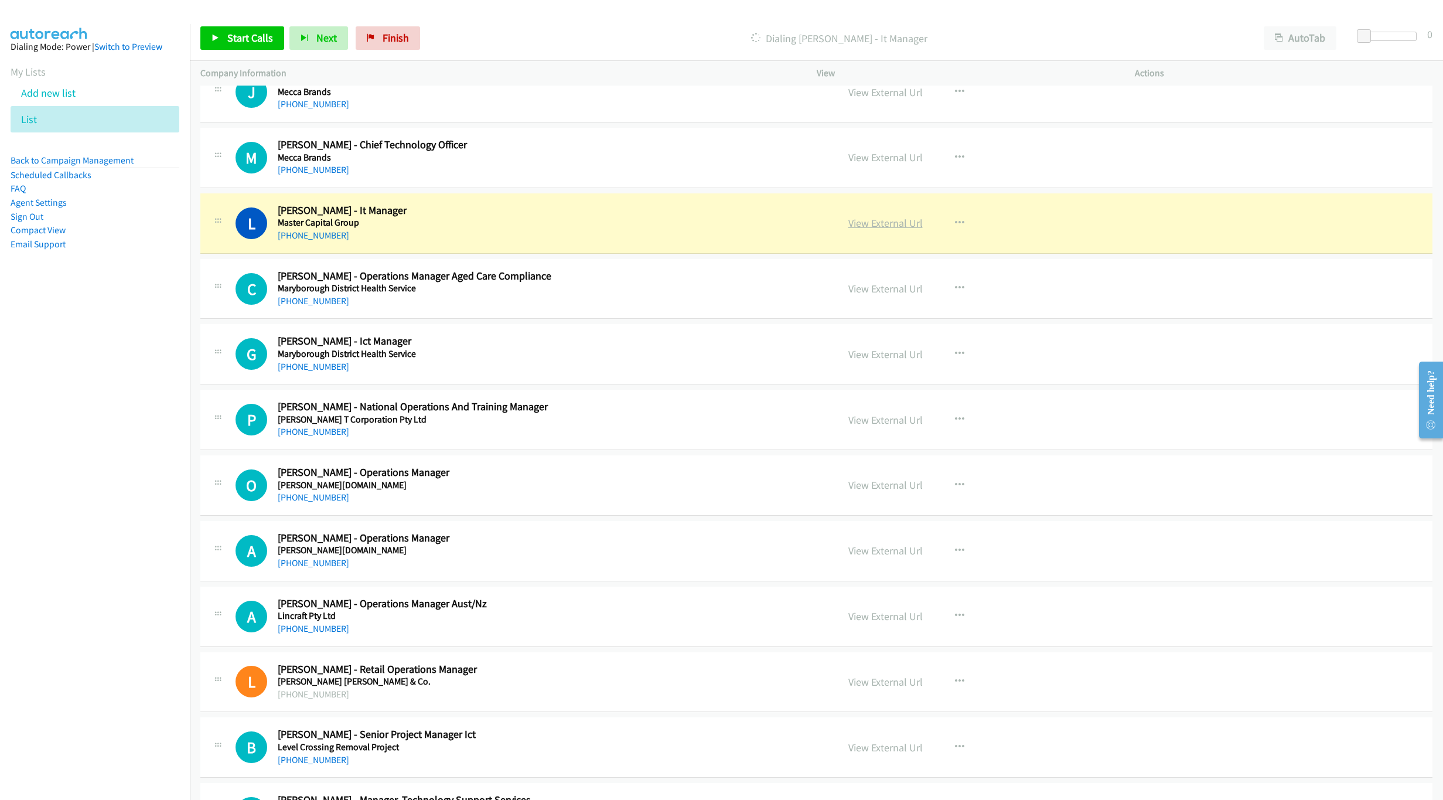
click at [878, 230] on link "View External Url" at bounding box center [885, 222] width 74 height 13
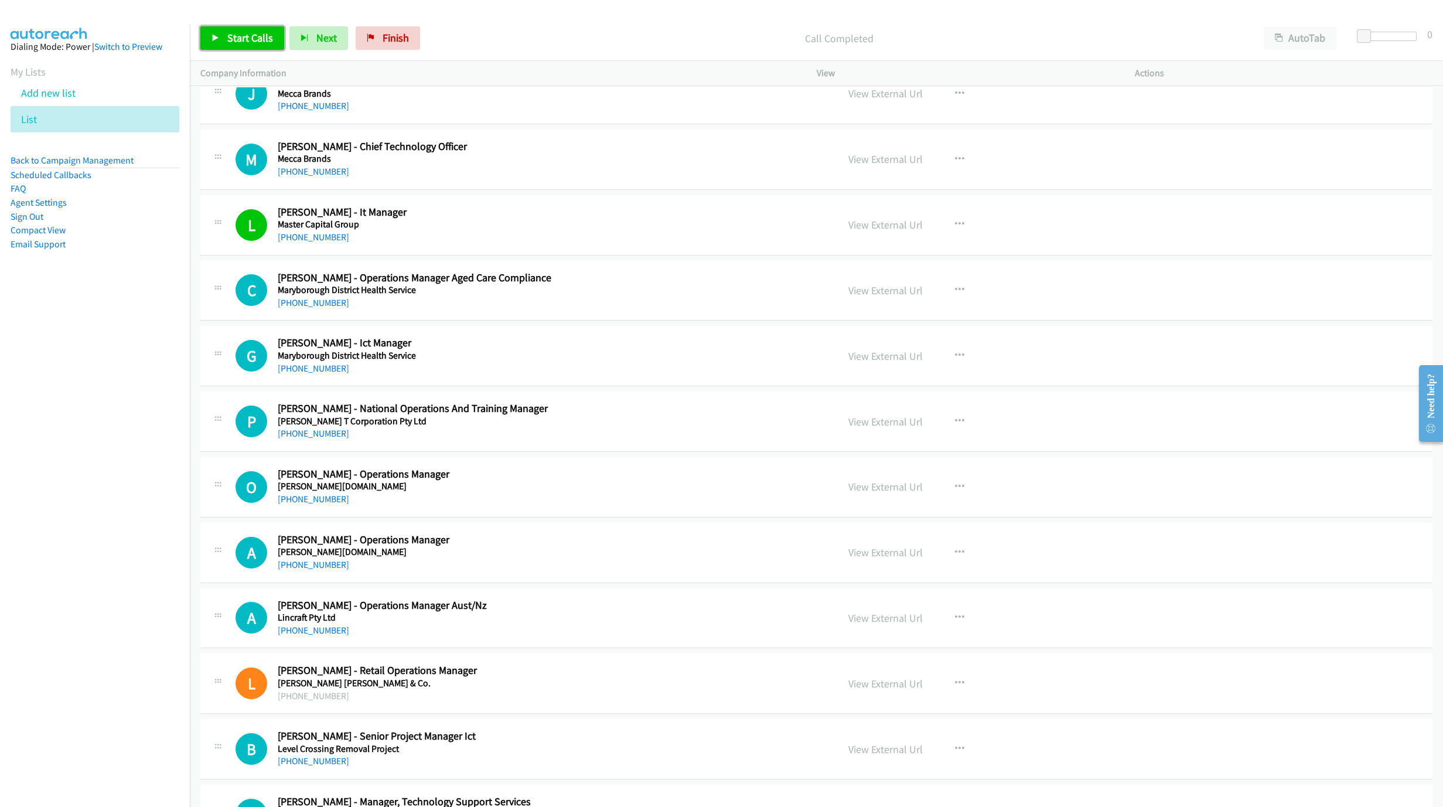
click at [255, 39] on span "Start Calls" at bounding box center [250, 37] width 46 height 13
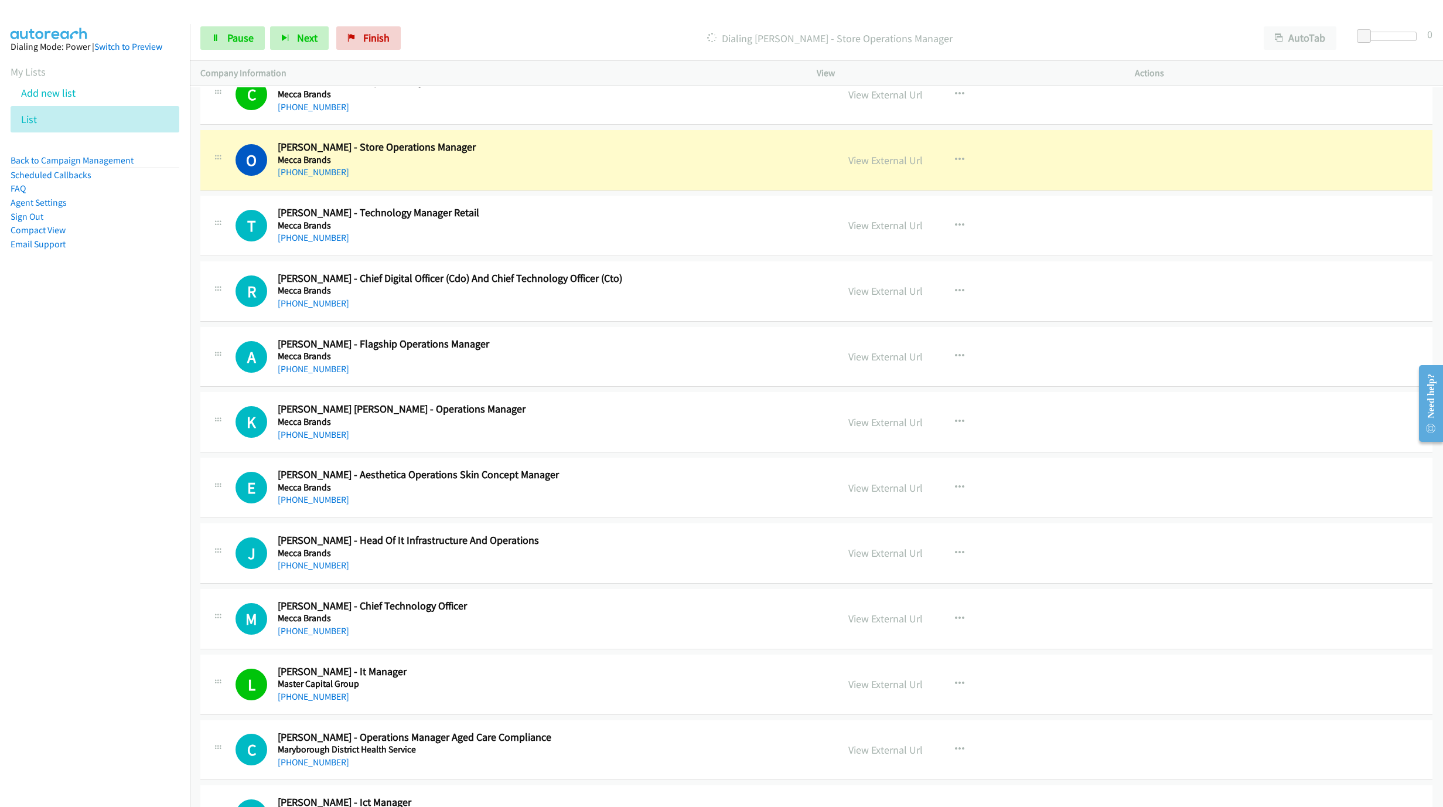
scroll to position [5285, 0]
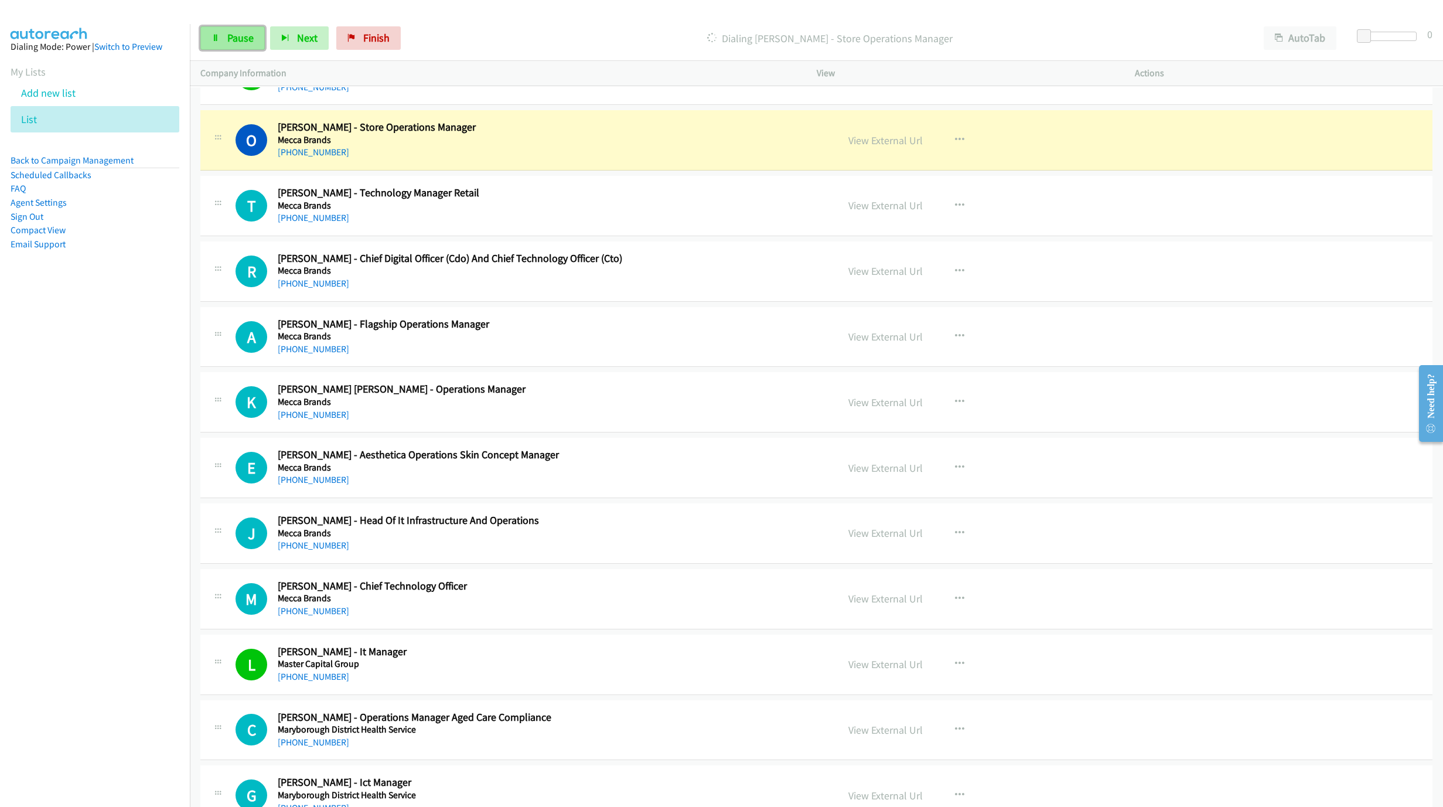
click at [227, 32] on span "Pause" at bounding box center [240, 37] width 26 height 13
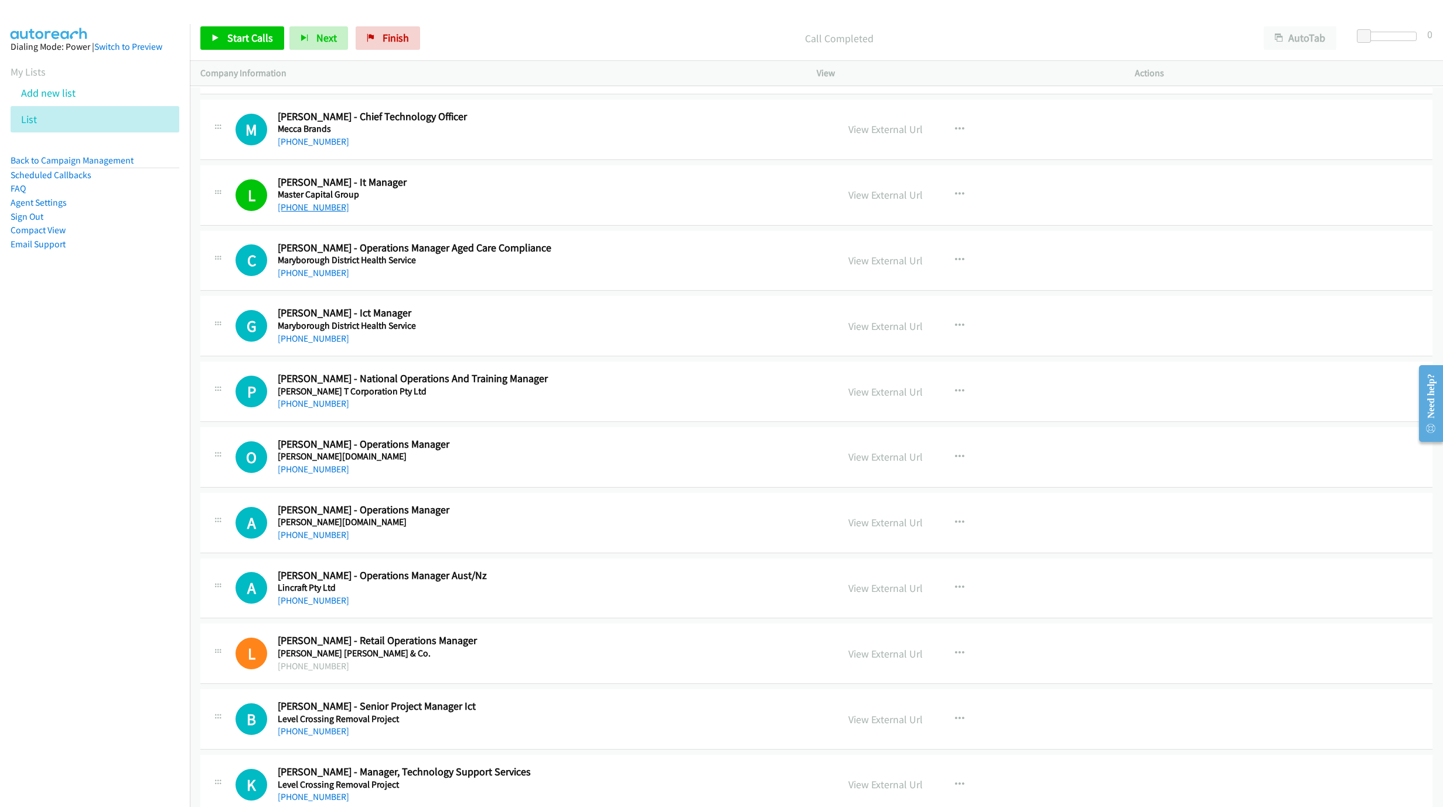
scroll to position [5812, 0]
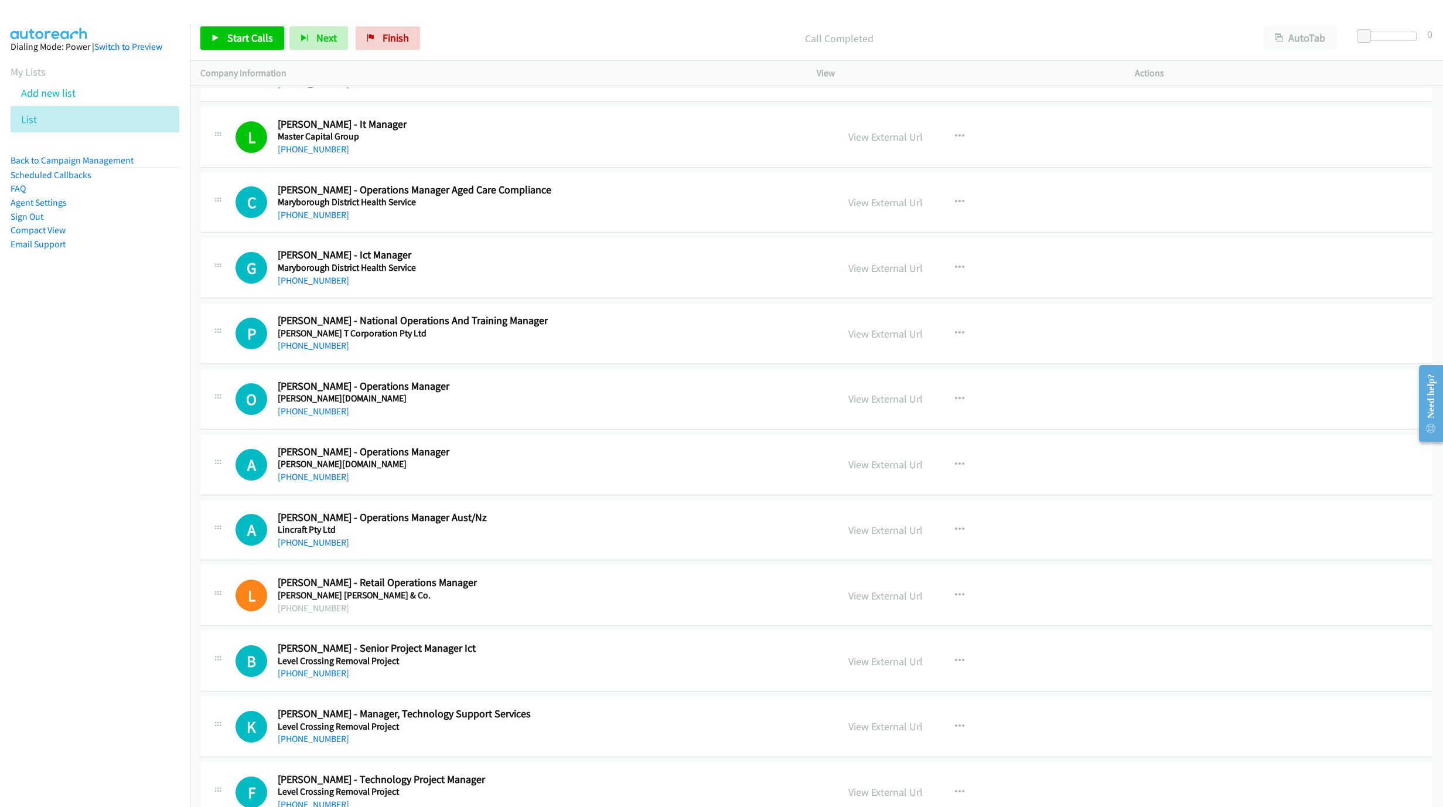
click at [305, 274] on h5 "Maryborough District Health Service" at bounding box center [521, 268] width 486 height 12
click at [302, 288] on div "+61 418 506 965" at bounding box center [521, 281] width 486 height 14
click at [309, 286] on link "+61 418 506 965" at bounding box center [313, 280] width 71 height 11
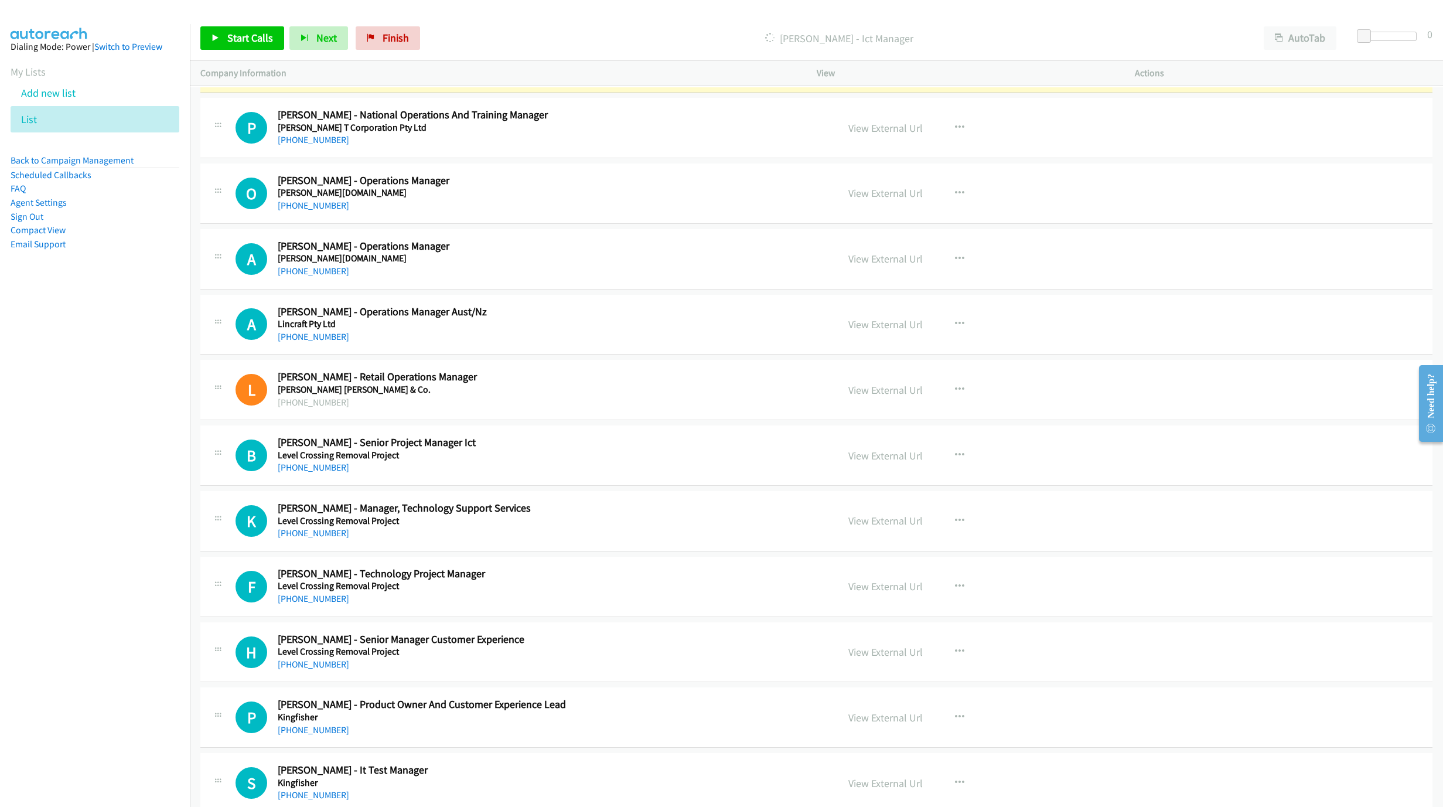
scroll to position [6076, 0]
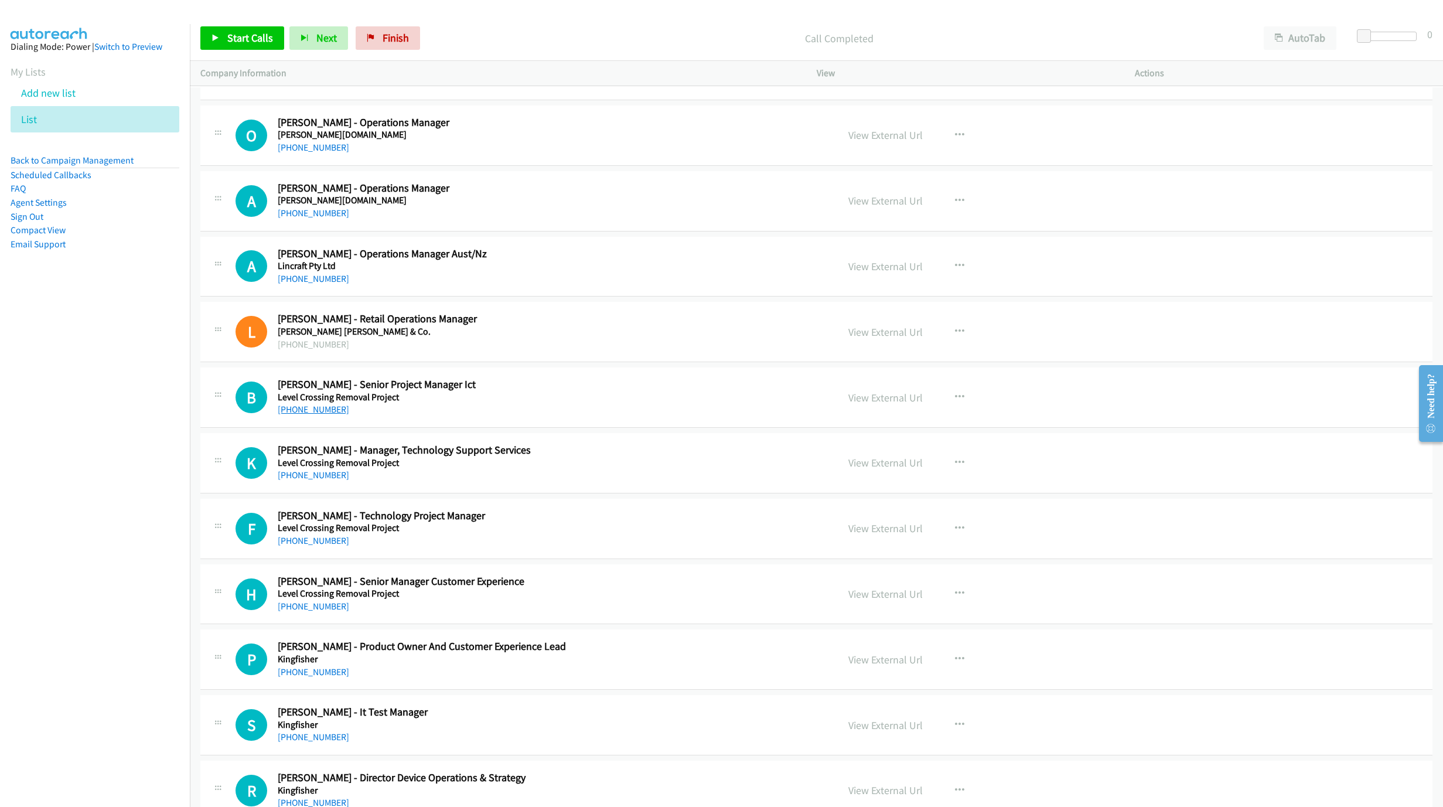
click at [316, 415] on link "+61 409 534 668" at bounding box center [313, 409] width 71 height 11
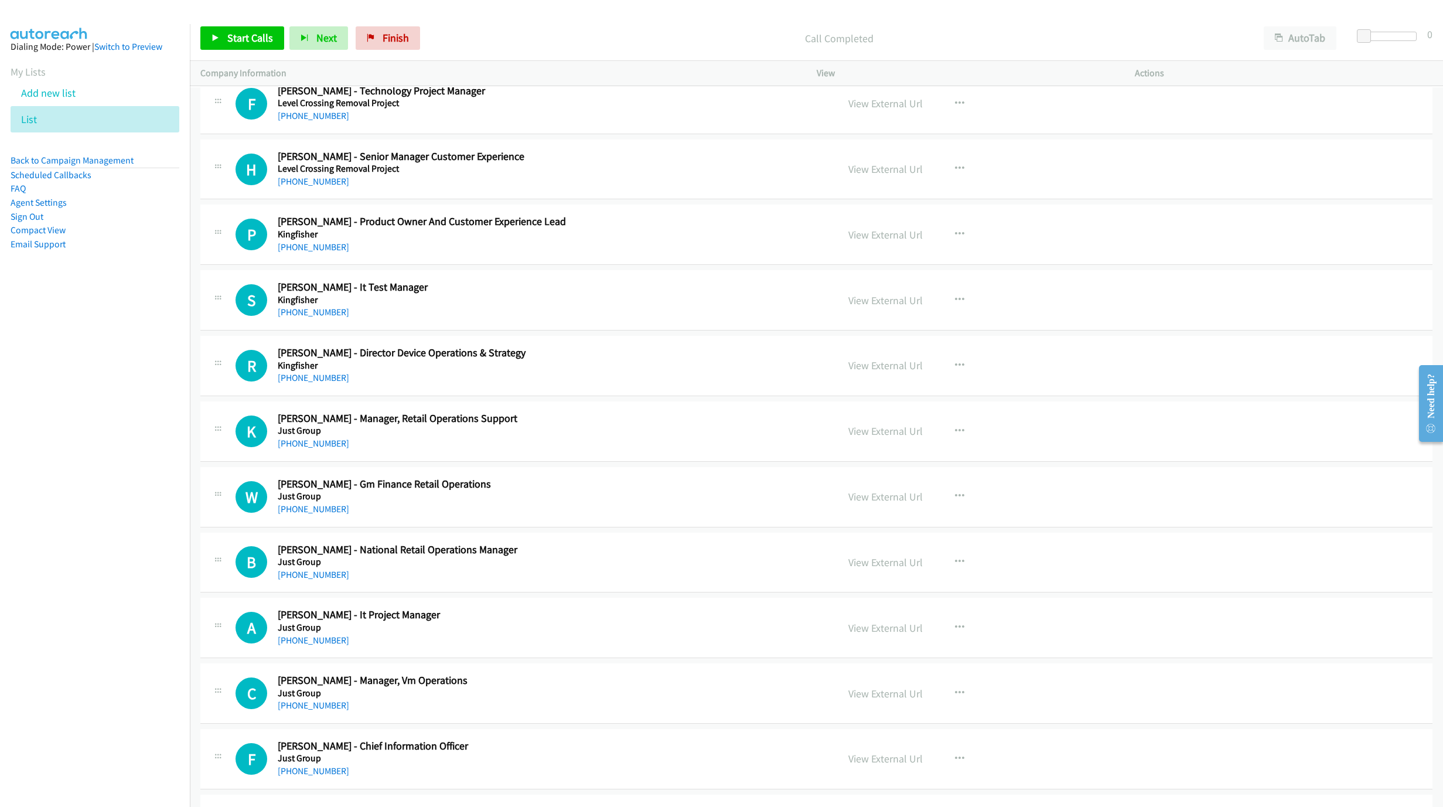
scroll to position [6515, 0]
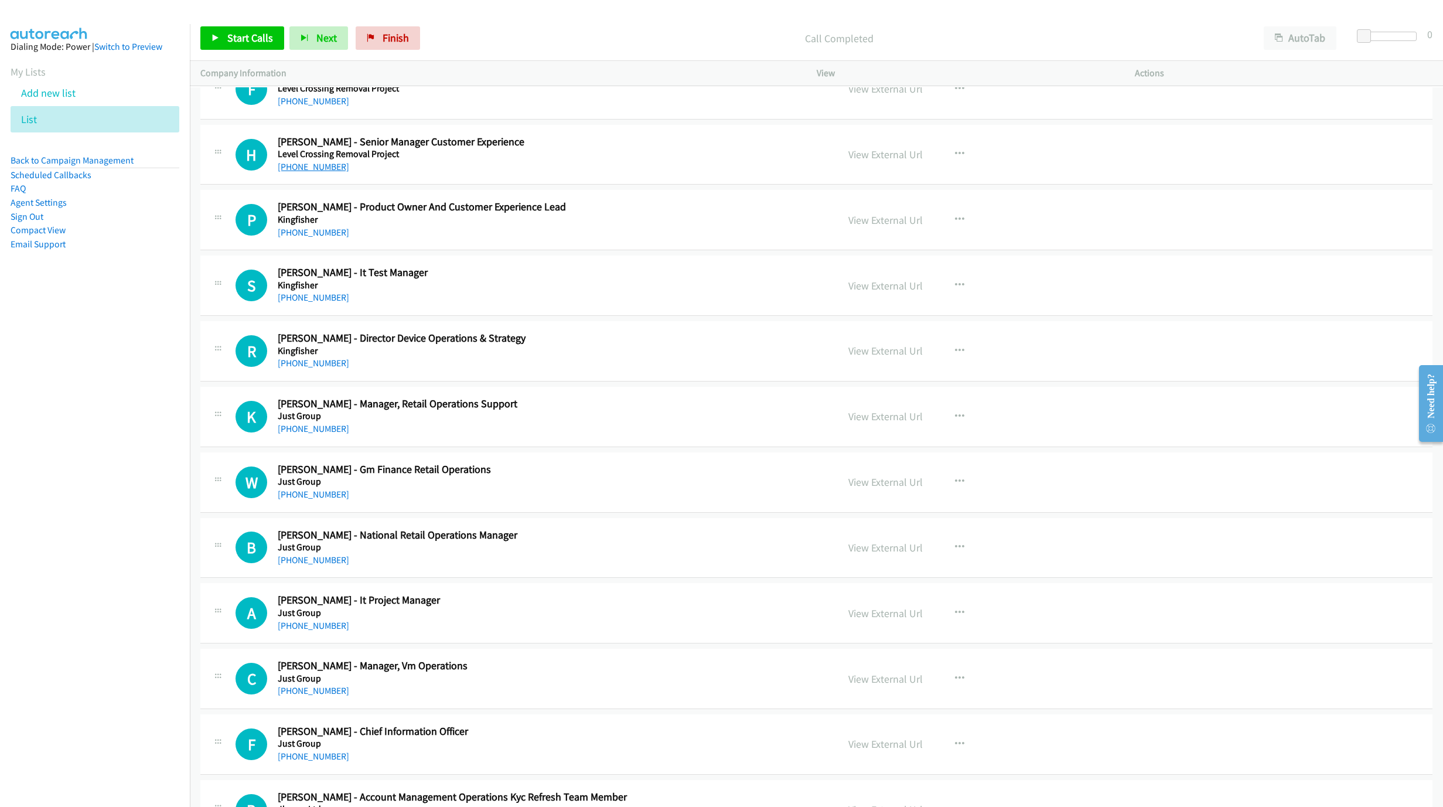
click at [310, 172] on link "+61 400 553 962" at bounding box center [313, 166] width 71 height 11
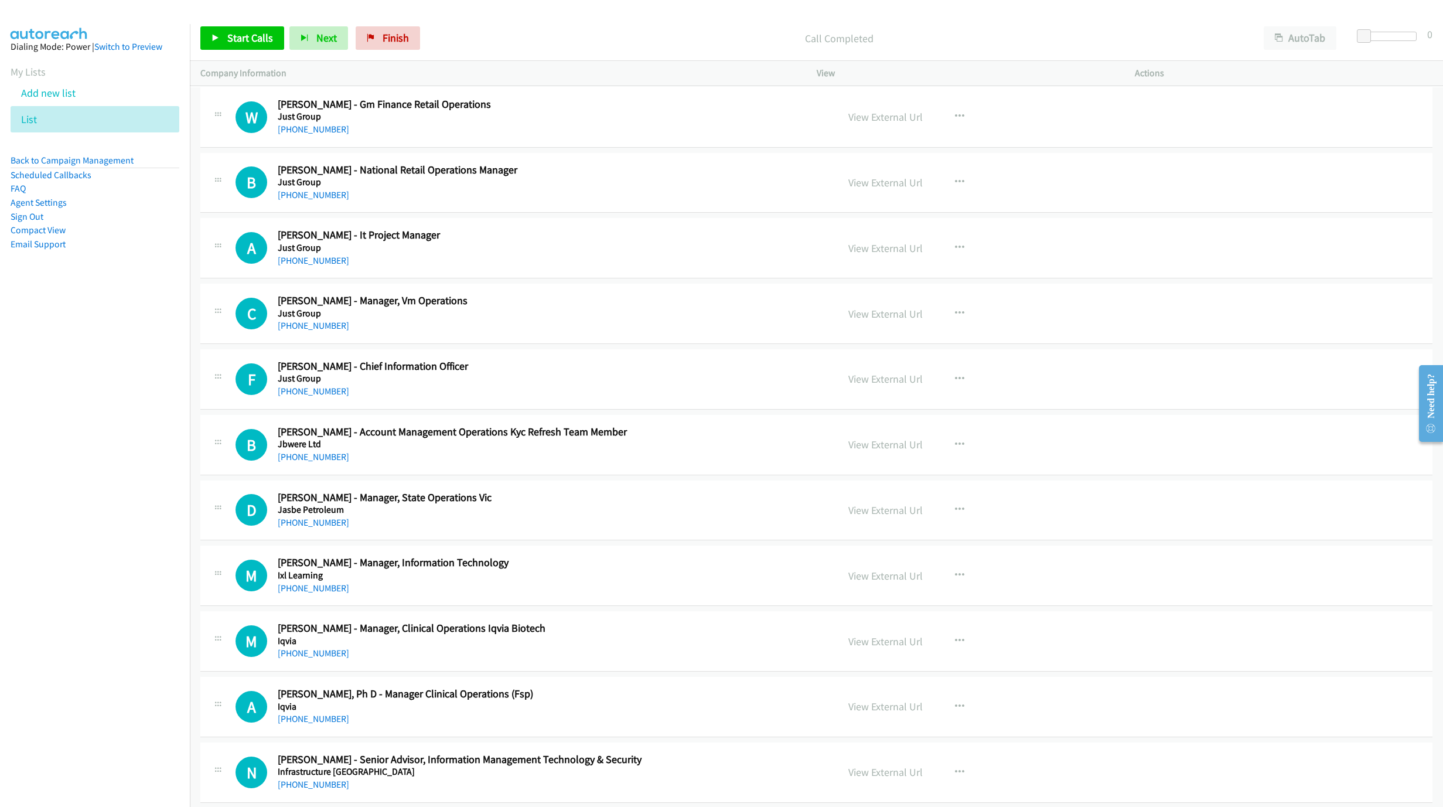
scroll to position [6955, 0]
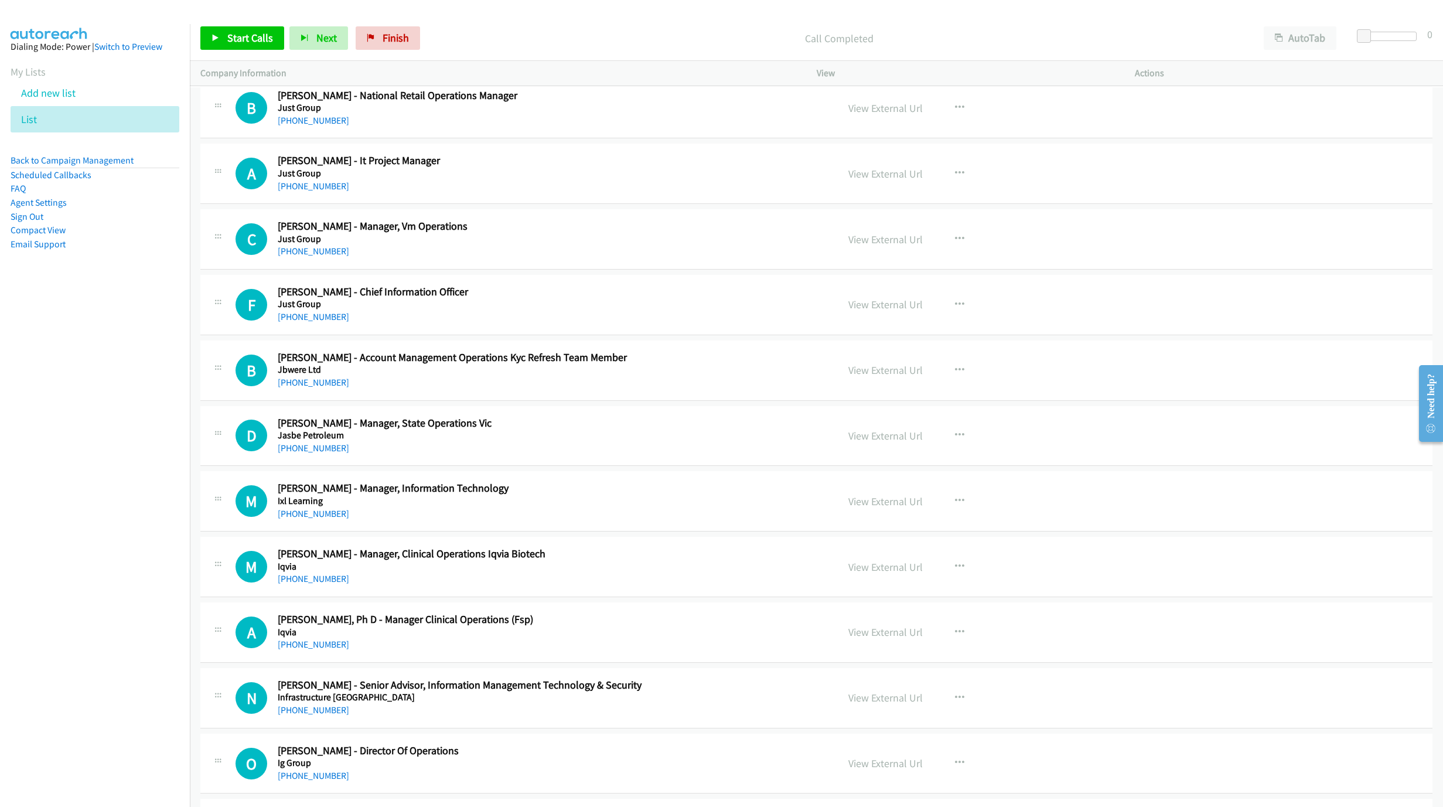
drag, startPoint x: 308, startPoint y: 345, endPoint x: 984, endPoint y: 517, distance: 697.5
click at [308, 322] on link "+61 447 760 563" at bounding box center [313, 316] width 71 height 11
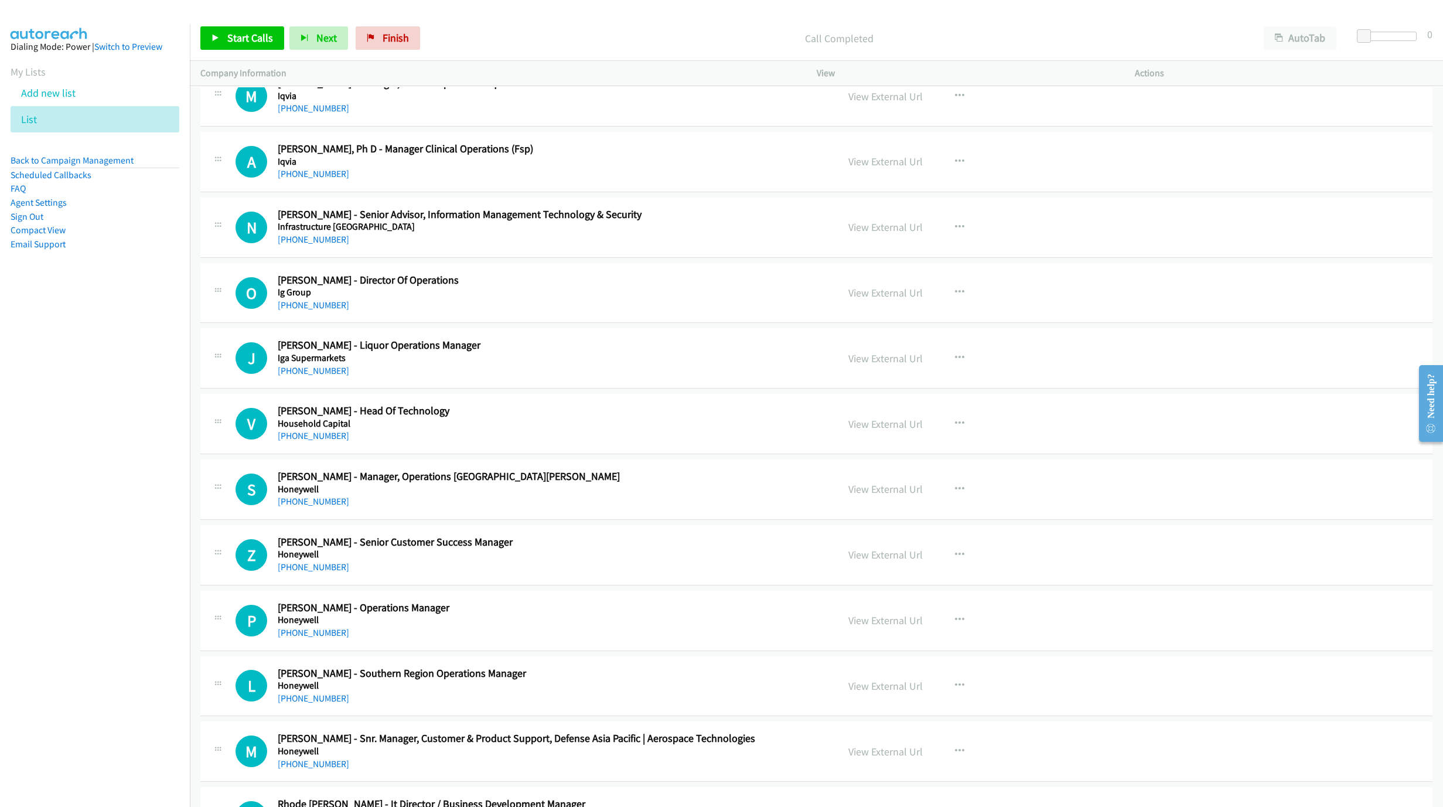
scroll to position [7482, 0]
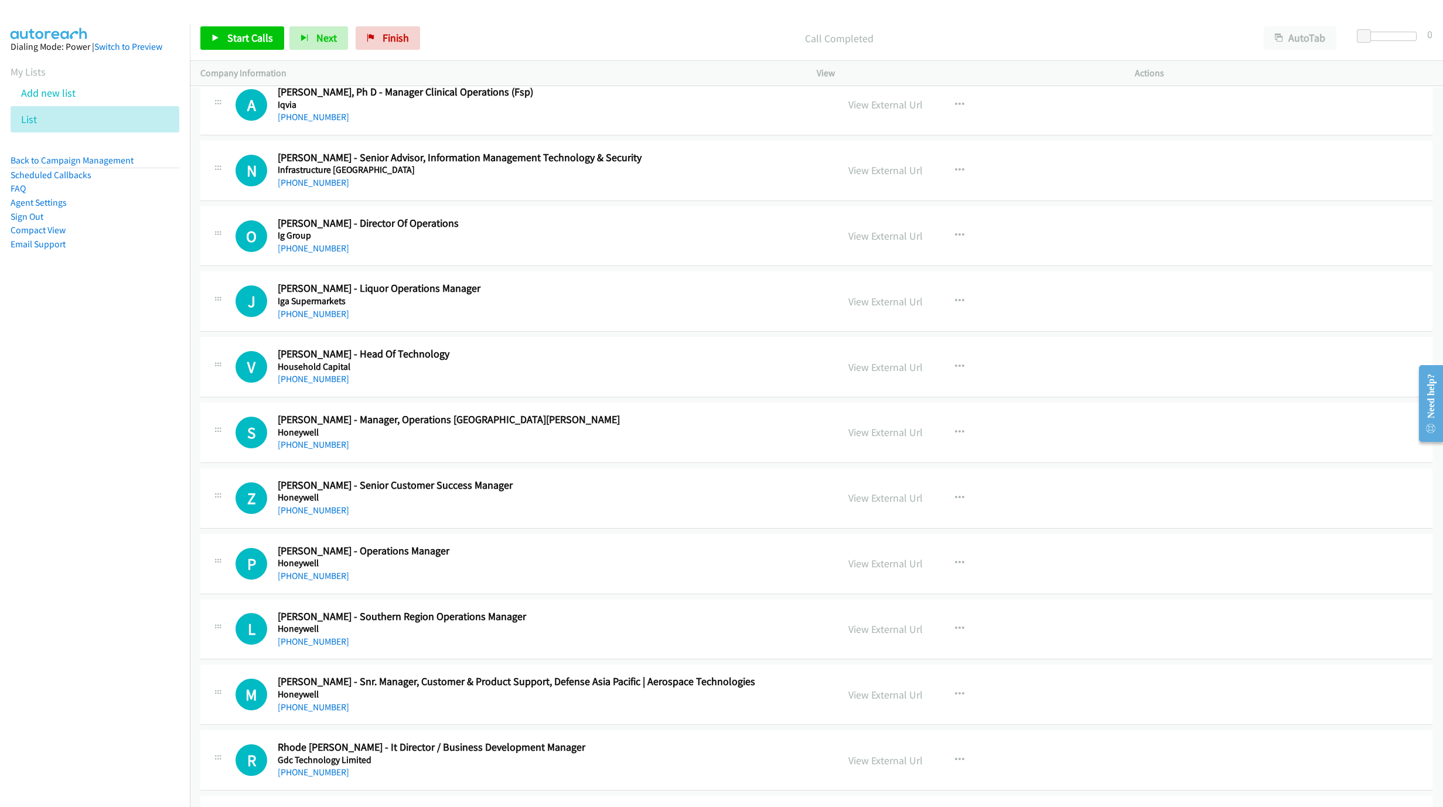
drag, startPoint x: 286, startPoint y: 279, endPoint x: 578, endPoint y: 313, distance: 293.7
click at [286, 254] on link "+61 3 9860 1711" at bounding box center [313, 248] width 71 height 11
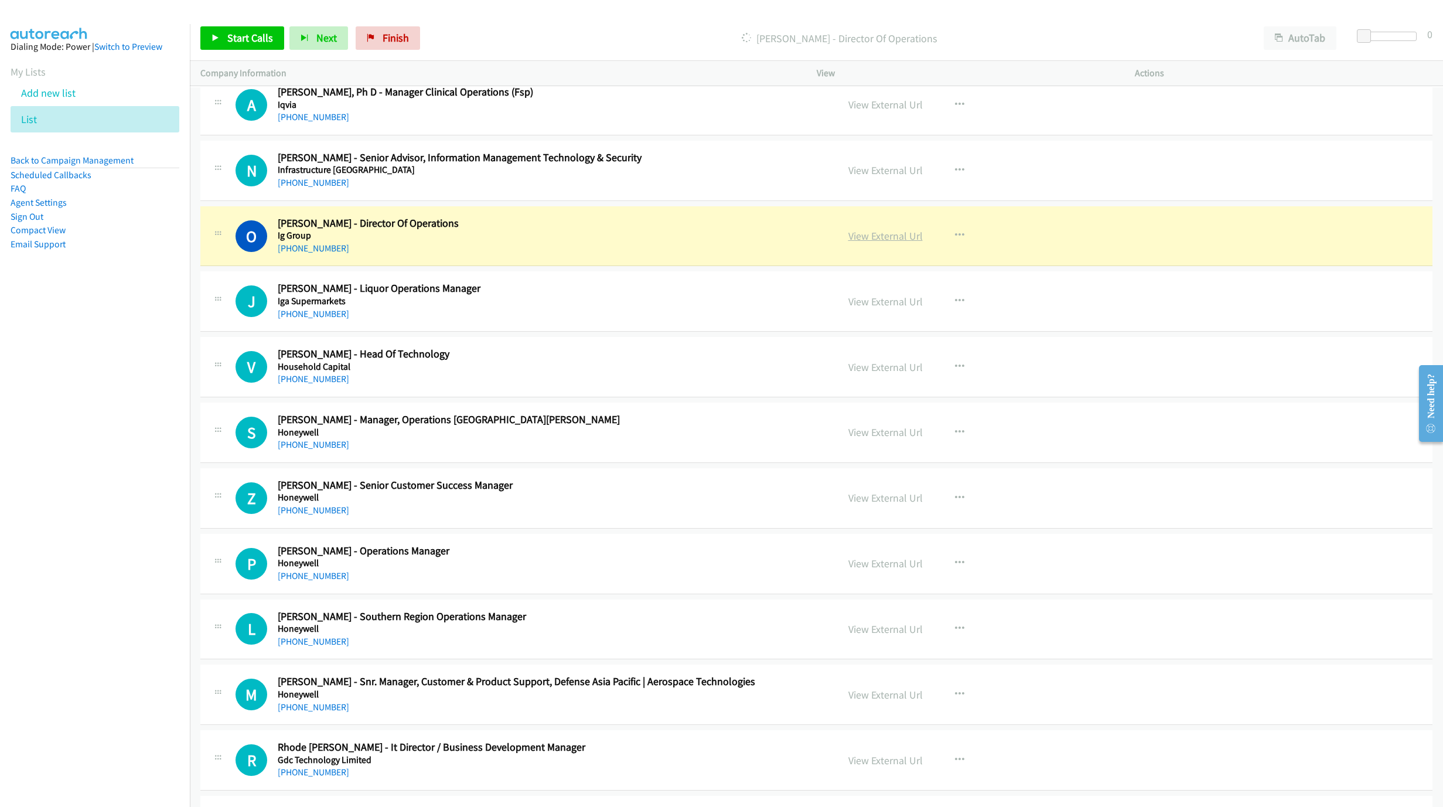
click at [856, 243] on link "View External Url" at bounding box center [885, 235] width 74 height 13
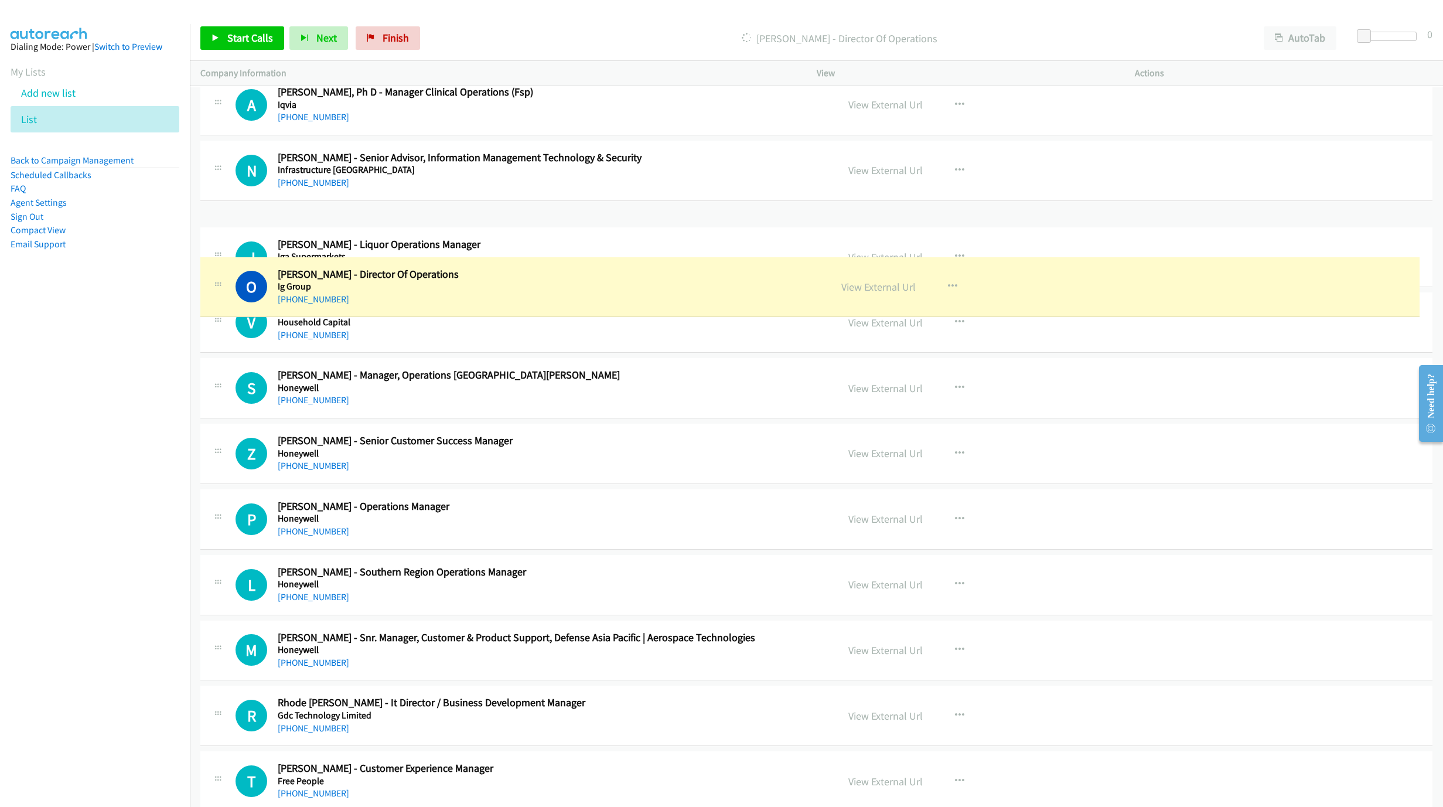
drag, startPoint x: 271, startPoint y: 254, endPoint x: 406, endPoint y: 278, distance: 136.9
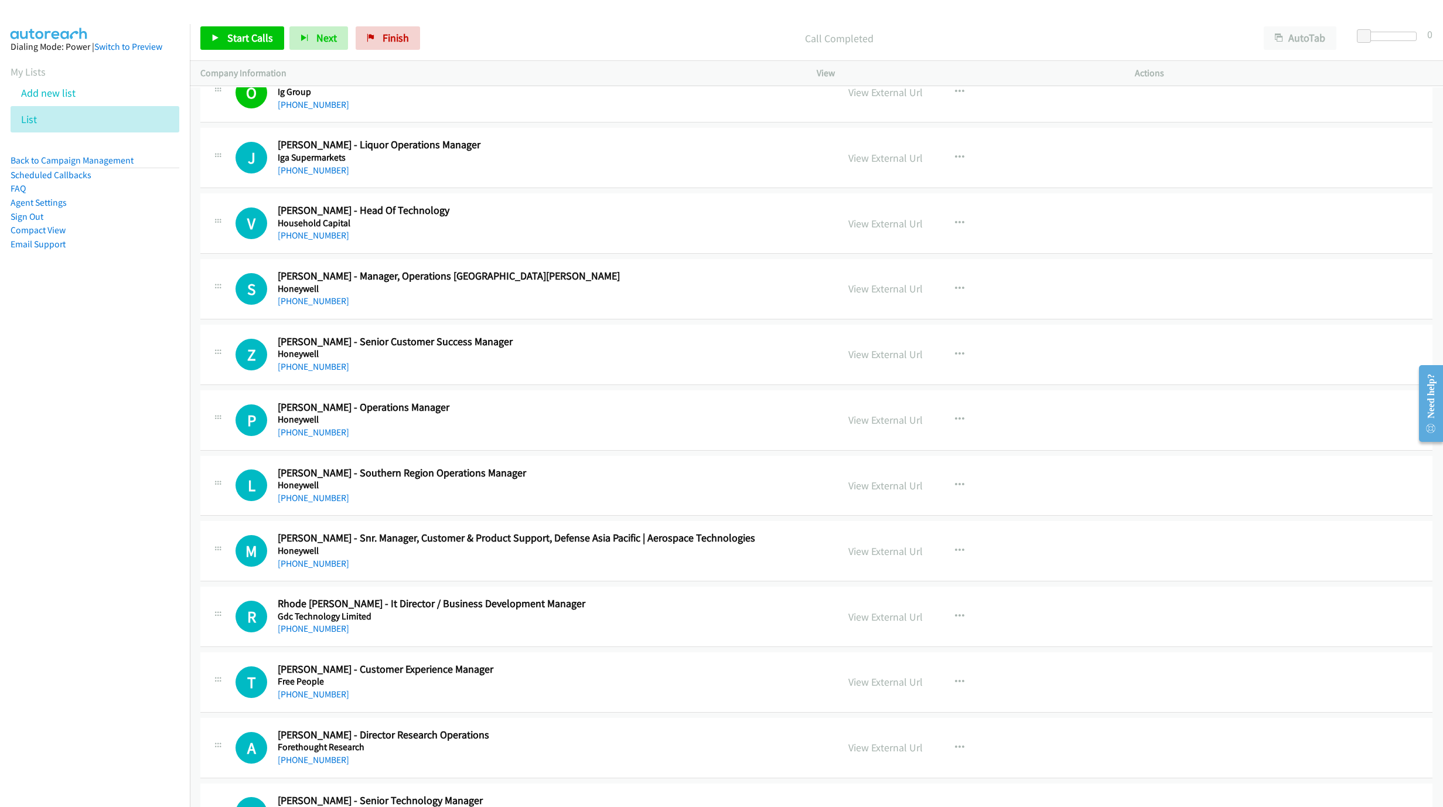
scroll to position [7658, 0]
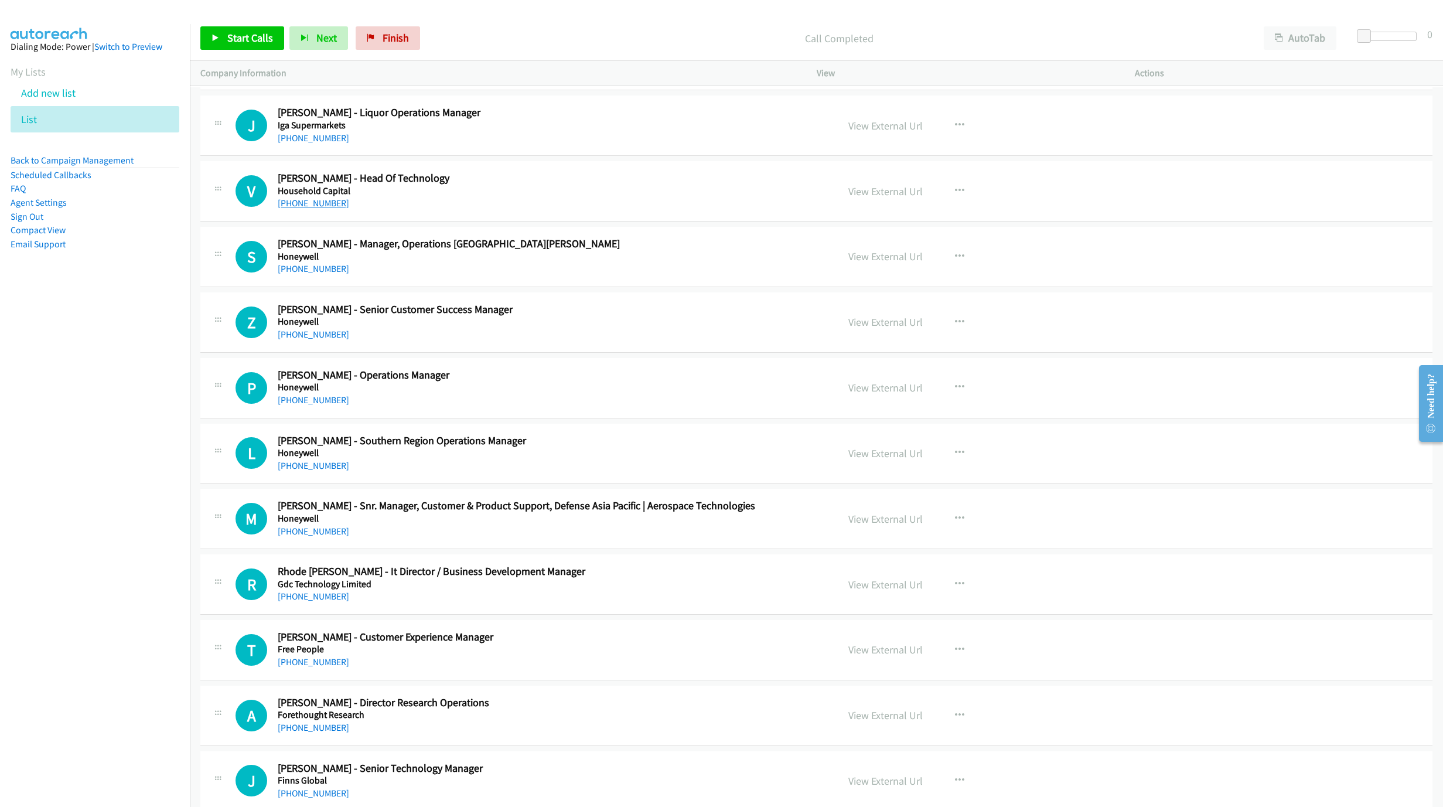
click at [298, 209] on link "+61 423 725 509" at bounding box center [313, 202] width 71 height 11
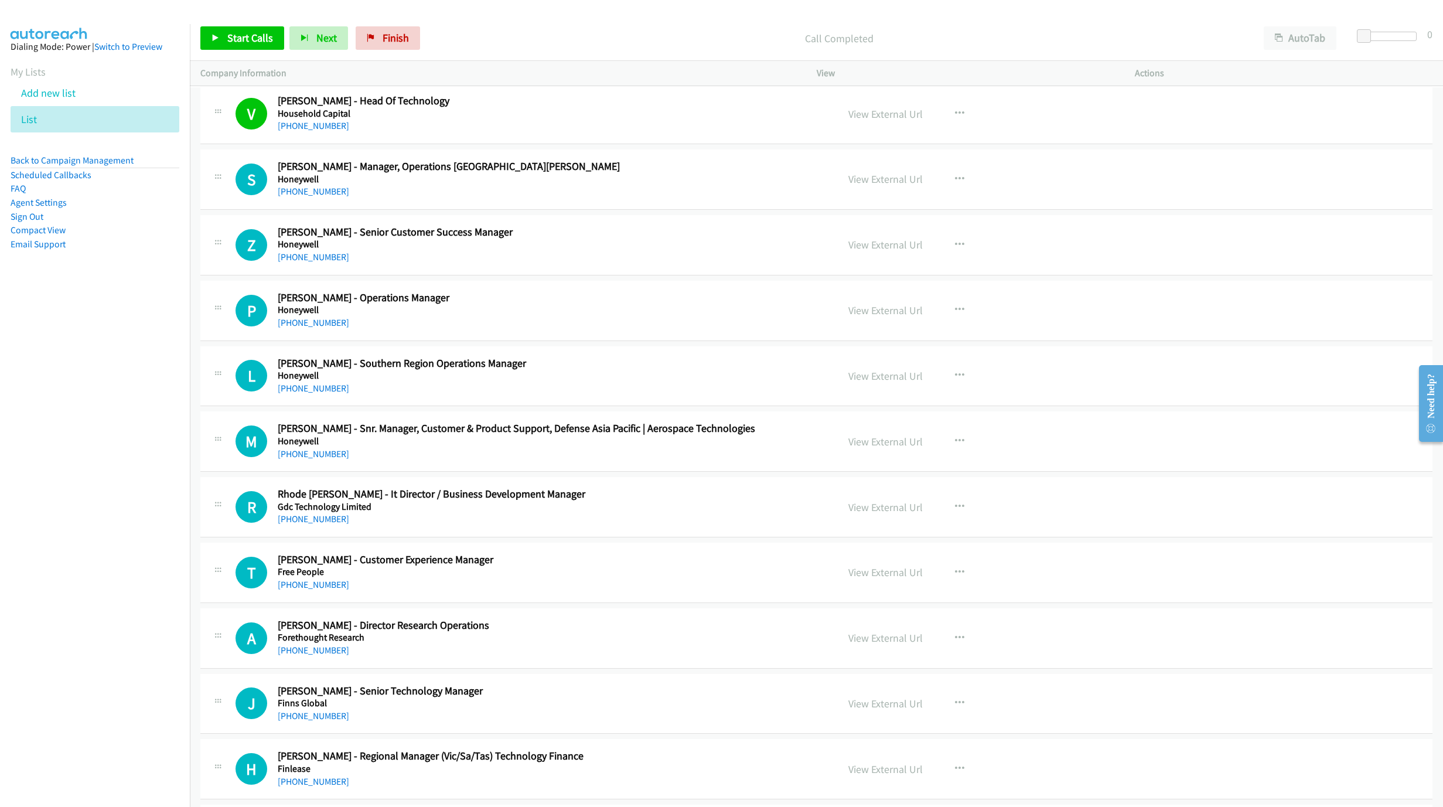
scroll to position [7745, 0]
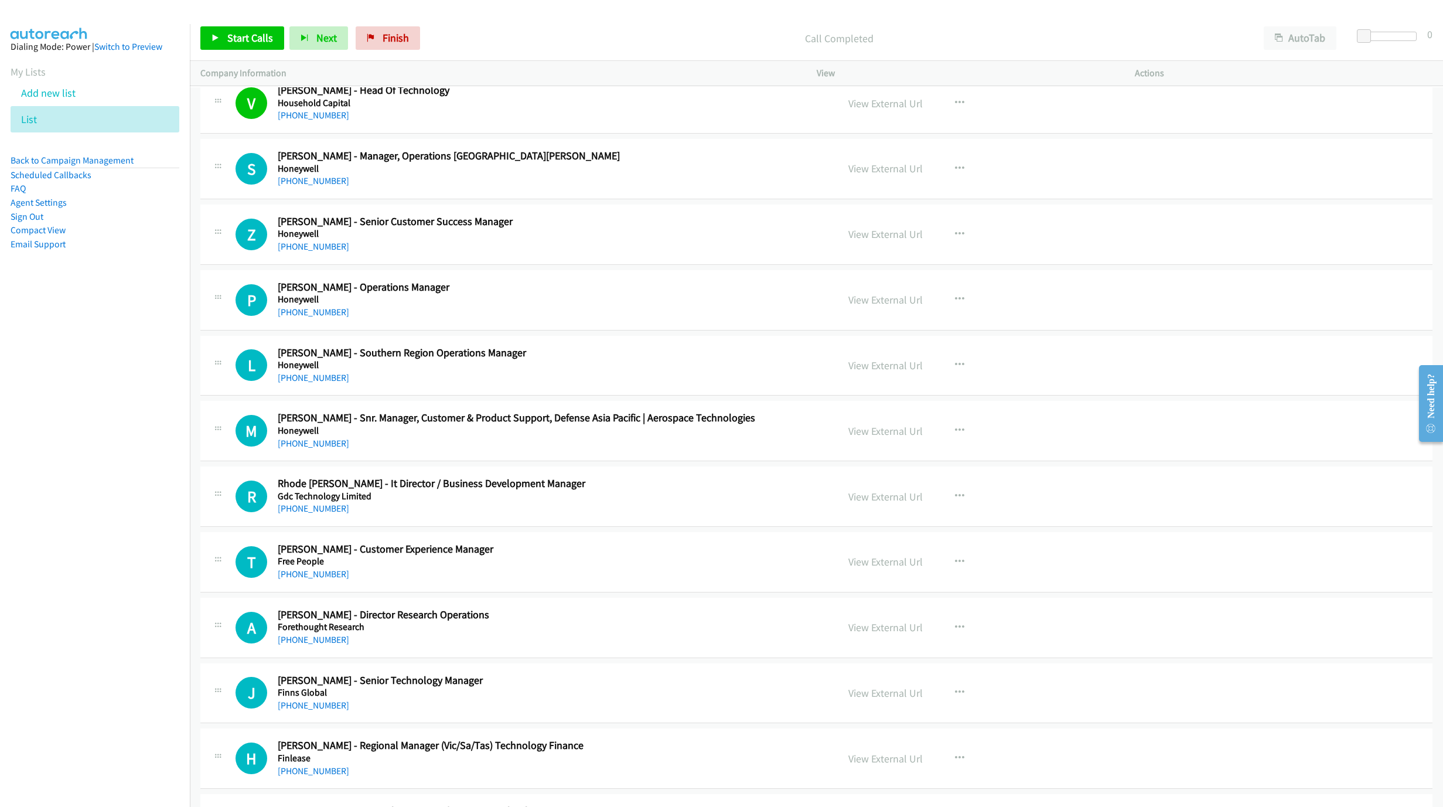
drag, startPoint x: 296, startPoint y: 544, endPoint x: 441, endPoint y: 554, distance: 145.6
click at [296, 514] on link "+61 423 027 388" at bounding box center [313, 508] width 71 height 11
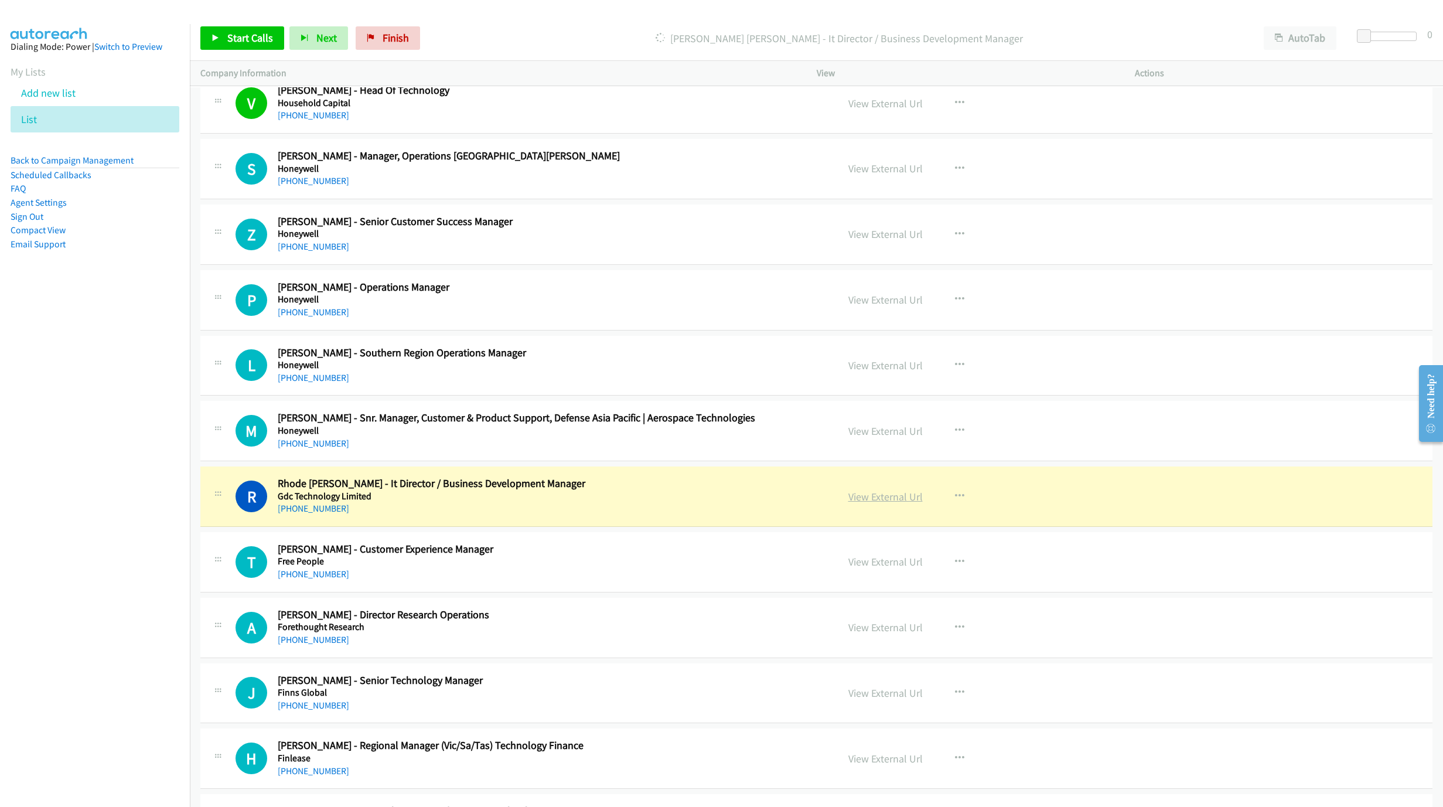
click at [877, 503] on link "View External Url" at bounding box center [885, 496] width 74 height 13
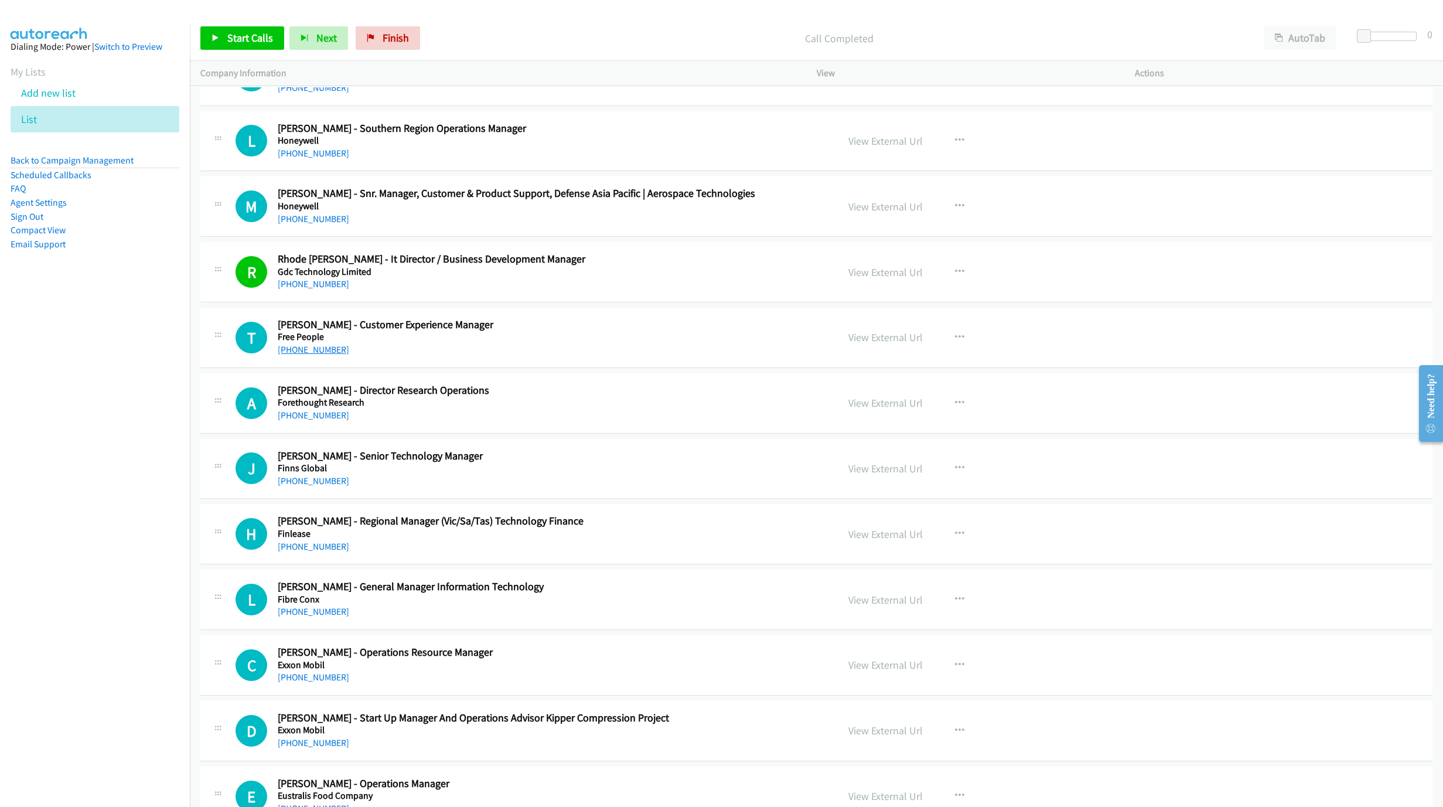
scroll to position [8009, 0]
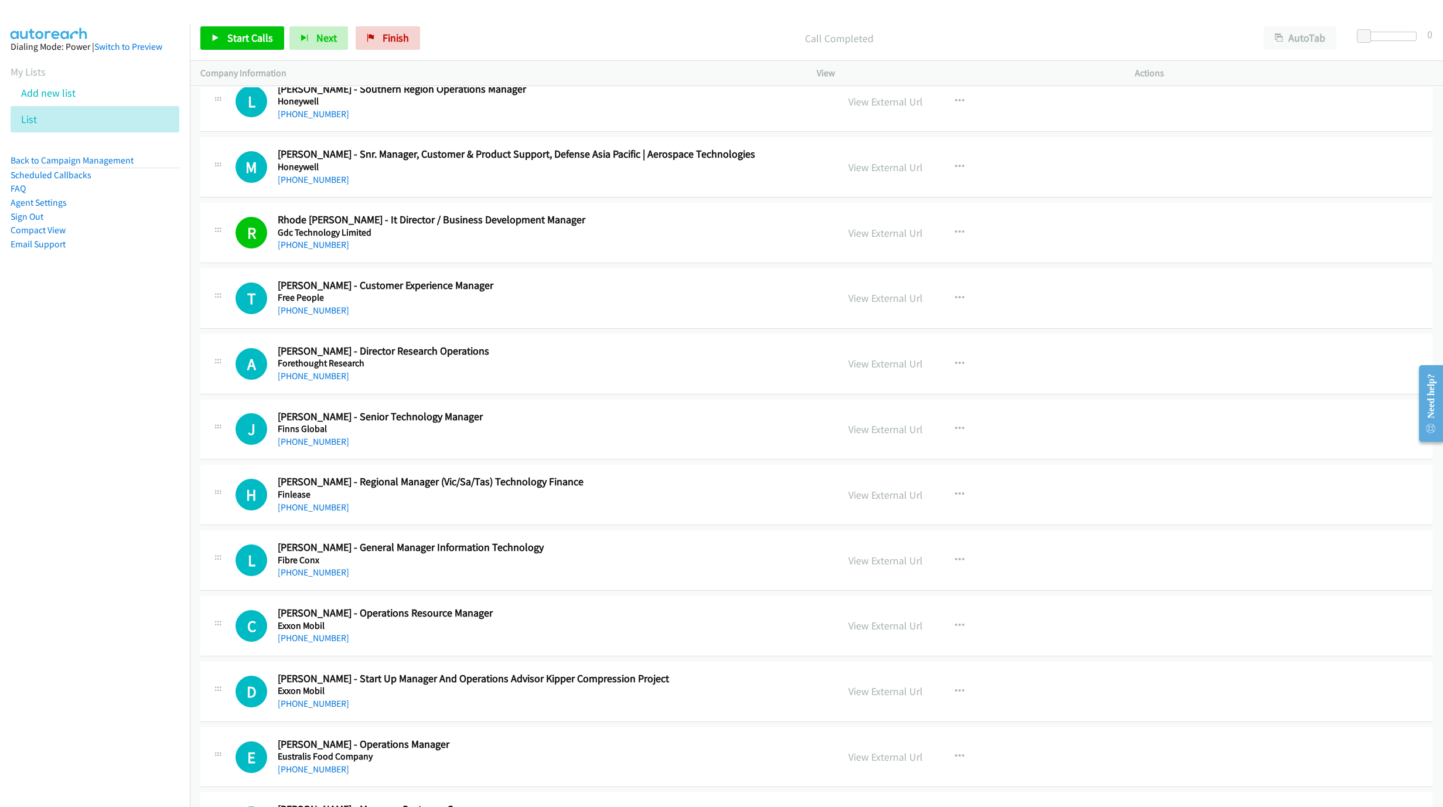
click at [306, 329] on div "T Callback Scheduled Travis Neilsen - Customer Experience Manager Free People A…" at bounding box center [816, 298] width 1232 height 60
click at [312, 316] on link "+61 417 397 606" at bounding box center [313, 310] width 71 height 11
drag, startPoint x: 292, startPoint y: 475, endPoint x: 494, endPoint y: 482, distance: 202.8
click at [292, 447] on link "+61 7 3870 8160" at bounding box center [313, 441] width 71 height 11
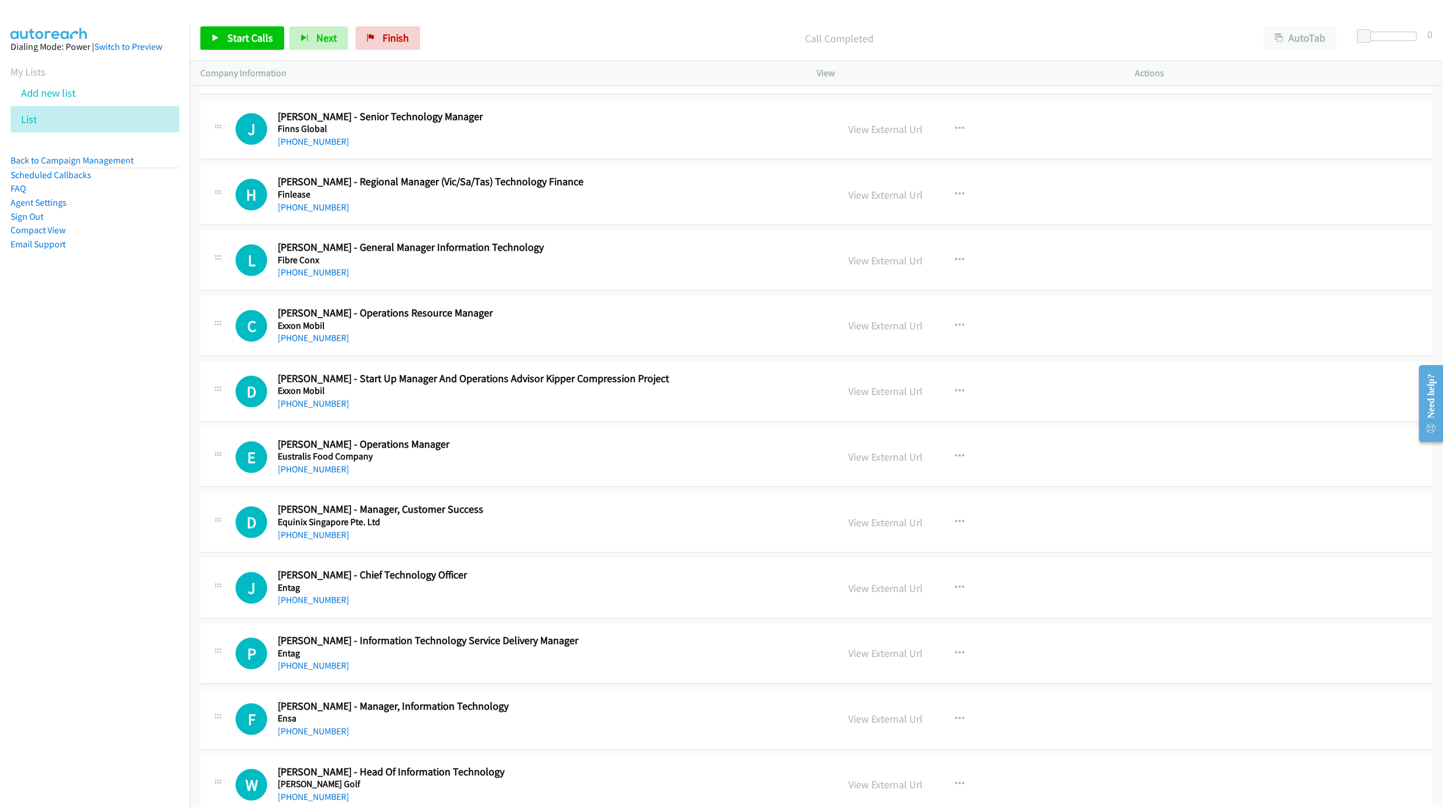
scroll to position [8361, 0]
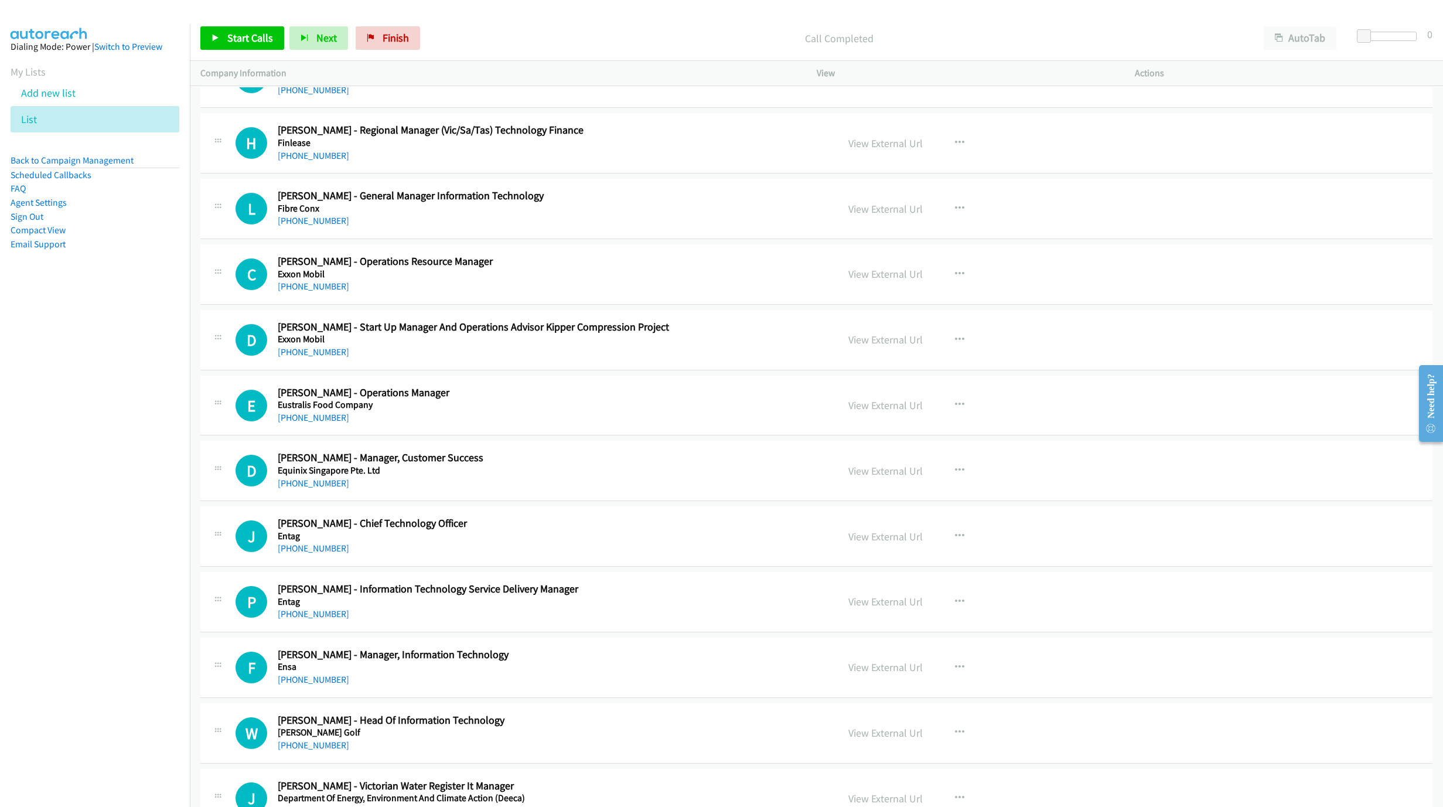
drag, startPoint x: 308, startPoint y: 517, endPoint x: 616, endPoint y: 552, distance: 310.1
click at [308, 489] on link "+61 436 024 094" at bounding box center [313, 482] width 71 height 11
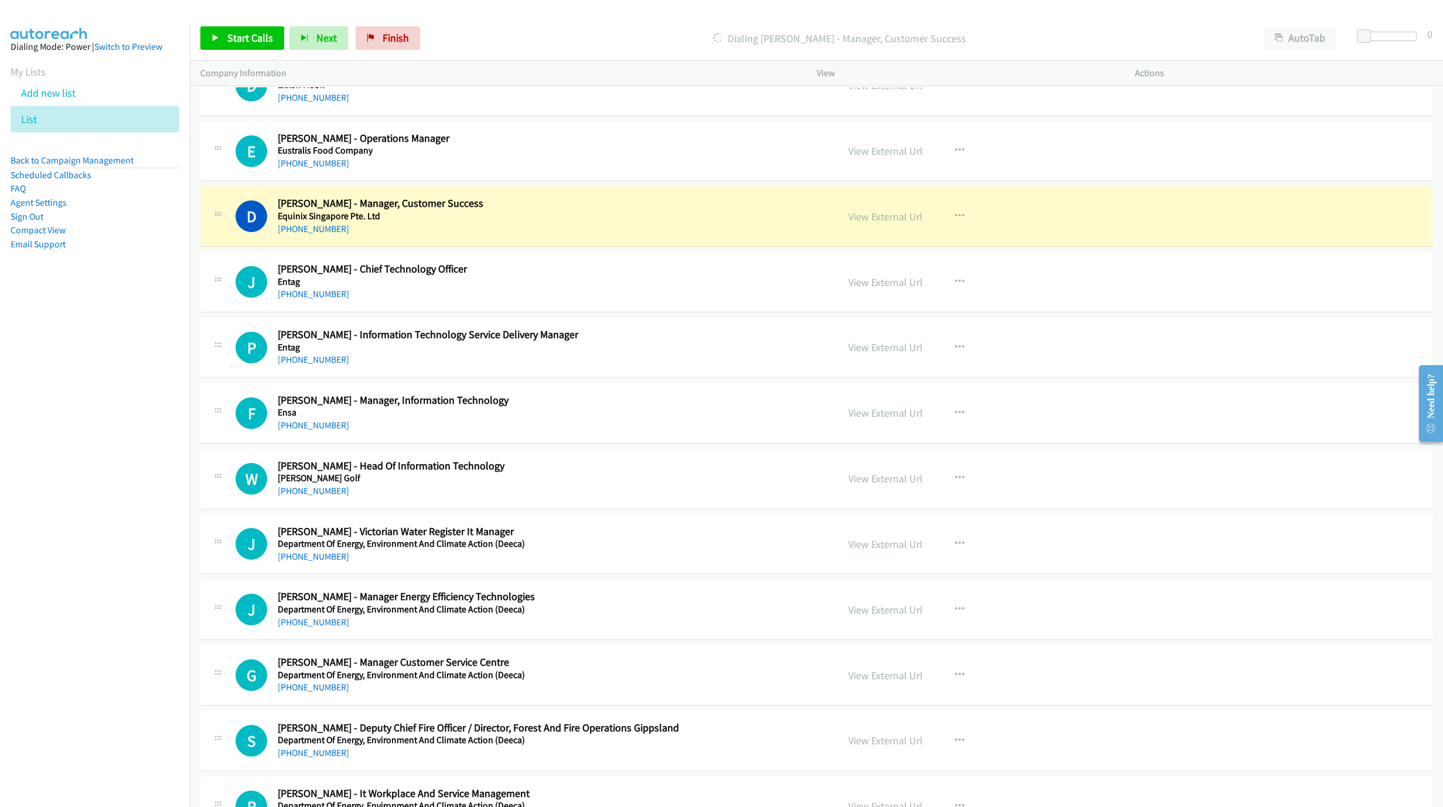
scroll to position [8624, 0]
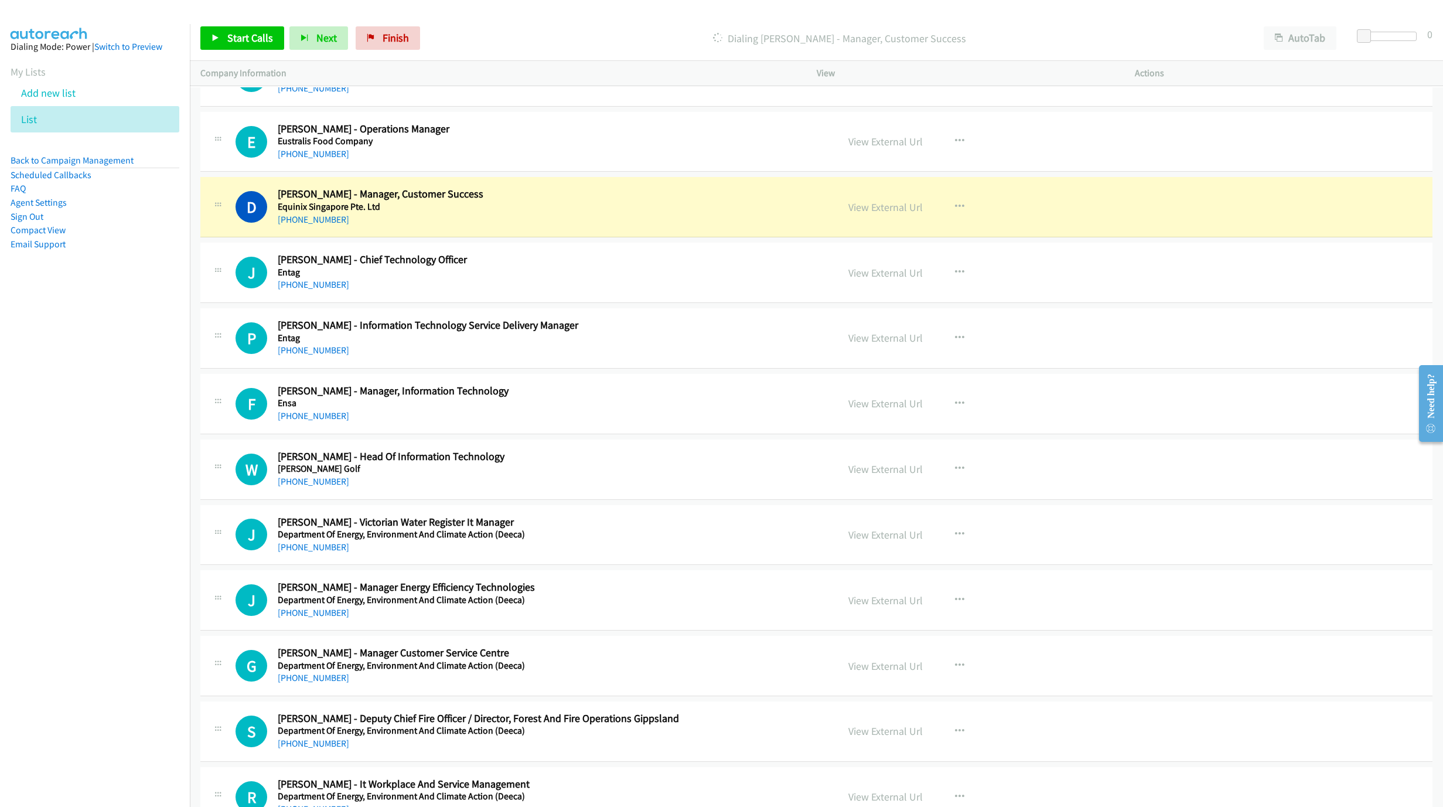
click at [23, 378] on nav "Dialing Mode: Power | Switch to Preview My Lists Add new list List Back to Camp…" at bounding box center [95, 427] width 190 height 807
click at [863, 214] on link "View External Url" at bounding box center [885, 206] width 74 height 13
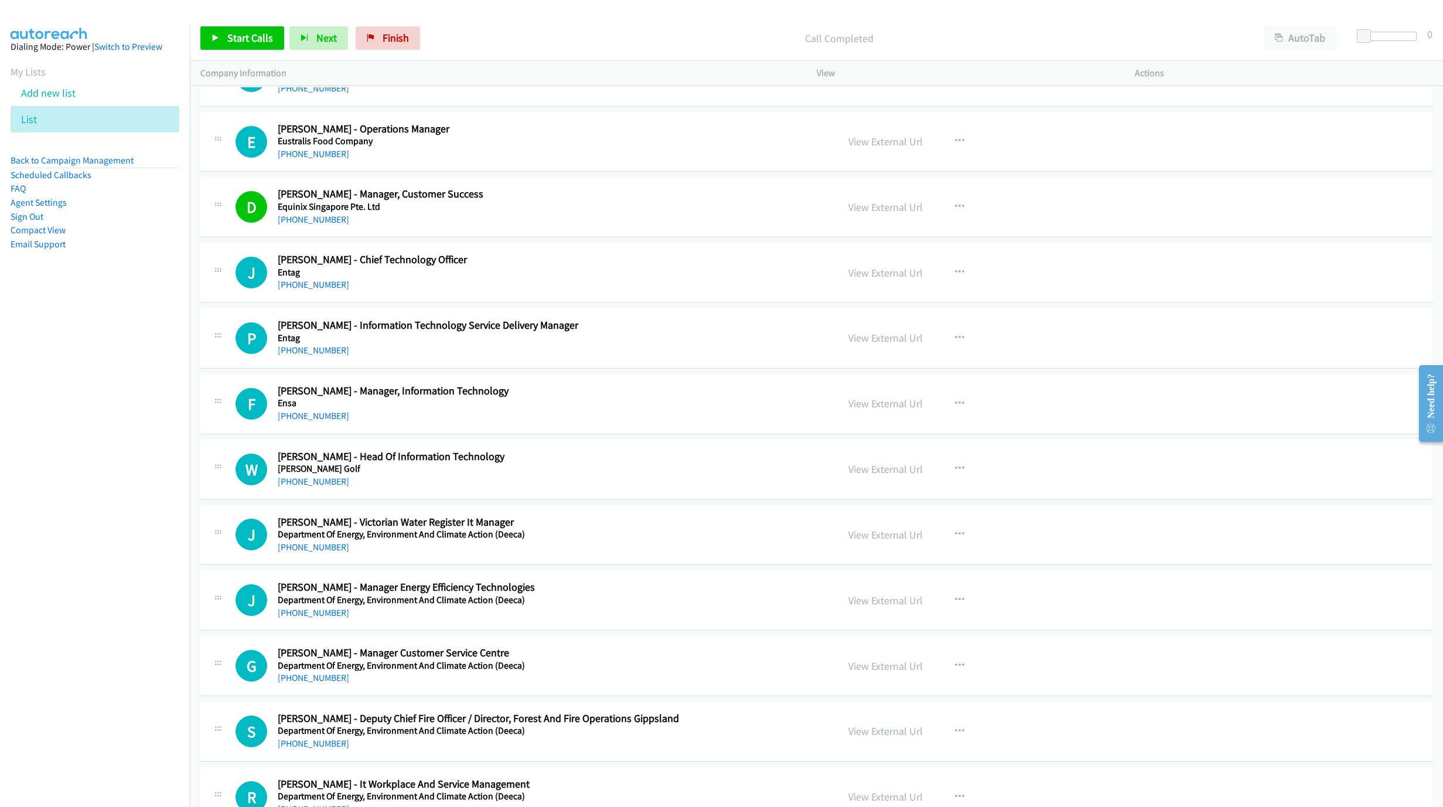
click at [301, 290] on link "+61 413 955 559" at bounding box center [313, 284] width 71 height 11
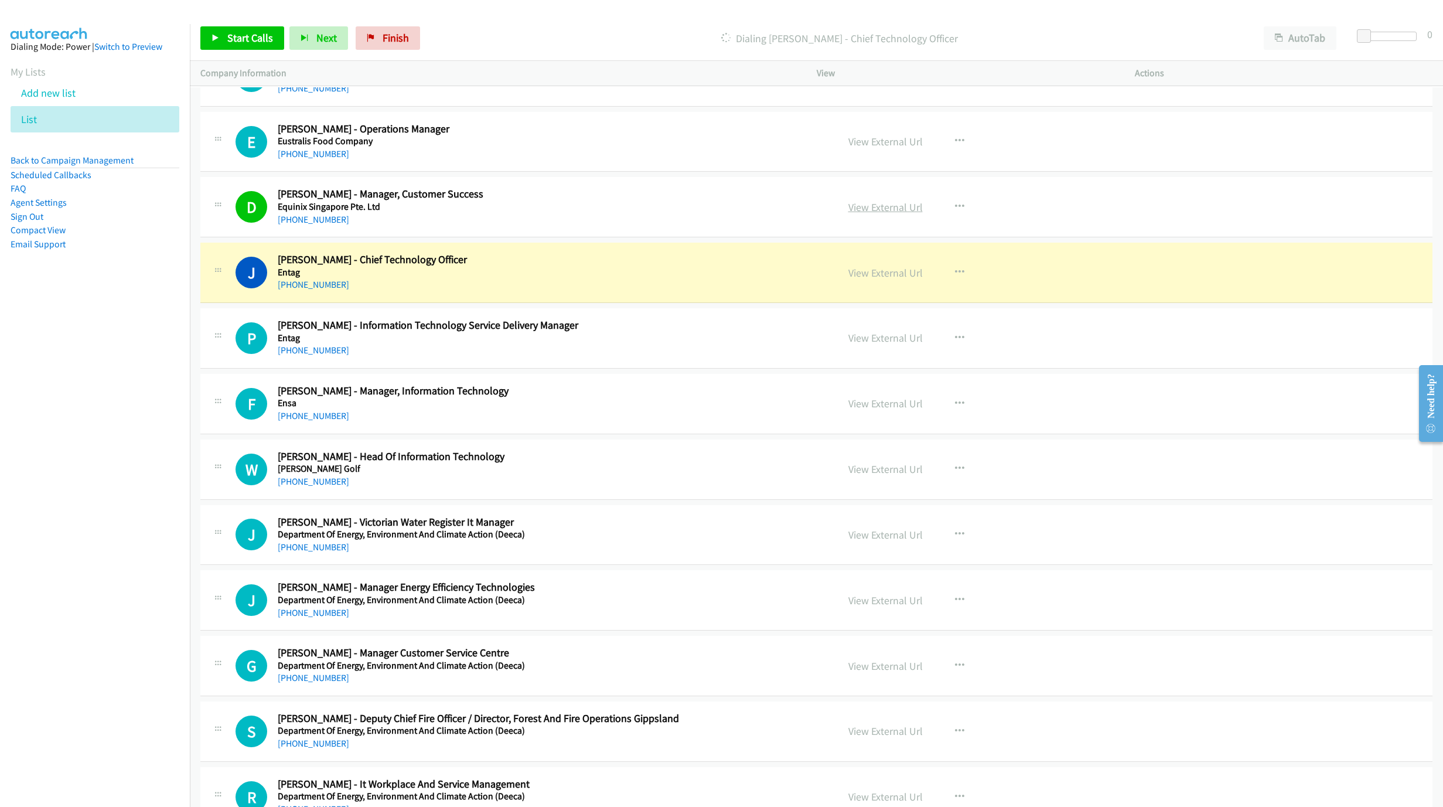
click at [884, 214] on link "View External Url" at bounding box center [885, 206] width 74 height 13
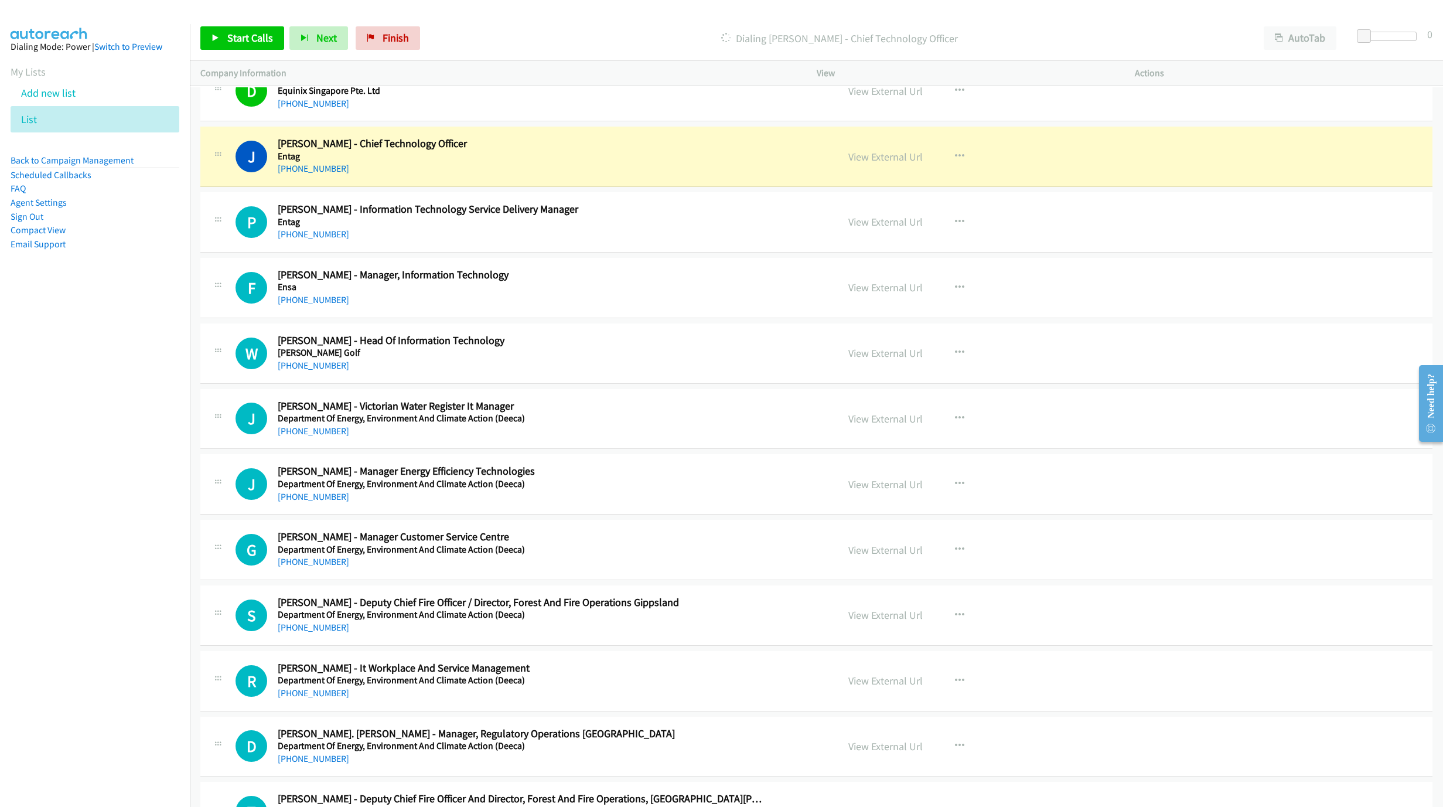
scroll to position [8800, 0]
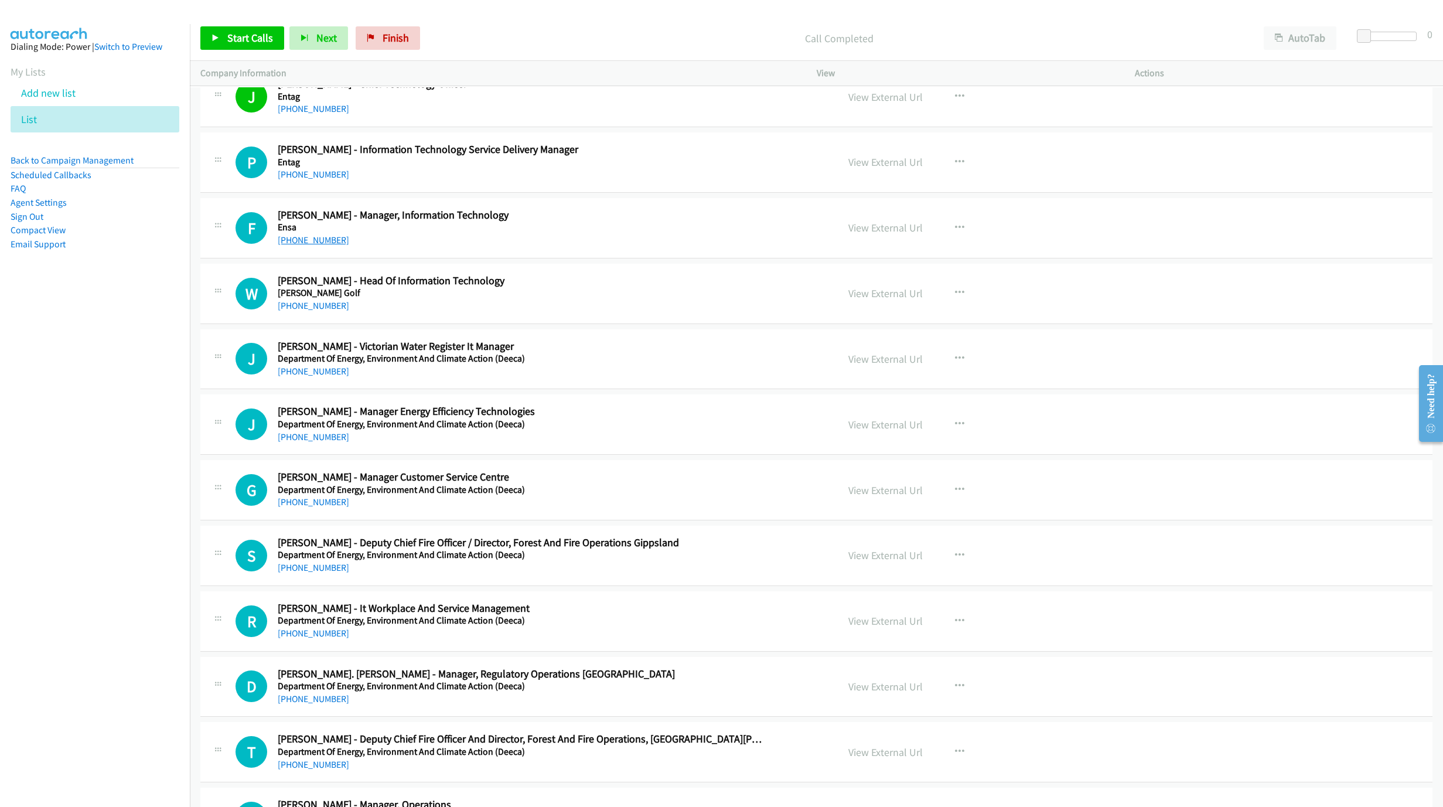
click at [303, 245] on link "+61 425 138 223" at bounding box center [313, 239] width 71 height 11
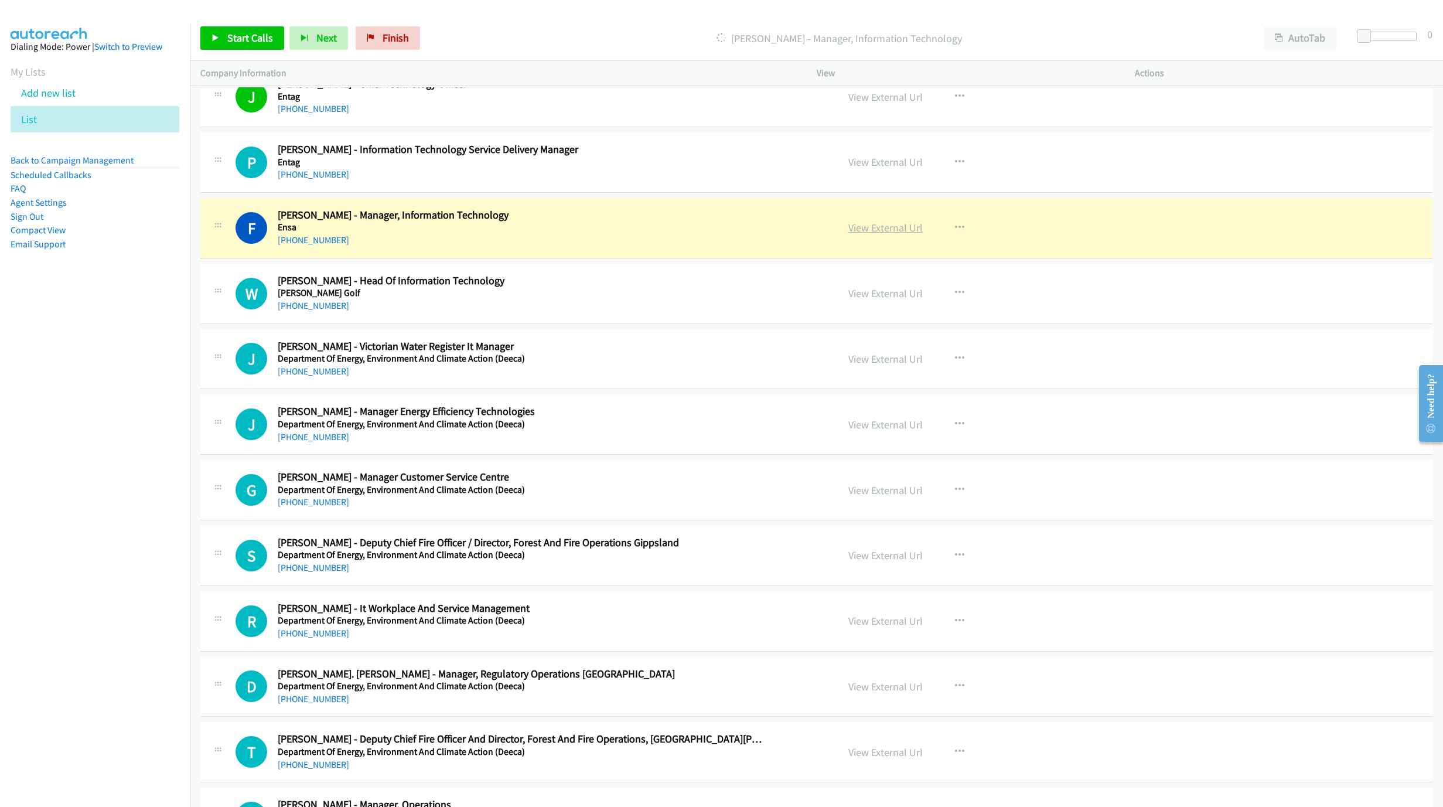
click at [858, 234] on link "View External Url" at bounding box center [885, 227] width 74 height 13
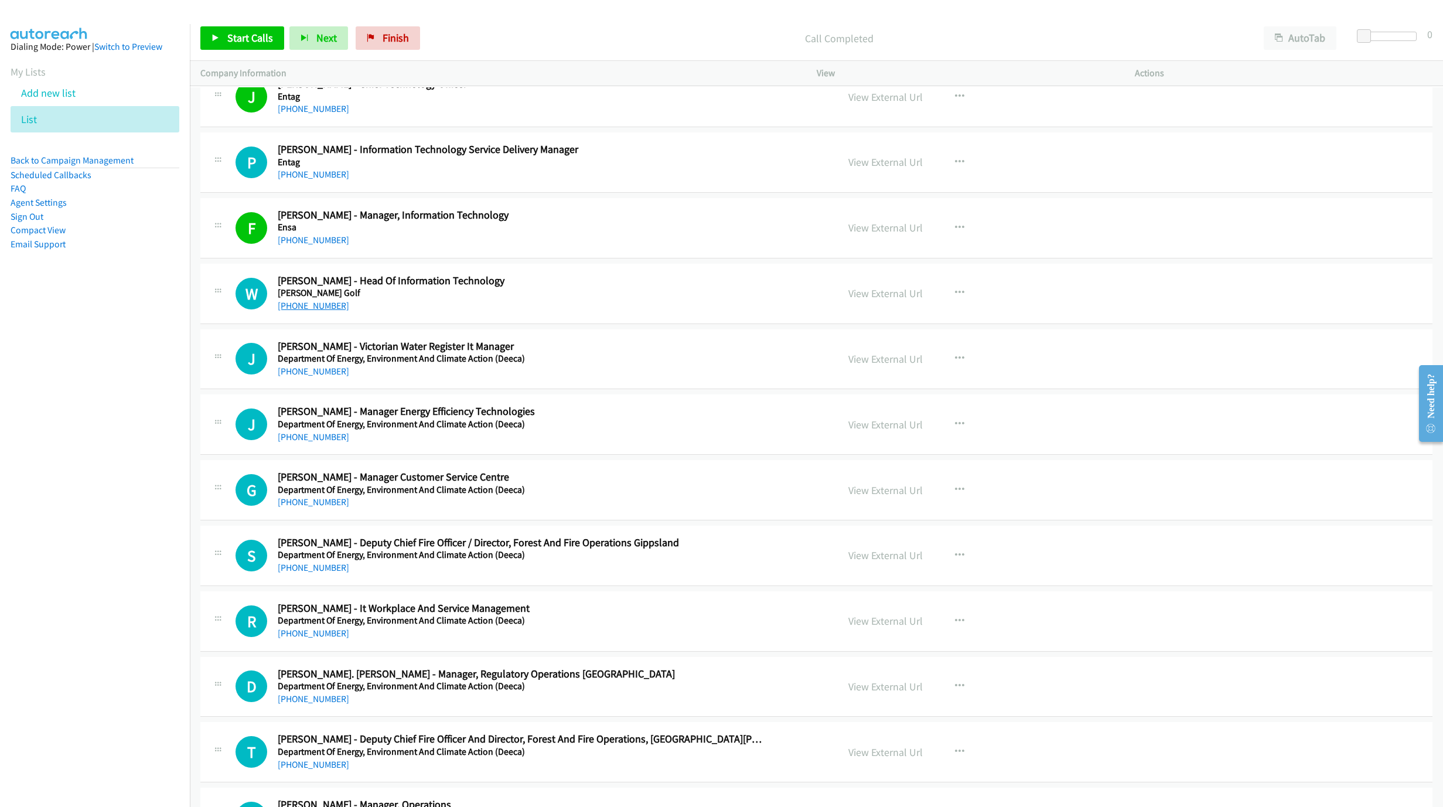
click at [304, 311] on link "+61 409 035 792" at bounding box center [313, 305] width 71 height 11
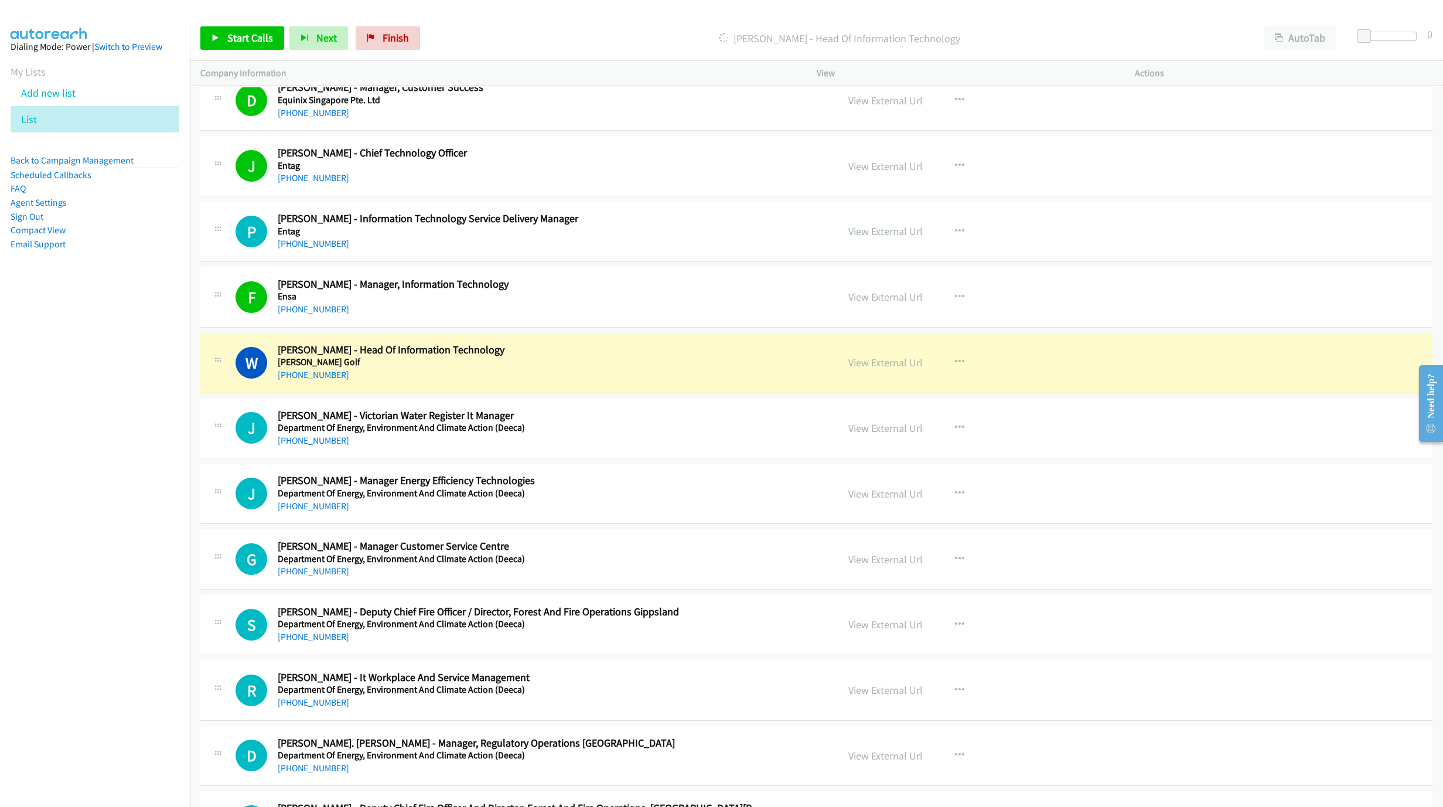
scroll to position [8712, 0]
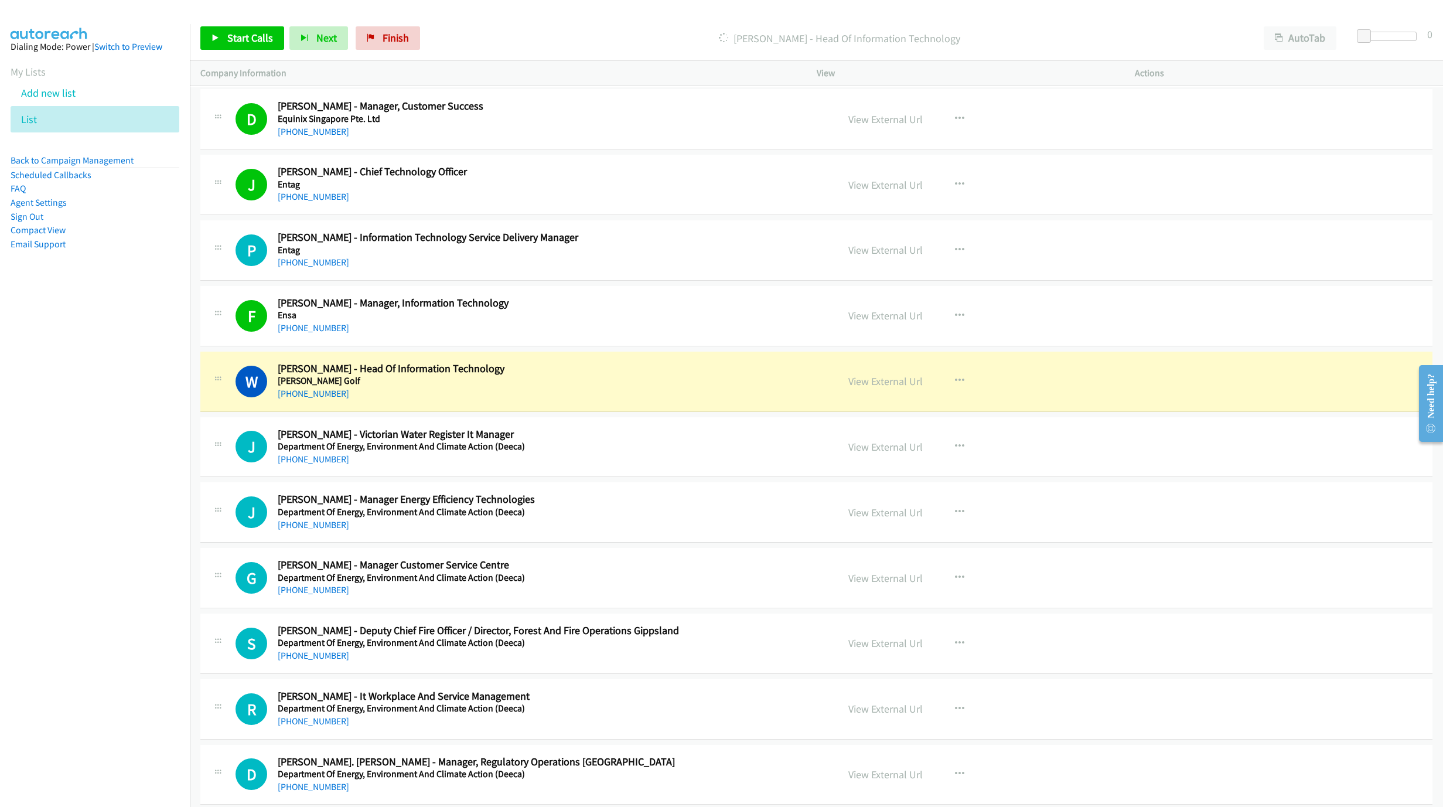
drag, startPoint x: 685, startPoint y: 431, endPoint x: 794, endPoint y: 439, distance: 109.3
click at [685, 401] on div "+61 409 035 792" at bounding box center [521, 394] width 486 height 14
click at [884, 388] on link "View External Url" at bounding box center [885, 380] width 74 height 13
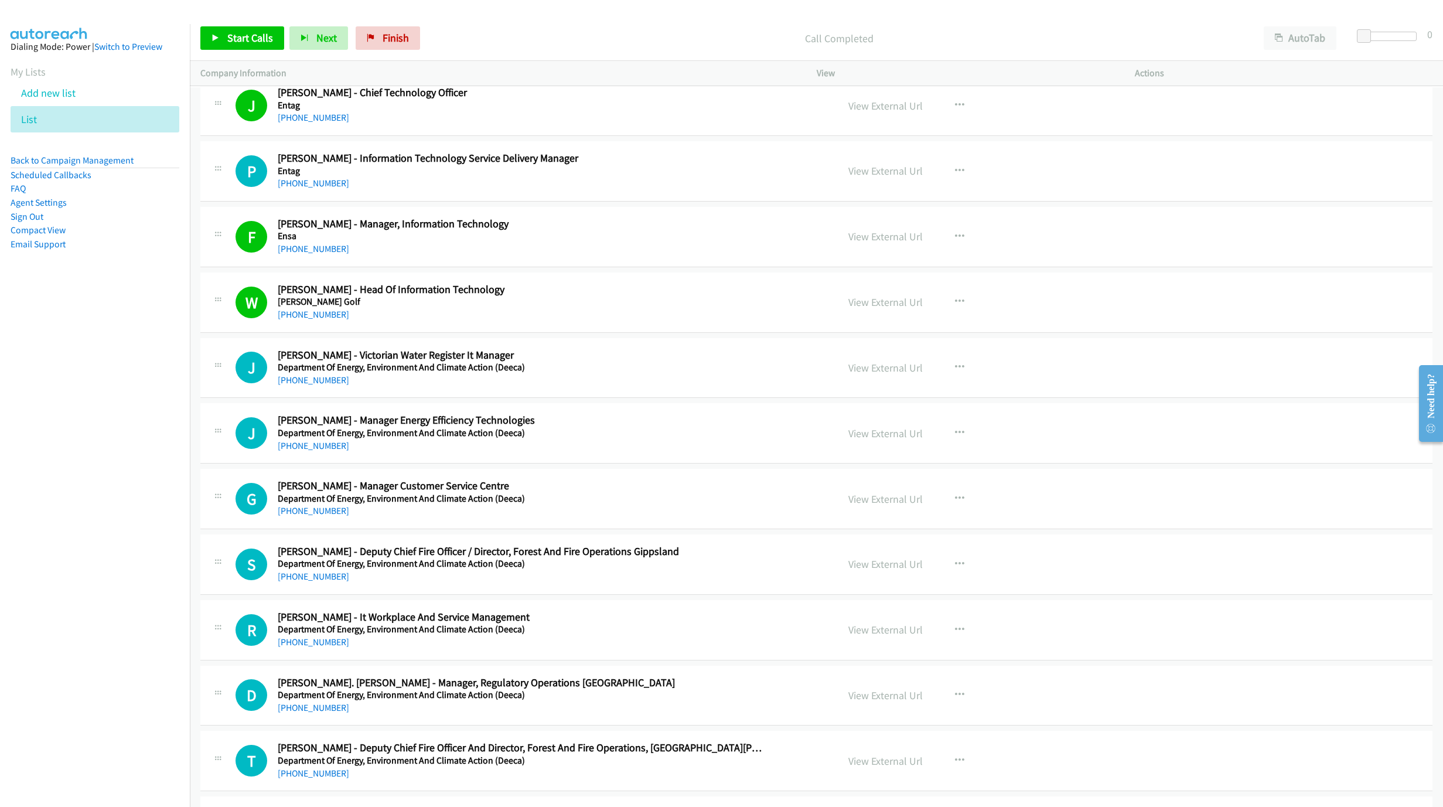
scroll to position [8800, 0]
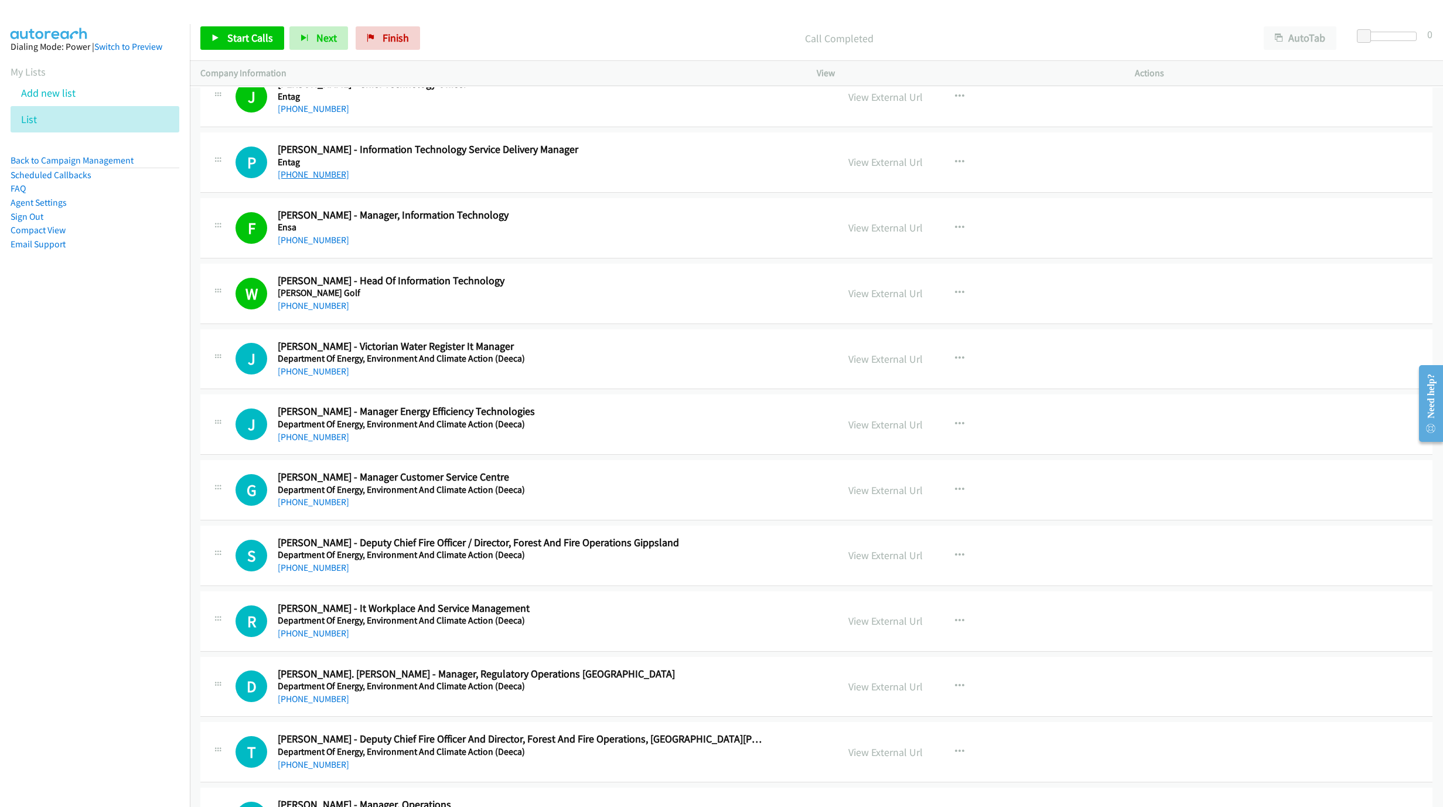
click at [304, 180] on link "+61 422 737 937" at bounding box center [313, 174] width 71 height 11
click at [624, 353] on h2 "Julian Callahan - Victorian Water Register It Manager" at bounding box center [521, 346] width 486 height 13
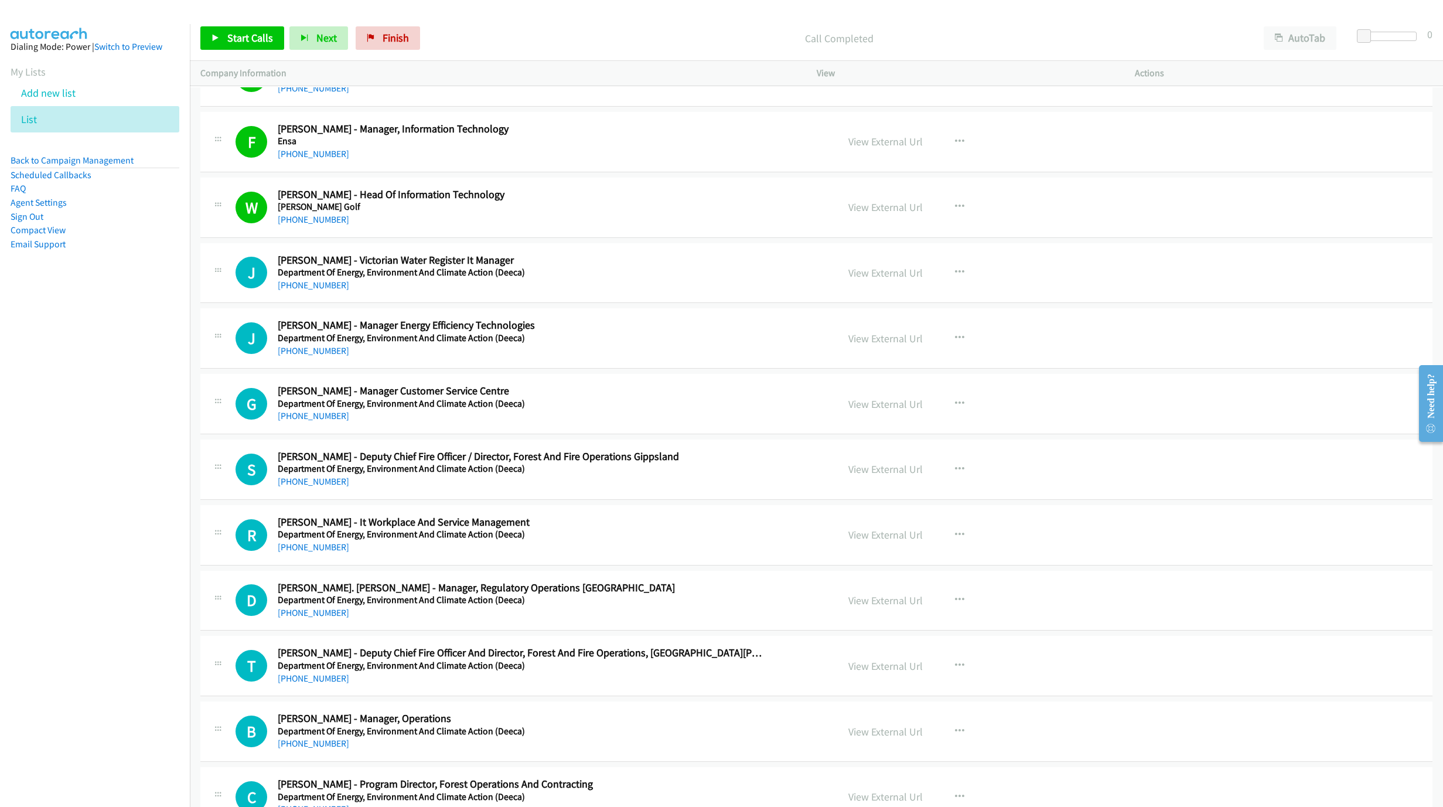
scroll to position [8976, 0]
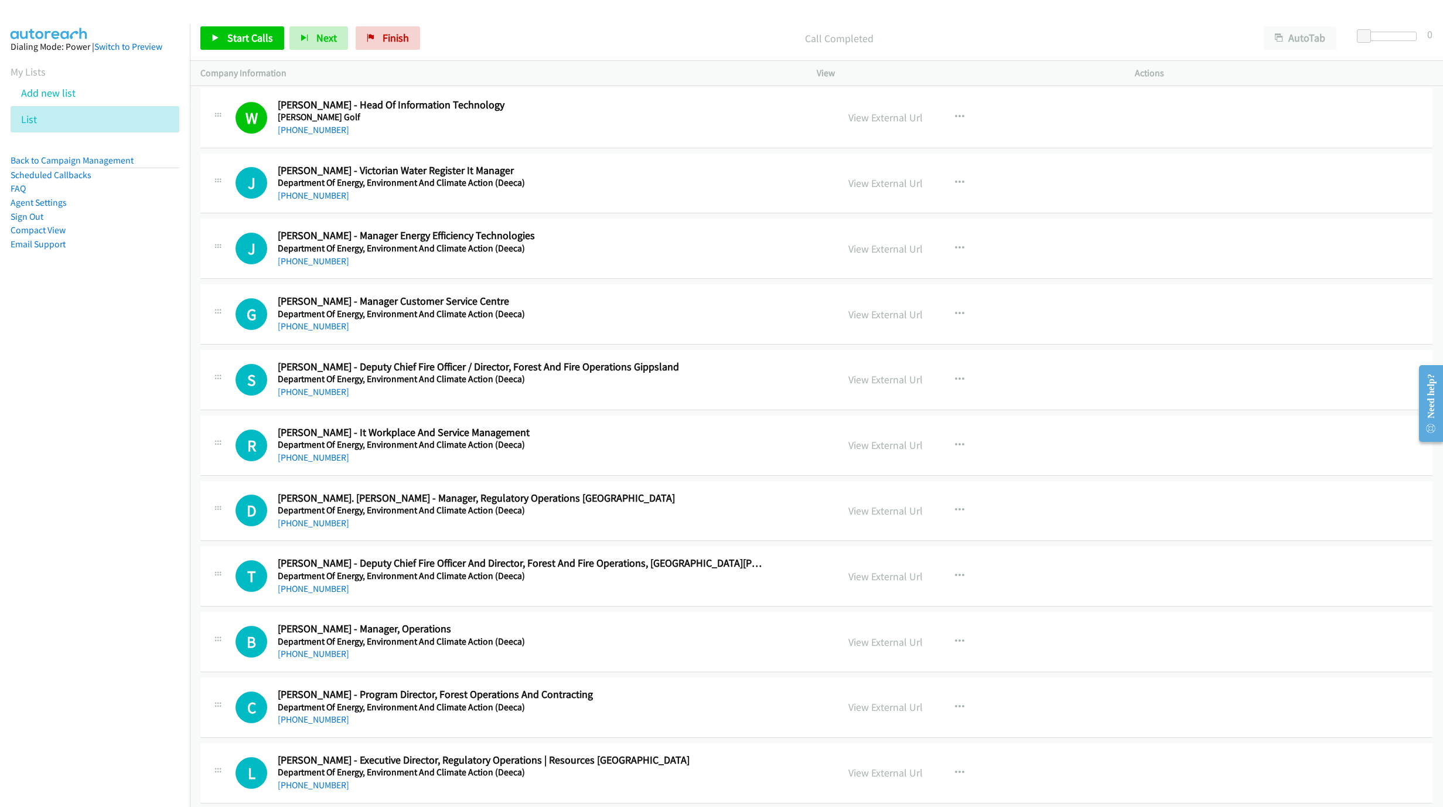
click at [313, 332] on link "+61 429 564 819" at bounding box center [313, 325] width 71 height 11
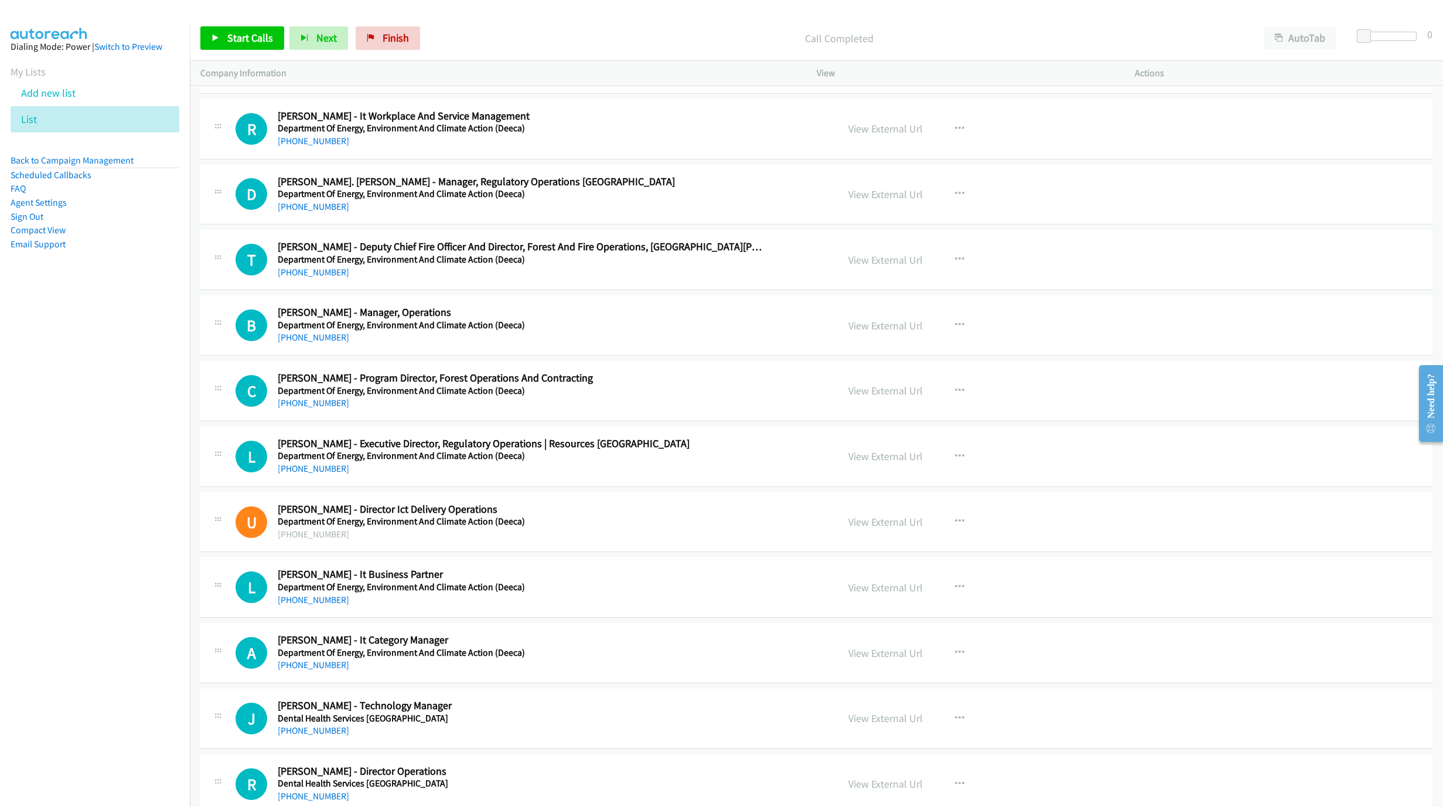
scroll to position [9327, 0]
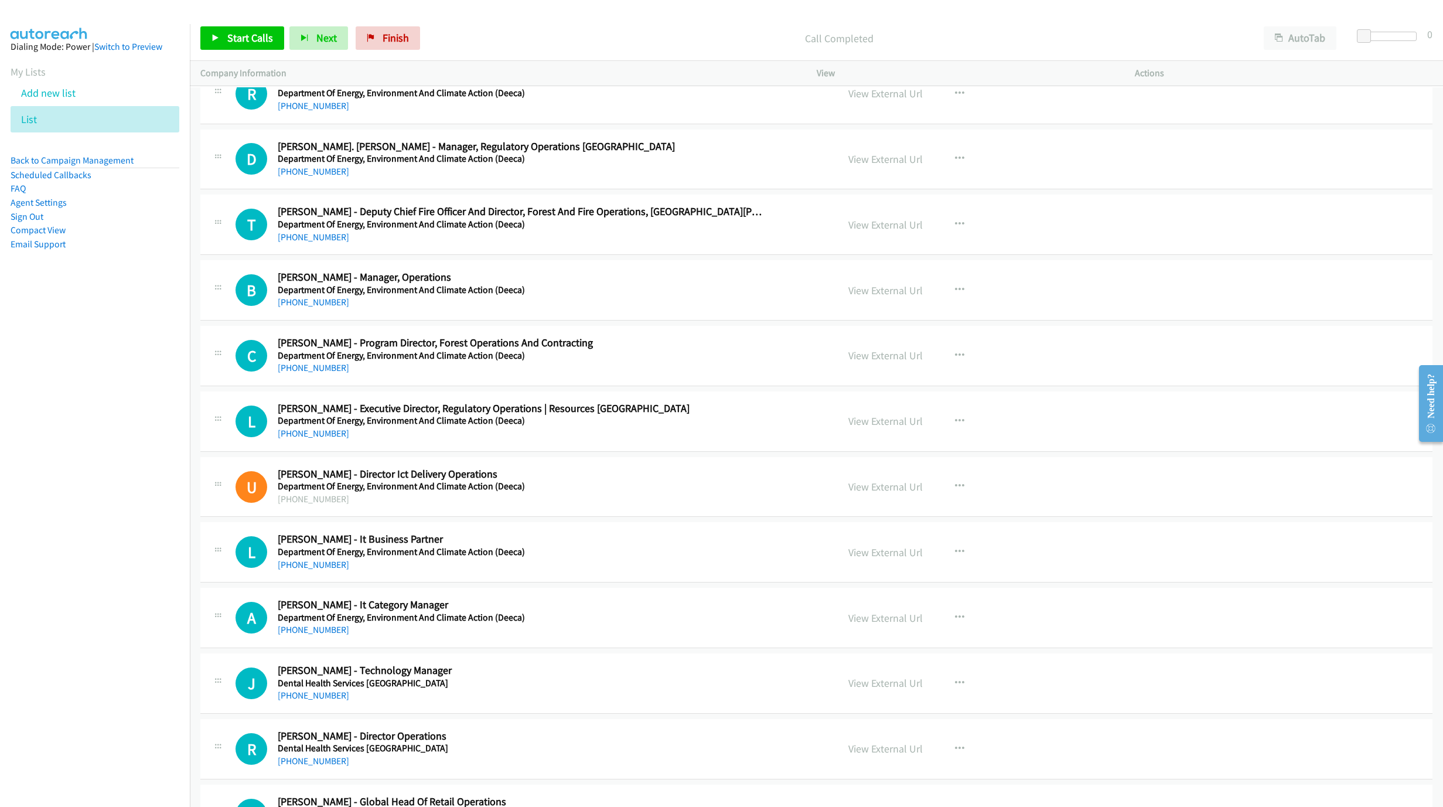
click at [305, 124] on div "R Callback Scheduled Rob Srbinovski - It Workplace And Service Management Depar…" at bounding box center [816, 94] width 1232 height 60
click at [303, 308] on link "+61 409 392 285" at bounding box center [313, 301] width 71 height 11
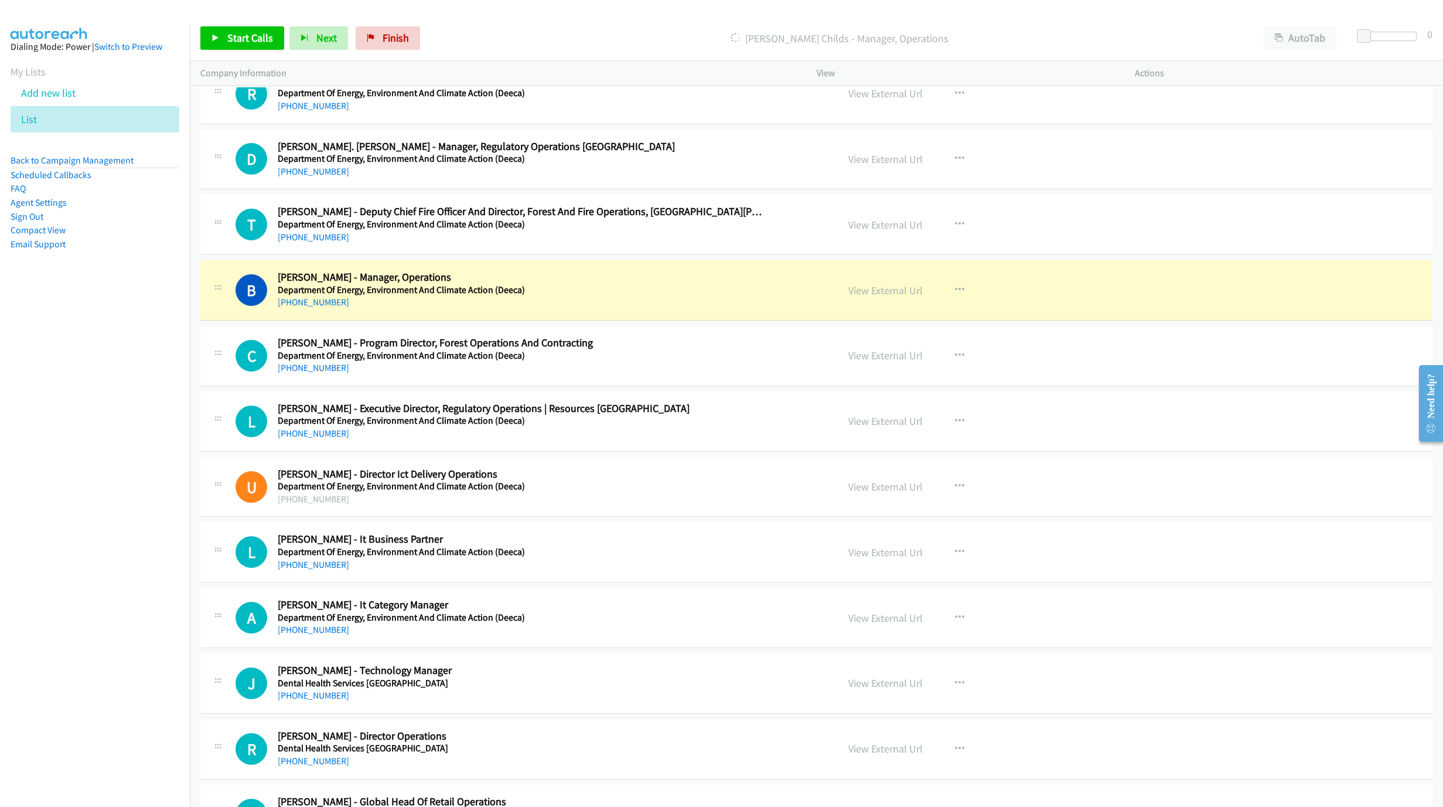
click at [739, 309] on div "+61 409 392 285" at bounding box center [521, 302] width 486 height 14
click at [886, 297] on link "View External Url" at bounding box center [885, 290] width 74 height 13
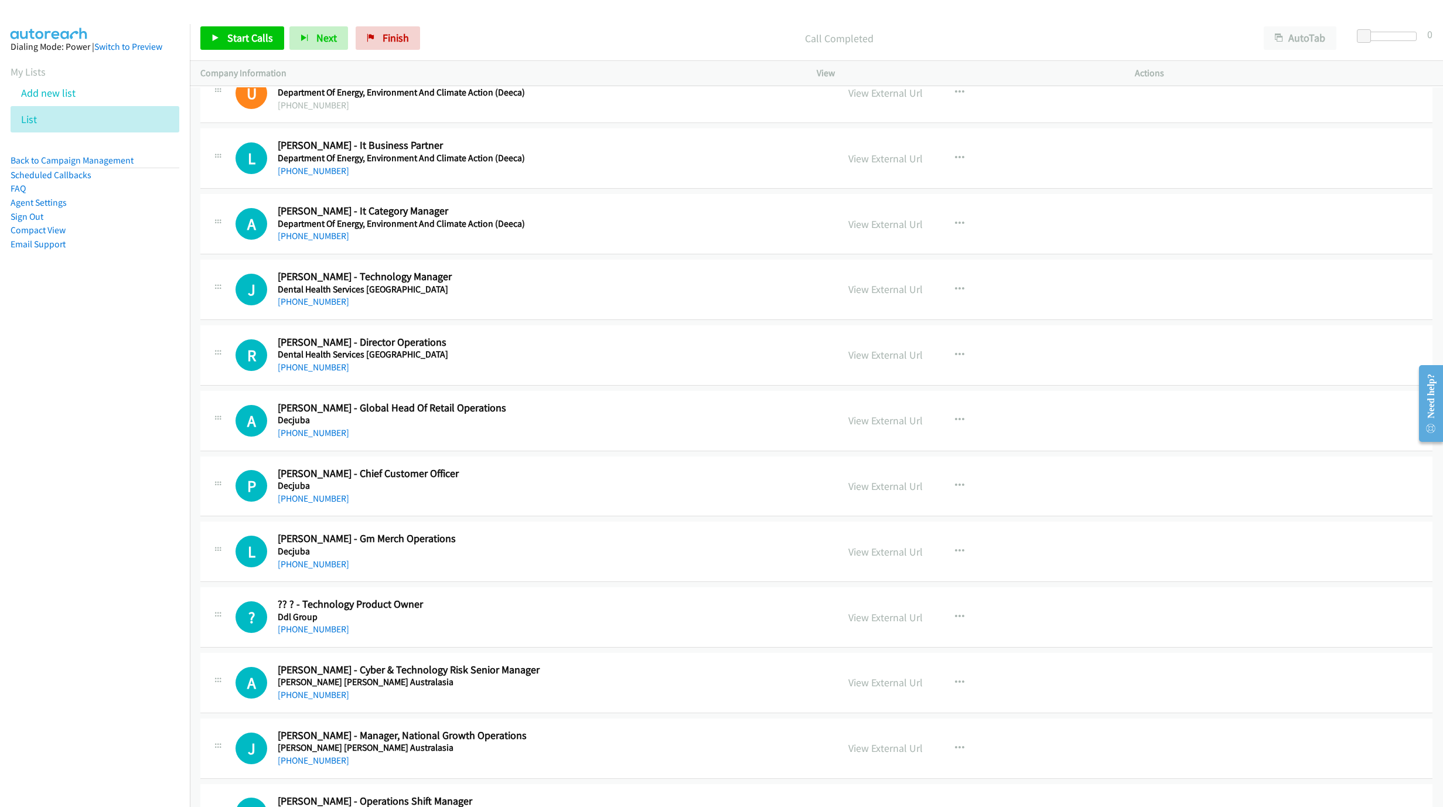
scroll to position [9766, 0]
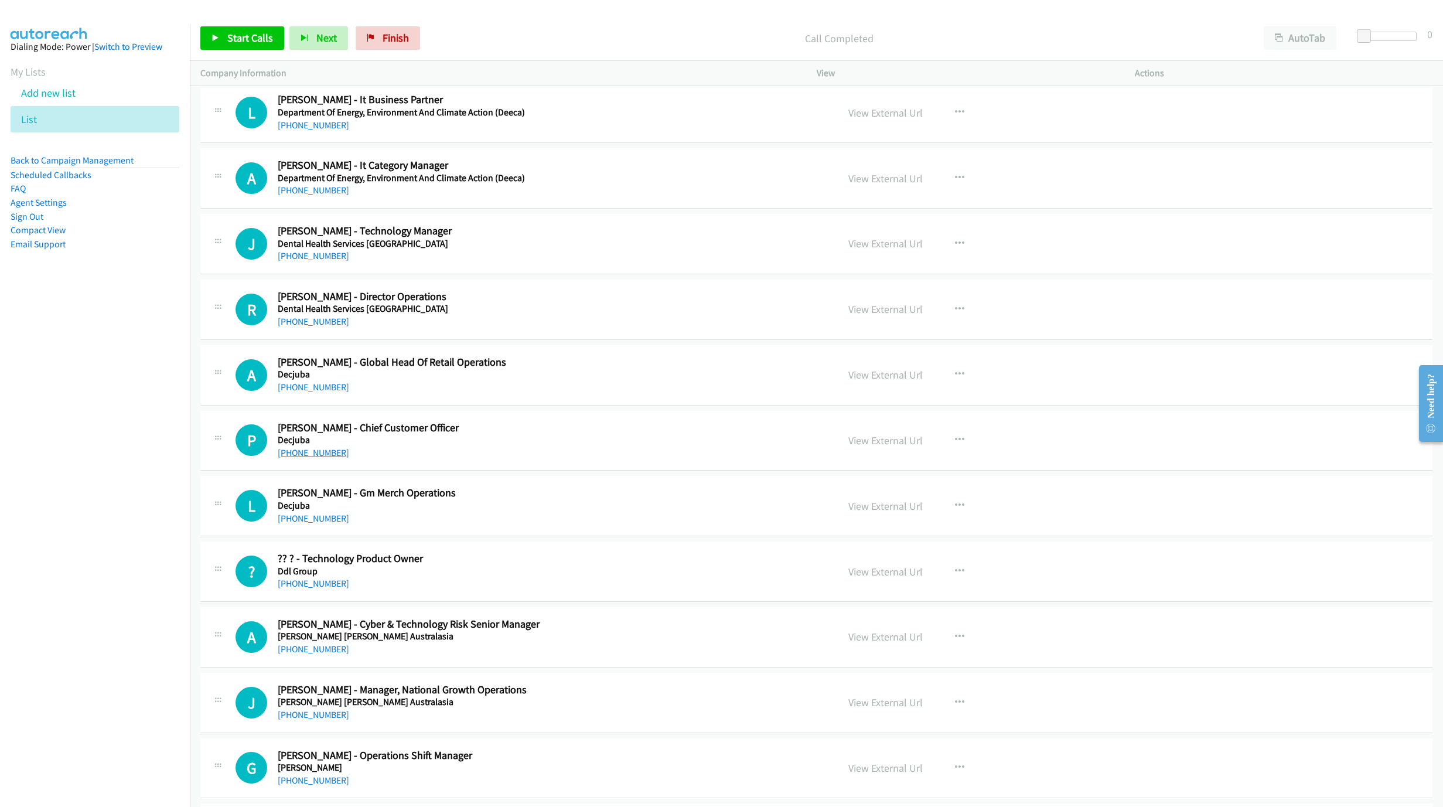
click at [322, 458] on link "+61 413 333 612" at bounding box center [313, 452] width 71 height 11
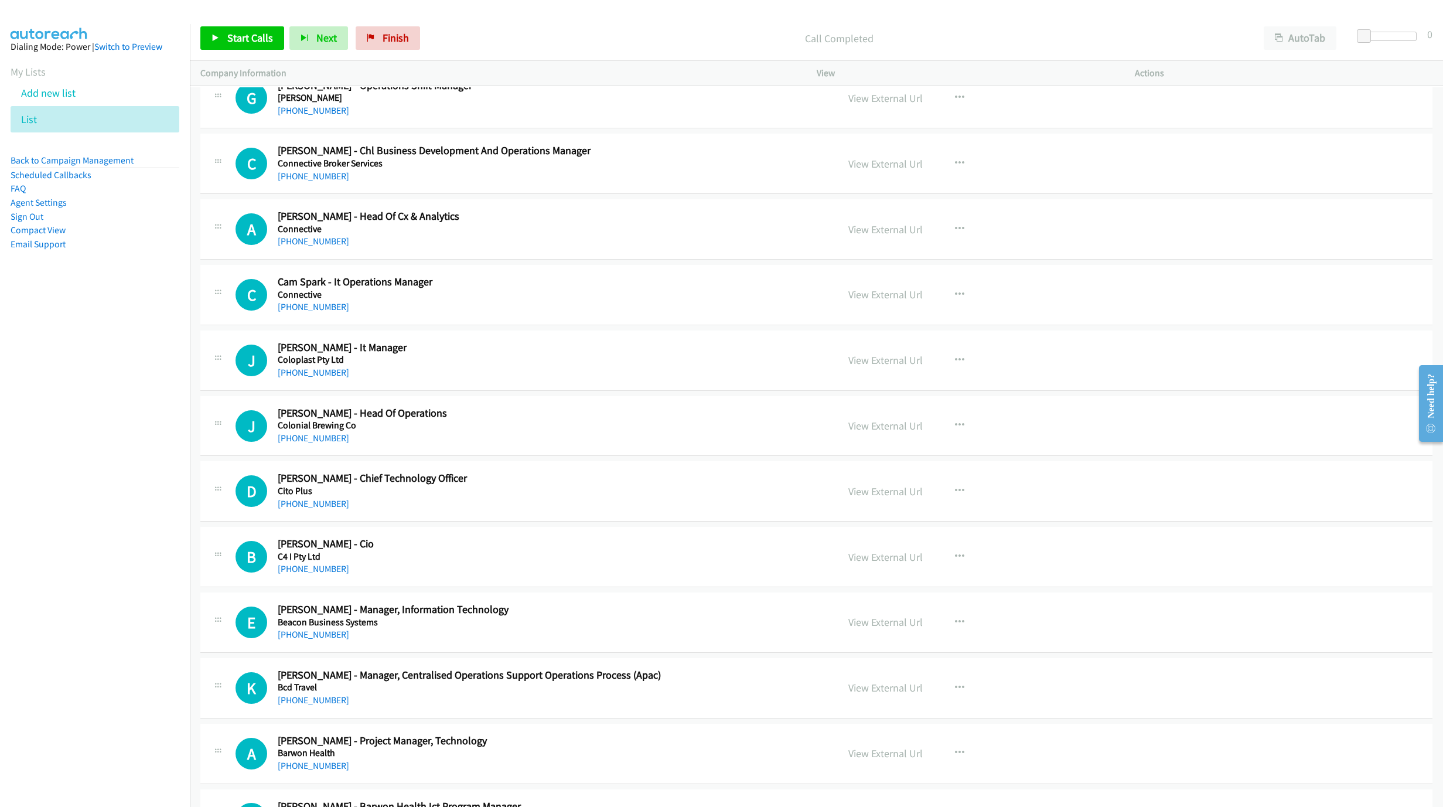
scroll to position [10469, 0]
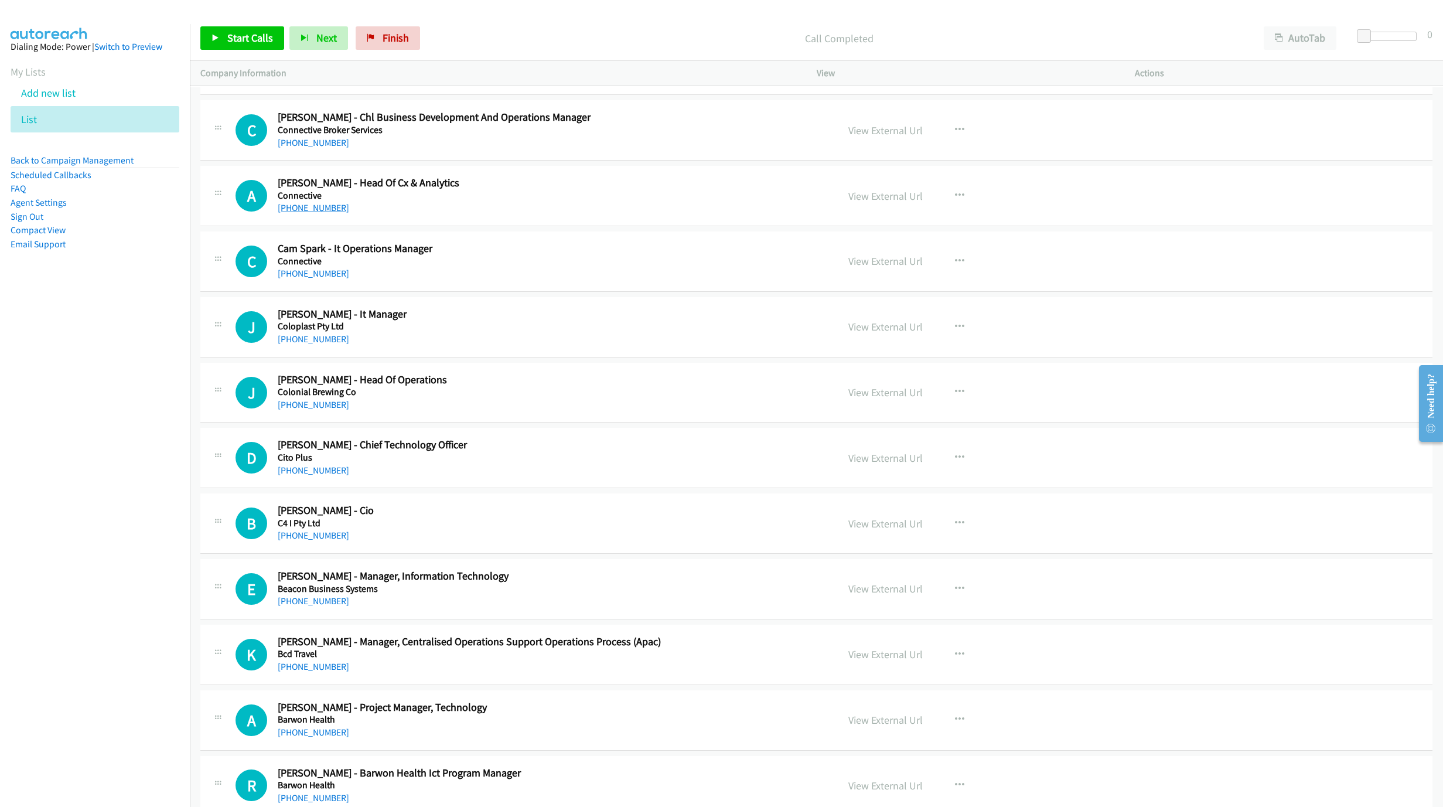
click at [313, 213] on link "+61 3 9972 4794" at bounding box center [313, 207] width 71 height 11
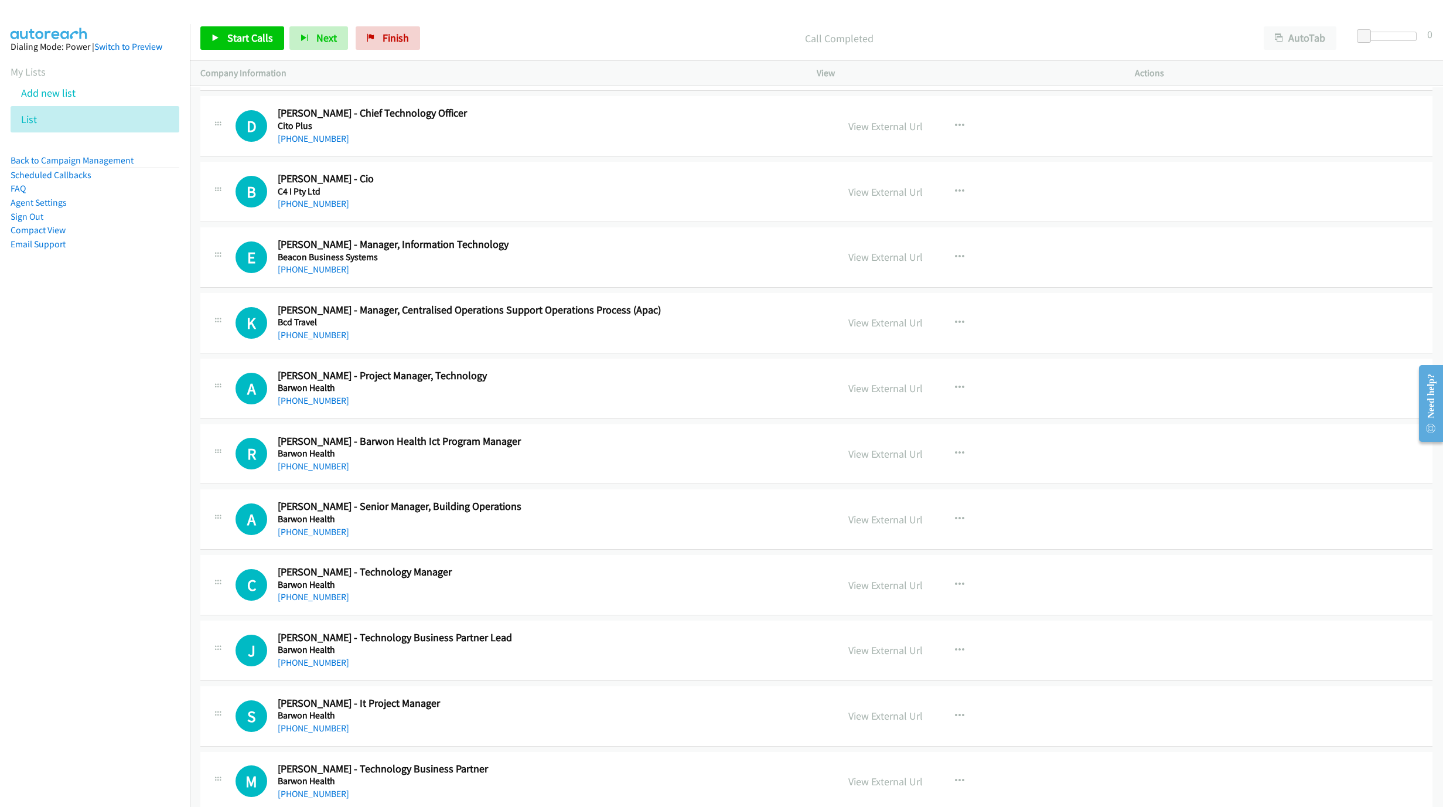
scroll to position [10821, 0]
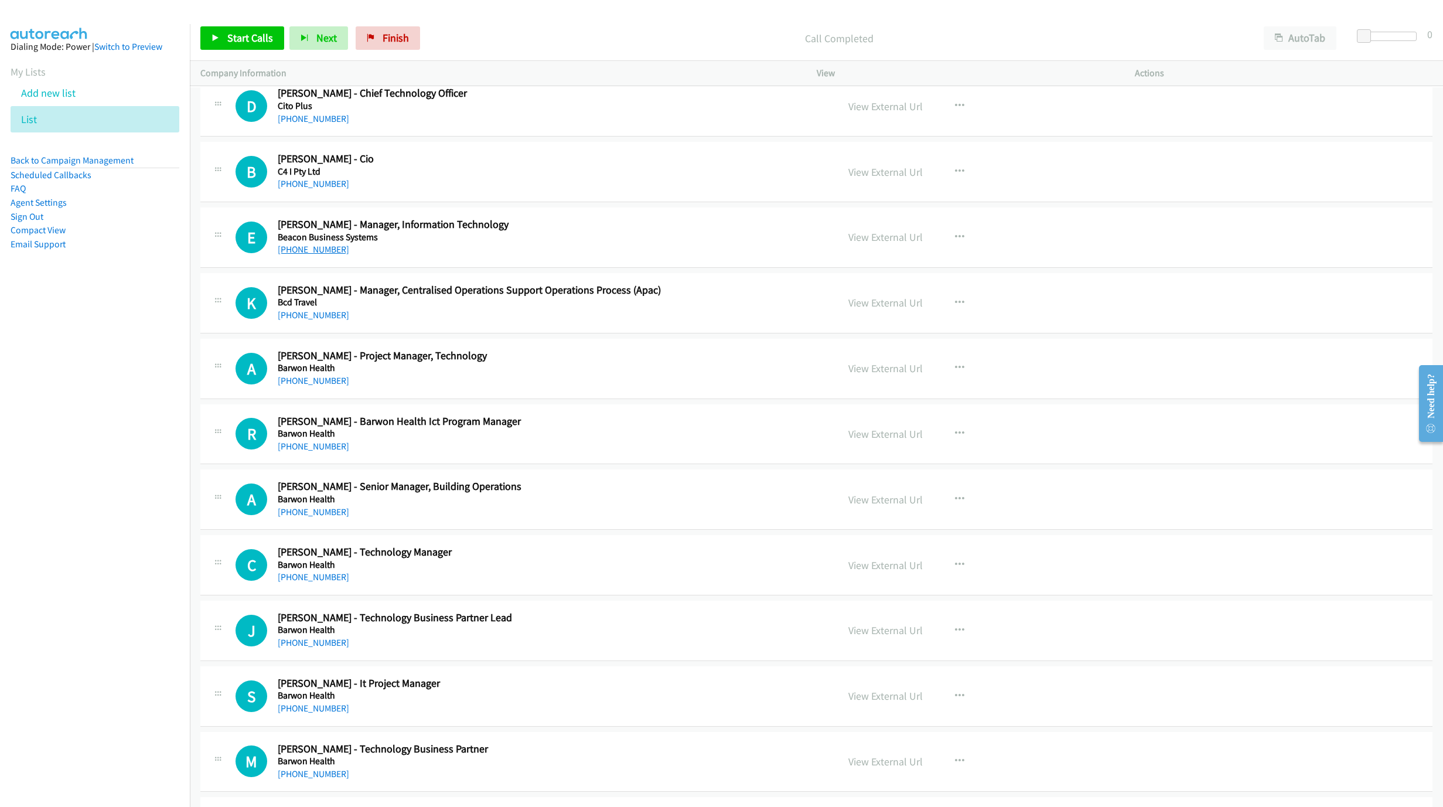
click at [299, 255] on link "+61 3 8807 9989" at bounding box center [313, 249] width 71 height 11
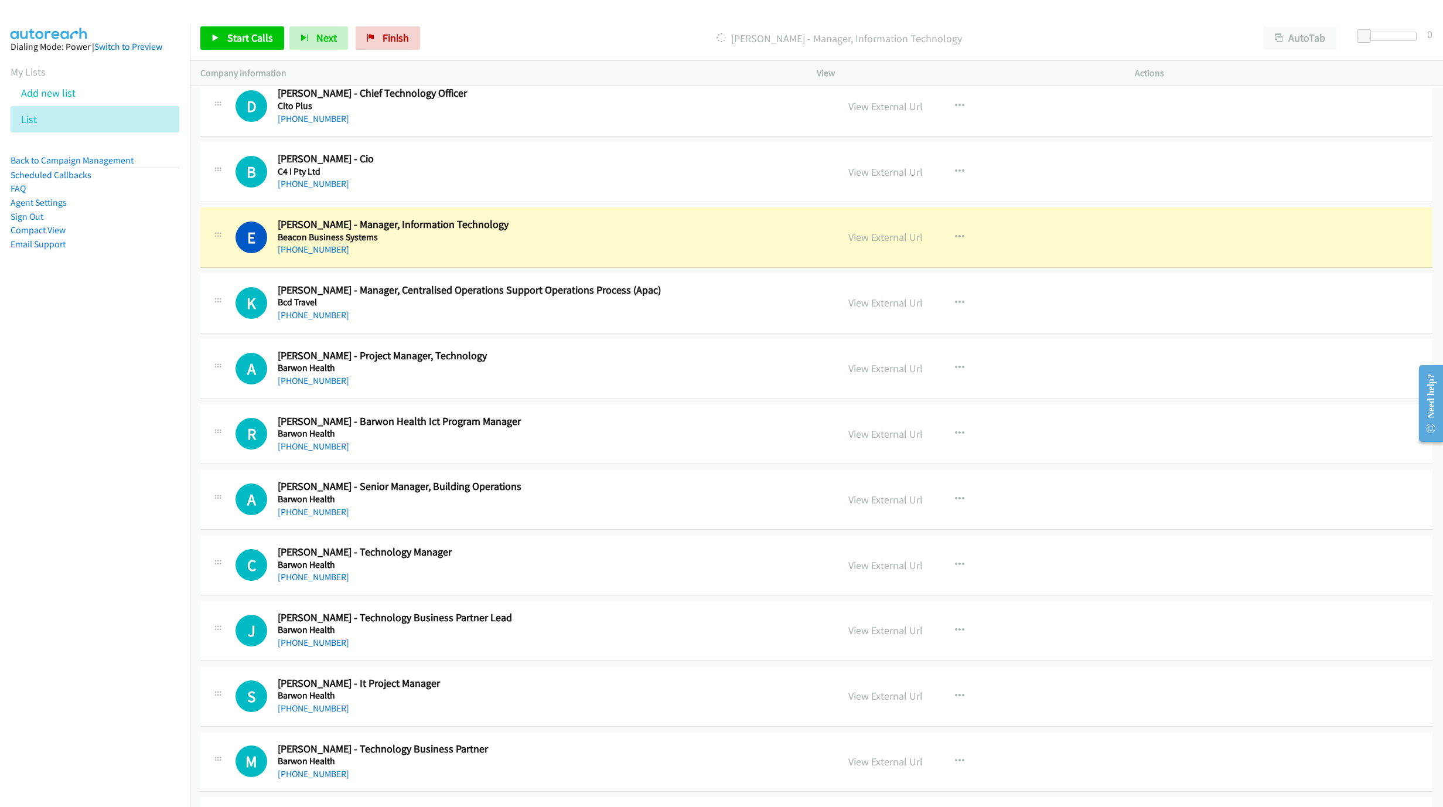
click at [78, 465] on nav "Dialing Mode: Power | Switch to Preview My Lists Add new list List Back to Camp…" at bounding box center [95, 427] width 190 height 807
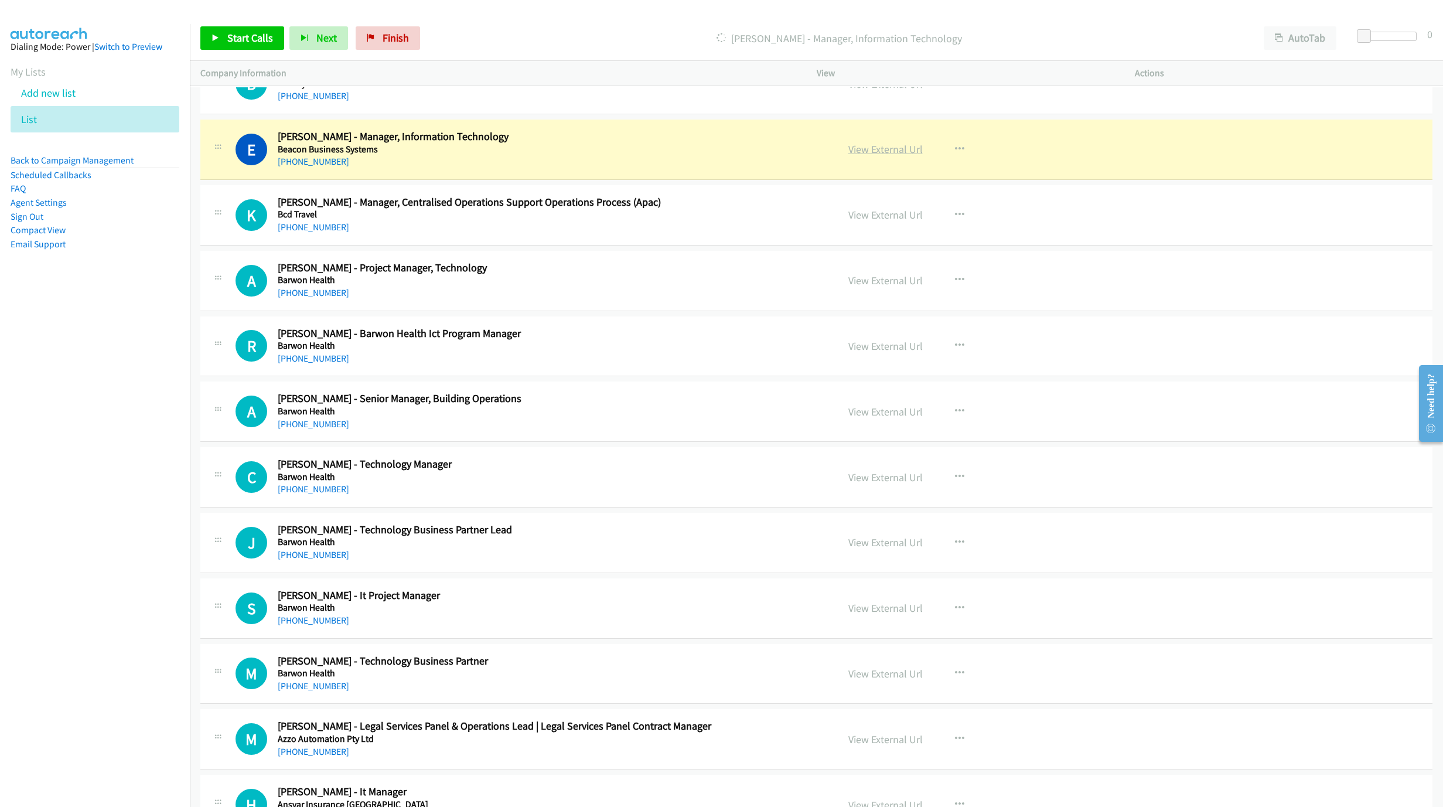
click at [885, 156] on link "View External Url" at bounding box center [885, 148] width 74 height 13
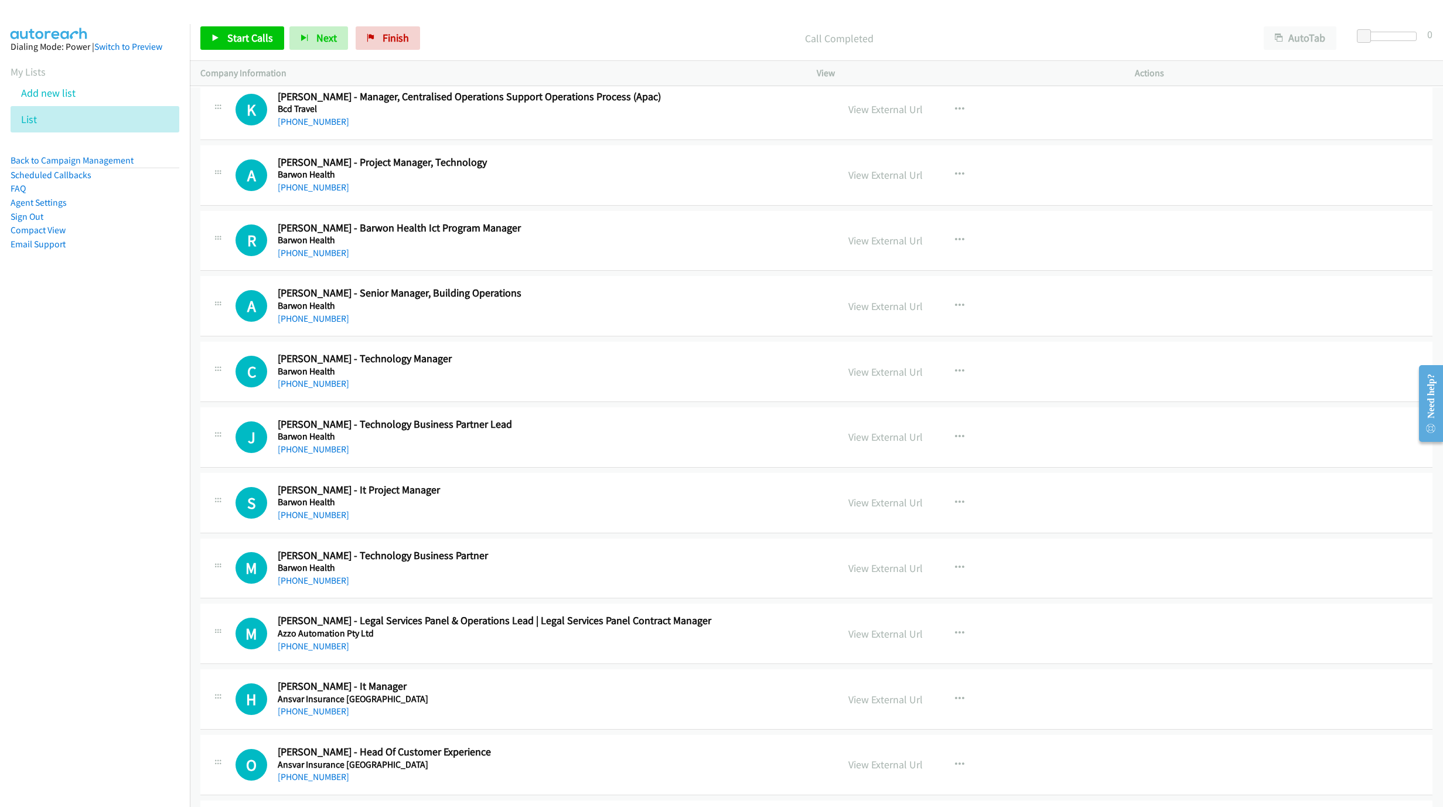
scroll to position [11085, 0]
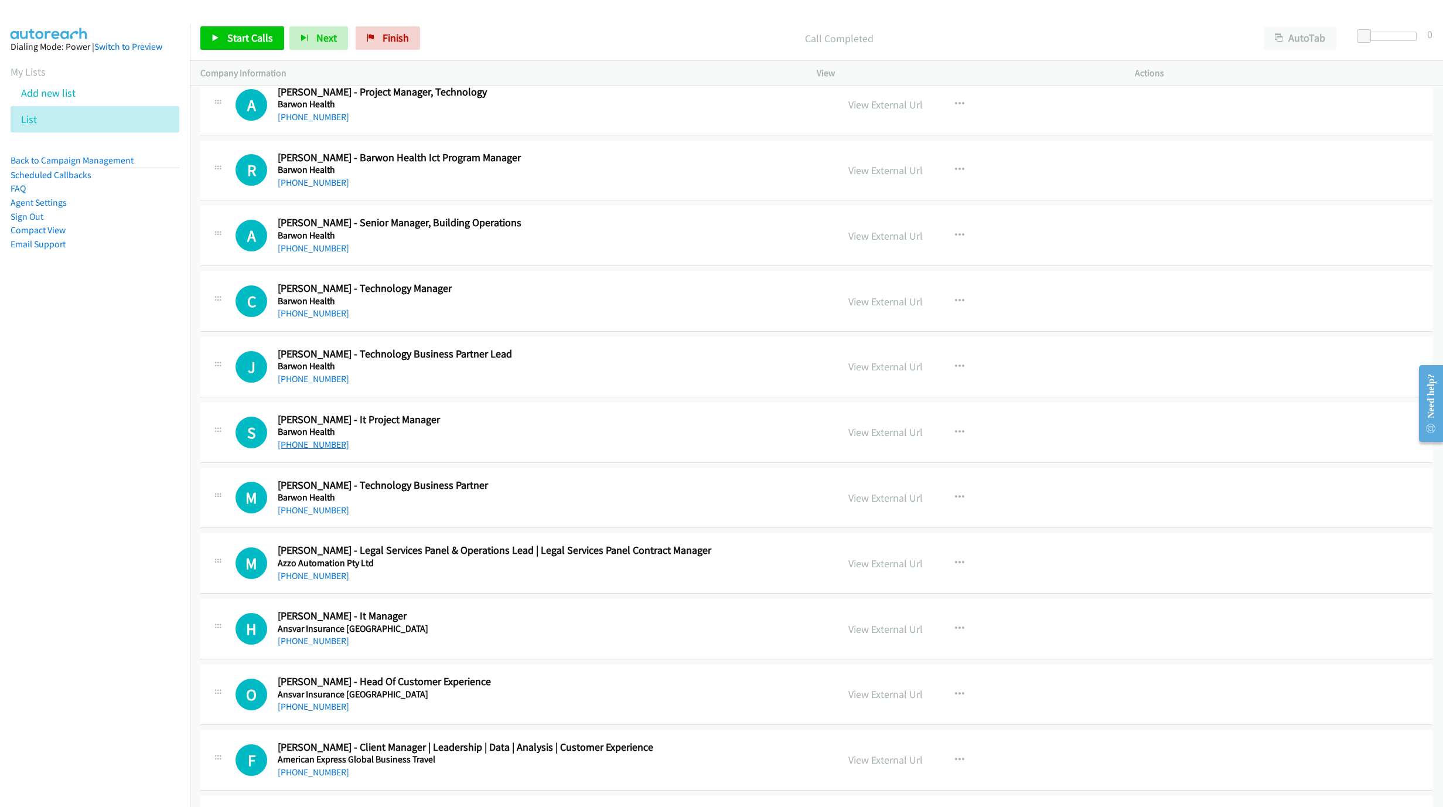
click at [315, 450] on link "+61 458 531 562" at bounding box center [313, 444] width 71 height 11
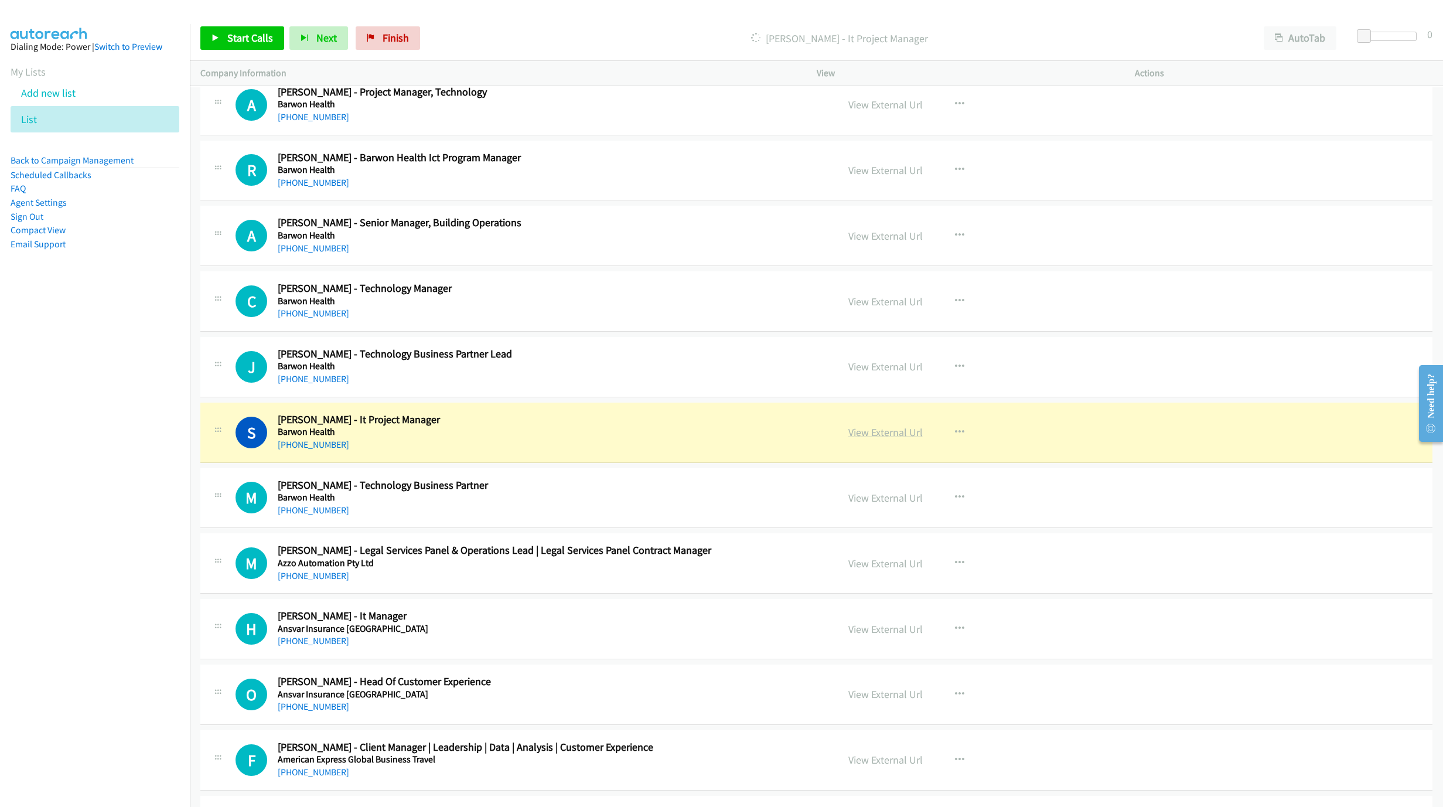
click at [883, 439] on link "View External Url" at bounding box center [885, 431] width 74 height 13
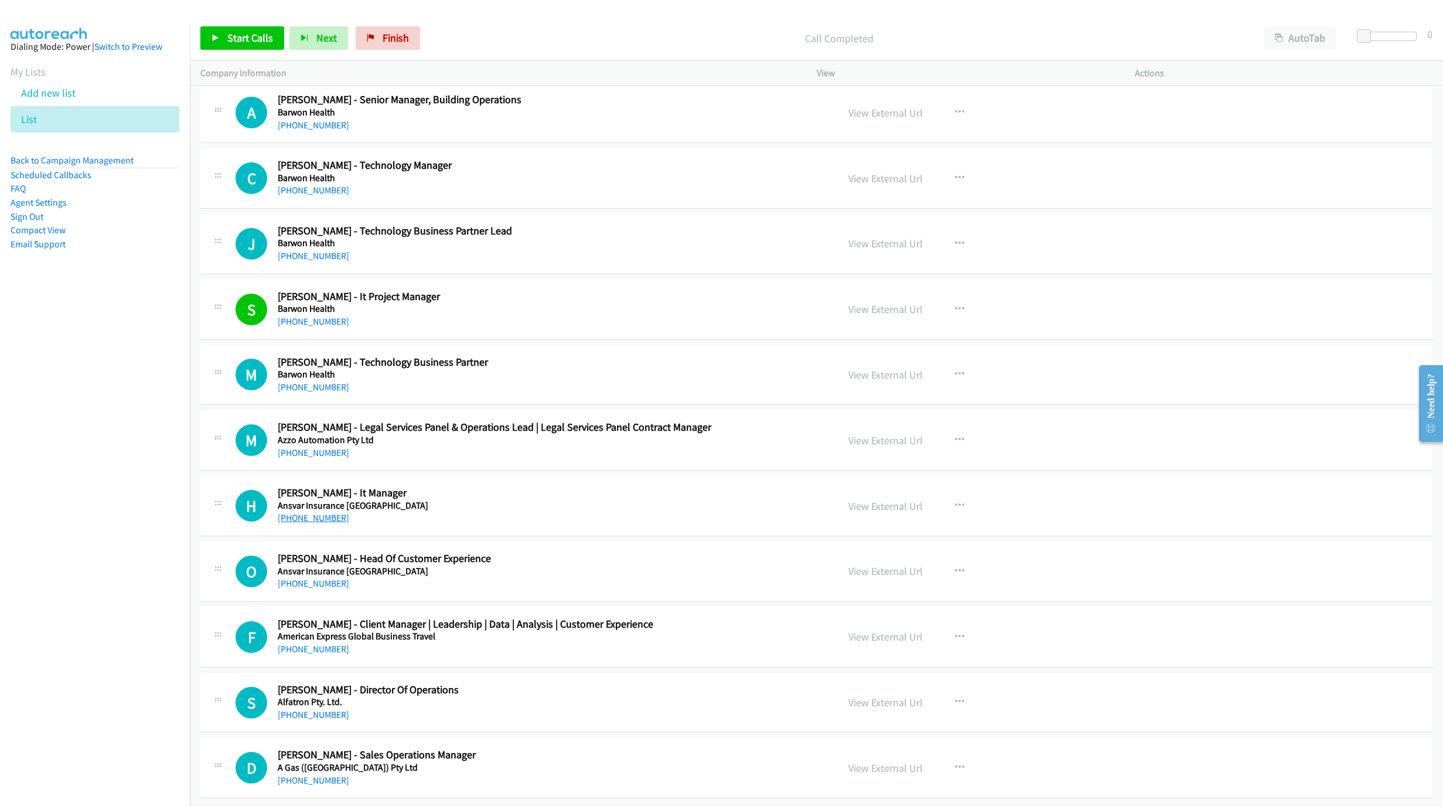
scroll to position [11274, 0]
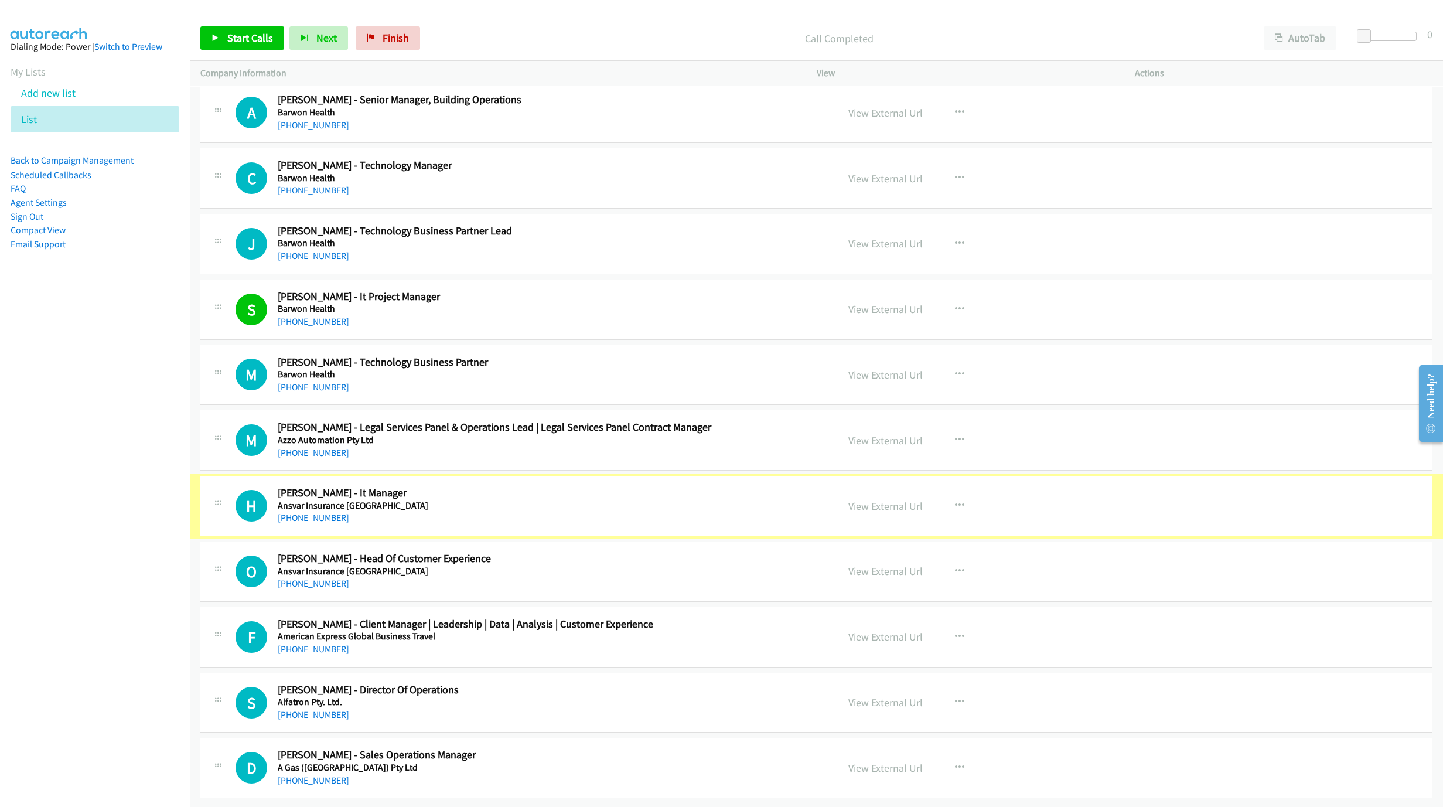
click at [308, 512] on link "+61 429 135 282" at bounding box center [313, 517] width 71 height 11
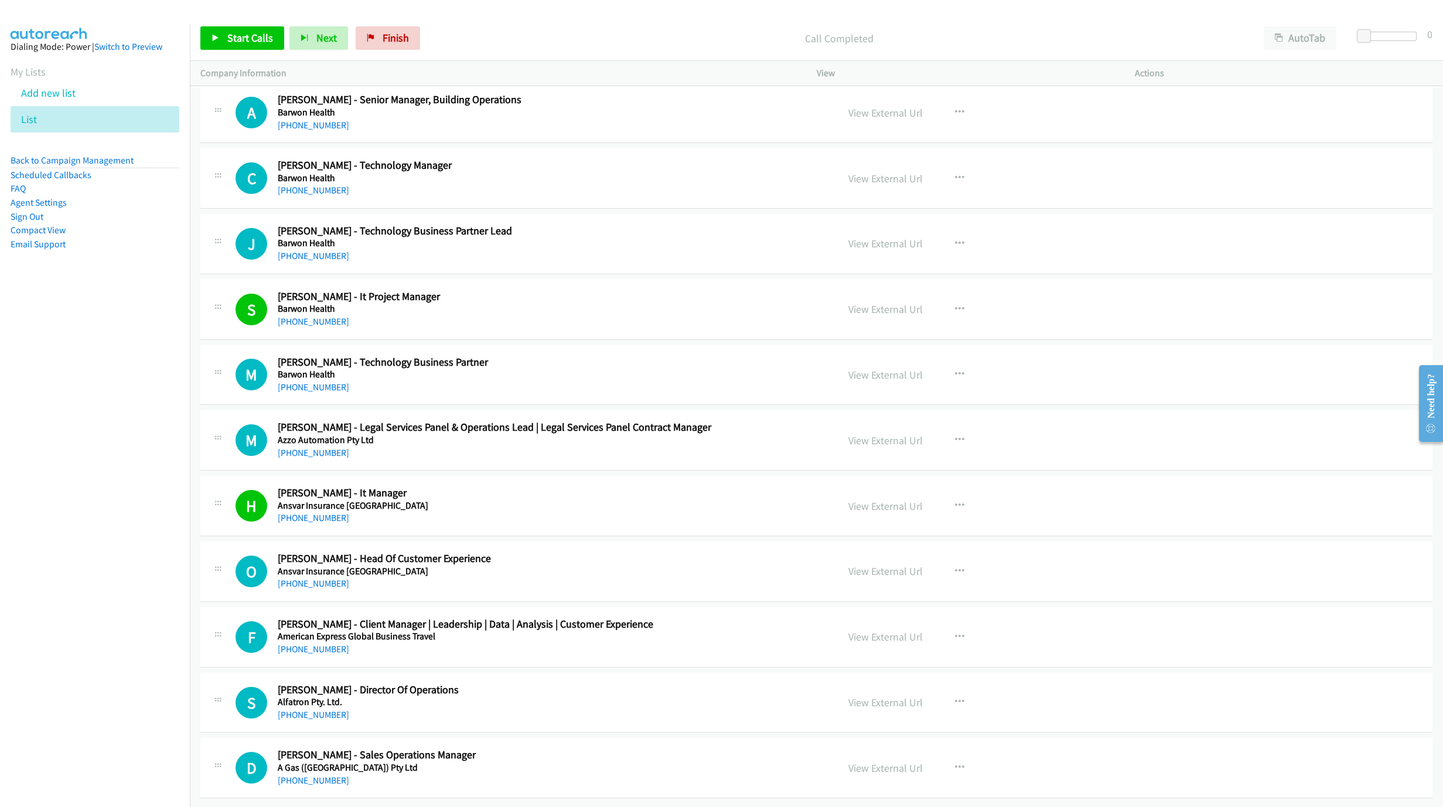
drag, startPoint x: 549, startPoint y: 556, endPoint x: 383, endPoint y: 559, distance: 165.8
click at [286, 578] on link "+61 401 605 112" at bounding box center [313, 583] width 71 height 11
click at [309, 709] on link "+61 478 143 317" at bounding box center [313, 714] width 71 height 11
click at [480, 696] on h5 "Alfatron Pty. Ltd." at bounding box center [521, 702] width 486 height 12
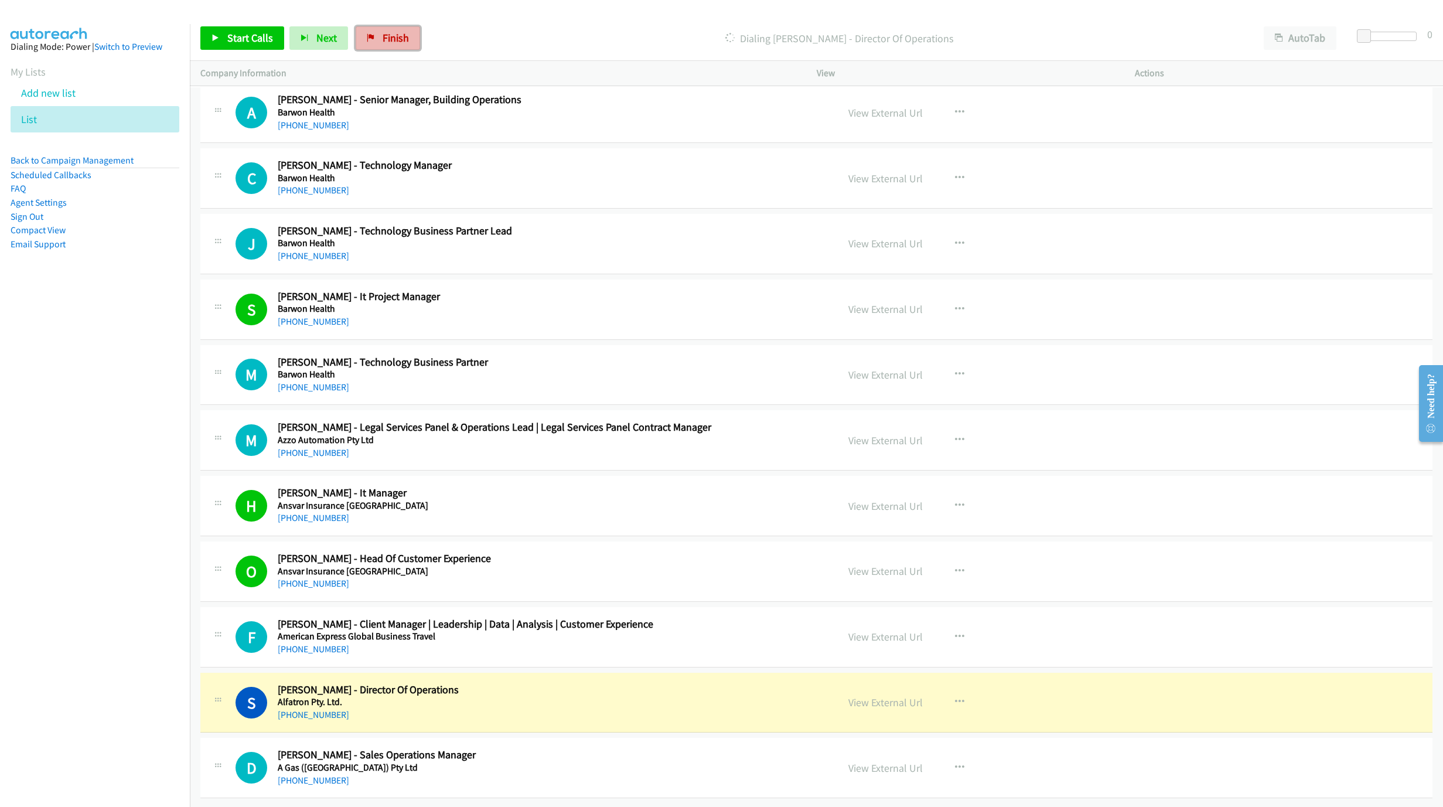
click at [406, 35] on span "Finish" at bounding box center [396, 37] width 26 height 13
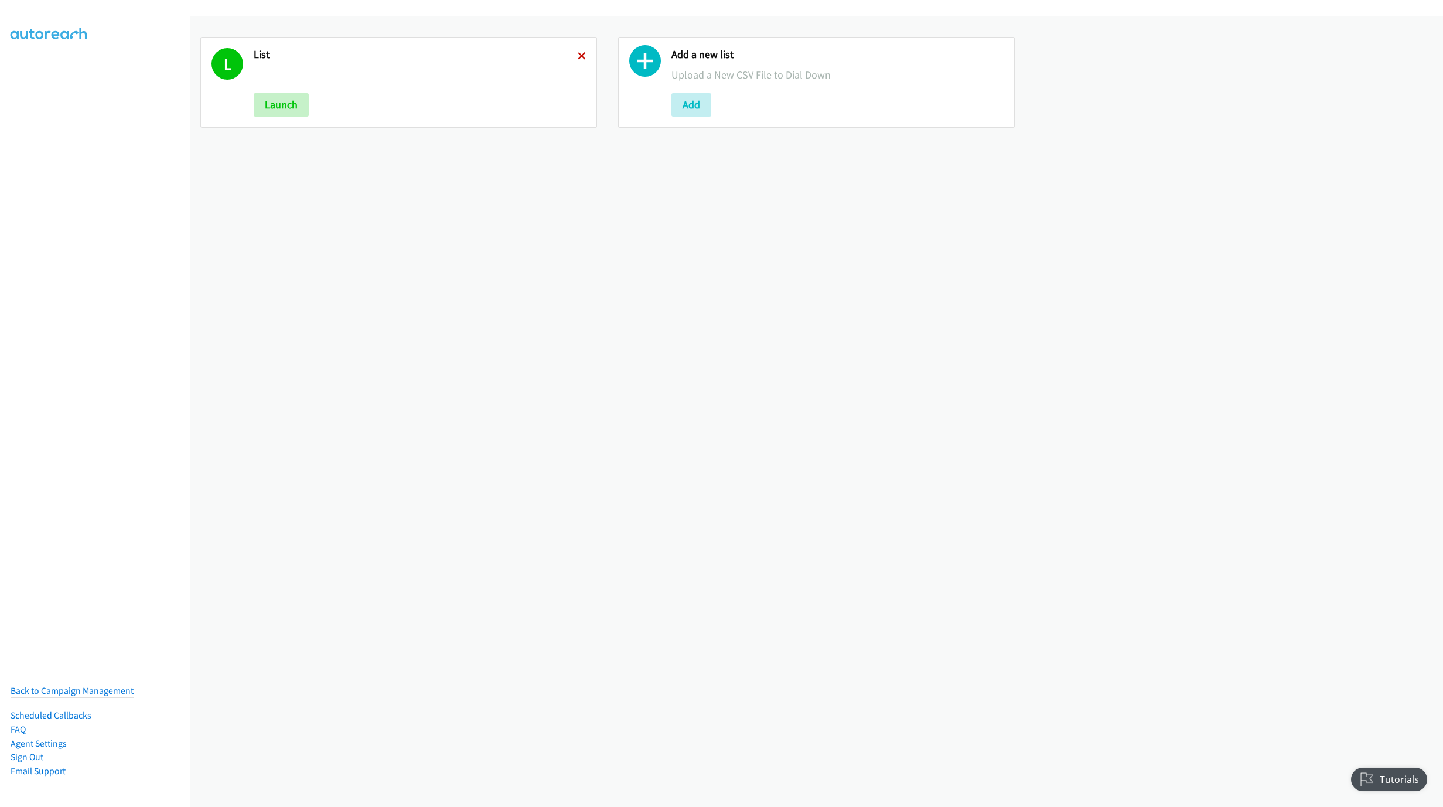
click at [578, 56] on icon at bounding box center [582, 57] width 8 height 8
click at [275, 104] on button "Add" at bounding box center [274, 104] width 40 height 23
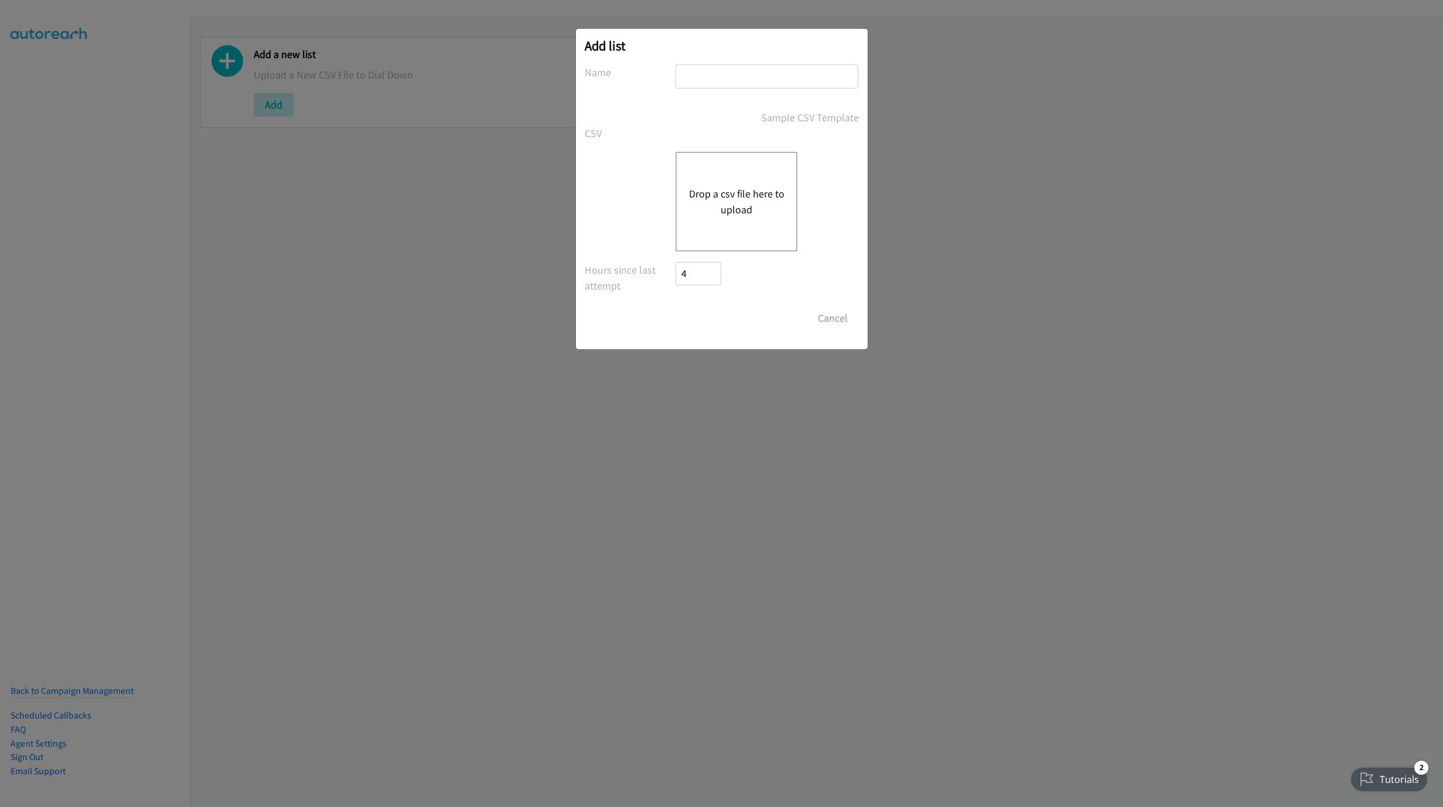
click at [746, 85] on input "text" at bounding box center [766, 76] width 183 height 24
type input "LIST"
click at [710, 190] on button "Drop a csv file here to upload" at bounding box center [736, 202] width 96 height 32
click at [714, 199] on button "Drop a csv file here to upload" at bounding box center [736, 202] width 96 height 32
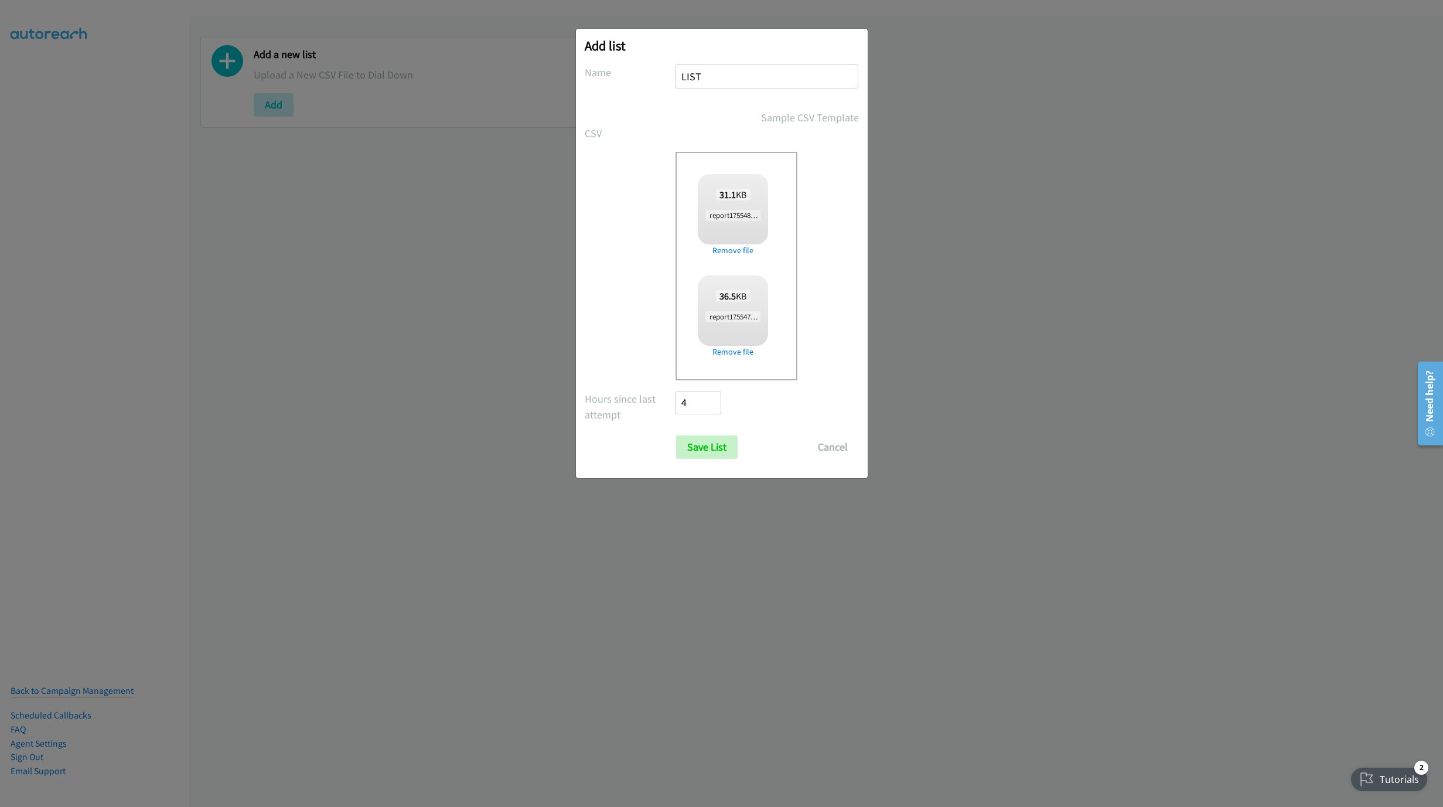
click at [738, 342] on div at bounding box center [733, 310] width 70 height 70
click at [735, 350] on link "Remove file" at bounding box center [733, 352] width 70 height 12
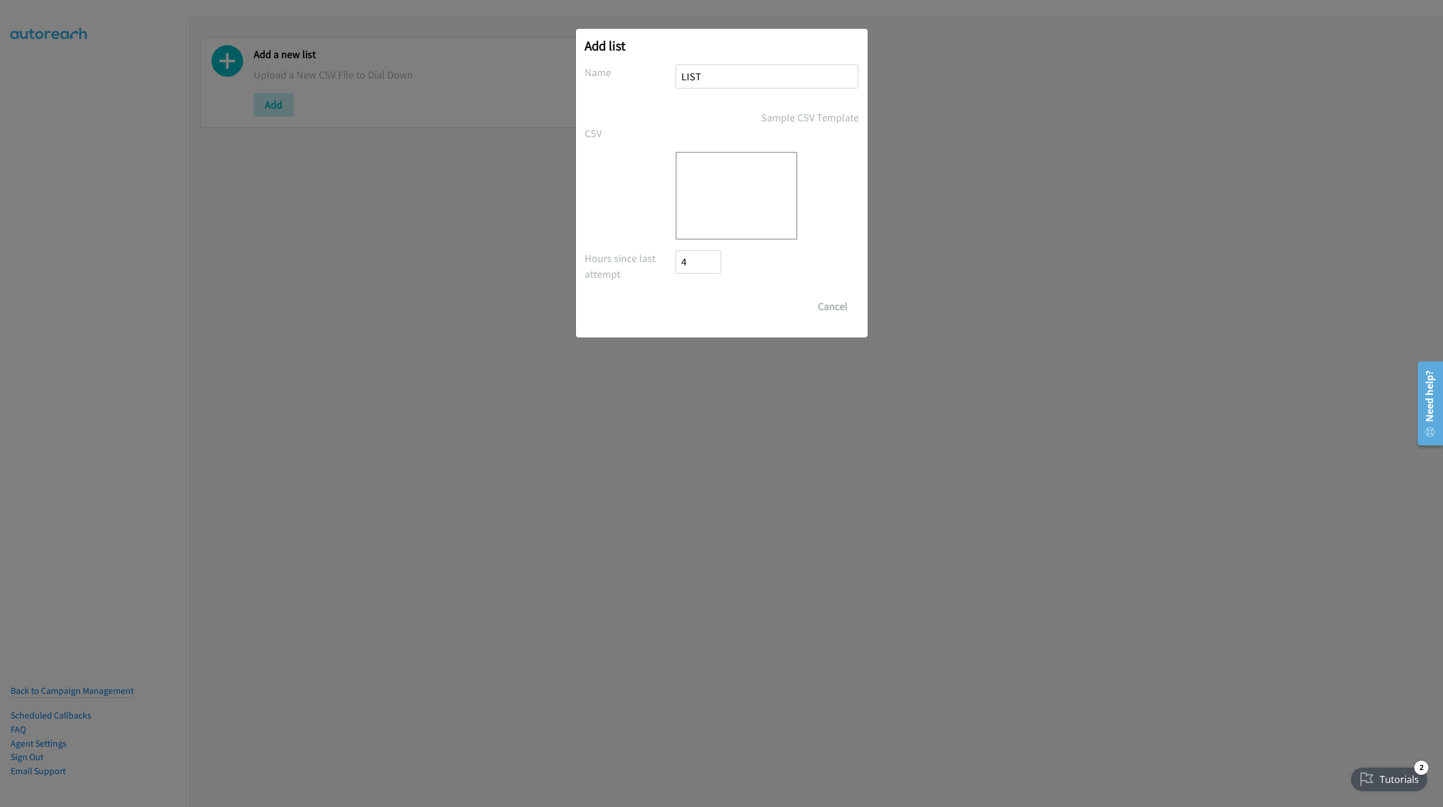
click at [698, 217] on div "Drop a csv file here to upload" at bounding box center [736, 196] width 122 height 88
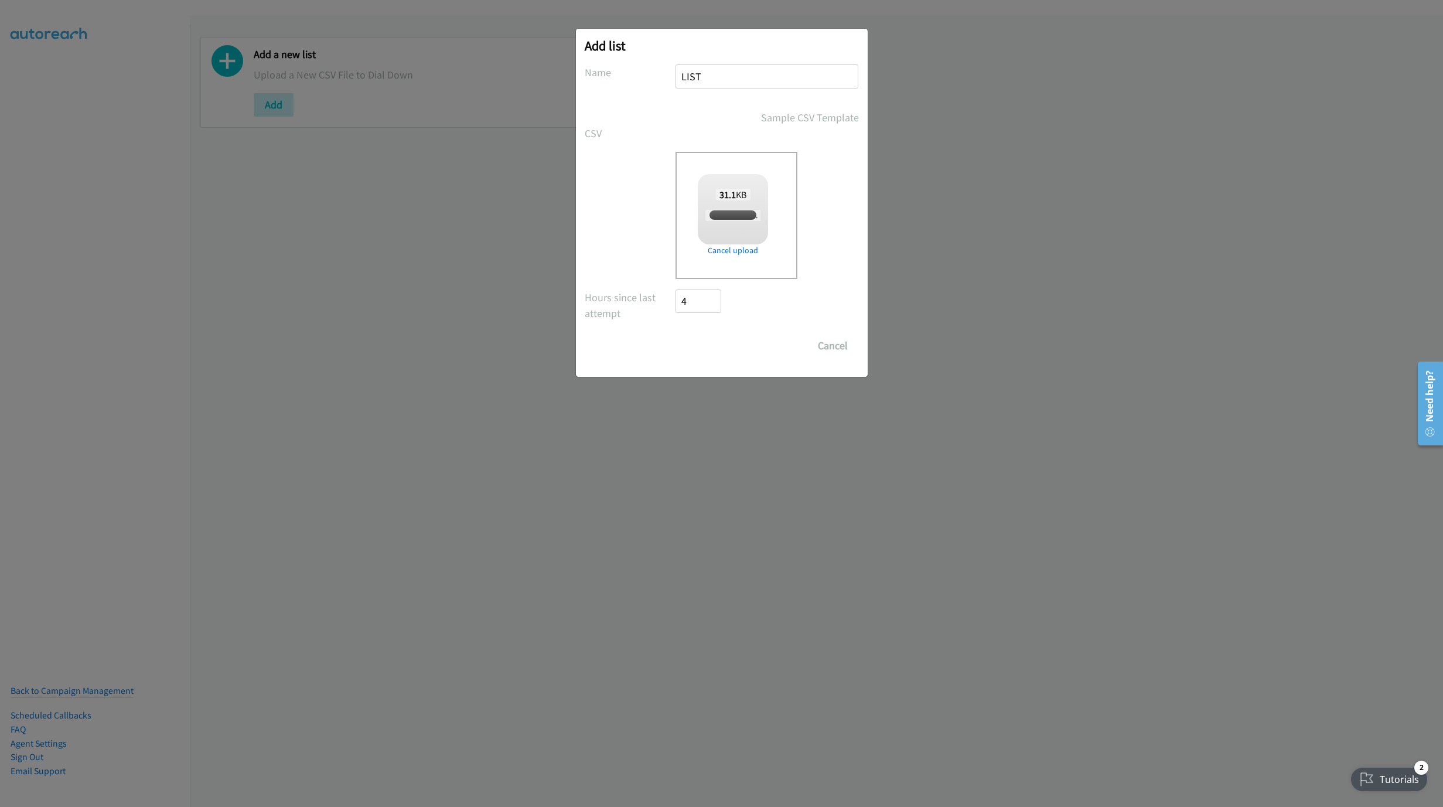
checkbox input "true"
click at [704, 350] on input "Save List" at bounding box center [707, 345] width 62 height 23
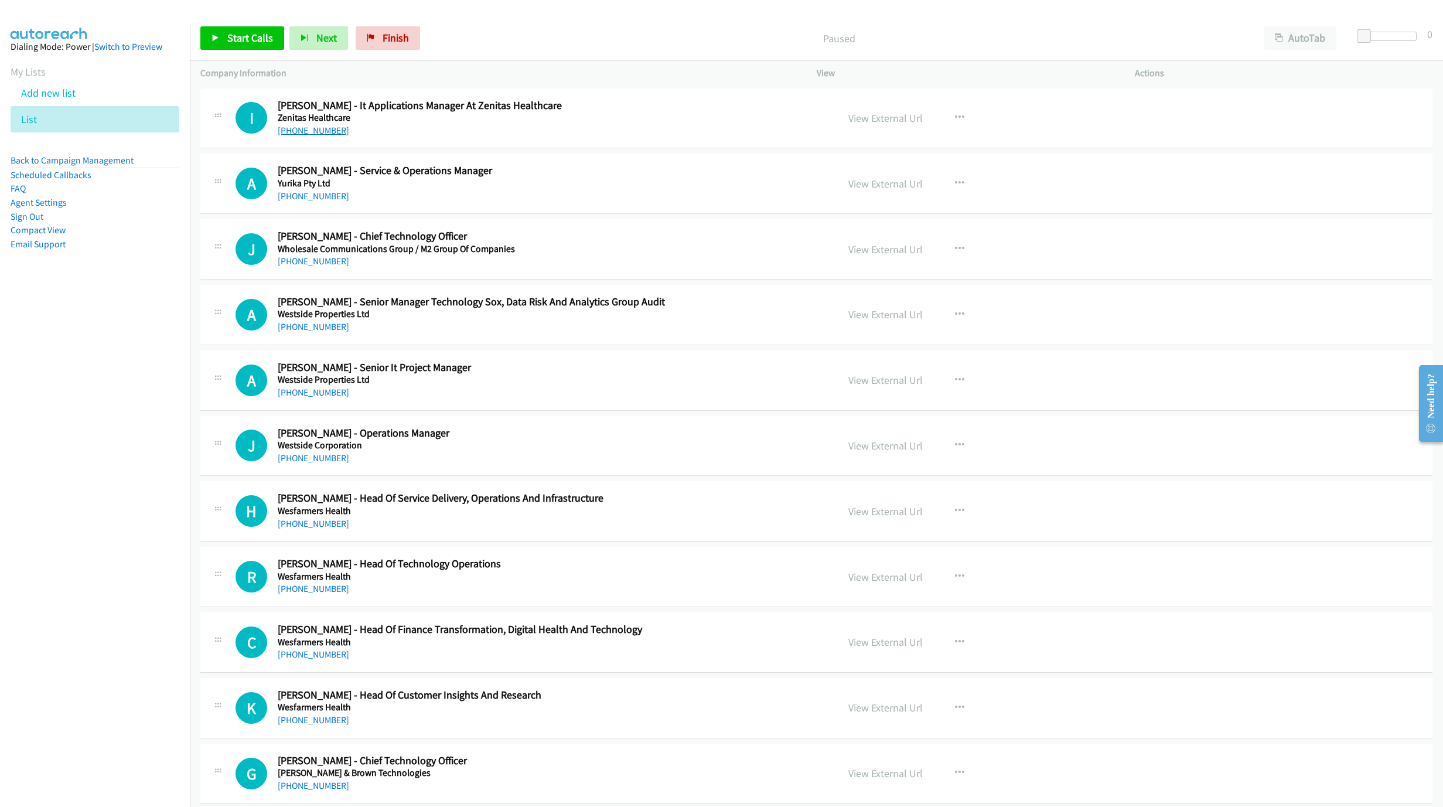
click at [301, 135] on link "[PHONE_NUMBER]" at bounding box center [313, 130] width 71 height 11
click at [305, 260] on link "[PHONE_NUMBER]" at bounding box center [313, 260] width 71 height 11
click at [373, 334] on div "[PHONE_NUMBER]" at bounding box center [544, 327] width 532 height 14
click at [326, 591] on link "[PHONE_NUMBER]" at bounding box center [313, 588] width 71 height 11
click at [72, 303] on aside "Dialing Mode: Power | Switch to Preview My Lists Add new list List Back to Camp…" at bounding box center [95, 164] width 190 height 280
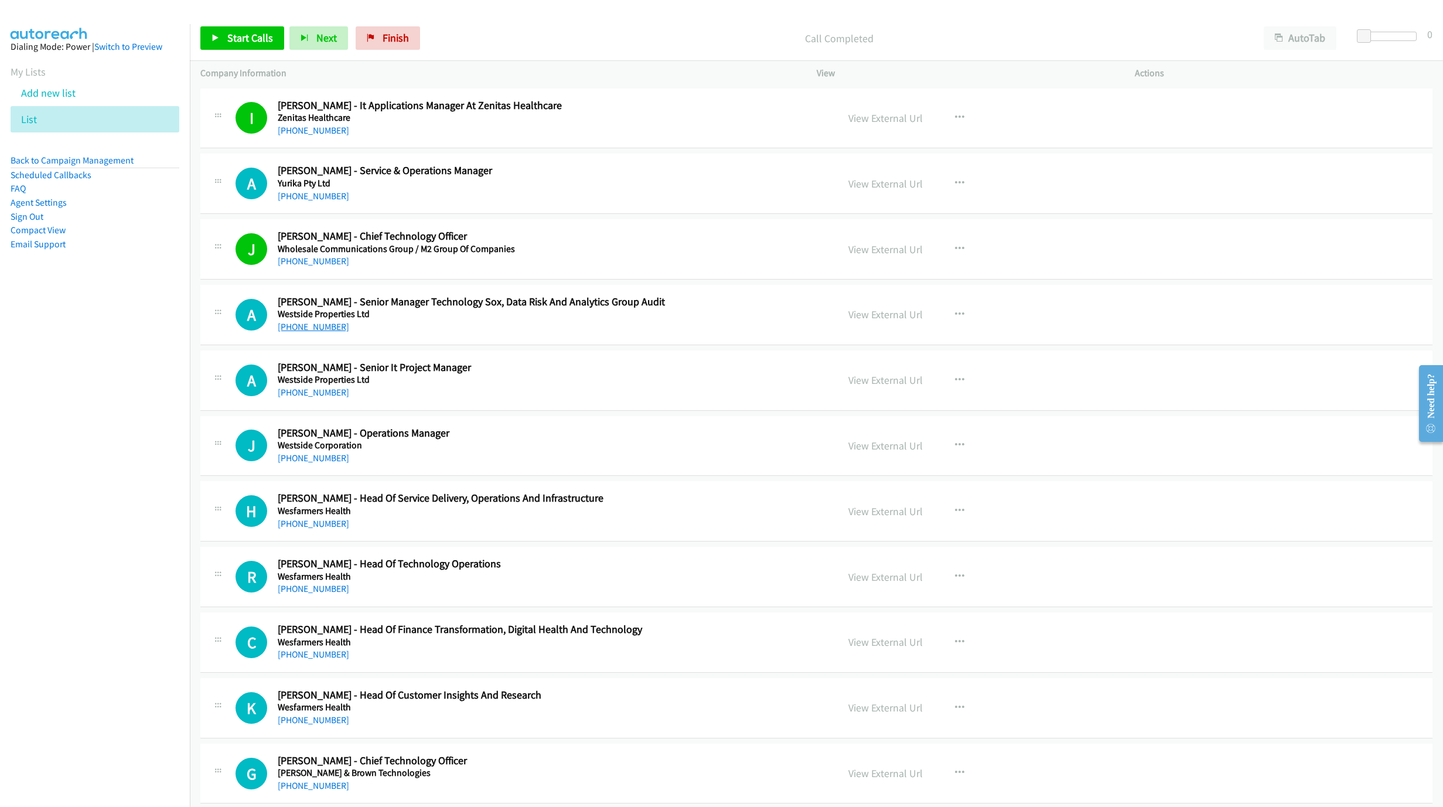
click at [313, 330] on link "[PHONE_NUMBER]" at bounding box center [313, 326] width 71 height 11
